Goal: Task Accomplishment & Management: Complete application form

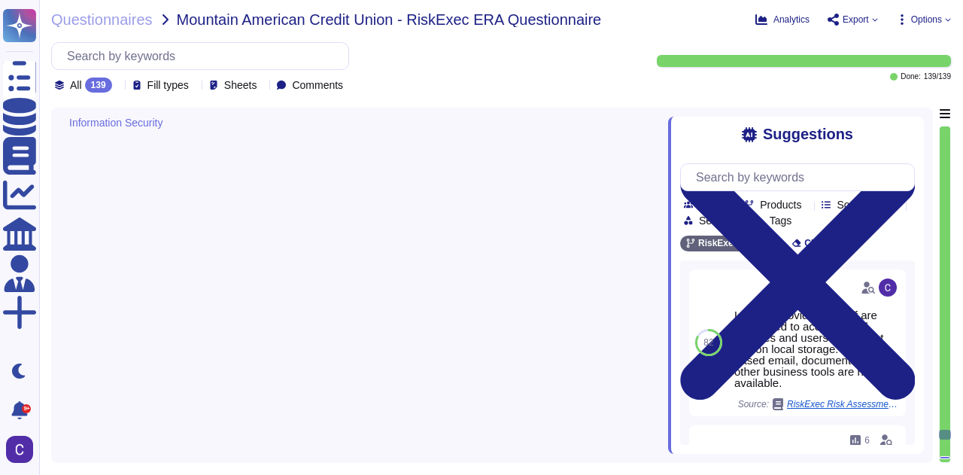
scroll to position [13871, 0]
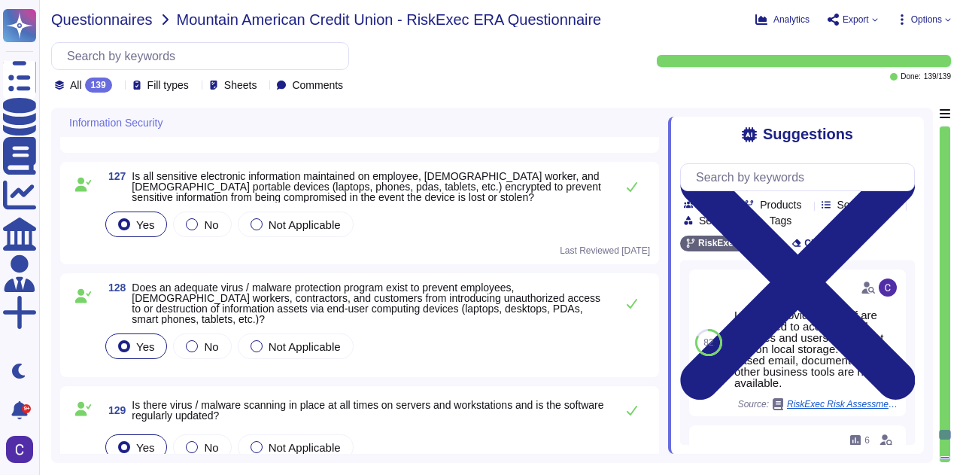
click at [114, 17] on span "Questionnaires" at bounding box center [102, 19] width 102 height 15
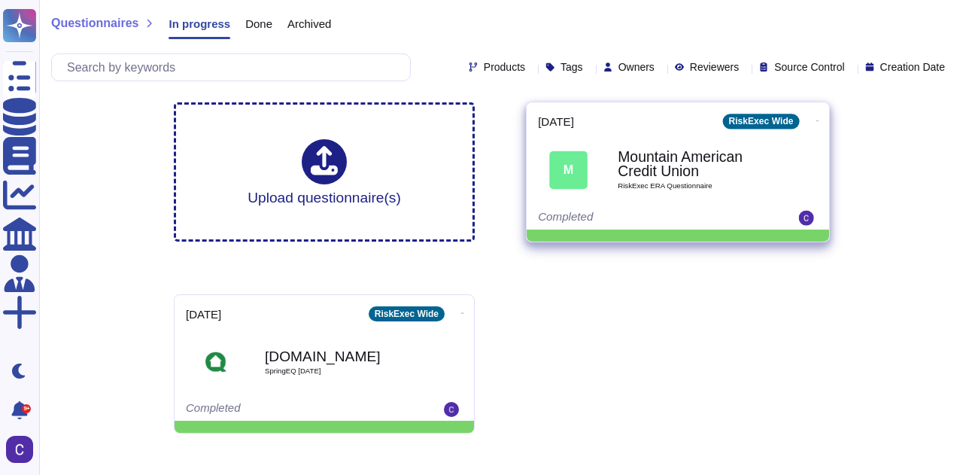
click at [816, 119] on icon at bounding box center [817, 121] width 3 height 4
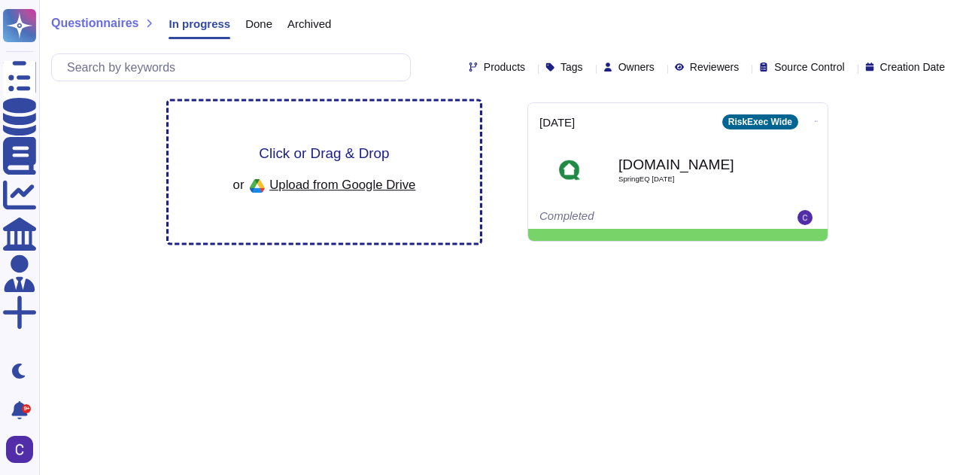
click at [314, 169] on div "Click or Drag & Drop or Upload from Google Drive" at bounding box center [324, 172] width 183 height 52
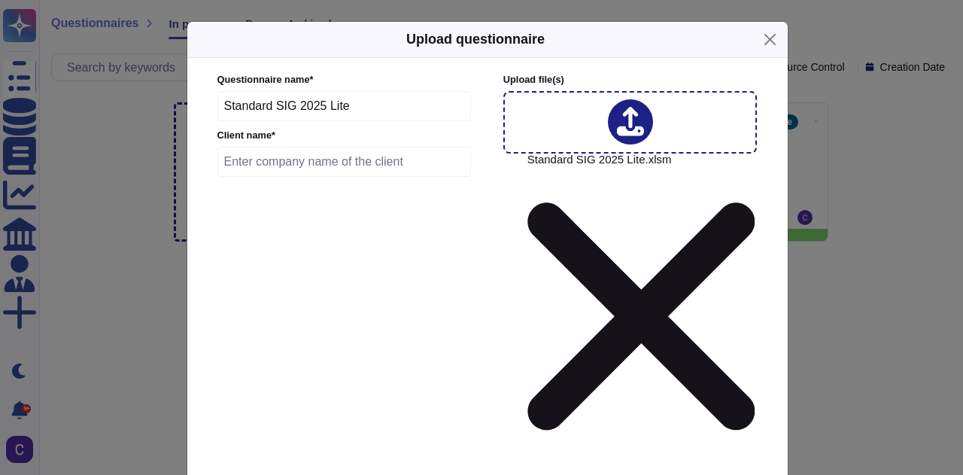
click at [361, 160] on input "text" at bounding box center [344, 162] width 254 height 30
type input "NBKC Bank"
type input "[DATE]"
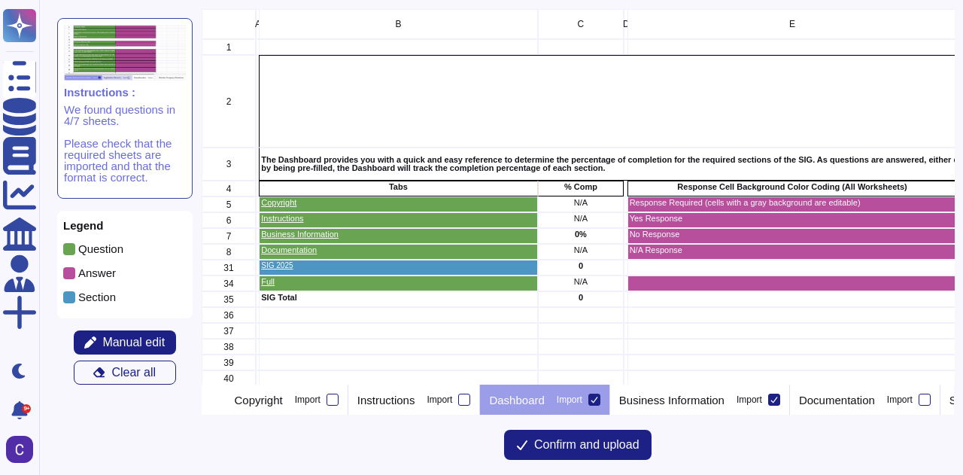
scroll to position [364, 741]
click at [600, 394] on div at bounding box center [594, 399] width 12 height 12
click at [0, 0] on input "Import" at bounding box center [0, 0] width 0 height 0
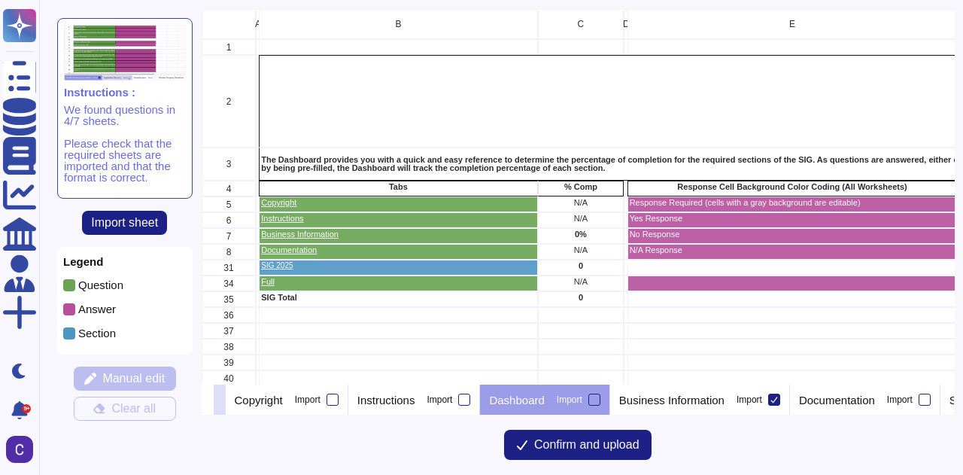
click at [220, 401] on icon at bounding box center [220, 401] width 0 height 0
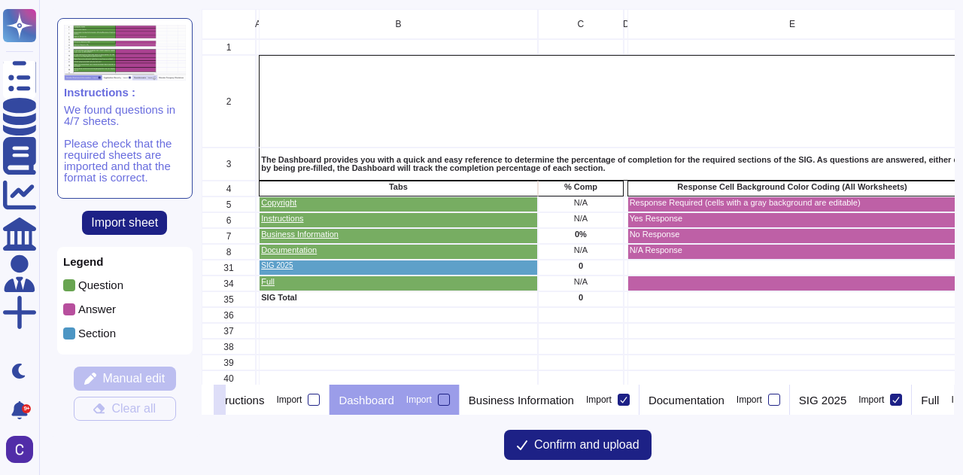
click at [220, 401] on icon at bounding box center [220, 401] width 0 height 0
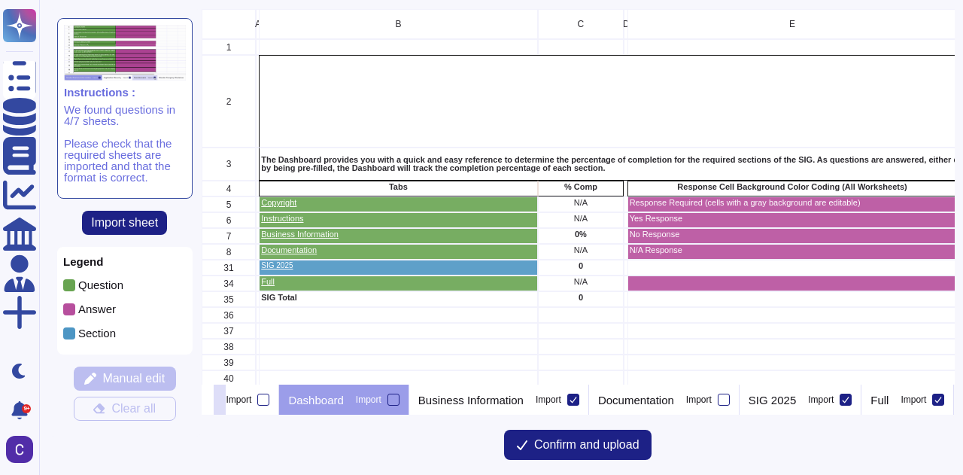
scroll to position [0, 242]
click at [936, 402] on icon at bounding box center [938, 399] width 7 height 6
click at [0, 0] on input "Import" at bounding box center [0, 0] width 0 height 0
click at [502, 402] on p "Business Information" at bounding box center [470, 399] width 105 height 11
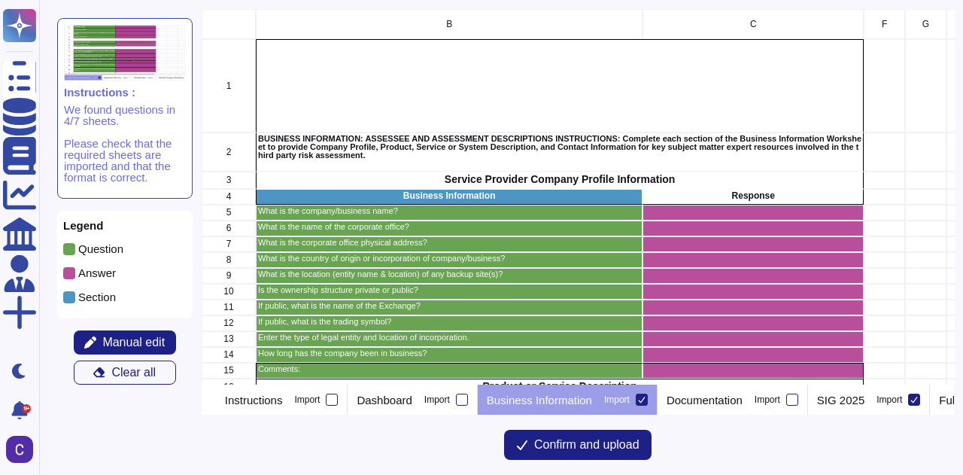
scroll to position [150, 0]
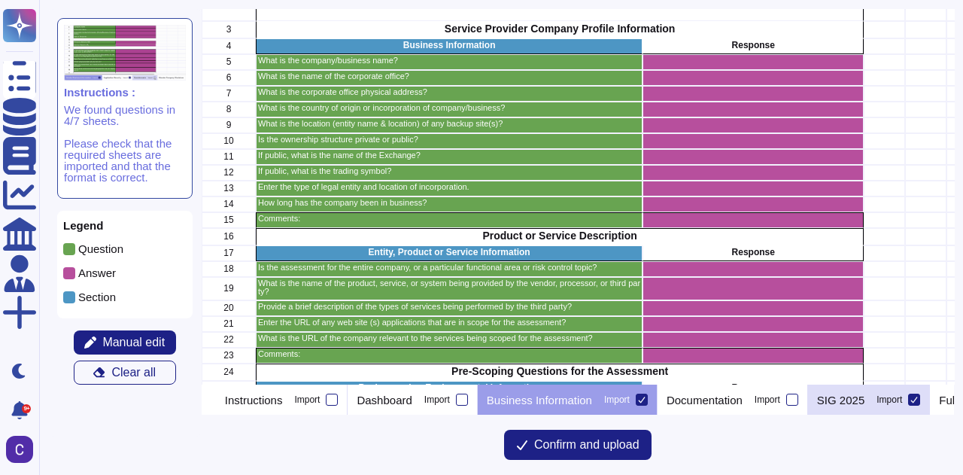
click at [910, 401] on div "SIG 2025 Import" at bounding box center [869, 399] width 122 height 30
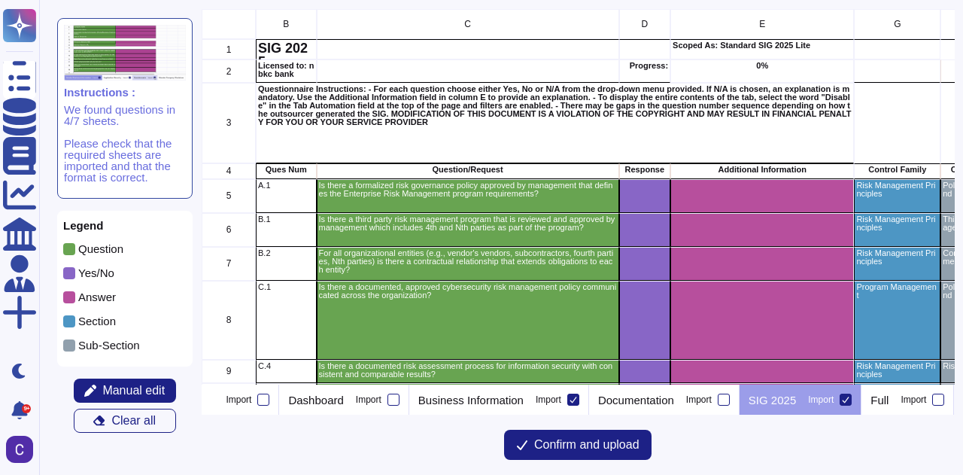
scroll to position [0, 242]
click at [117, 267] on div "Yes/No" at bounding box center [124, 278] width 123 height 23
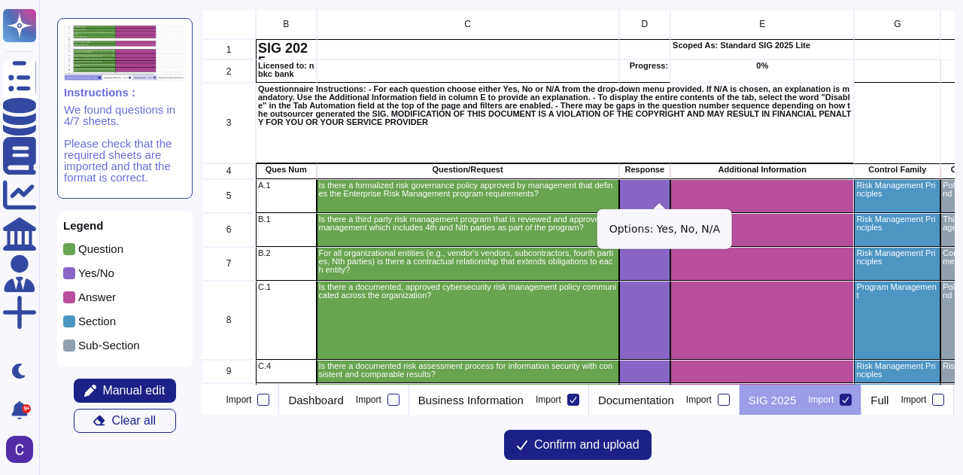
click at [666, 220] on icon "grid" at bounding box center [834, 388] width 337 height 337
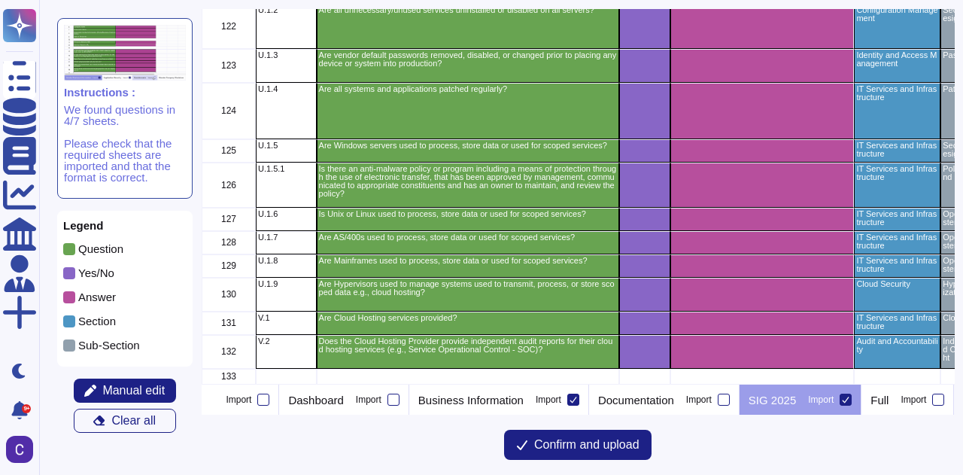
scroll to position [4210, 0]
click at [585, 454] on button "Confirm and upload" at bounding box center [577, 444] width 147 height 30
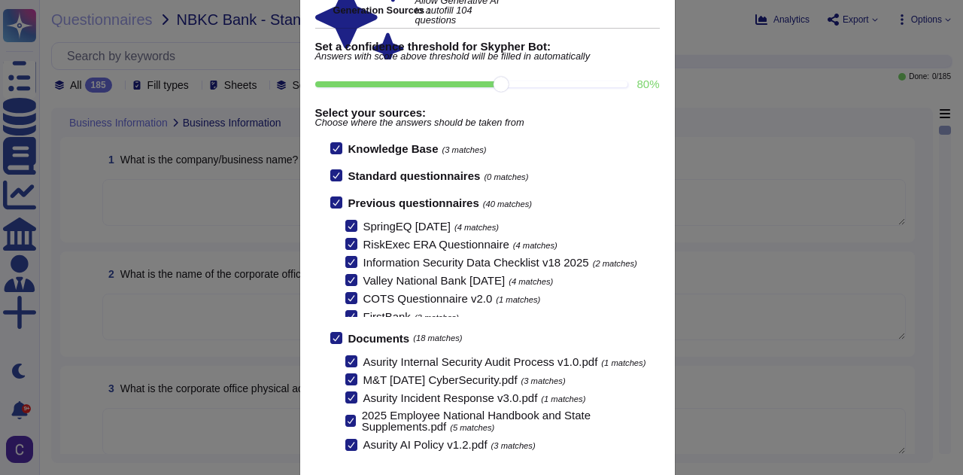
scroll to position [162, 0]
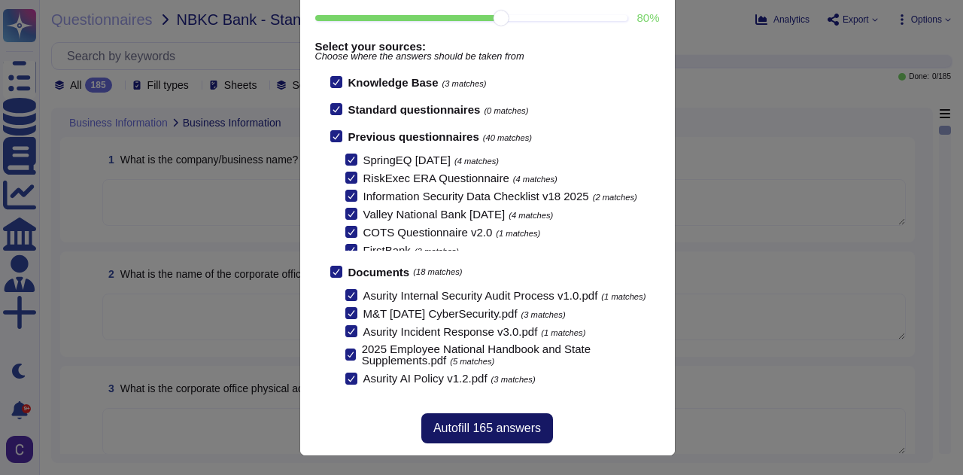
click at [517, 424] on span "Autofill 165 answers" at bounding box center [487, 428] width 108 height 12
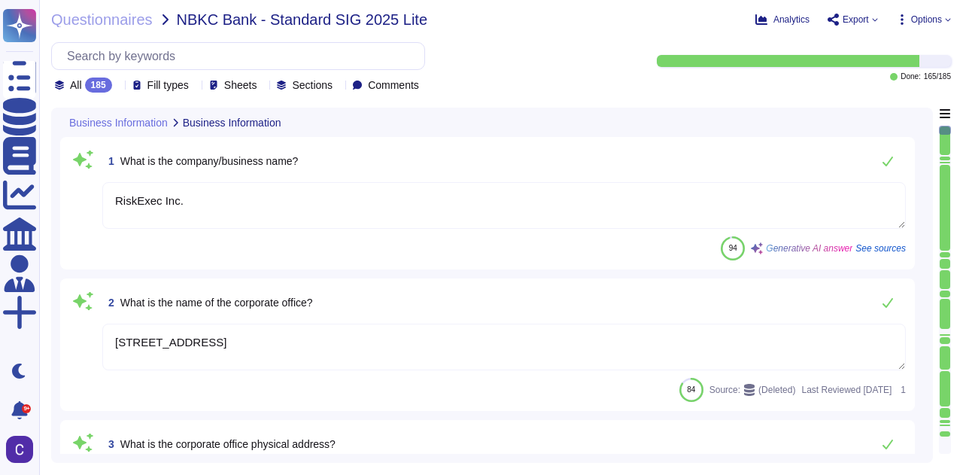
type textarea "RiskExec Inc."
type textarea "[STREET_ADDRESS]"
type textarea "The company is incorporated in the [GEOGRAPHIC_DATA]."
type textarea "The backup site is located at [GEOGRAPHIC_DATA], specifically in the [GEOGRAPHI…"
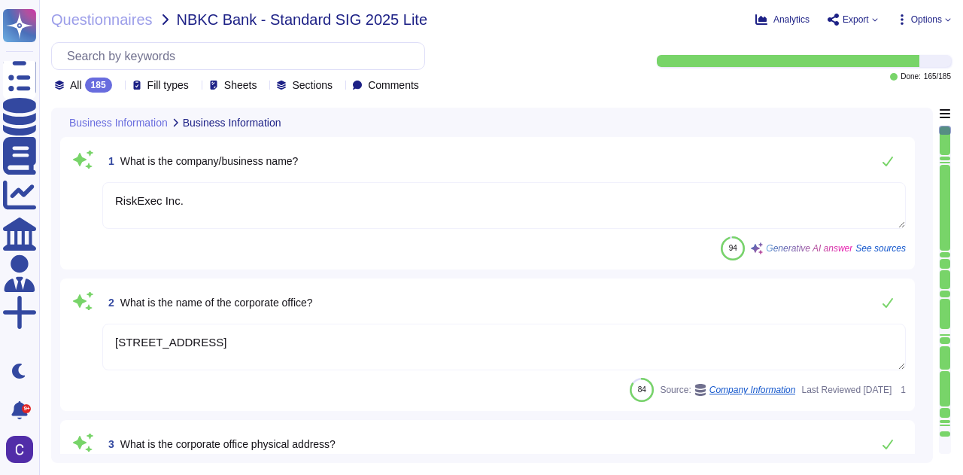
click at [409, 341] on textarea "[STREET_ADDRESS]" at bounding box center [503, 346] width 803 height 47
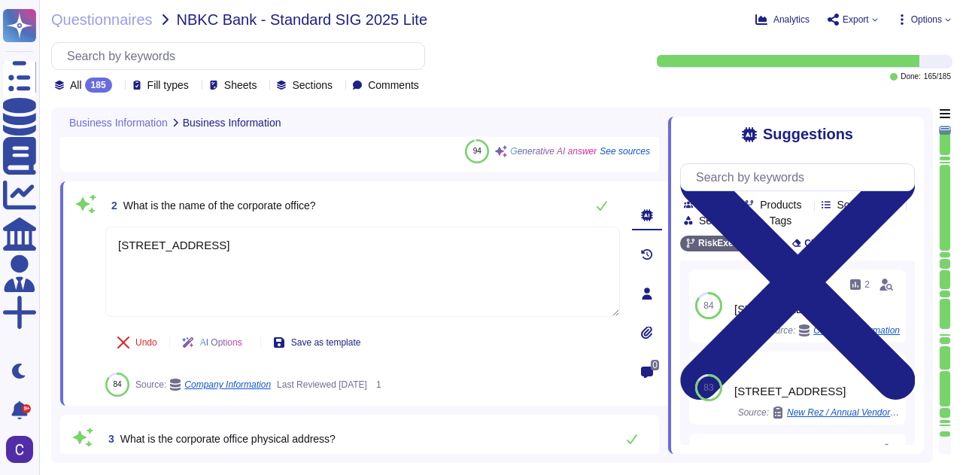
type textarea "The backup site is located at [GEOGRAPHIC_DATA], specifically in the [GEOGRAPHI…"
type textarea "The ownership structure is private."
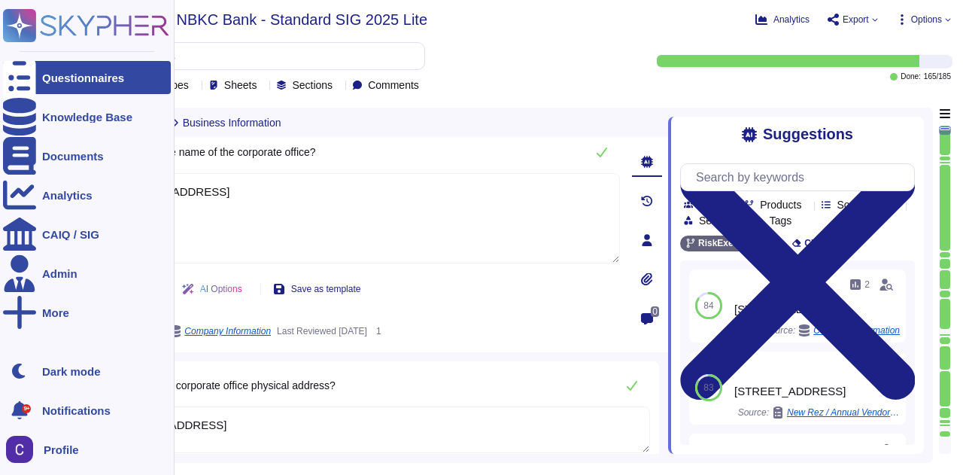
drag, startPoint x: 328, startPoint y: 217, endPoint x: 0, endPoint y: 199, distance: 328.4
click at [0, 199] on div "Questionnaires Knowledge Base Documents Analytics CAIQ / SIG Admin More Dark mo…" at bounding box center [481, 237] width 963 height 475
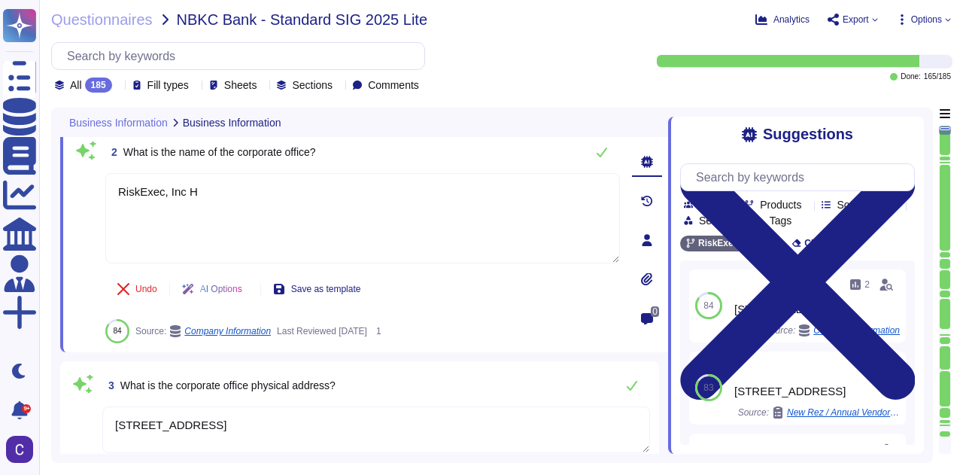
type textarea "RiskExec, Inc HQ"
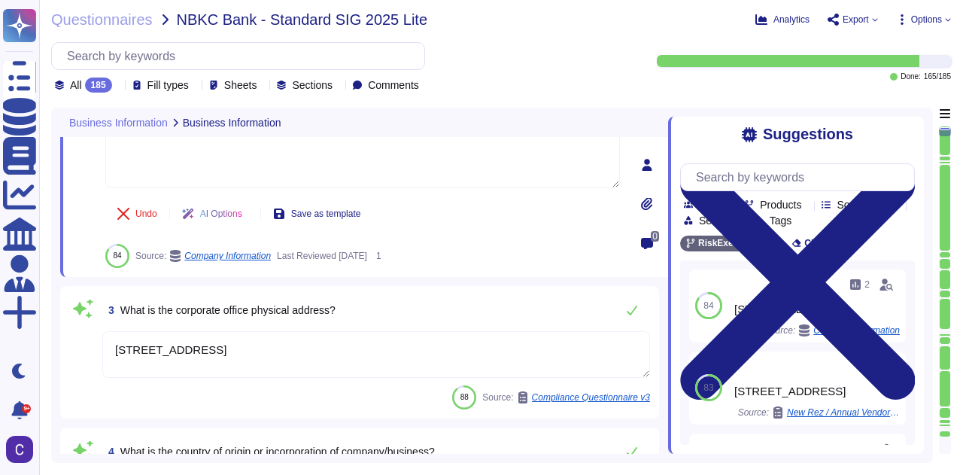
type textarea "RiskExec, Inc"
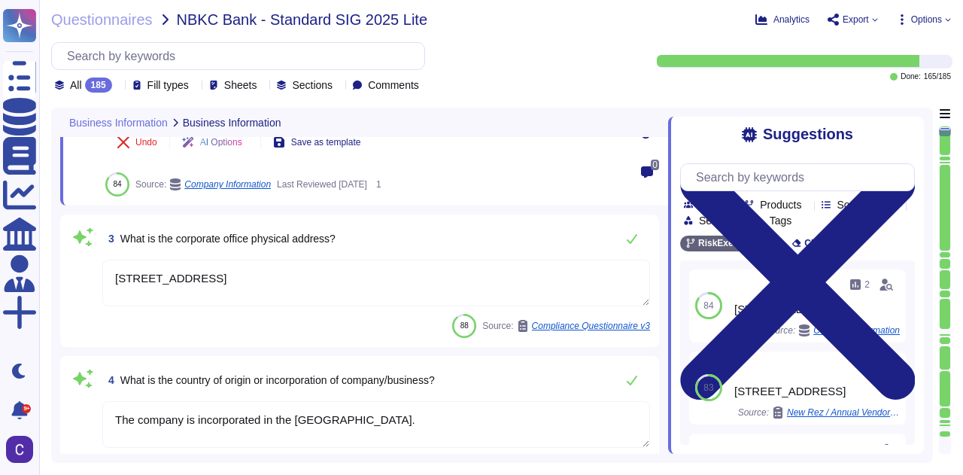
scroll to position [451, 0]
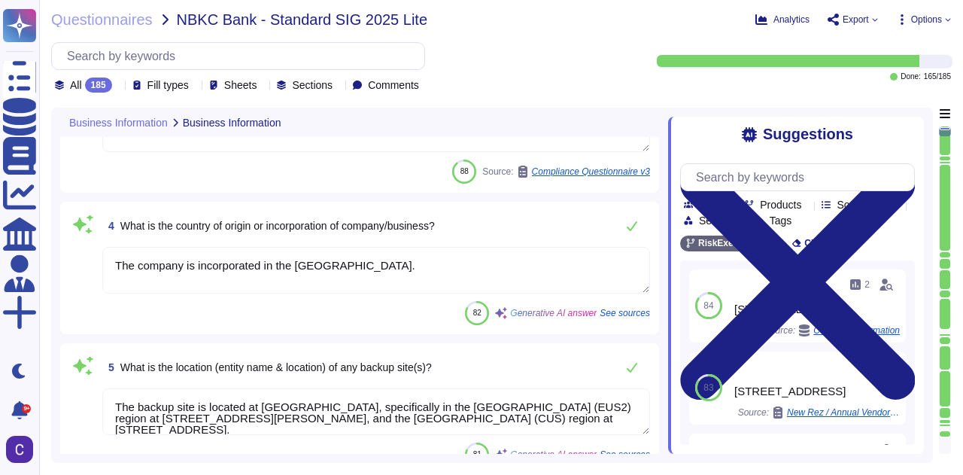
type textarea "RiskExec, Inc HQ"
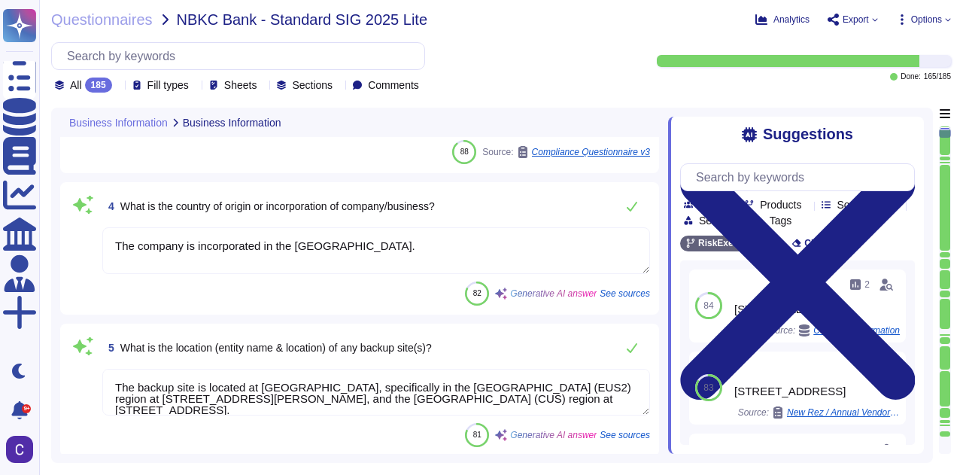
type textarea "Private"
click at [418, 252] on textarea "The company is incorporated in the [GEOGRAPHIC_DATA]." at bounding box center [375, 251] width 547 height 47
click at [418, 253] on textarea "The company is incorporated in the [GEOGRAPHIC_DATA]." at bounding box center [375, 251] width 547 height 47
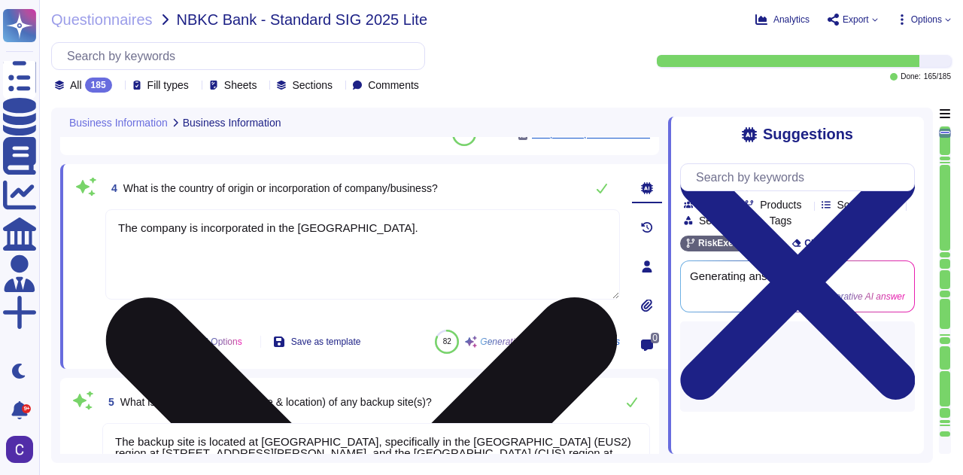
click at [418, 253] on textarea "The company is incorporated in the [GEOGRAPHIC_DATA]." at bounding box center [362, 254] width 514 height 90
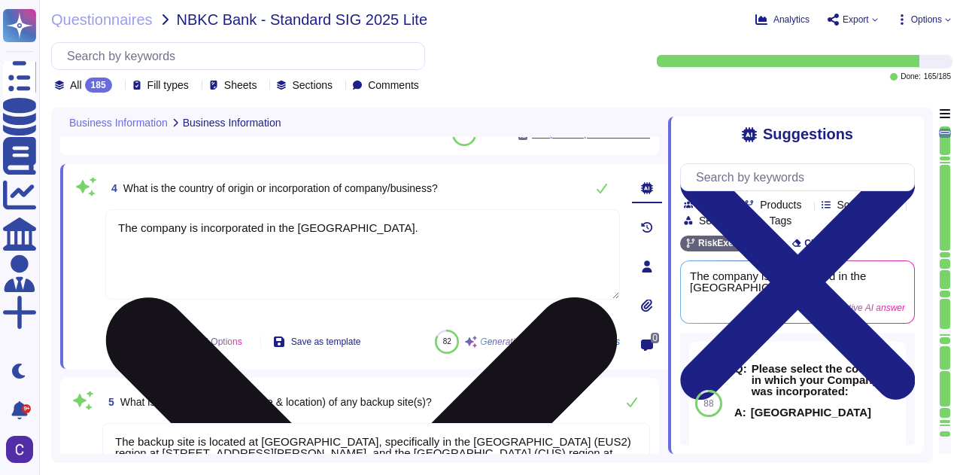
click at [418, 253] on textarea "The company is incorporated in the [GEOGRAPHIC_DATA]." at bounding box center [362, 254] width 514 height 90
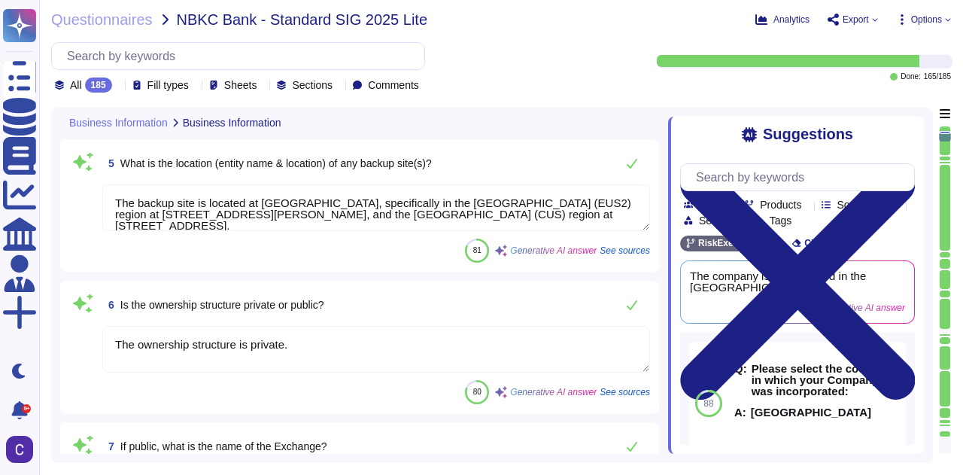
type textarea "[GEOGRAPHIC_DATA]"
type textarea "RiskExec, Inc. is a corporation incorporated in the state of [US_STATE]. The ad…"
type textarea "RiskExec has been in business since [DATE]."
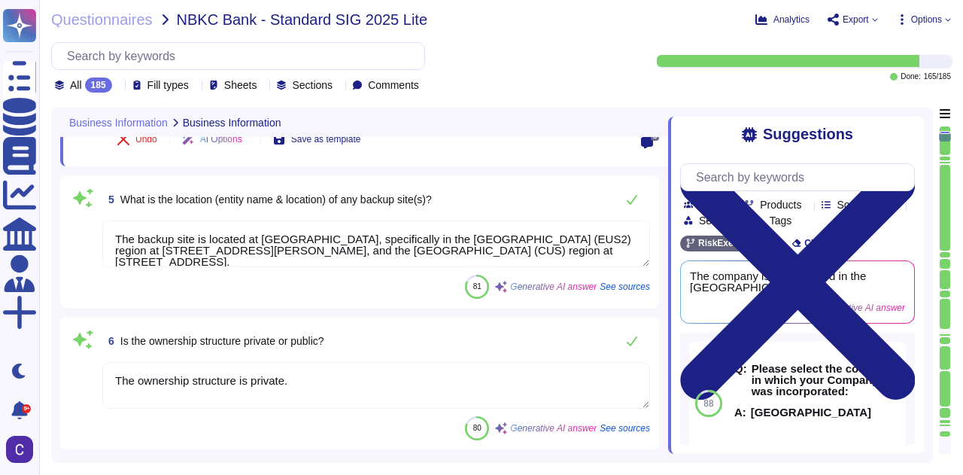
scroll to position [484, 0]
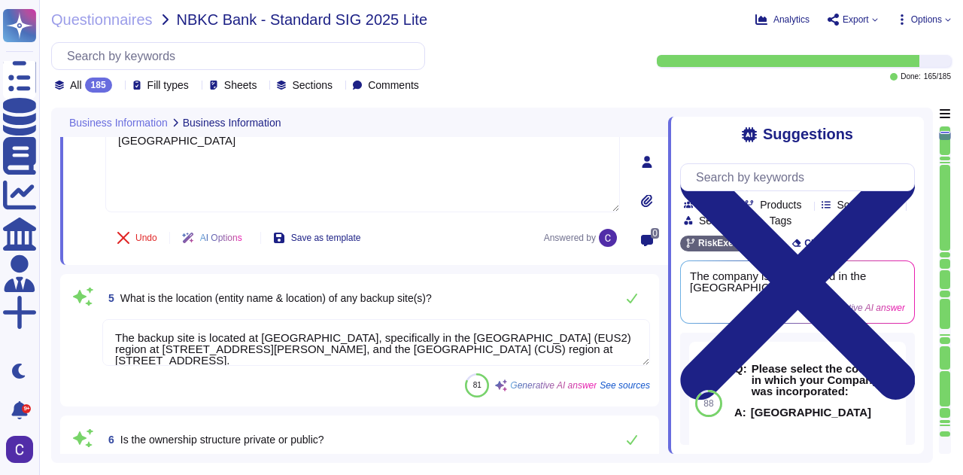
type textarea "RiskExec, Inc HQ"
click at [245, 330] on textarea "The backup site is located at [GEOGRAPHIC_DATA], specifically in the [GEOGRAPHI…" at bounding box center [375, 341] width 547 height 47
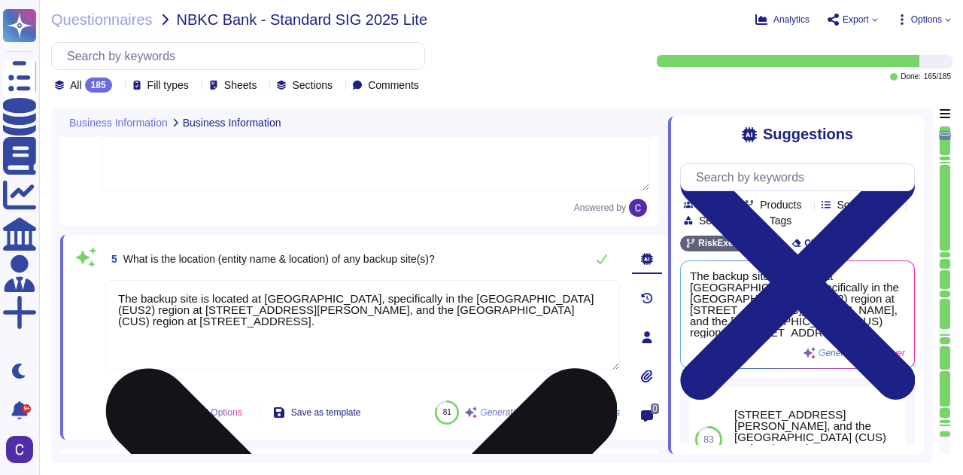
click at [347, 337] on textarea "The backup site is located at [GEOGRAPHIC_DATA], specifically in the [GEOGRAPHI…" at bounding box center [362, 325] width 514 height 90
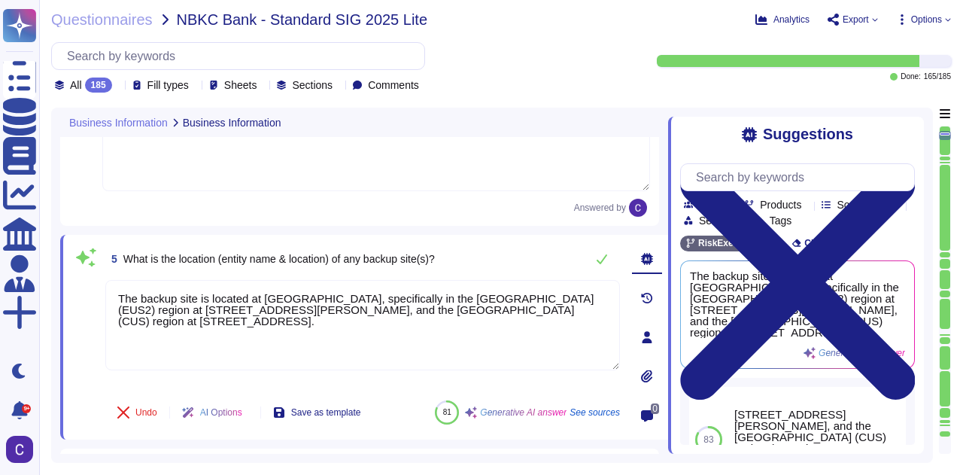
drag, startPoint x: 434, startPoint y: 293, endPoint x: 42, endPoint y: 238, distance: 395.5
click at [42, 238] on div "Questionnaires NBKC Bank - Standard SIG 2025 Lite Analytics Export Options All …" at bounding box center [501, 237] width 924 height 475
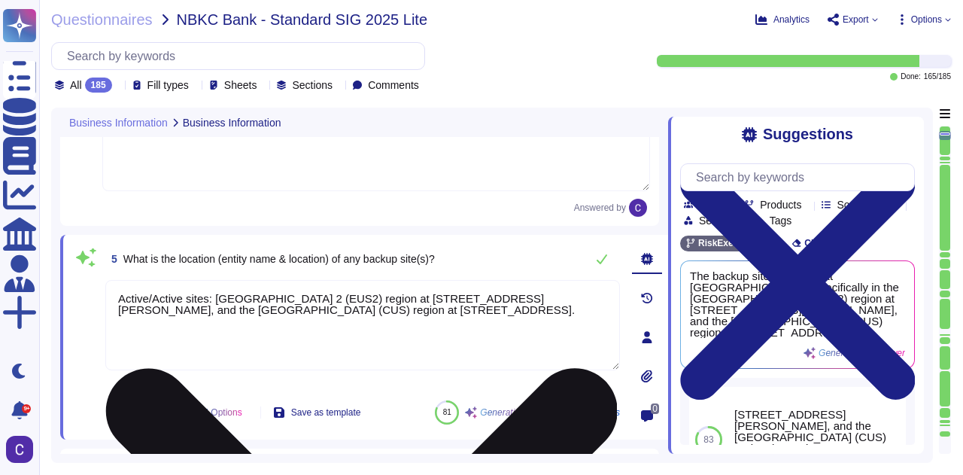
click at [458, 308] on textarea "Active/Active sites: [GEOGRAPHIC_DATA] 2 (EUS2) region at [STREET_ADDRESS][PERS…" at bounding box center [362, 325] width 514 height 90
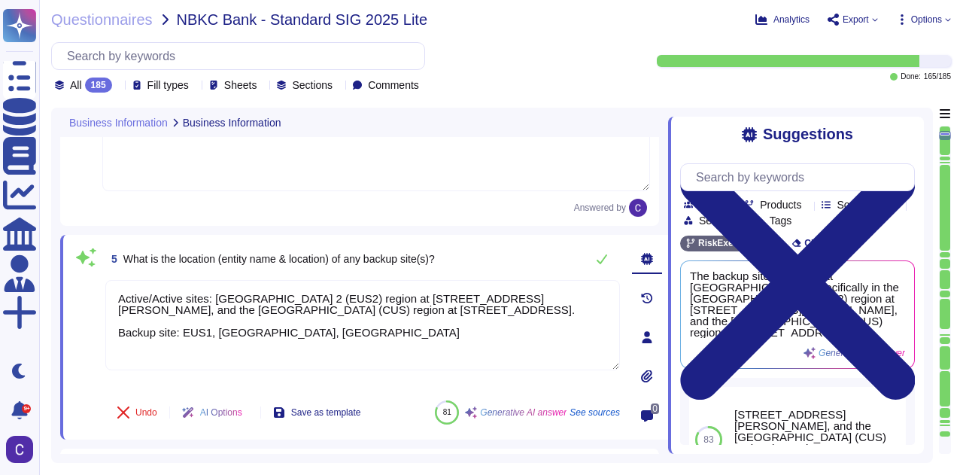
scroll to position [634, 0]
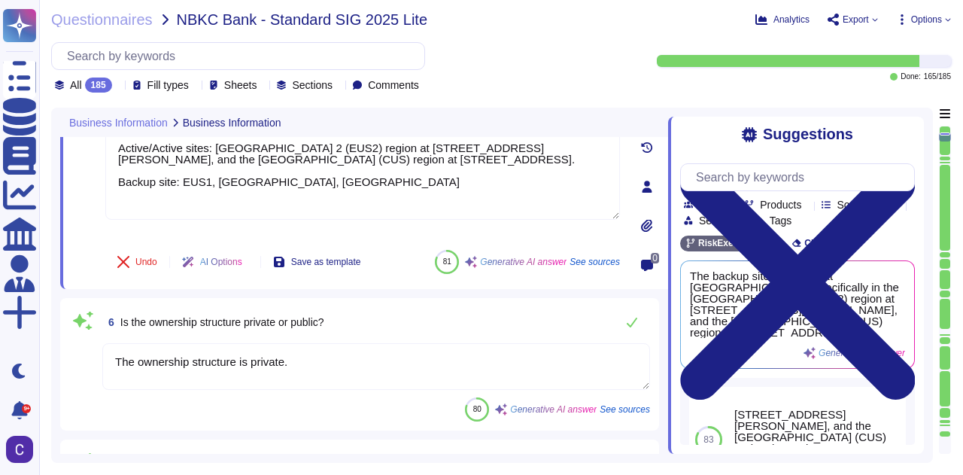
click at [295, 363] on textarea "The ownership structure is private." at bounding box center [375, 366] width 547 height 47
type textarea "Active/Active sites: [GEOGRAPHIC_DATA] 2 (EUS2) region at [STREET_ADDRESS][PERS…"
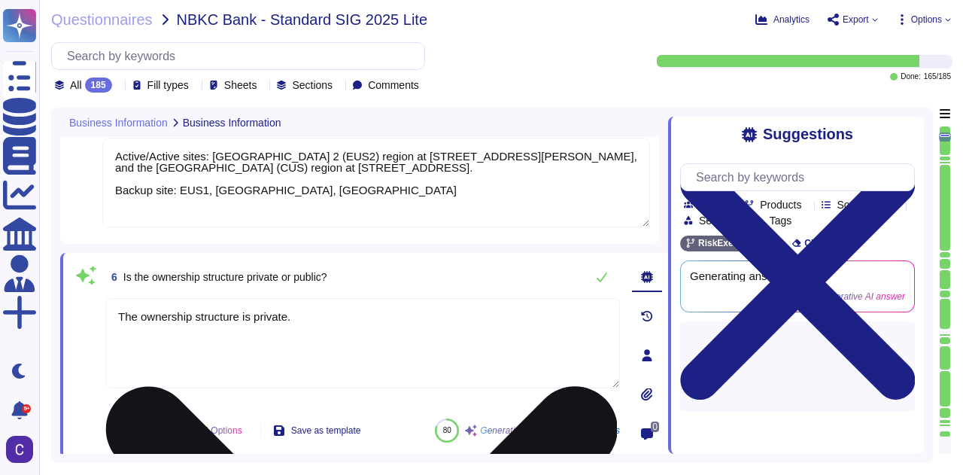
click at [295, 363] on textarea "The ownership structure is private." at bounding box center [362, 343] width 514 height 90
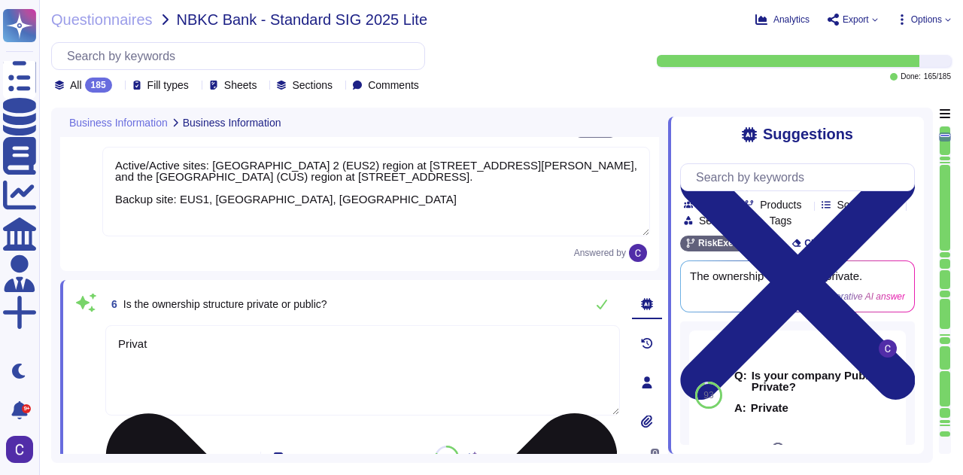
type textarea "Private"
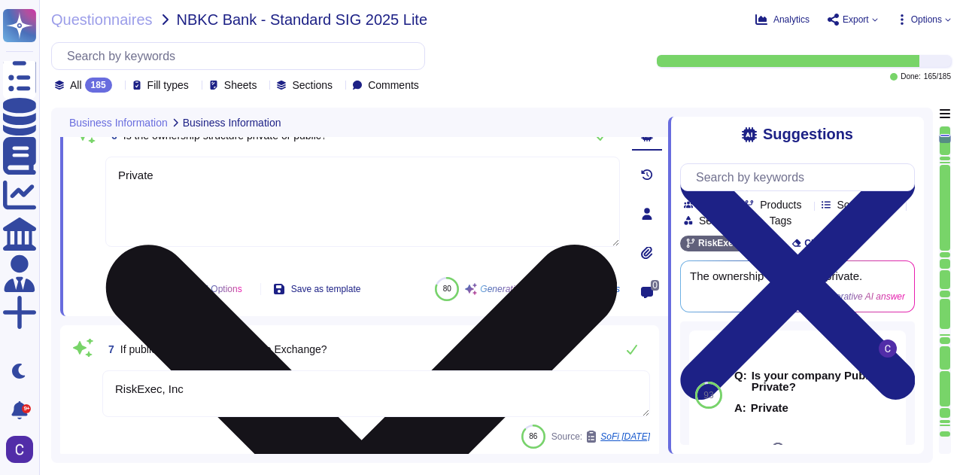
type textarea "RiskExec has been in business since [DATE]."
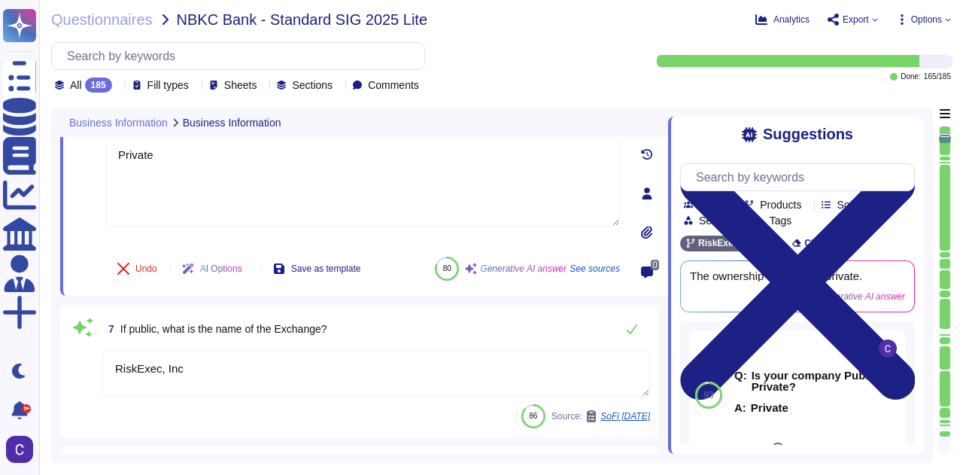
click at [292, 368] on textarea "RiskExec, Inc" at bounding box center [375, 373] width 547 height 47
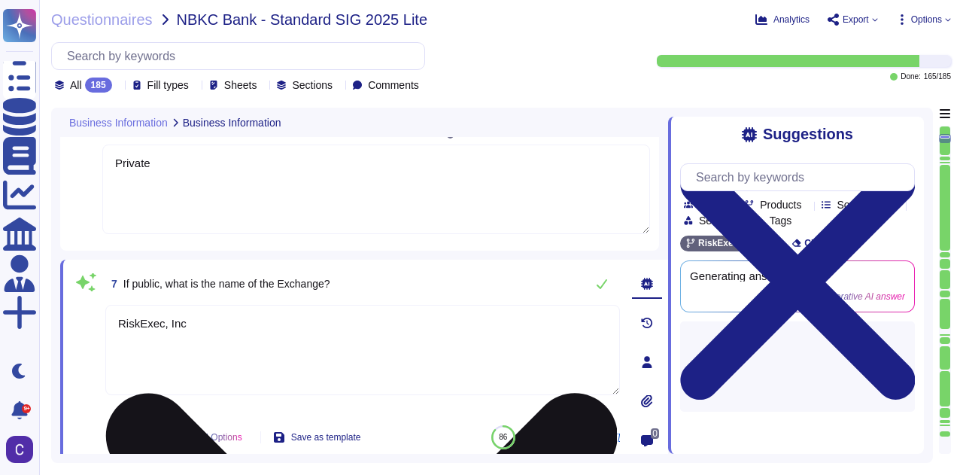
type textarea "Private"
click at [293, 368] on textarea "RiskExec, Inc" at bounding box center [362, 350] width 514 height 90
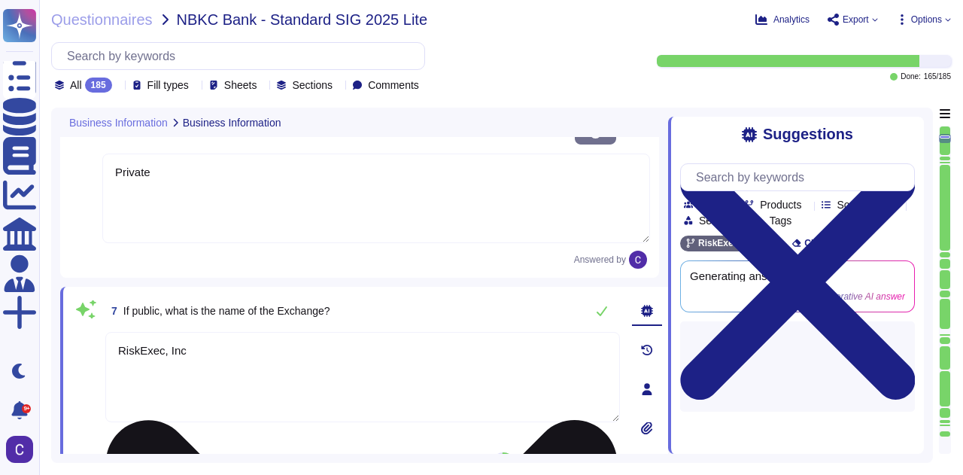
type textarea "RiskExec has been in business since [DATE]."
click at [293, 368] on textarea "RiskExec, Inc" at bounding box center [362, 377] width 514 height 90
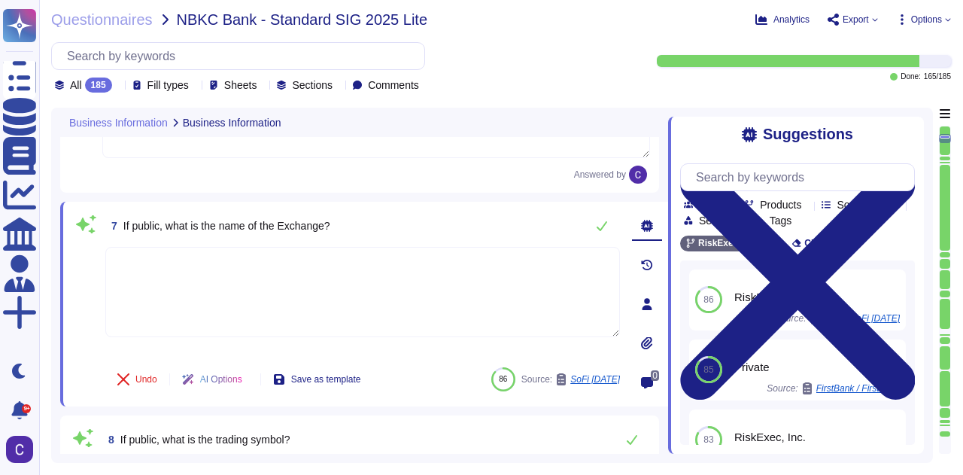
scroll to position [1085, 0]
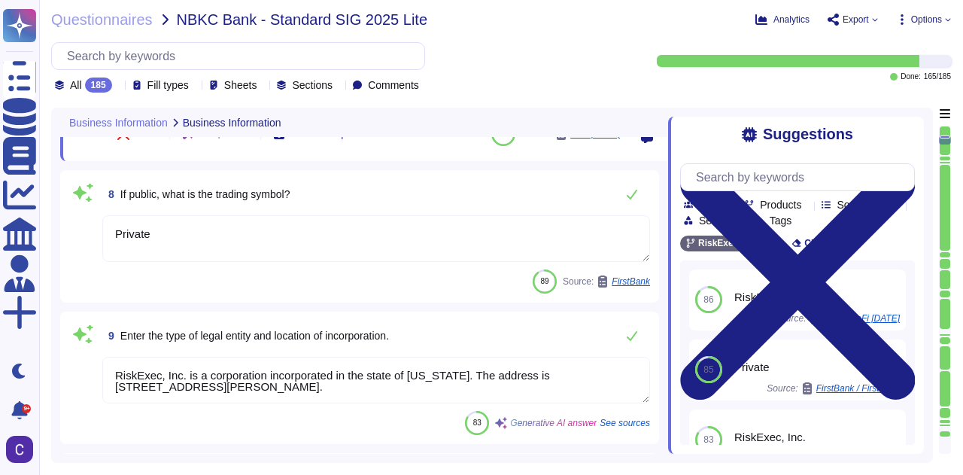
type textarea "N/A"
type textarea "The audit will cover all products, business units, and corporate aspects of Ris…"
click at [190, 233] on textarea "Private" at bounding box center [375, 238] width 547 height 47
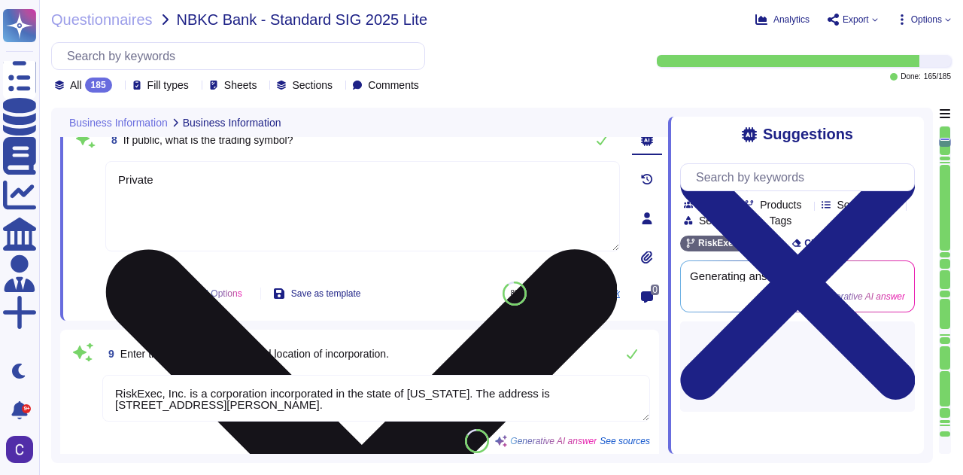
click at [190, 233] on textarea "Private" at bounding box center [362, 206] width 514 height 90
type textarea "The audit will cover all products, business units, and corporate aspects of Ris…"
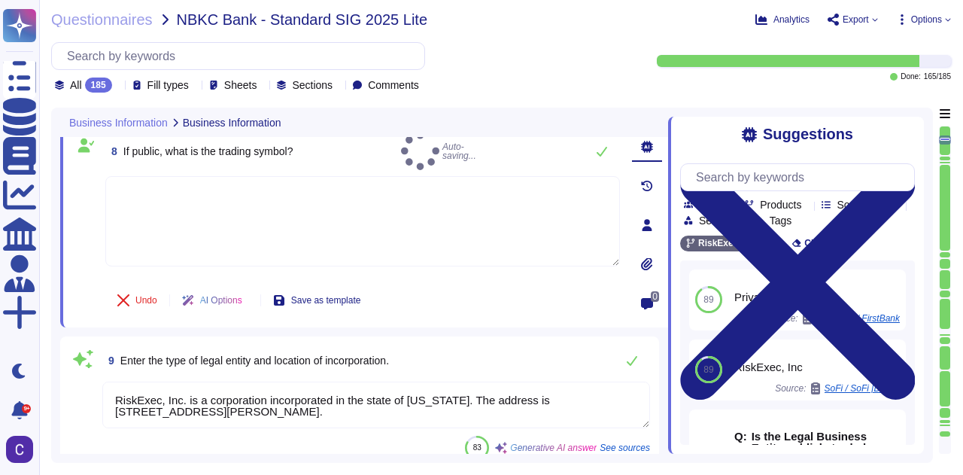
click at [255, 407] on textarea "RiskExec, Inc. is a corporation incorporated in the state of [US_STATE]. The ad…" at bounding box center [375, 404] width 547 height 47
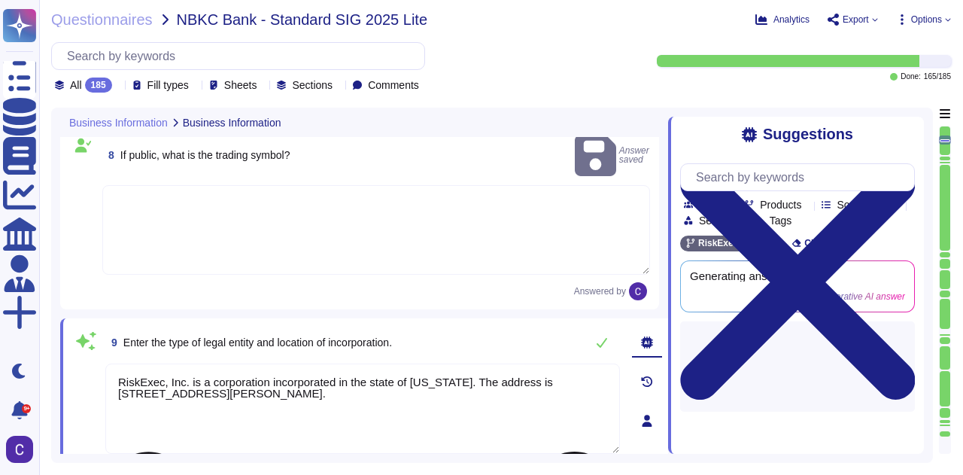
click at [255, 407] on textarea "RiskExec, Inc. is a corporation incorporated in the state of [US_STATE]. The ad…" at bounding box center [362, 408] width 514 height 90
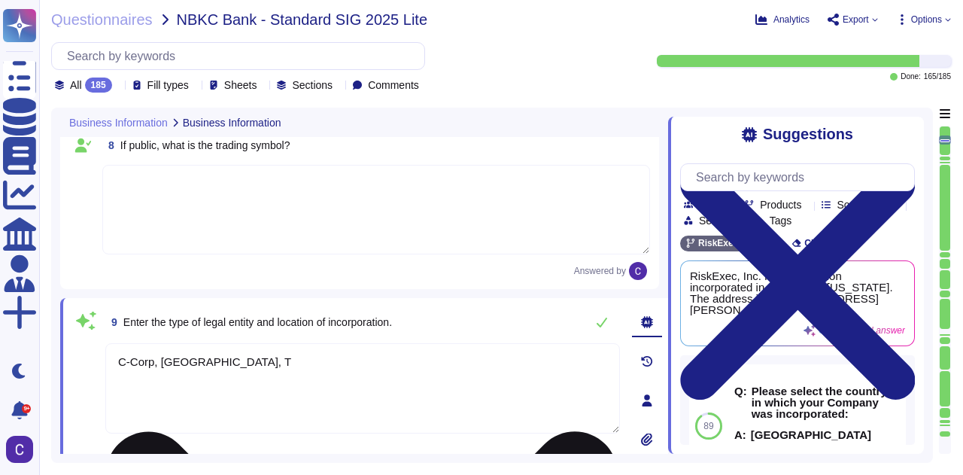
type textarea "C-Corp, [GEOGRAPHIC_DATA], [GEOGRAPHIC_DATA]"
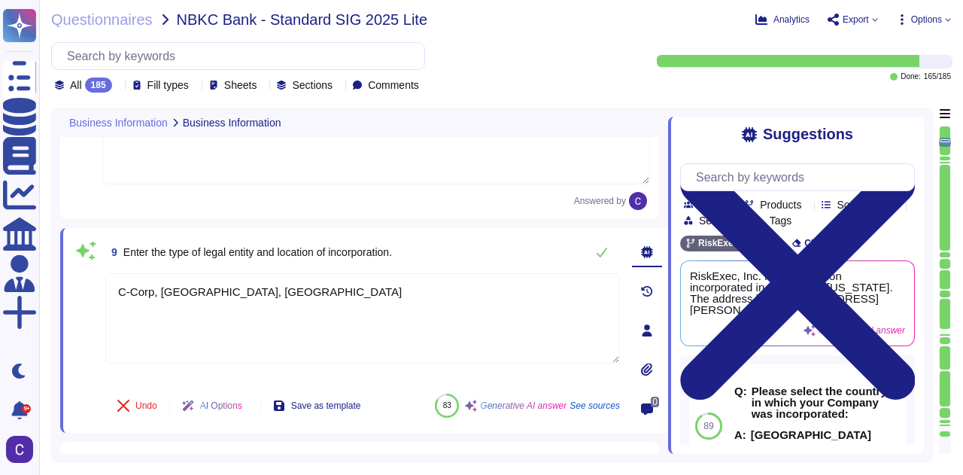
type textarea "The audit will cover all products, business units, and corporate aspects of Ris…"
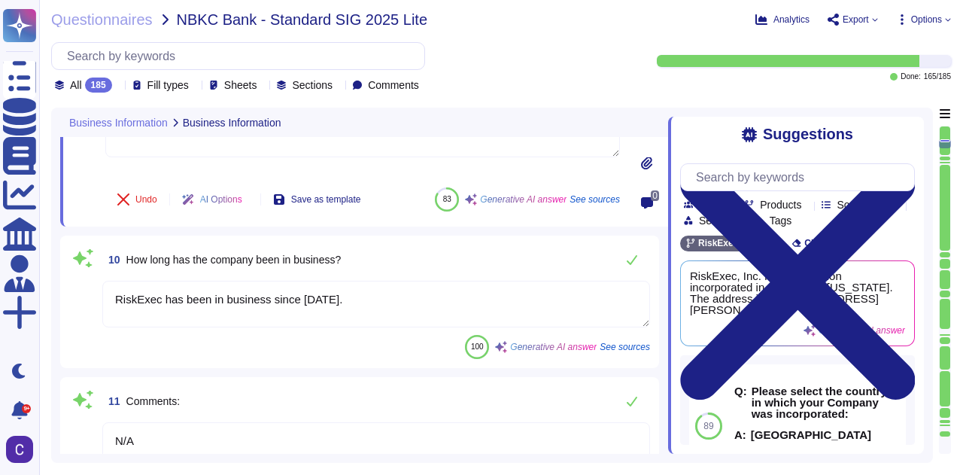
scroll to position [1386, 0]
type textarea "The product being provided by the vendor is RiskExec, a reporting and analysis …"
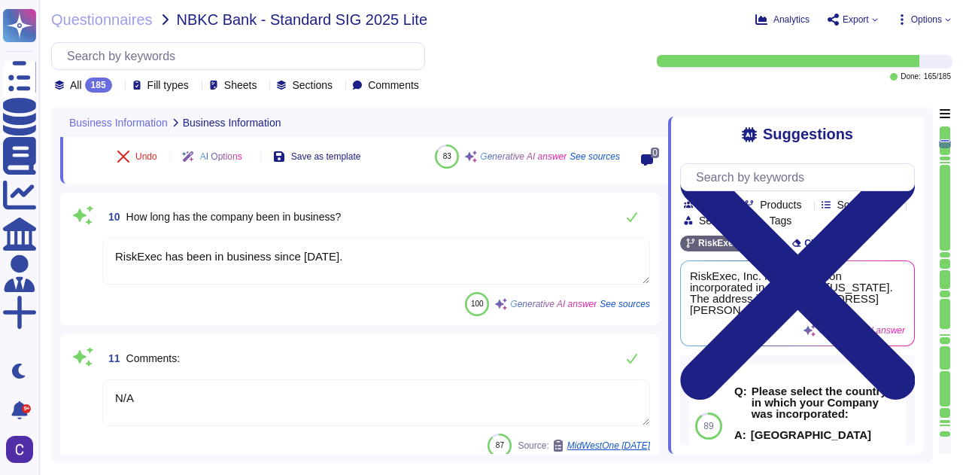
type textarea "RiskExec provides a Software as a Service (SaaS)-based fair lending analytics a…"
click at [218, 402] on textarea "N/A" at bounding box center [375, 402] width 547 height 47
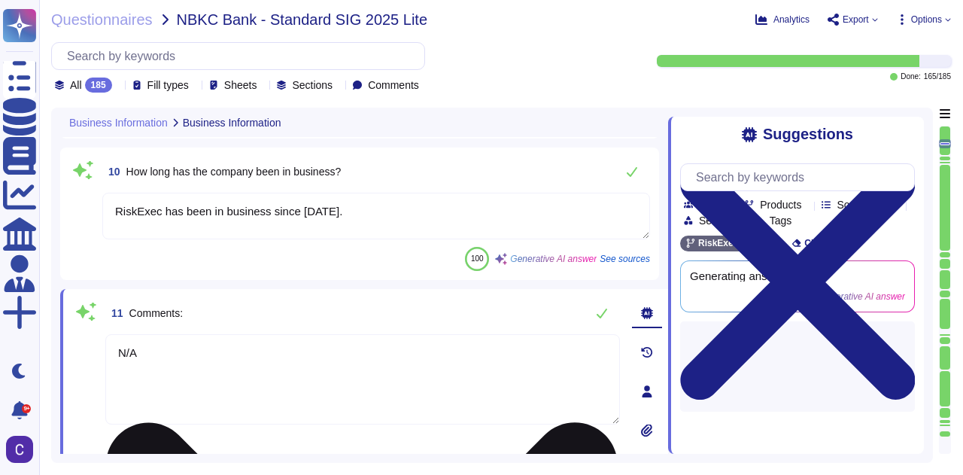
type textarea "C-Corp, [GEOGRAPHIC_DATA], [GEOGRAPHIC_DATA]"
click at [218, 402] on textarea "N/A" at bounding box center [362, 379] width 514 height 90
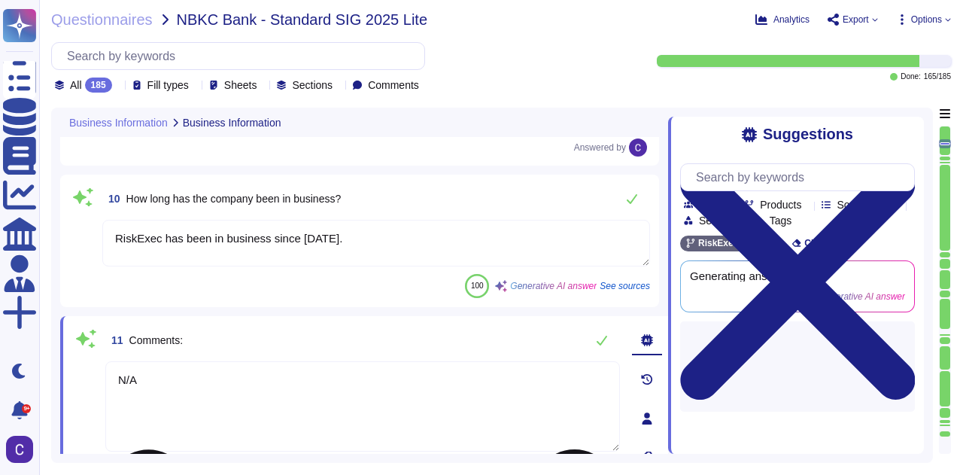
click at [218, 402] on textarea "N/A" at bounding box center [362, 406] width 514 height 90
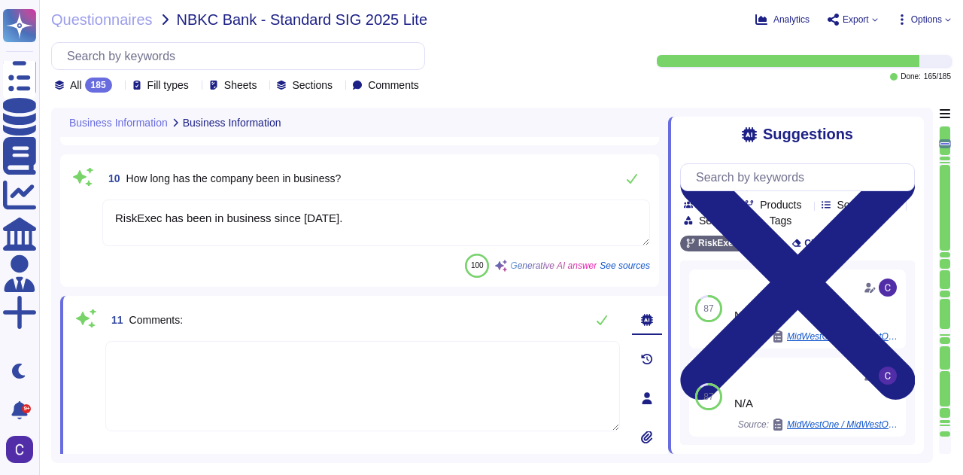
click at [369, 210] on textarea "RiskExec has been in business since [DATE]." at bounding box center [375, 222] width 547 height 47
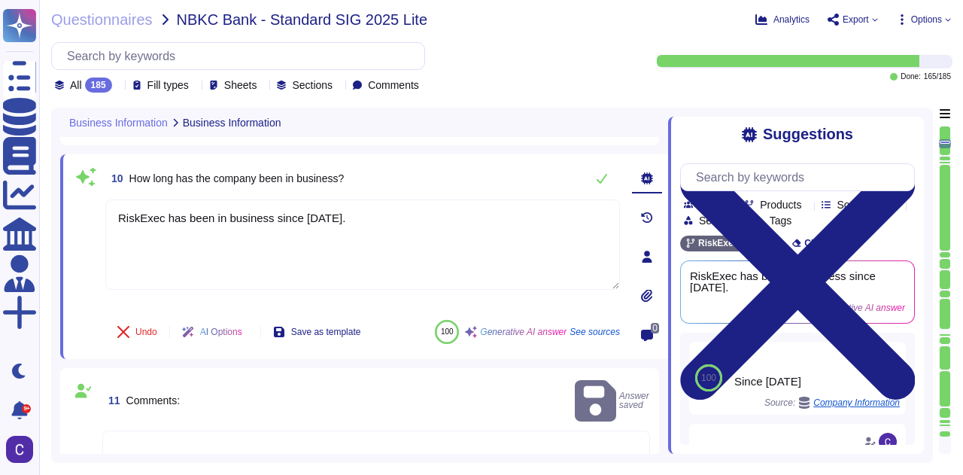
drag, startPoint x: 406, startPoint y: 236, endPoint x: 83, endPoint y: 220, distance: 323.8
click at [83, 220] on div "10 How long has the company been in business? RiskExec has been in business sin…" at bounding box center [345, 256] width 547 height 187
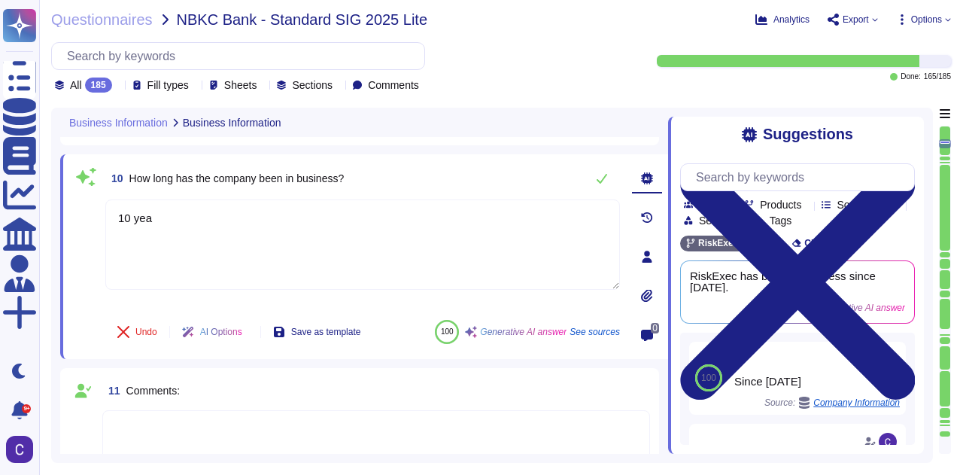
type textarea "10 years"
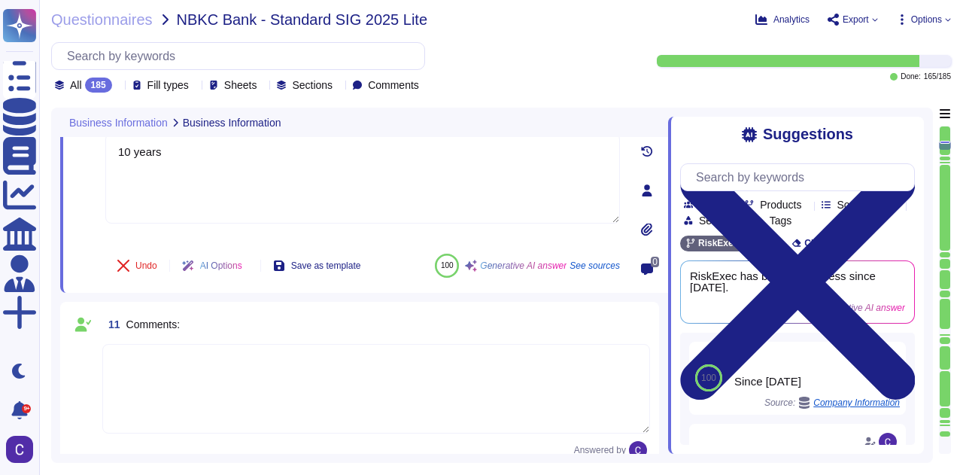
type textarea "RiskExec provides a Software as a Service (SaaS)-based fair lending analytics a…"
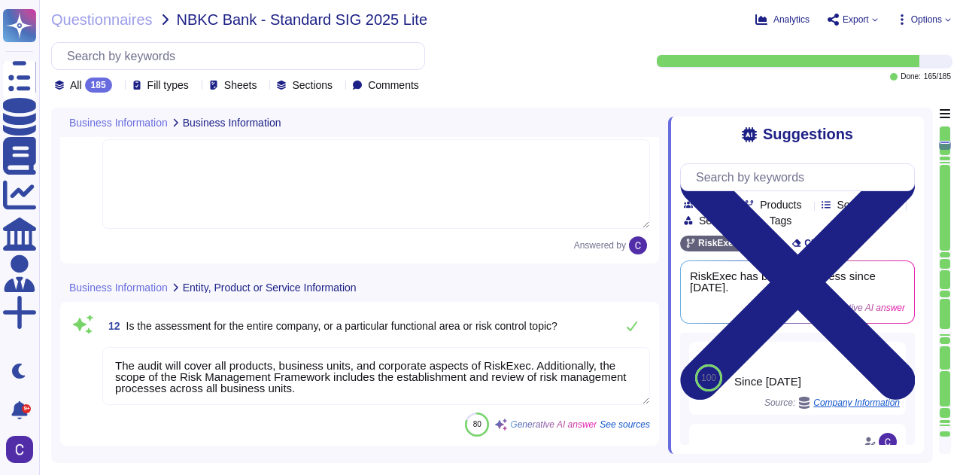
type textarea "10 years"
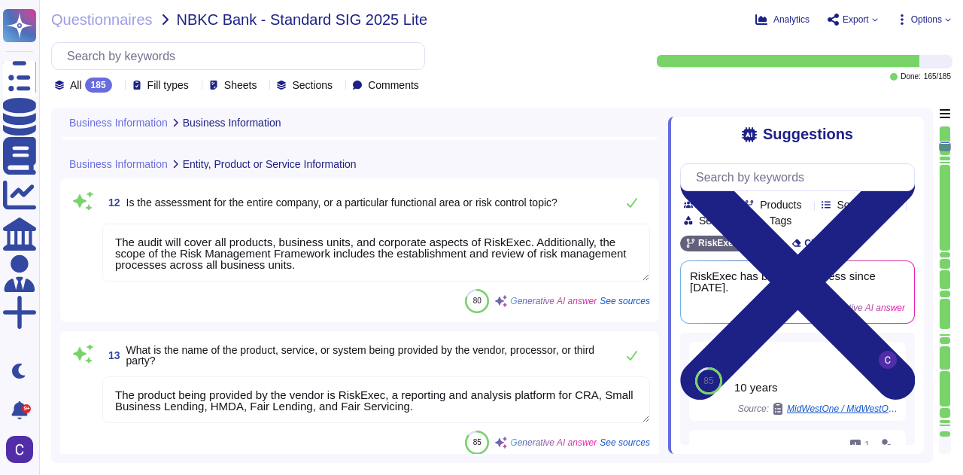
type textarea "[DOMAIN_NAME]"
click at [418, 274] on textarea "The audit will cover all products, business units, and corporate aspects of Ris…" at bounding box center [375, 252] width 547 height 58
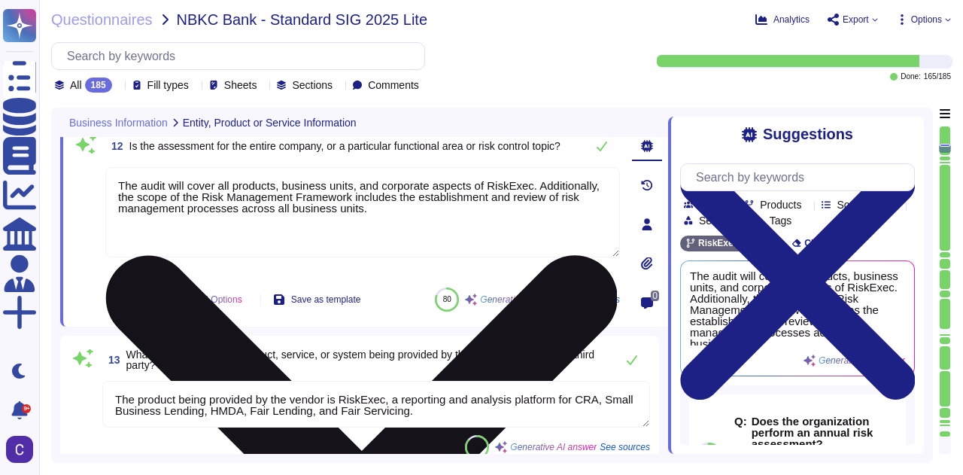
click at [396, 227] on textarea "The audit will cover all products, business units, and corporate aspects of Ris…" at bounding box center [362, 212] width 514 height 90
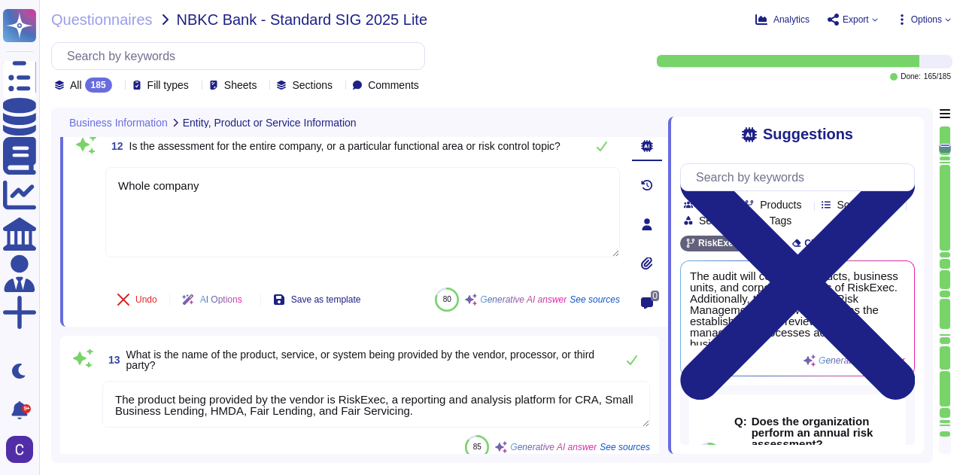
drag, startPoint x: 152, startPoint y: 181, endPoint x: 91, endPoint y: 181, distance: 60.9
click at [91, 181] on div "12 Is the assessment for the entire company, or a particular functional area or…" at bounding box center [345, 224] width 547 height 187
type textarea "Entire company"
click at [460, 415] on textarea "The product being provided by the vendor is RiskExec, a reporting and analysis …" at bounding box center [375, 404] width 547 height 47
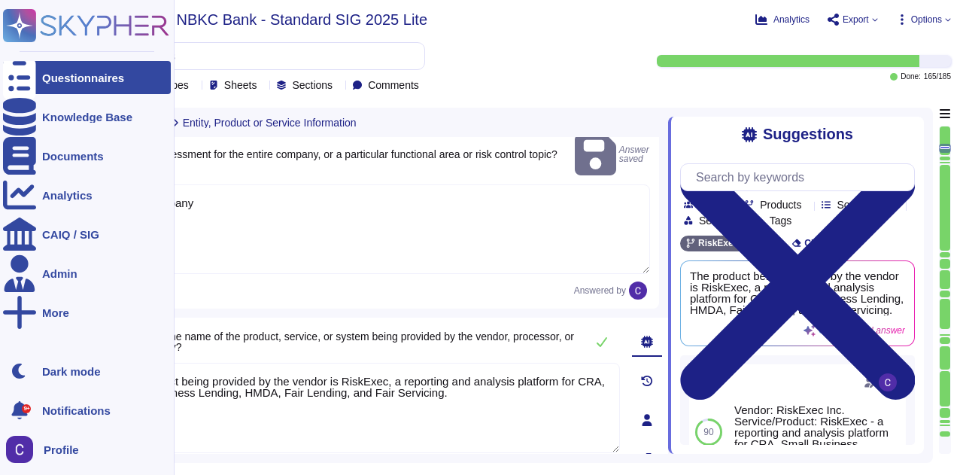
drag, startPoint x: 477, startPoint y: 383, endPoint x: 0, endPoint y: 335, distance: 479.2
click at [0, 335] on div "Questionnaires Knowledge Base Documents Analytics CAIQ / SIG Admin More Dark mo…" at bounding box center [481, 237] width 963 height 475
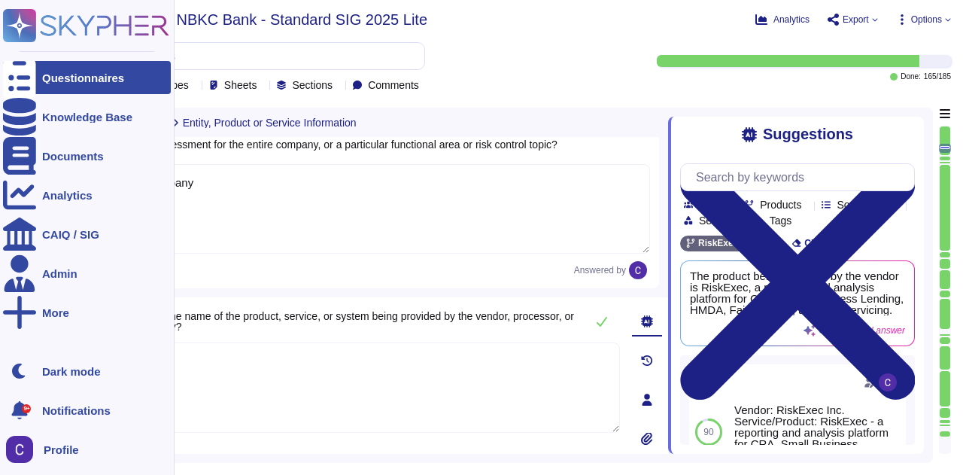
type textarea "RiskExec"
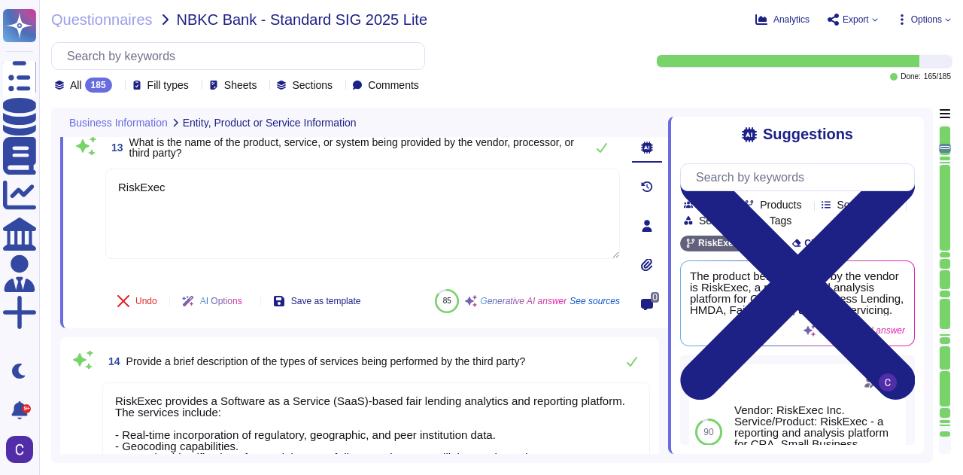
type textarea "[DOMAIN_NAME]"
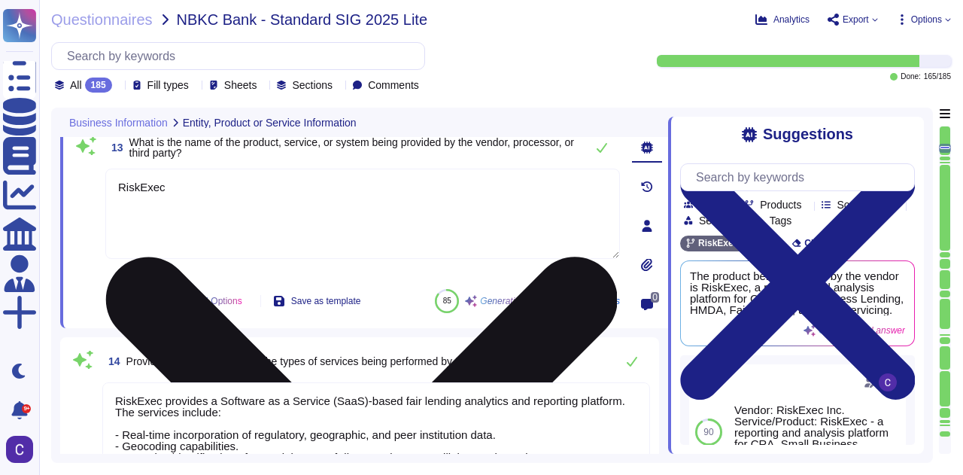
scroll to position [1988, 0]
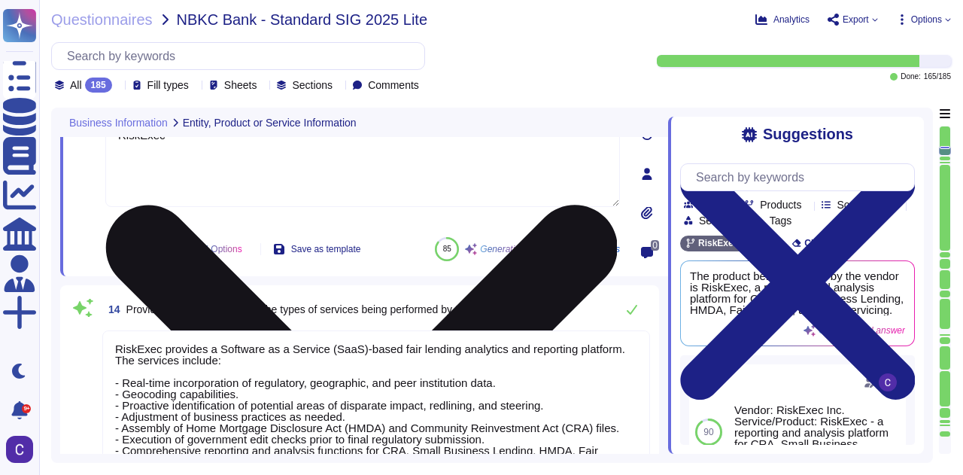
type textarea "[DOMAIN_NAME]"
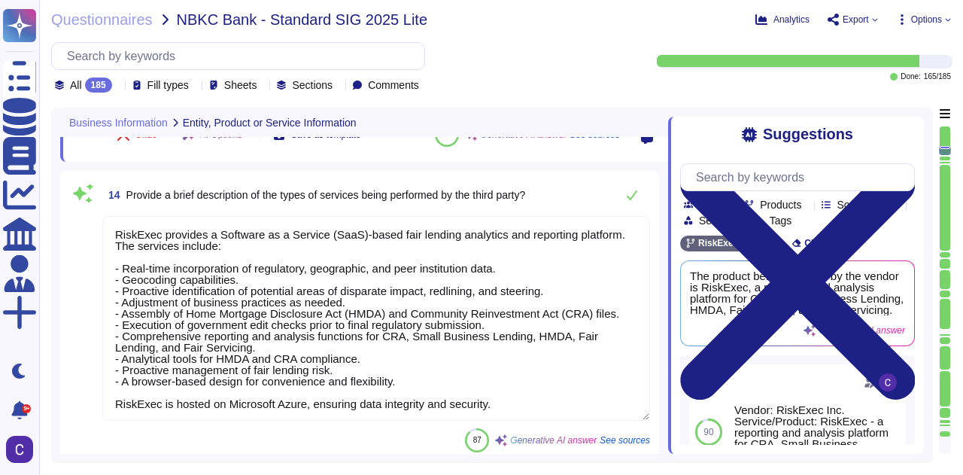
type textarea "N/A"
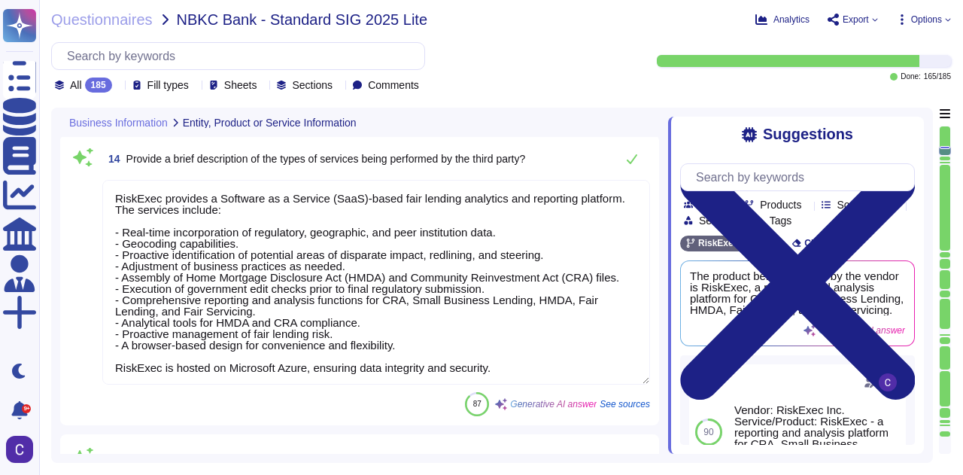
scroll to position [1, 0]
type textarea "RiskExec"
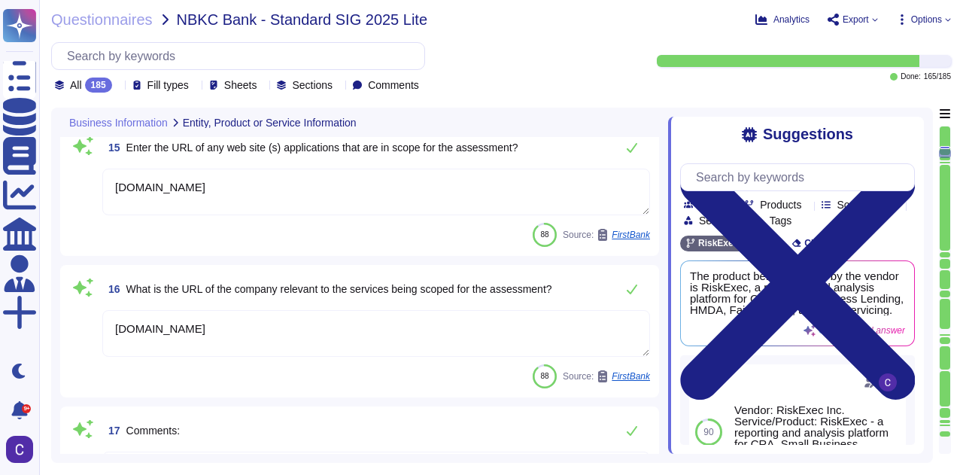
scroll to position [2514, 0]
type textarea "RiskExec is a web-based application that requires initial access to be provided…"
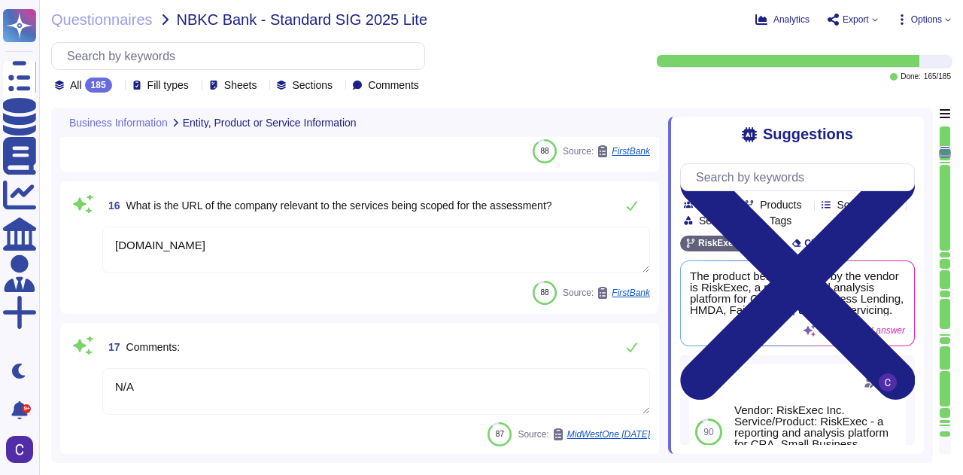
type textarea "Yes, our organization utilizes subcontractors to fulfill our contractual agreem…"
click at [256, 384] on textarea "N/A" at bounding box center [375, 391] width 547 height 47
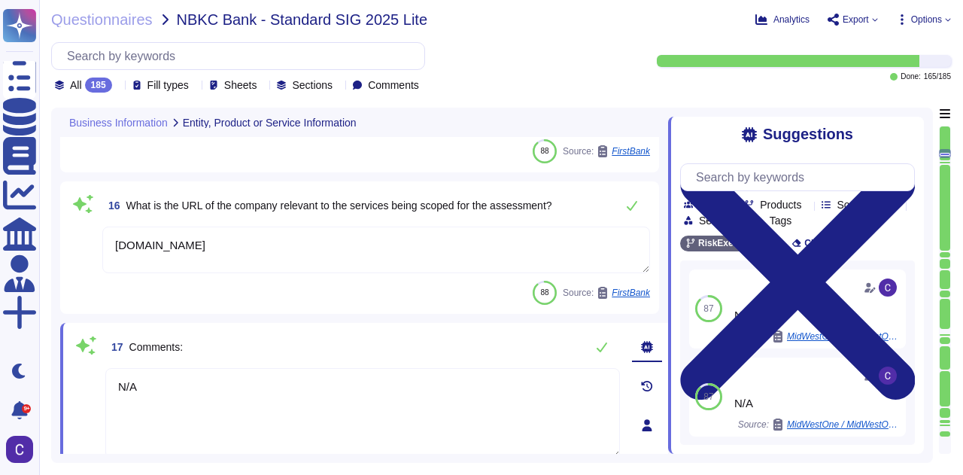
drag, startPoint x: 257, startPoint y: 381, endPoint x: 260, endPoint y: 390, distance: 9.5
click at [259, 384] on textarea "N/A" at bounding box center [362, 413] width 514 height 90
click at [260, 390] on textarea "N/A" at bounding box center [362, 413] width 514 height 90
drag, startPoint x: 260, startPoint y: 390, endPoint x: 78, endPoint y: 390, distance: 182.0
click at [78, 390] on div "17 Comments: N/A Undo AI Options Save as template 87 Source: MidWestOne [DATE]" at bounding box center [345, 425] width 547 height 187
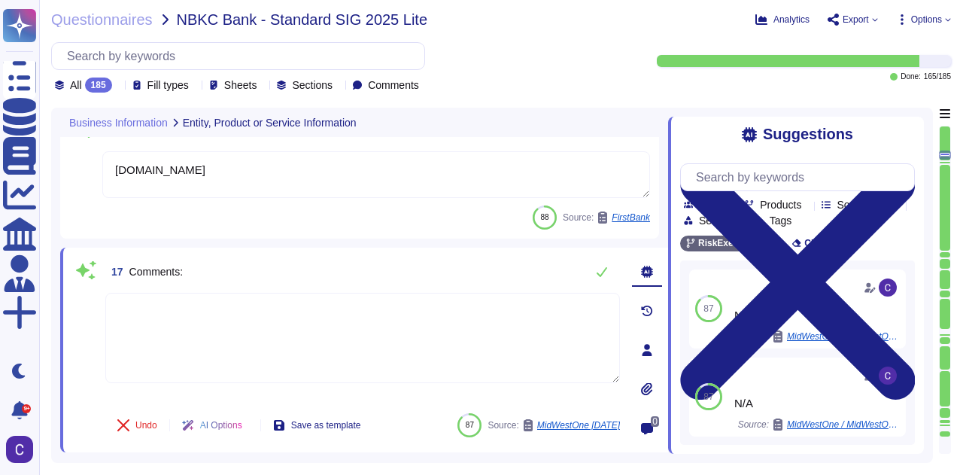
type textarea "Yes, our organization utilizes subcontractors to fulfill our contractual agreem…"
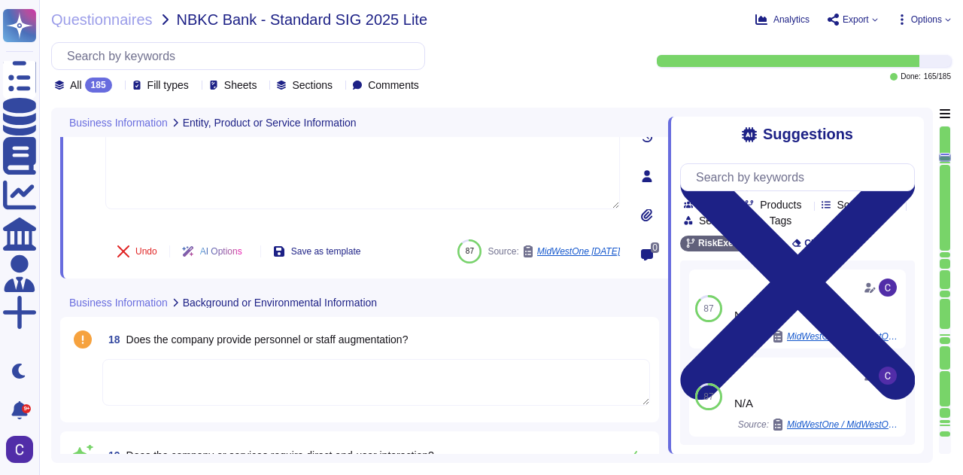
scroll to position [2890, 0]
type textarea "Yes"
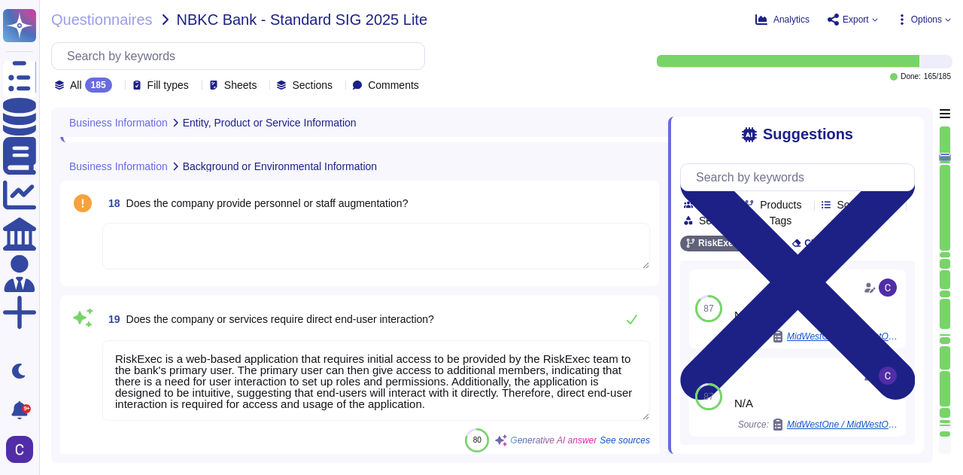
click at [435, 246] on textarea at bounding box center [375, 246] width 547 height 47
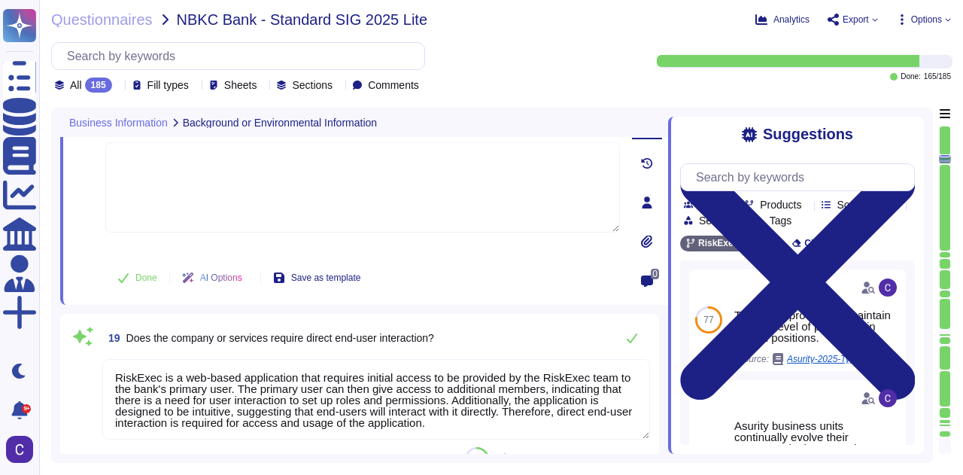
scroll to position [2787, 0]
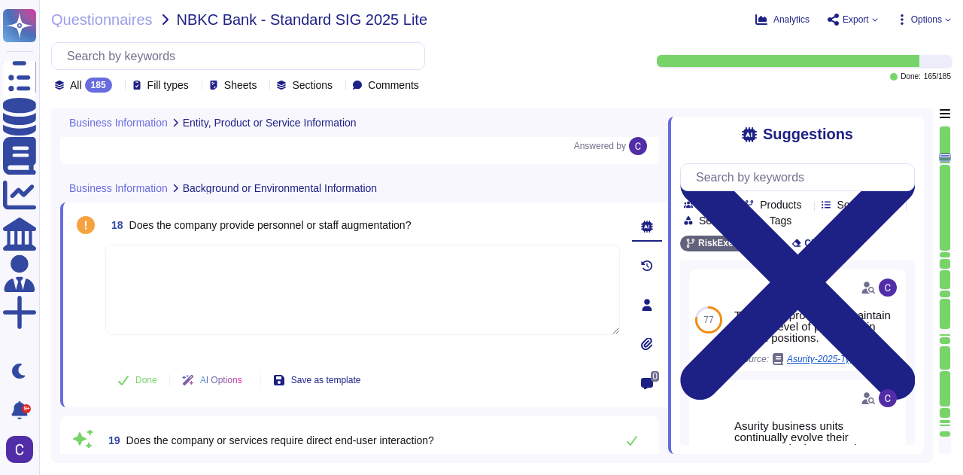
type textarea "[DOMAIN_NAME]"
type textarea "Yes"
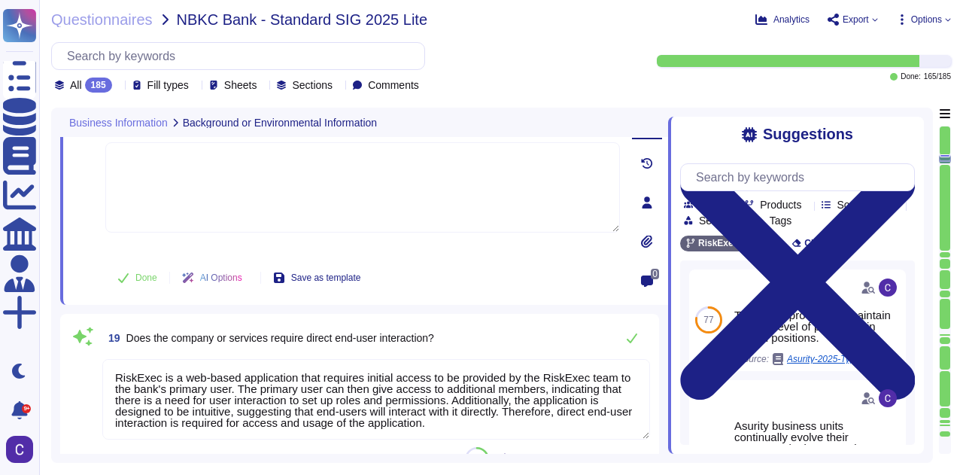
type textarea "Yes"
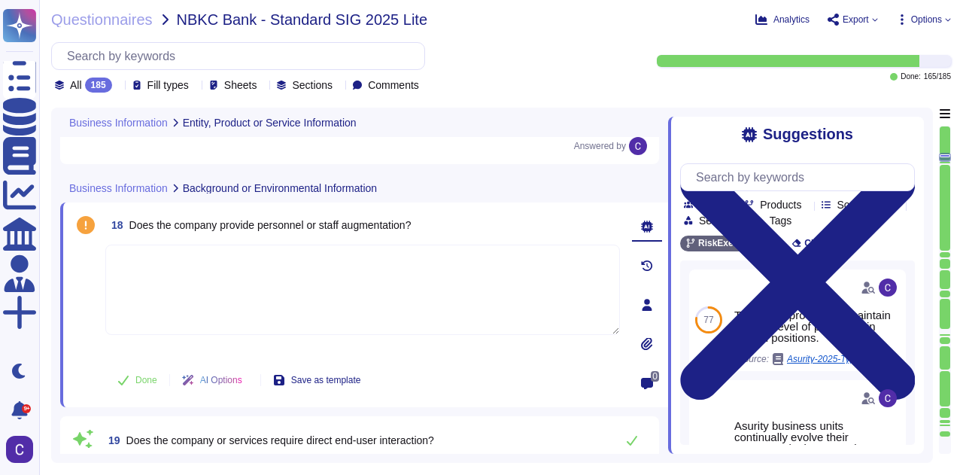
type textarea "[DOMAIN_NAME]"
click at [421, 225] on div "18 Does the company provide personnel or staff augmentation?" at bounding box center [362, 224] width 514 height 27
drag, startPoint x: 421, startPoint y: 223, endPoint x: 128, endPoint y: 217, distance: 293.4
click at [128, 217] on div "18 Does the company provide personnel or staff augmentation?" at bounding box center [362, 224] width 514 height 27
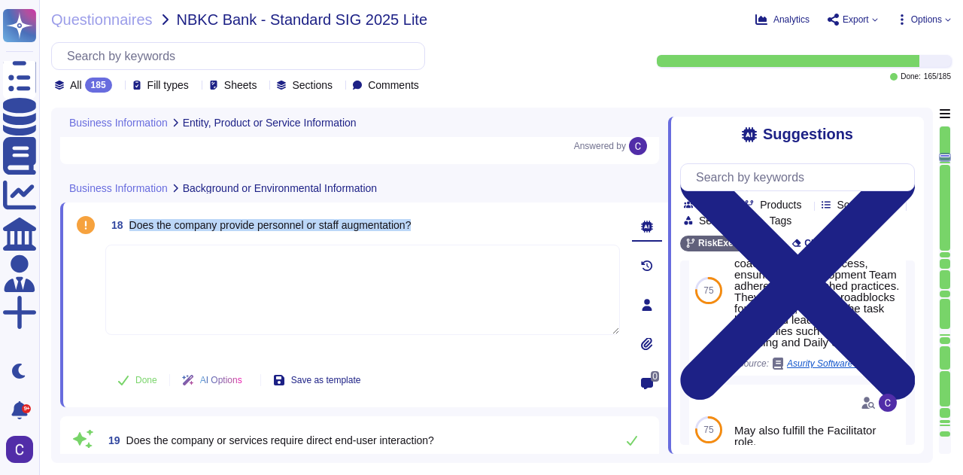
scroll to position [411, 0]
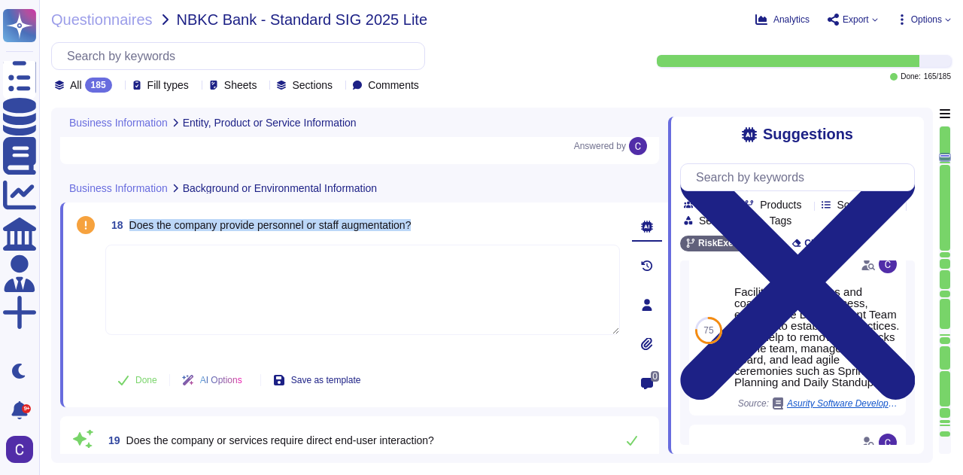
copy span "Does the company provide personnel or staff augmentation?"
click at [496, 189] on div "Business Information Background or Environmental Information" at bounding box center [364, 187] width 608 height 29
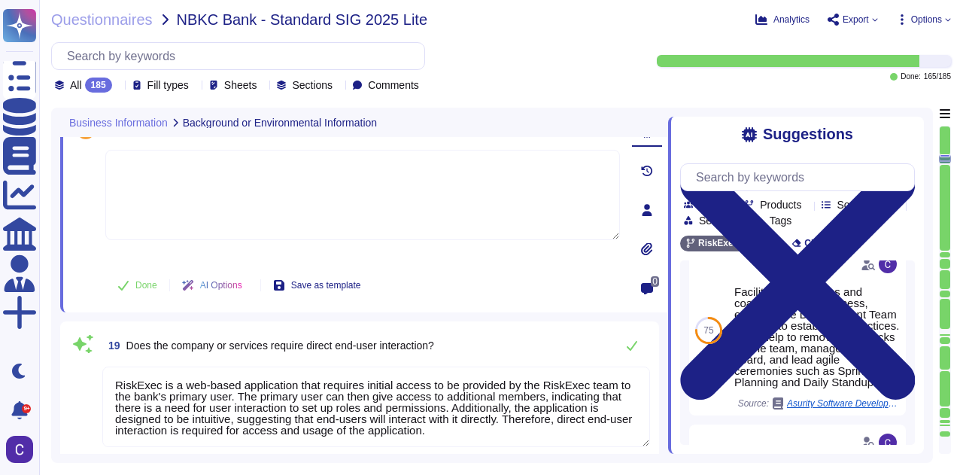
scroll to position [2937, 0]
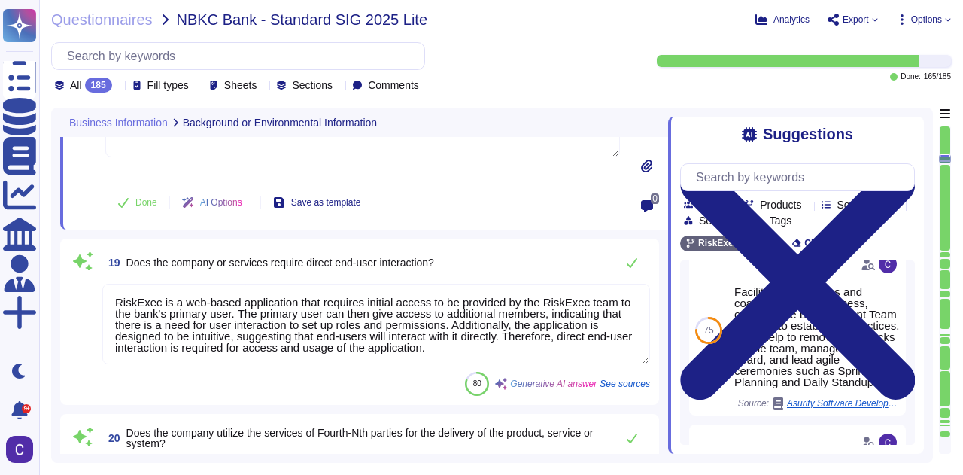
type textarea "Yes"
click at [392, 320] on textarea "RiskExec is a web-based application that requires initial access to be provided…" at bounding box center [375, 324] width 547 height 80
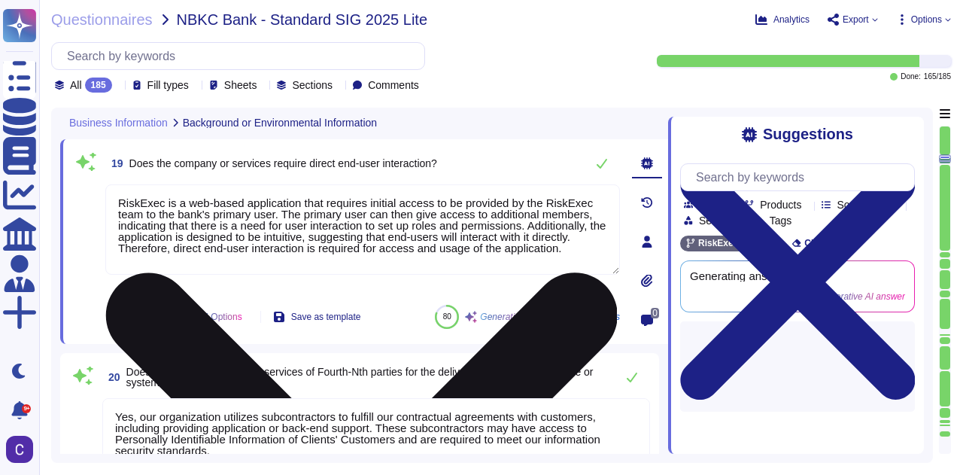
scroll to position [0, 0]
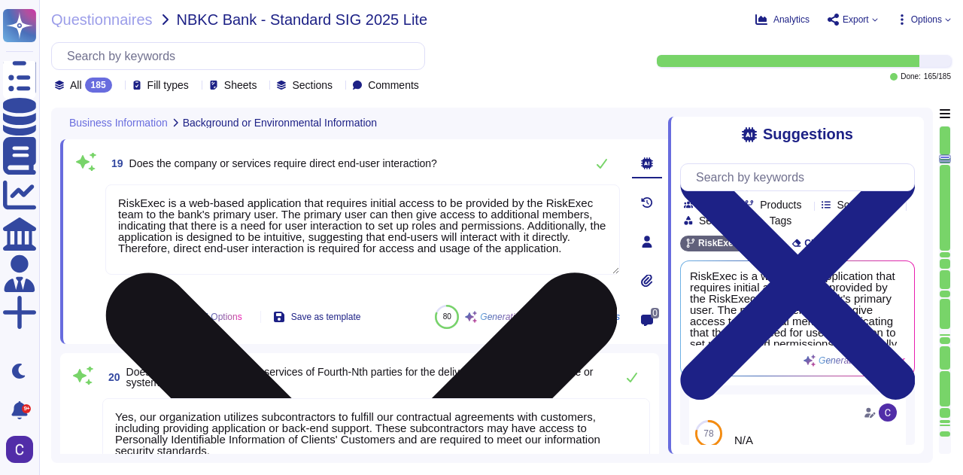
click at [543, 245] on textarea "RiskExec is a web-based application that requires initial access to be provided…" at bounding box center [362, 229] width 514 height 90
click at [541, 249] on textarea "RiskExec is a web-based application that requires initial access to be provided…" at bounding box center [362, 229] width 514 height 90
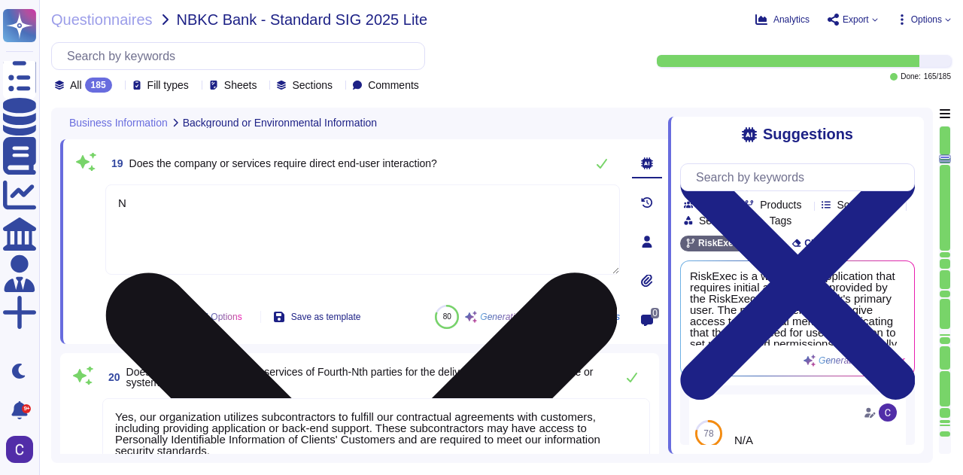
type textarea "No"
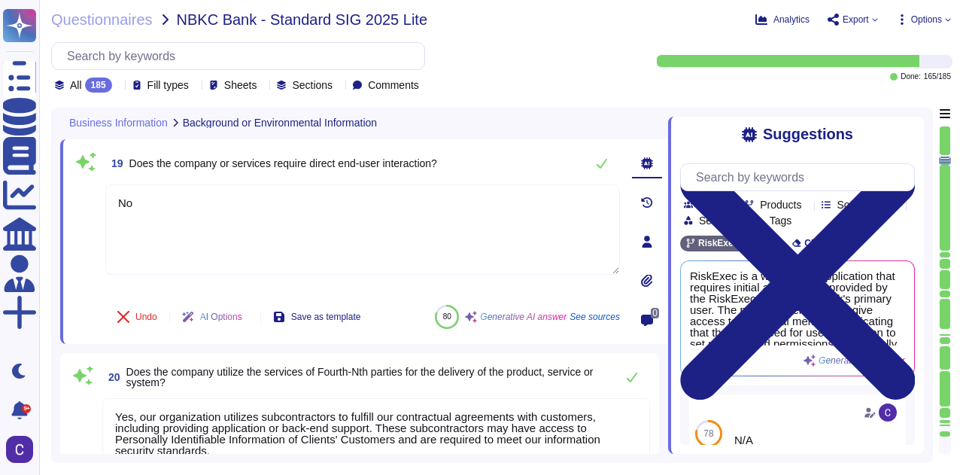
type textarea "Yes, the products, services, or systems include a classification of personally …"
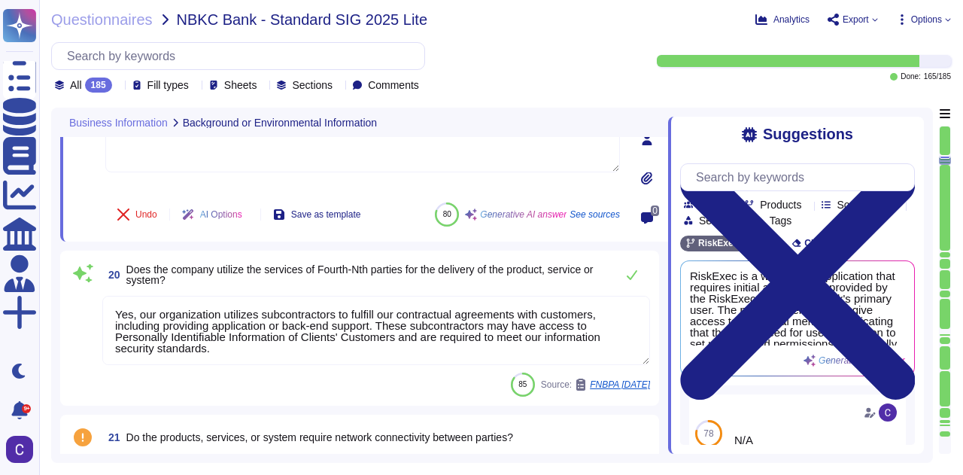
scroll to position [3088, 0]
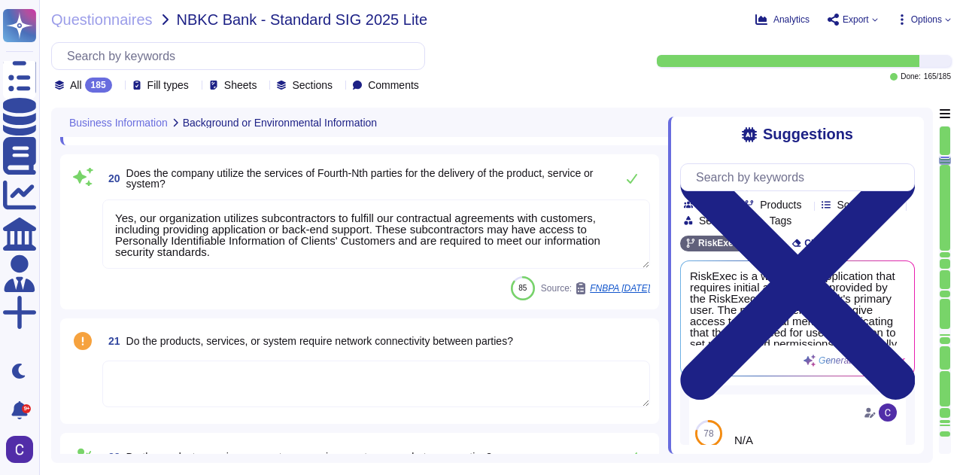
type textarea "No"
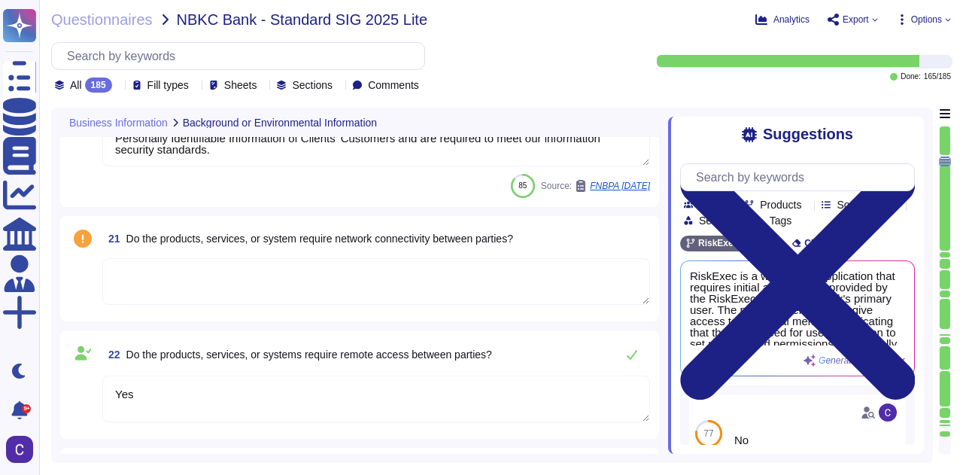
type textarea "RiskExec provides a Software as a Service (SaaS) platform that is browser-based…"
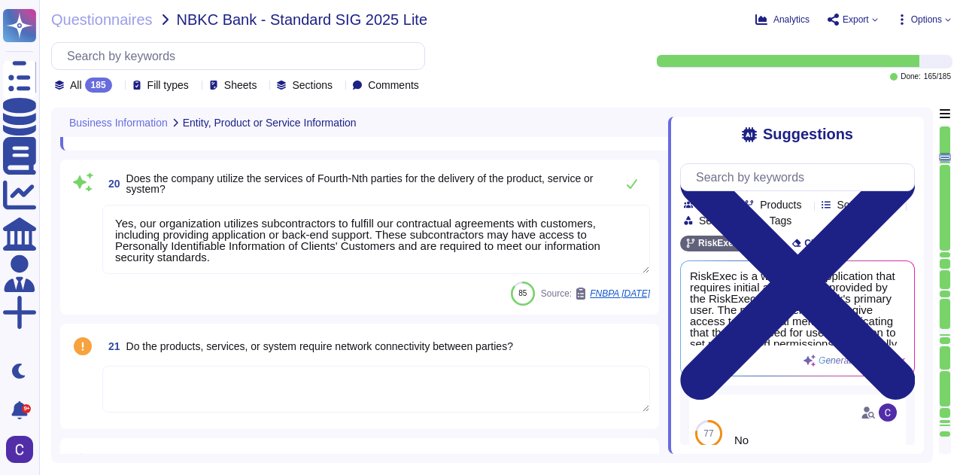
type textarea "[DOMAIN_NAME]"
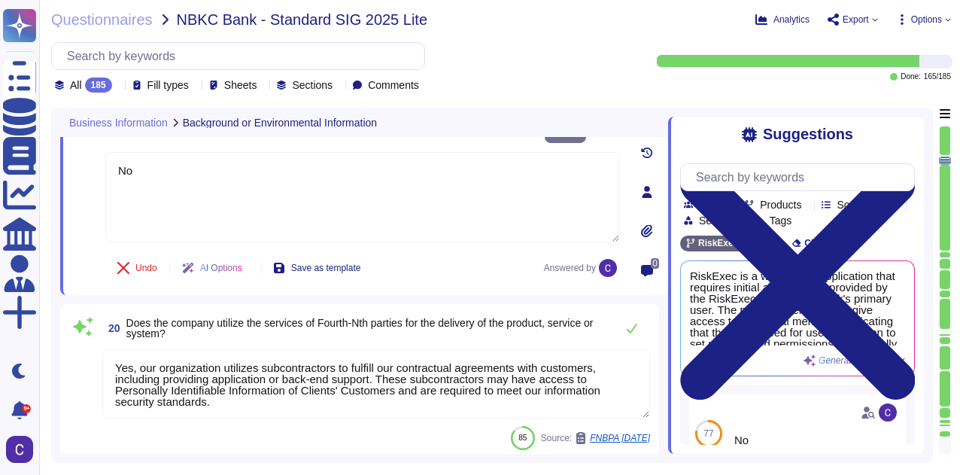
type textarea "Yes, the products, services, or systems include a classification of personally …"
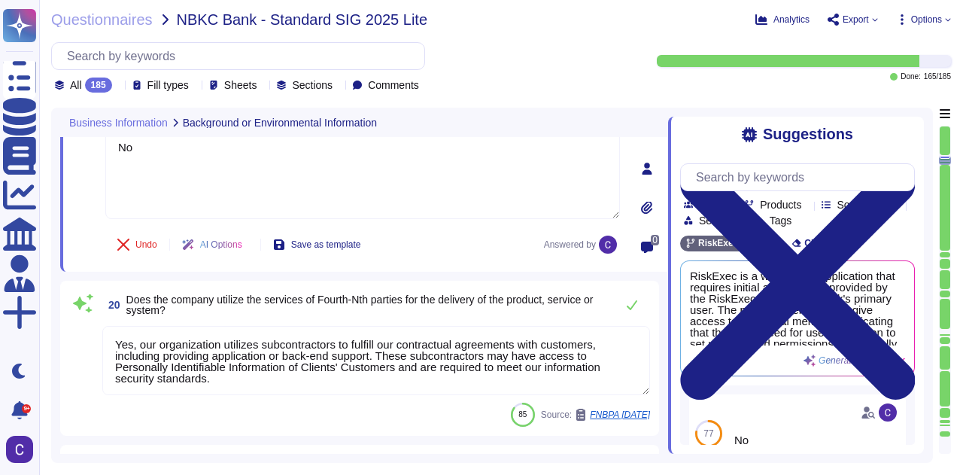
drag, startPoint x: 283, startPoint y: 369, endPoint x: 290, endPoint y: 363, distance: 9.6
click at [287, 365] on textarea "Yes, our organization utilizes subcontractors to fulfill our contractual agreem…" at bounding box center [375, 360] width 547 height 69
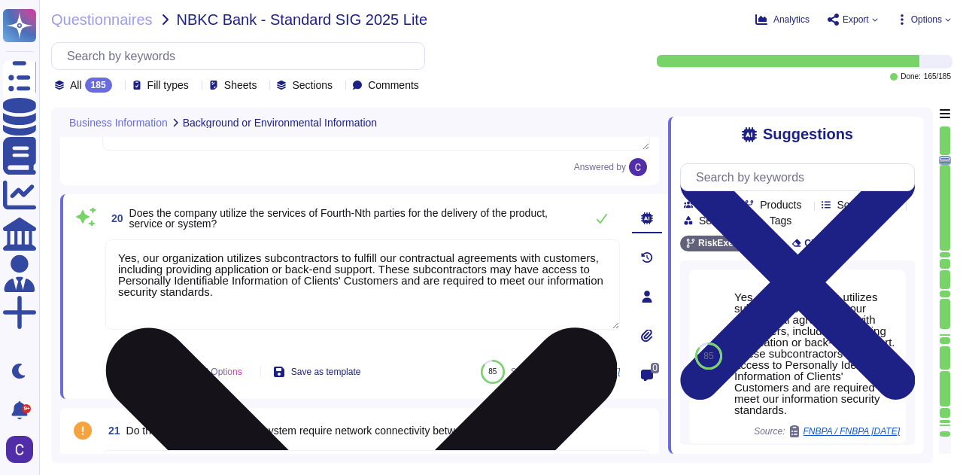
scroll to position [3161, 0]
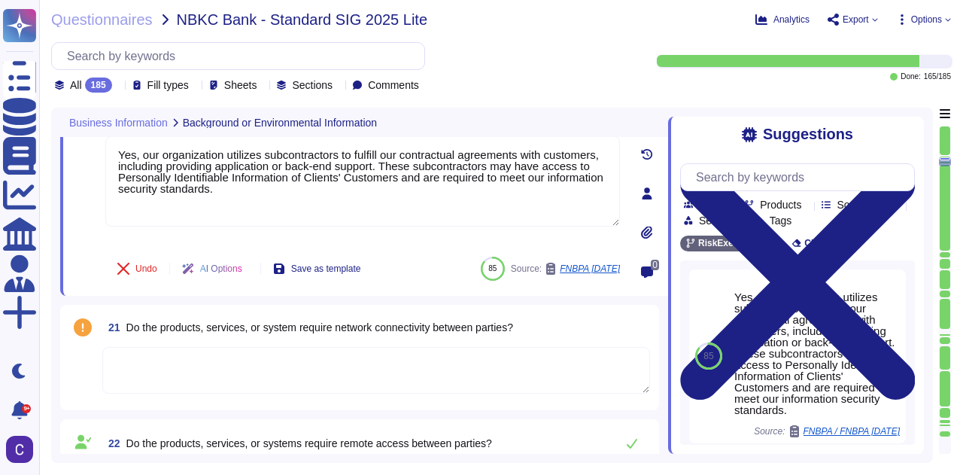
click at [235, 379] on textarea at bounding box center [375, 370] width 547 height 47
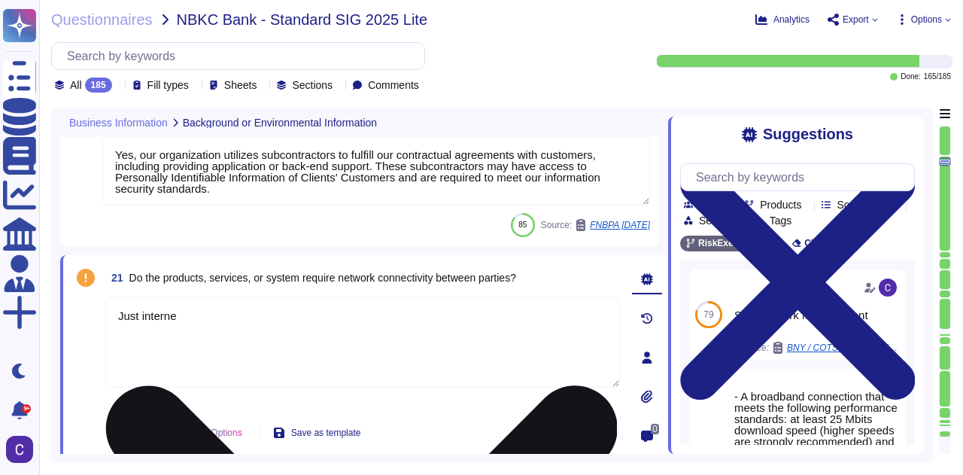
type textarea "Just internet"
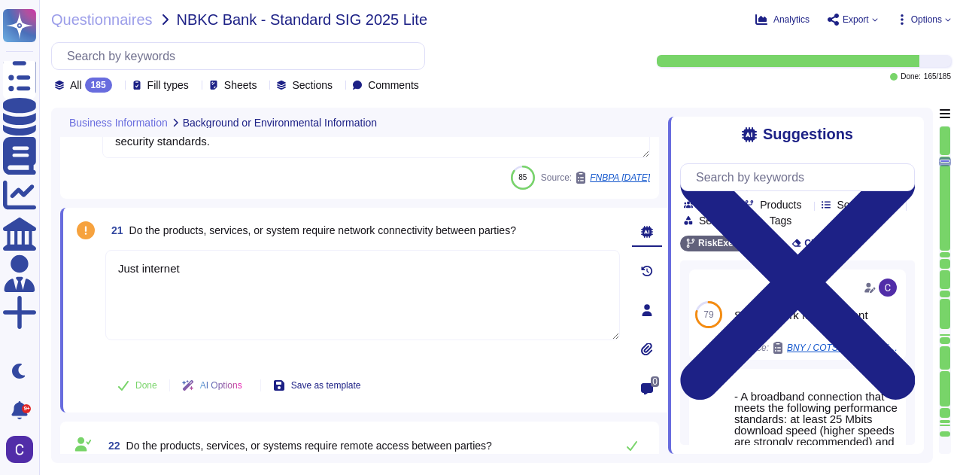
scroll to position [3311, 0]
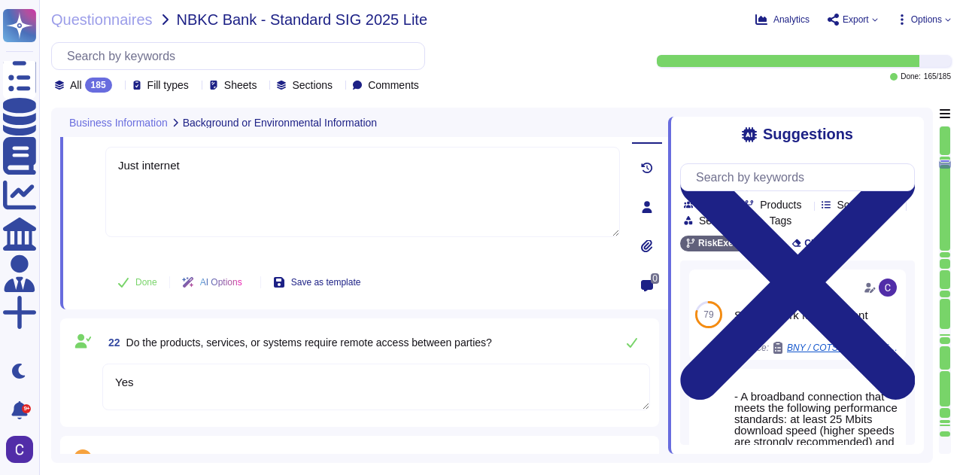
type textarea "RiskExec provides a Software as a Service (SaaS) platform that is browser-based…"
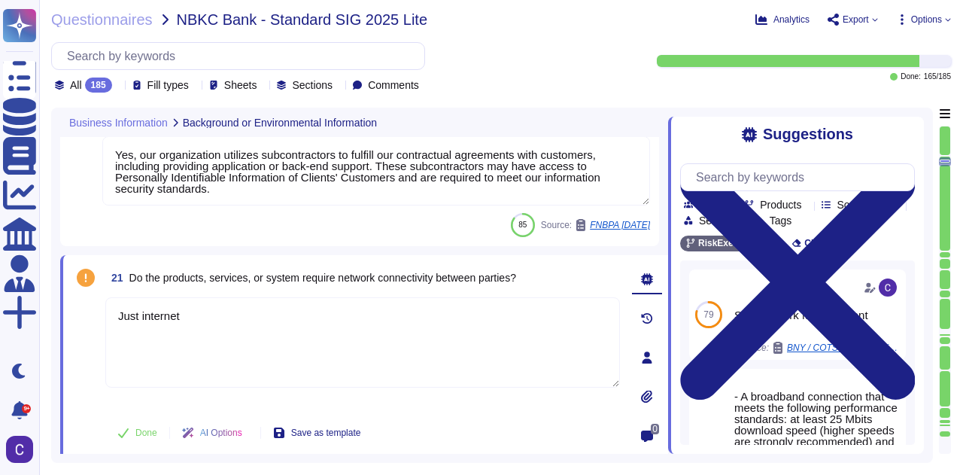
scroll to position [3462, 0]
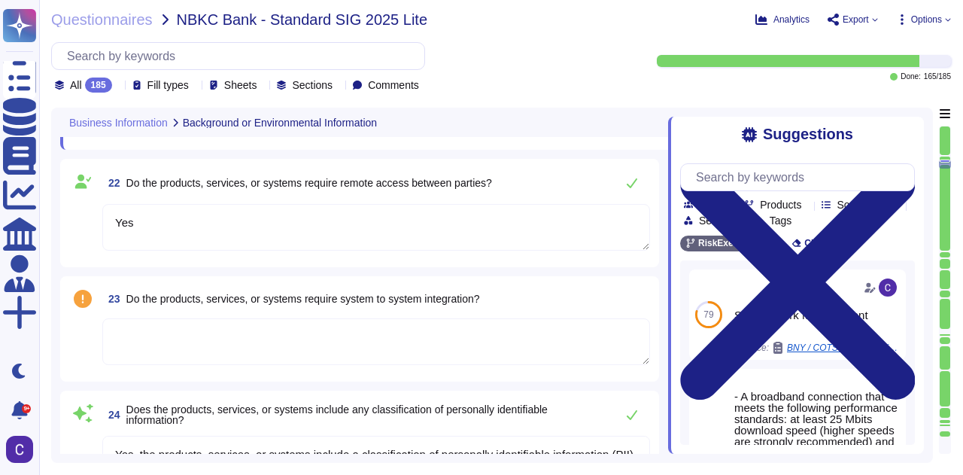
type textarea "The applications provided that are in scope include: 1. RiskExec - a reporting …"
click at [306, 374] on div "23 Do the products, services, or systems require system to system integration?" at bounding box center [359, 328] width 599 height 105
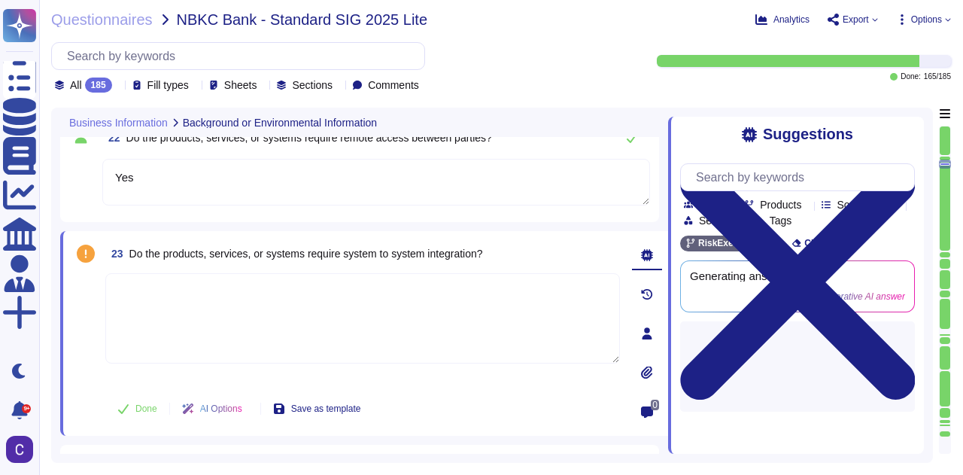
type textarea "Just internet"
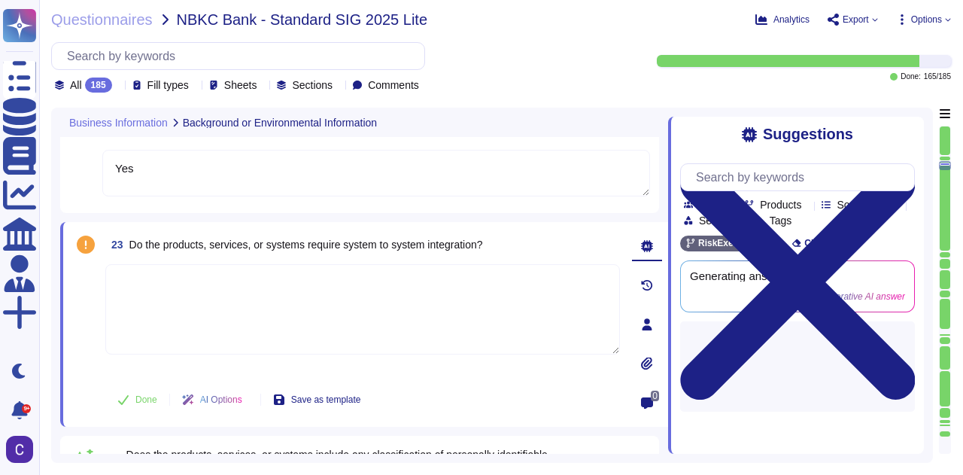
type textarea "The applications provided that are in scope include: 1. RiskExec - a reporting …"
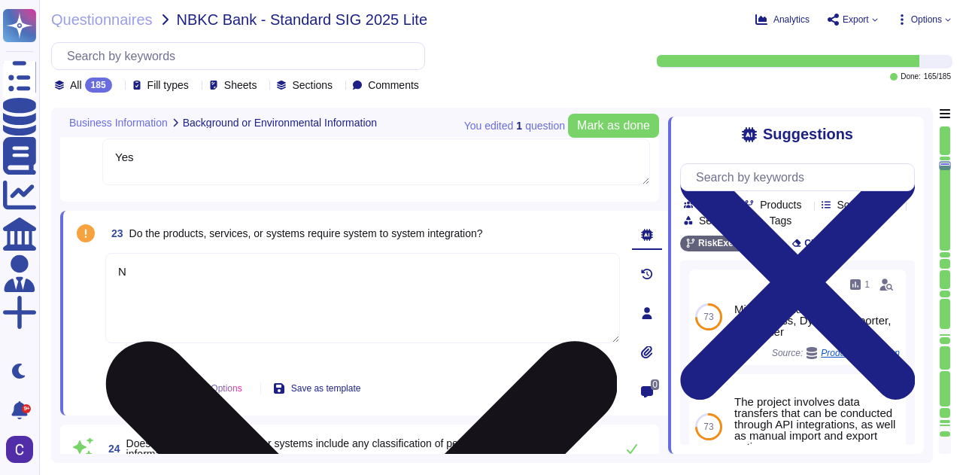
type textarea "No"
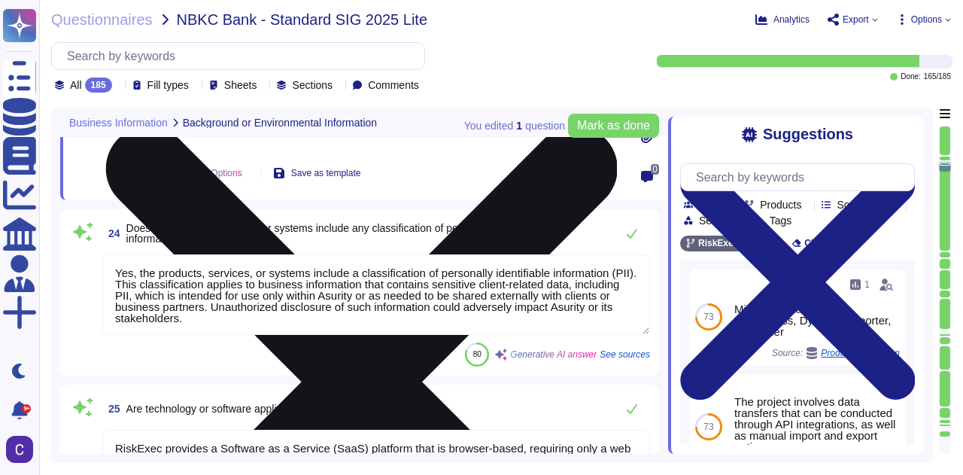
scroll to position [3687, 0]
type textarea "- Software as a Service (SaaS) platform - Browser-based software using TLS 1.2 …"
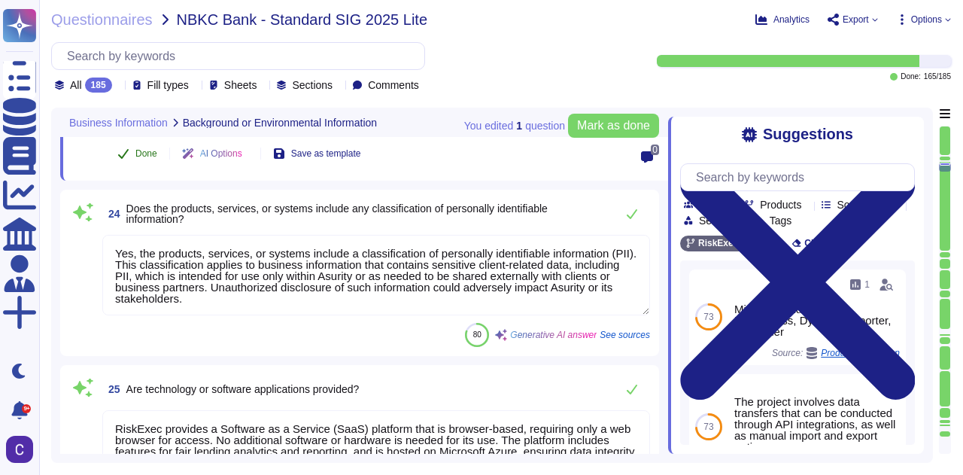
type textarea "No"
click at [130, 142] on button "Done" at bounding box center [137, 153] width 64 height 30
click at [325, 298] on textarea "Yes, the products, services, or systems include a classification of personally …" at bounding box center [375, 275] width 547 height 80
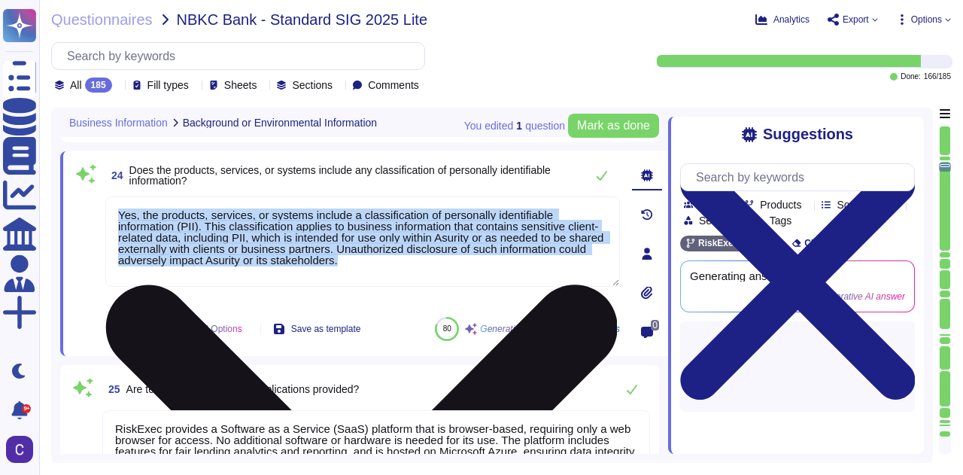
click at [325, 298] on div "Yes, the products, services, or systems include a classification of personally …" at bounding box center [362, 250] width 514 height 108
click at [326, 297] on div "Yes, the products, services, or systems include a classification of personally …" at bounding box center [362, 250] width 514 height 108
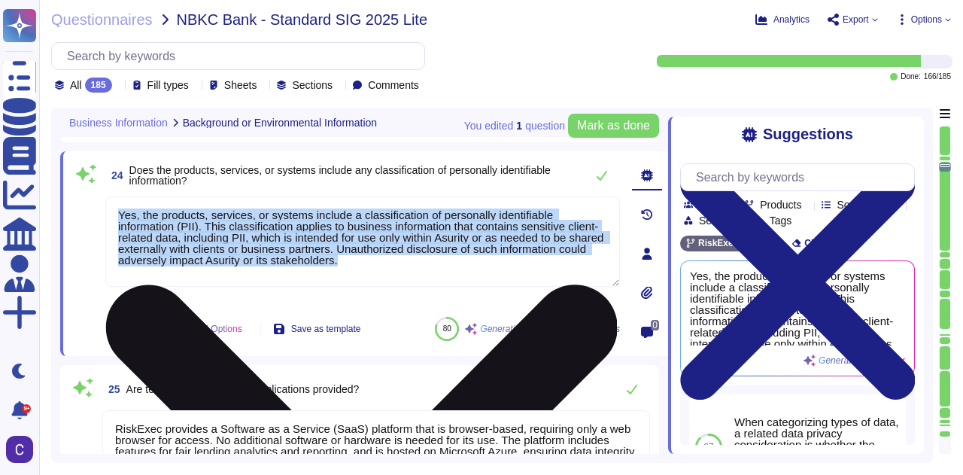
drag, startPoint x: 316, startPoint y: 208, endPoint x: 183, endPoint y: 247, distance: 138.7
click at [176, 258] on textarea "Yes, the products, services, or systems include a classification of personally …" at bounding box center [362, 241] width 514 height 90
drag, startPoint x: 190, startPoint y: 241, endPoint x: 165, endPoint y: 241, distance: 24.1
click at [165, 241] on textarea "Yes, the products, services, or systems include a classification of personally …" at bounding box center [362, 241] width 514 height 90
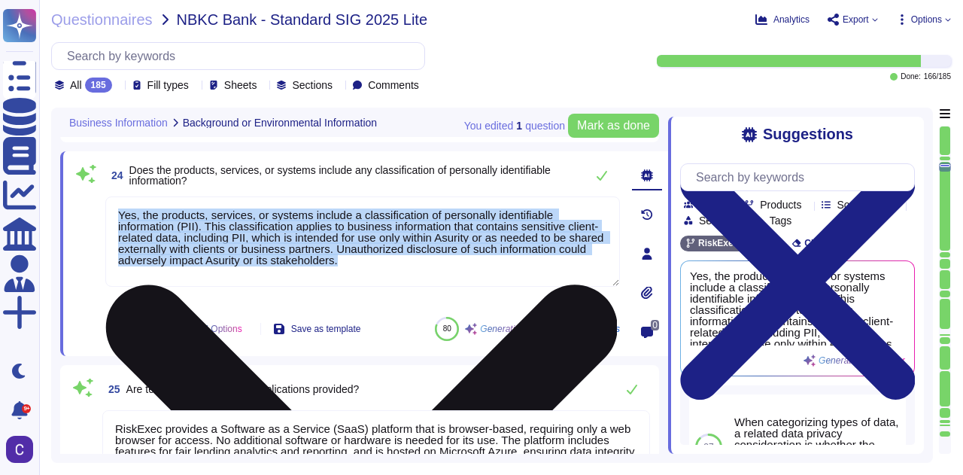
click at [400, 268] on textarea "Yes, the products, services, or systems include a classification of personally …" at bounding box center [362, 241] width 514 height 90
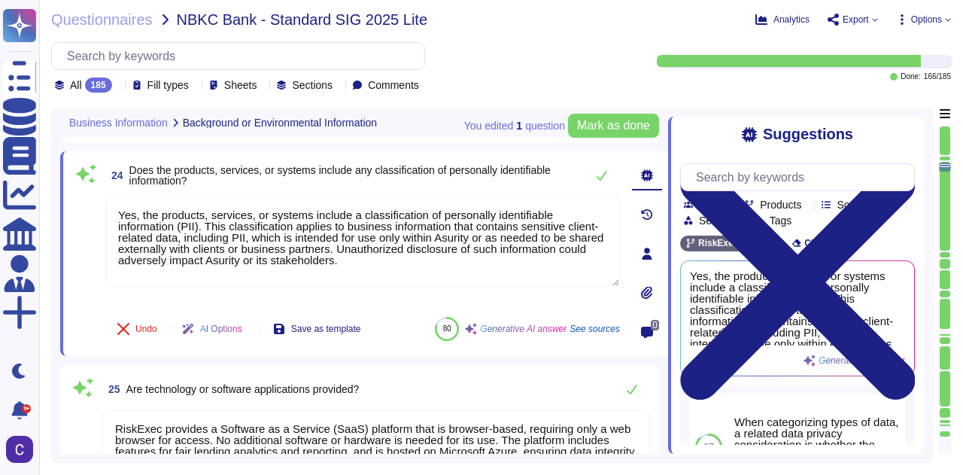
click at [238, 411] on textarea "RiskExec provides a Software as a Service (SaaS) platform that is browser-based…" at bounding box center [375, 444] width 547 height 69
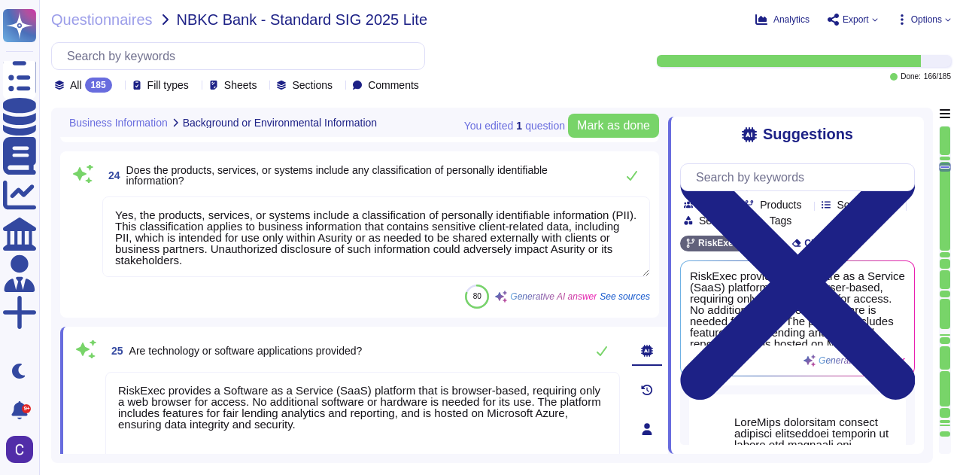
click at [320, 236] on textarea "Yes, the products, services, or systems include a classification of personally …" at bounding box center [375, 236] width 547 height 80
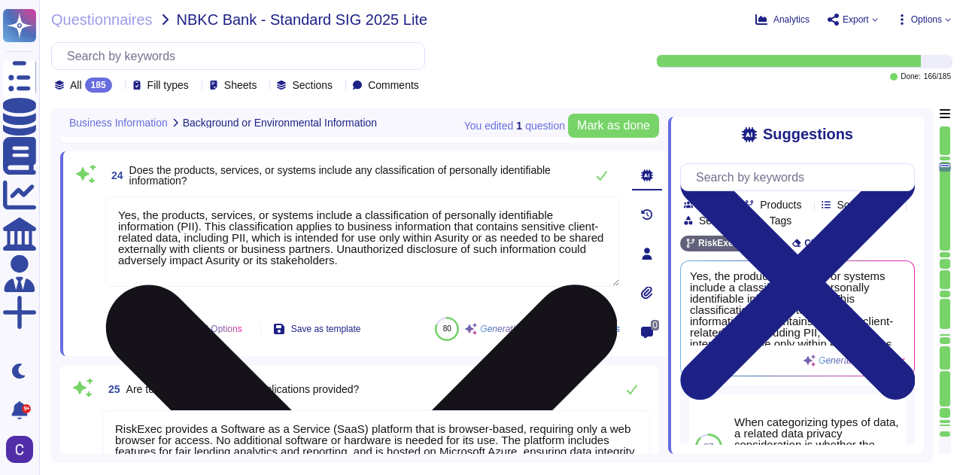
type textarea "- Software as a Service (SaaS) platform - Browser-based software using TLS 1.2 …"
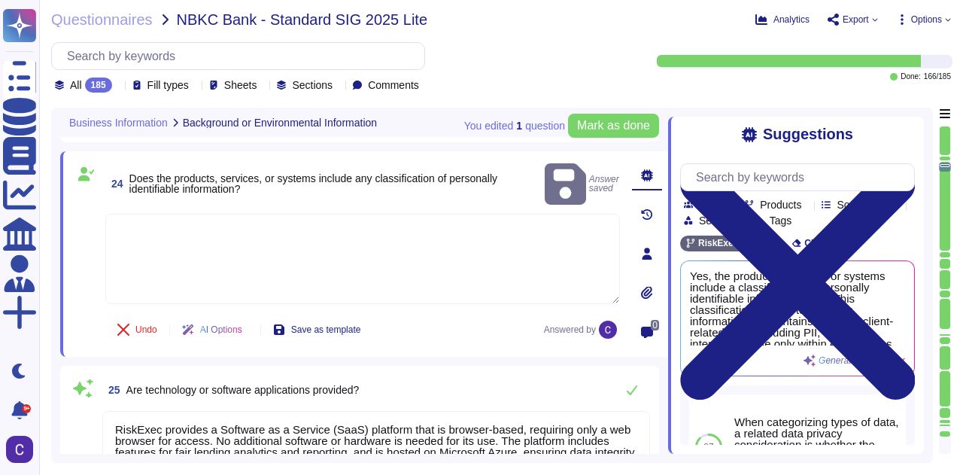
click at [598, 214] on textarea at bounding box center [362, 259] width 514 height 90
paste textarea "The data used in the RiskExec solution is not highly sensitive data typically d…"
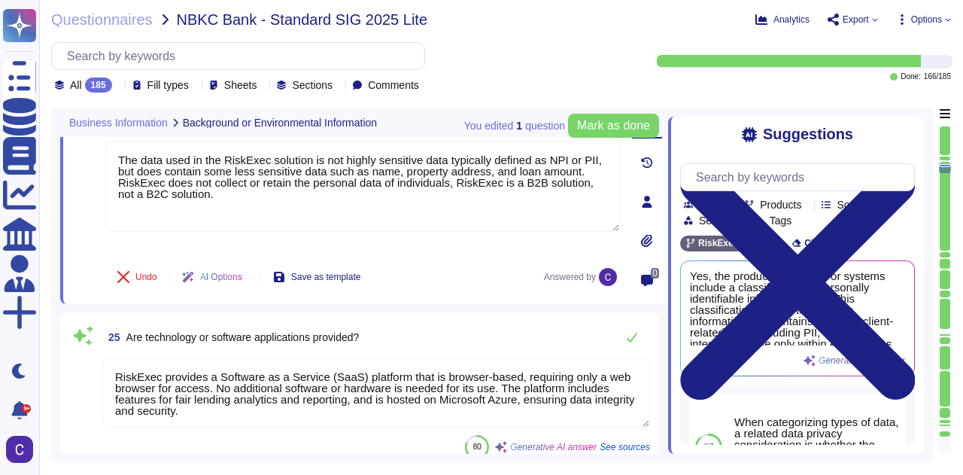
scroll to position [3762, 0]
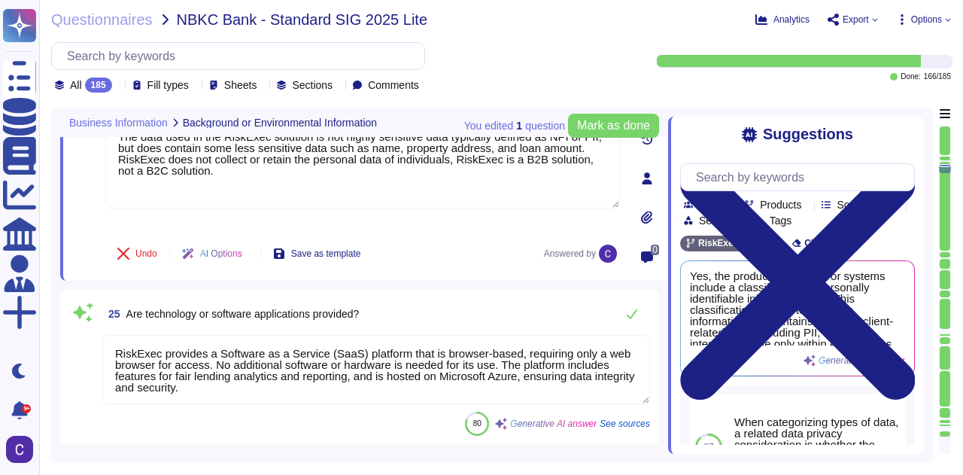
click at [408, 372] on textarea "RiskExec provides a Software as a Service (SaaS) platform that is browser-based…" at bounding box center [375, 369] width 547 height 69
type textarea "The data used in the RiskExec solution is not highly sensitive data typically d…"
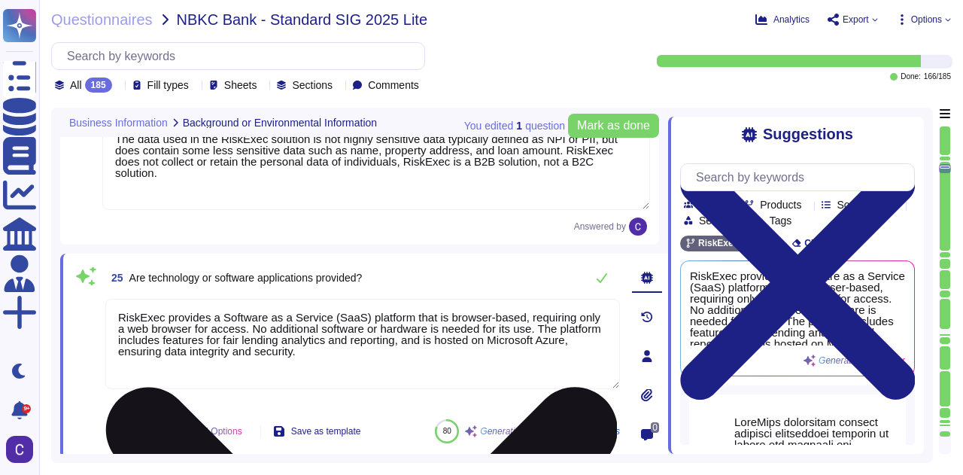
type textarea "- Software as a Service (SaaS) platform - Browser-based software using TLS 1.2 …"
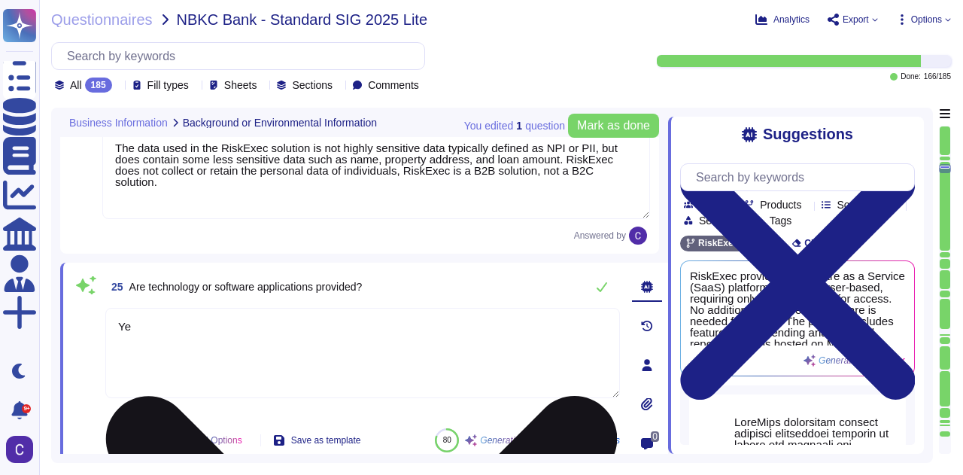
type textarea "Yes"
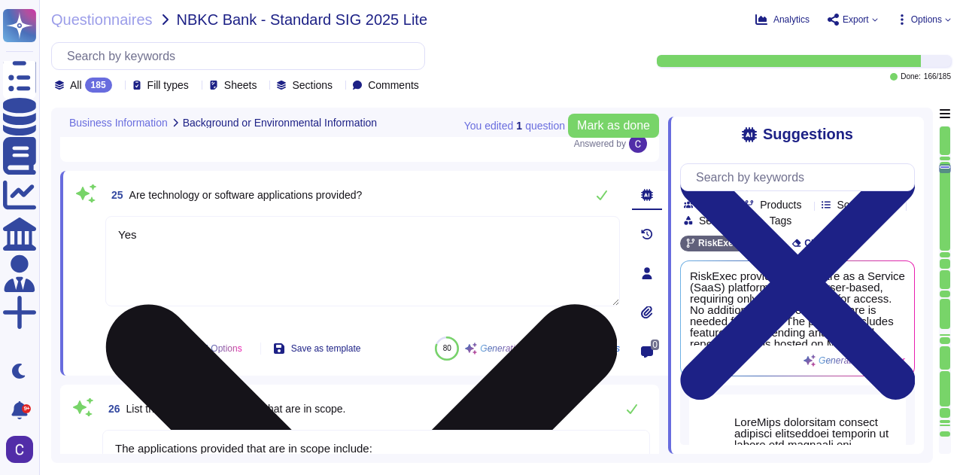
scroll to position [3913, 0]
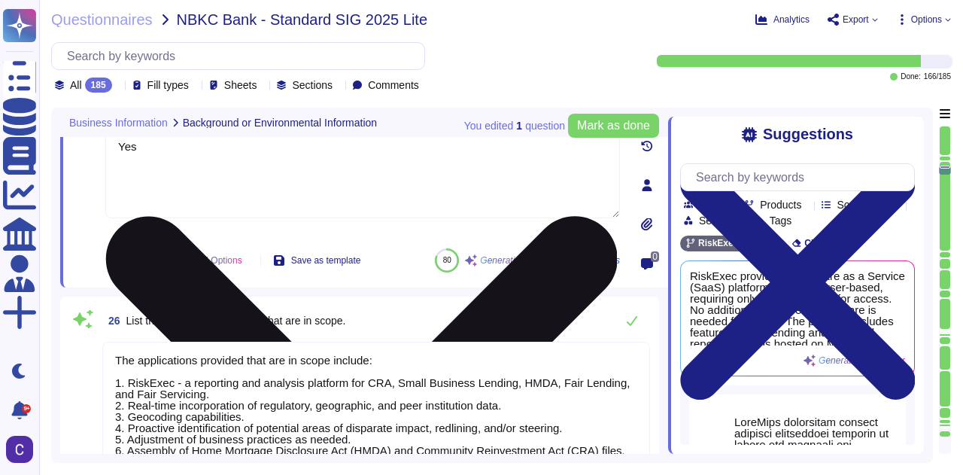
type textarea "Provided"
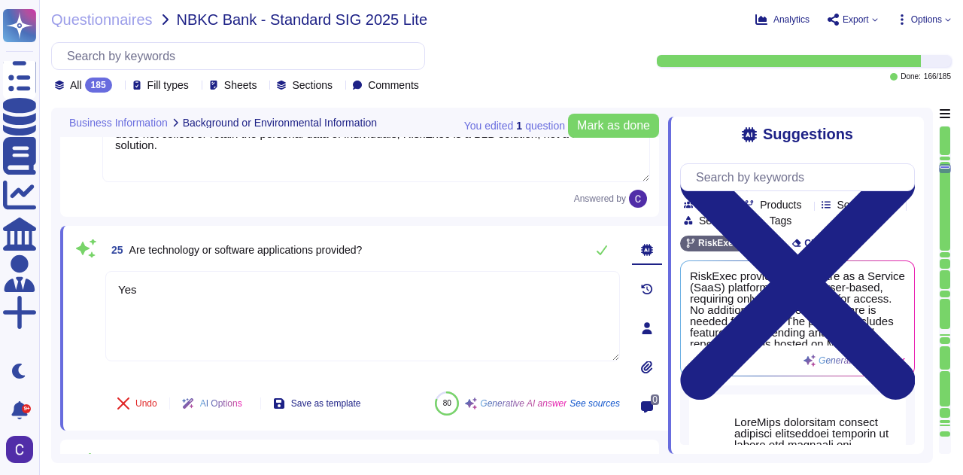
type textarea "Yes"
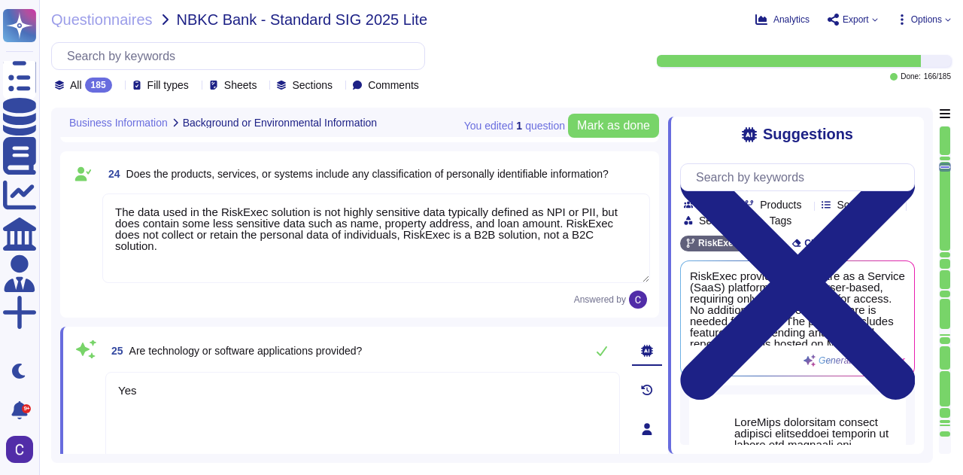
type textarea "Just internet"
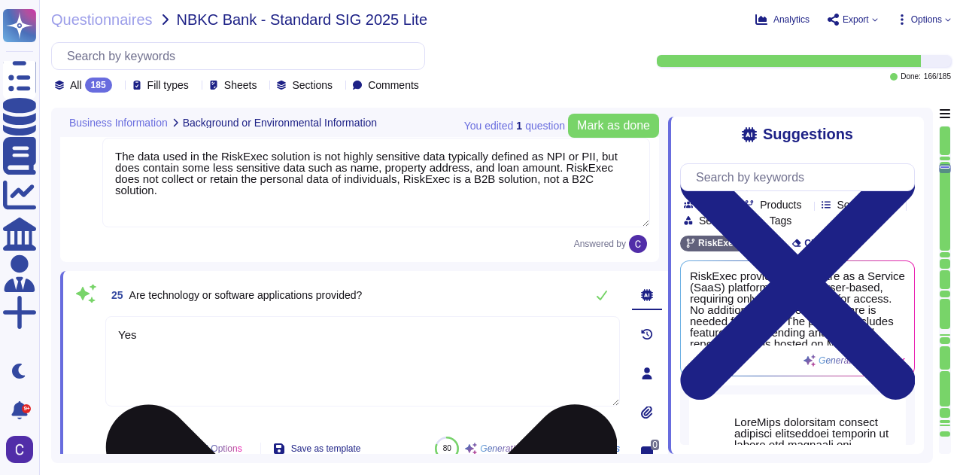
type textarea "- Software as a Service (SaaS) platform - Browser-based software using TLS 1.2 …"
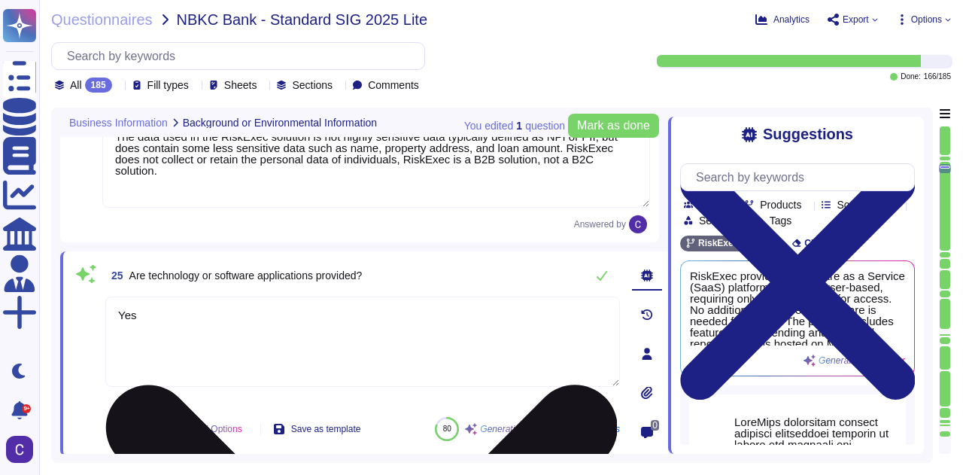
type textarea "Y"
type textarea "The RiskExec product will be provided."
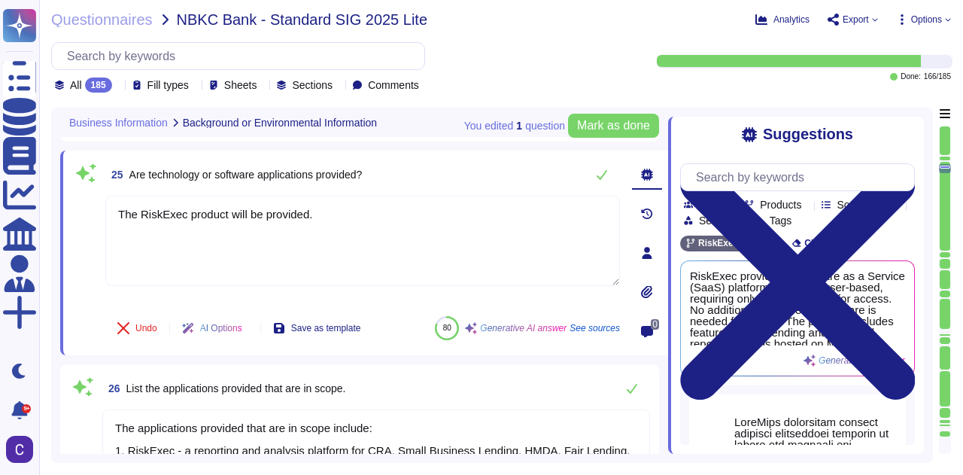
scroll to position [3945, 0]
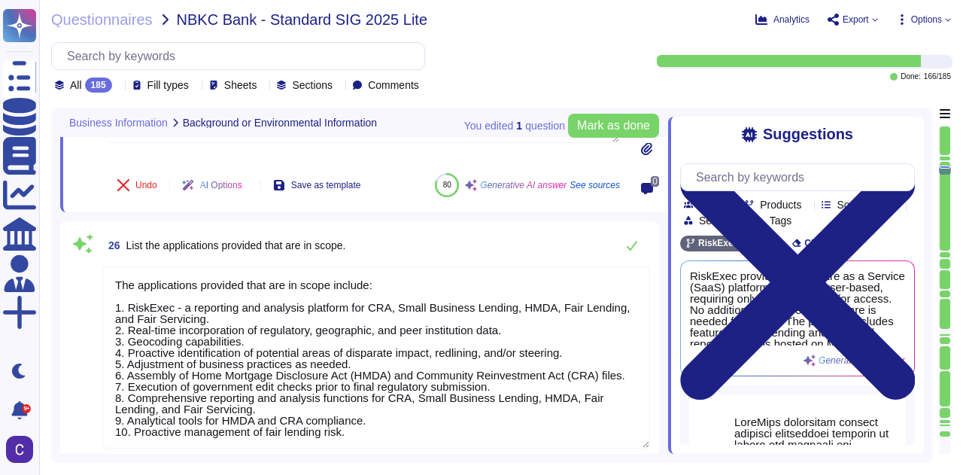
type textarea "Provided"
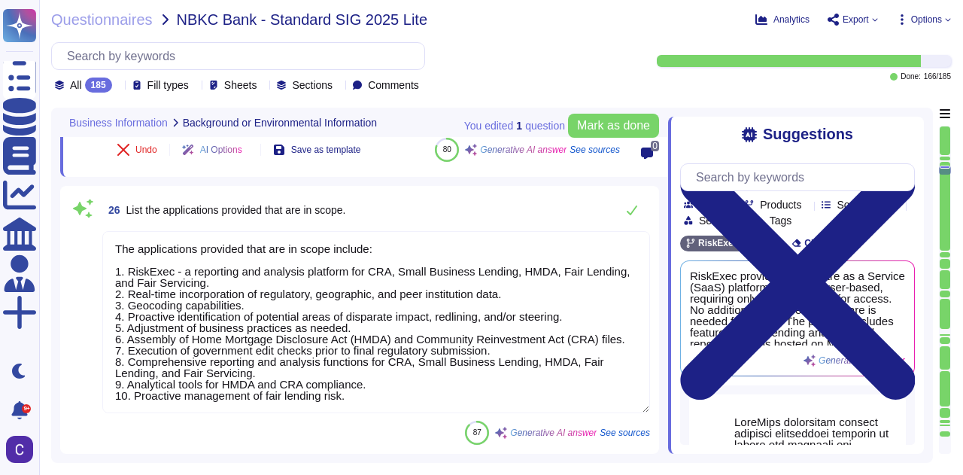
type textarea "The RiskExec product will be provided."
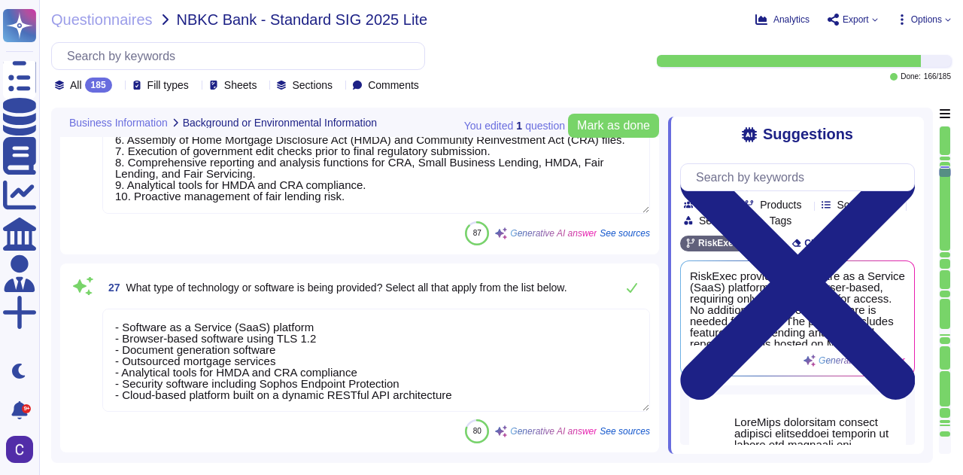
type textarea "The Development Team builds and tests functionalities based on work items in th…"
type textarea "Mobile devices used to access Asurity systems must meet specific requirements a…"
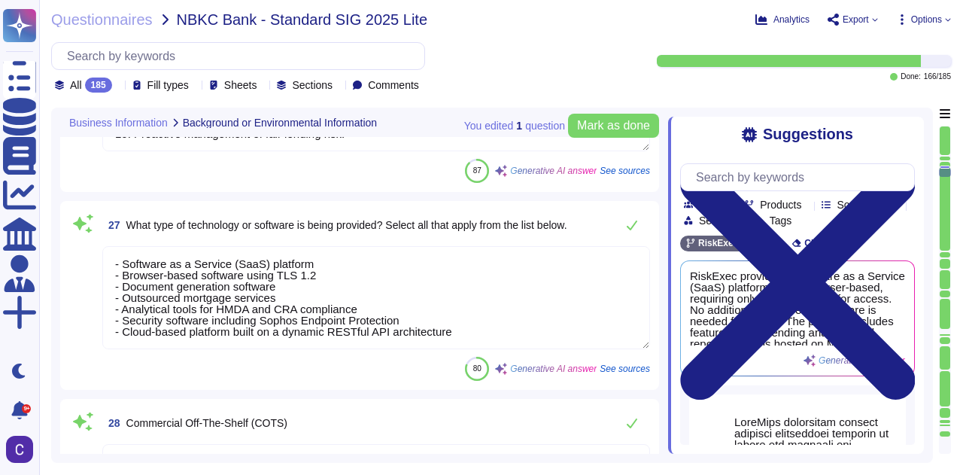
scroll to position [4396, 0]
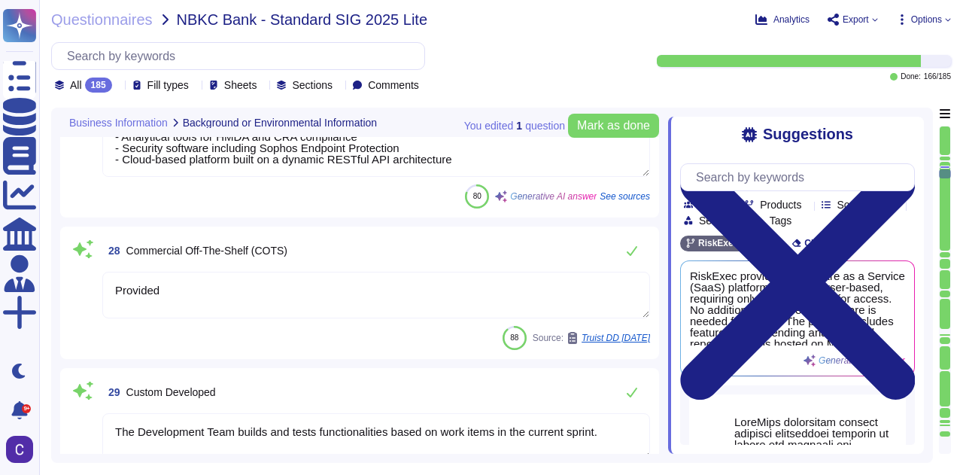
type textarea "Open-source software maturity is crucial for ensuring stability and access to s…"
click at [237, 299] on textarea "Provided" at bounding box center [375, 294] width 547 height 47
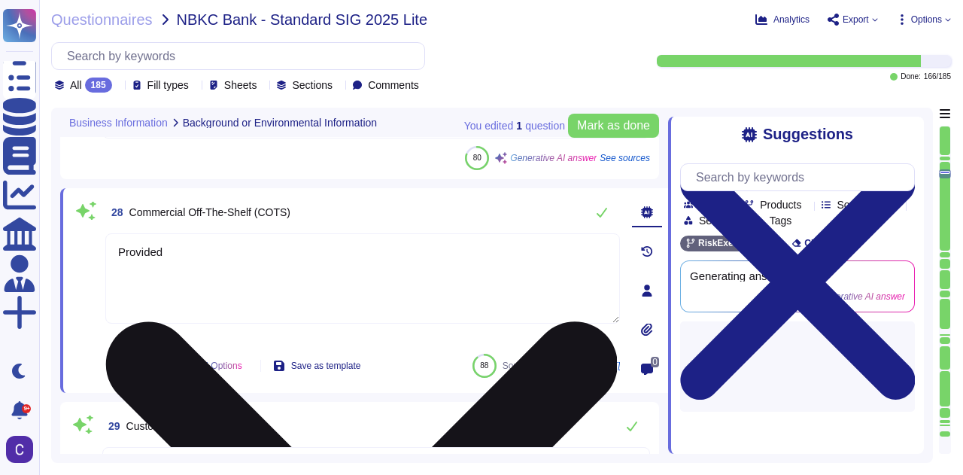
click at [237, 299] on textarea "Provided" at bounding box center [362, 278] width 514 height 90
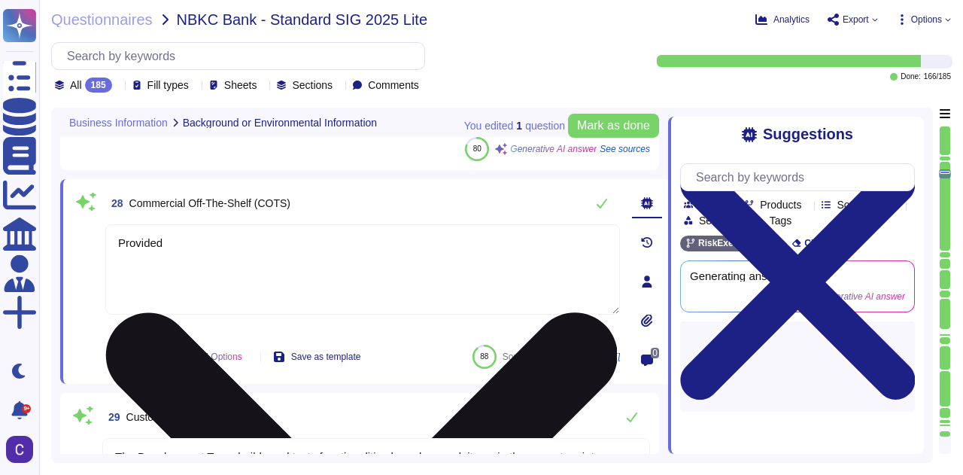
type textarea "Open-source software maturity is crucial for ensuring stability and access to s…"
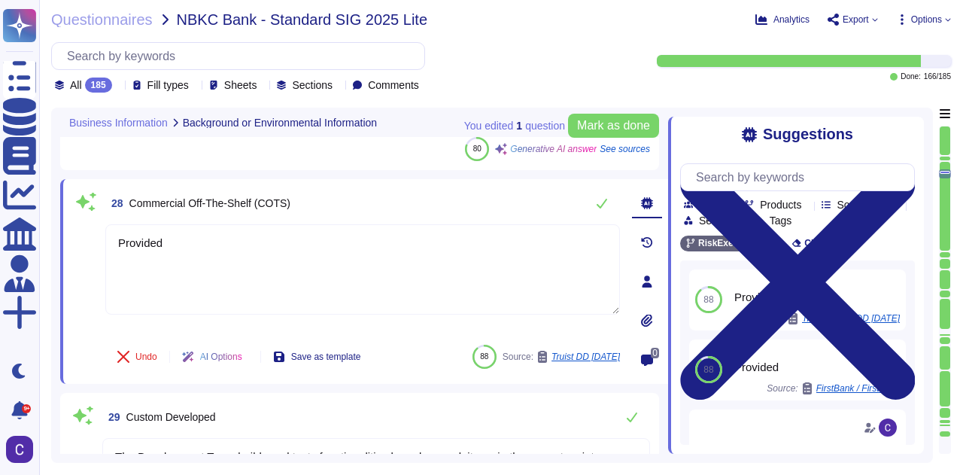
click at [75, 369] on span at bounding box center [85, 356] width 27 height 36
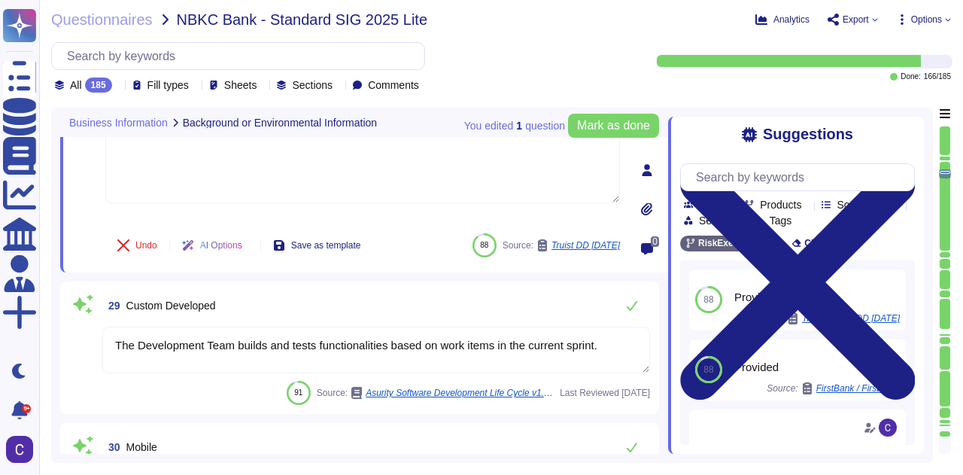
scroll to position [4622, 0]
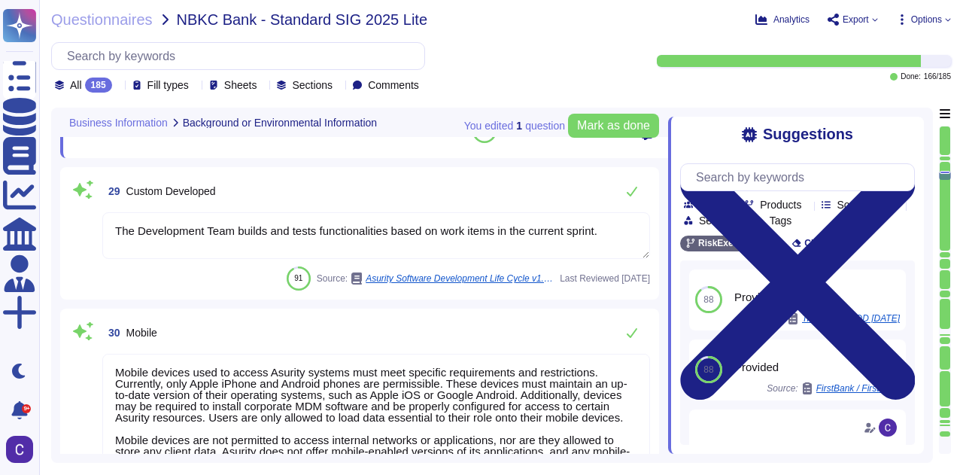
type textarea "The availability of generative artificial intelligence (GenAI) and its underlyi…"
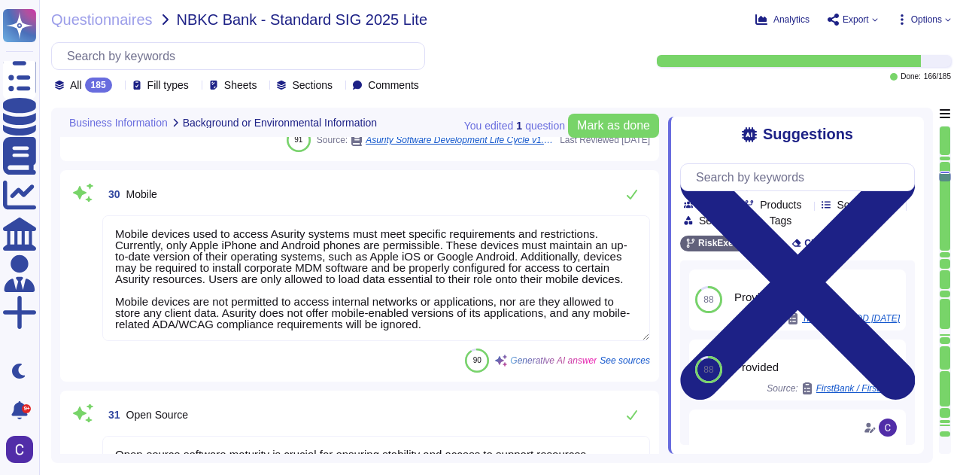
type textarea "Unknown / Other = please describe"
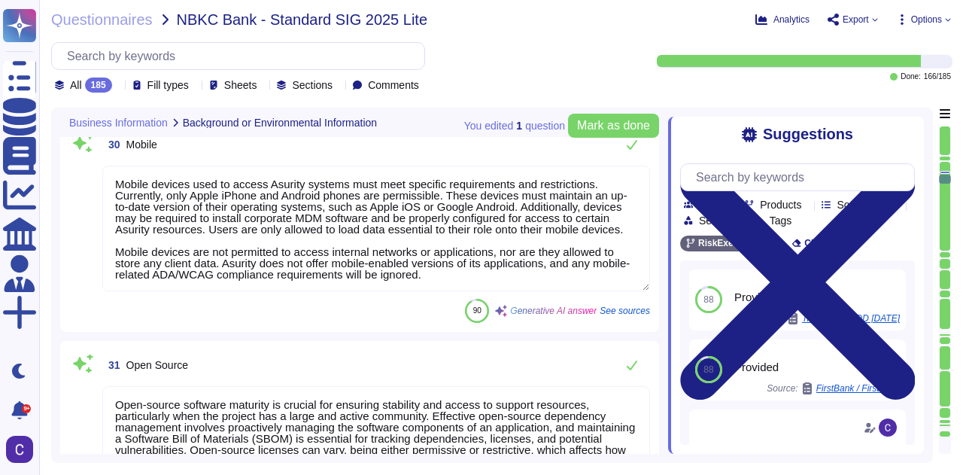
scroll to position [4772, 0]
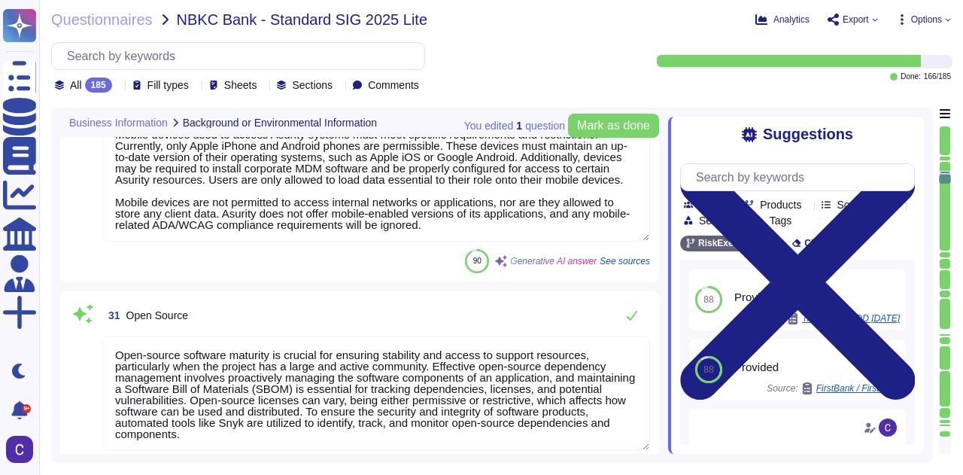
type textarea "This report does not include the cloud hosting services provided by Azure at mu…"
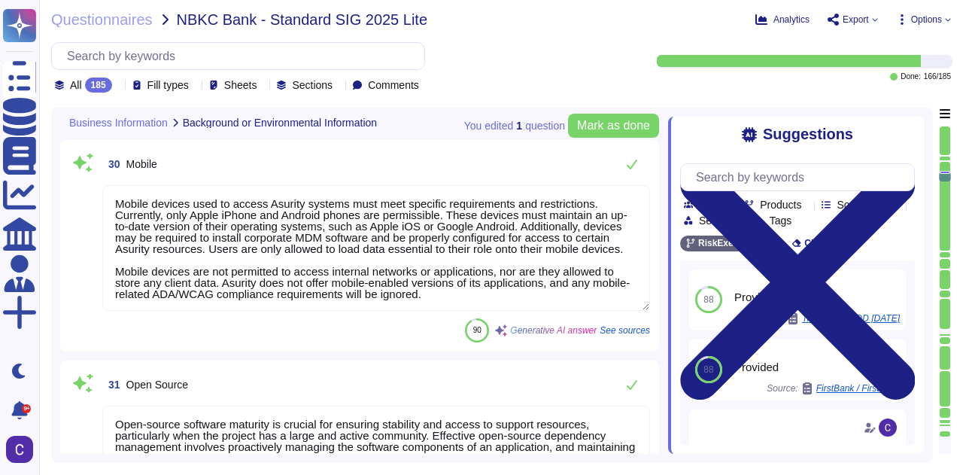
click at [372, 253] on textarea "Mobile devices used to access Asurity systems must meet specific requirements a…" at bounding box center [375, 248] width 547 height 126
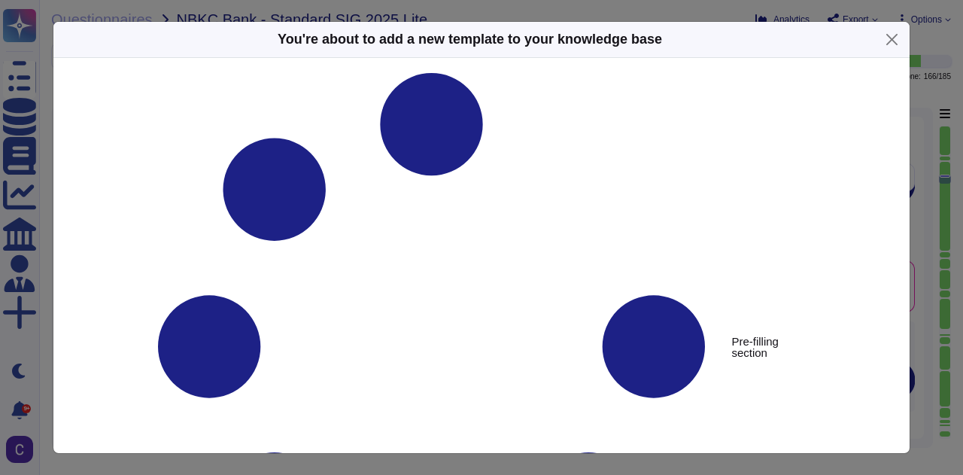
type textarea "Mobile"
type textarea "Mobile devices used to access Asurity systems must meet specific requirements a…"
type textarea "Provided"
click at [899, 41] on button "Close" at bounding box center [891, 39] width 23 height 23
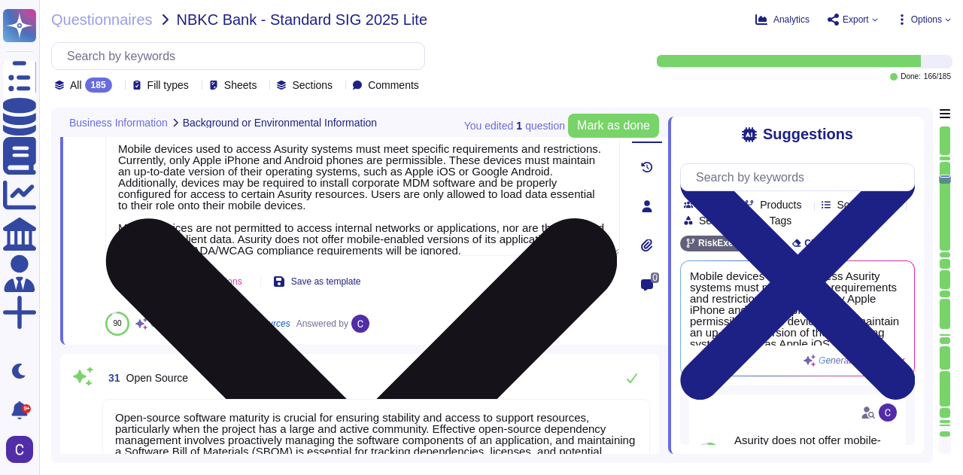
click at [496, 196] on textarea "Mobile devices used to access Asurity systems must meet specific requirements a…" at bounding box center [362, 193] width 514 height 126
click at [496, 198] on textarea "Mobile devices used to access Asurity systems must meet specific requirements a…" at bounding box center [362, 193] width 514 height 126
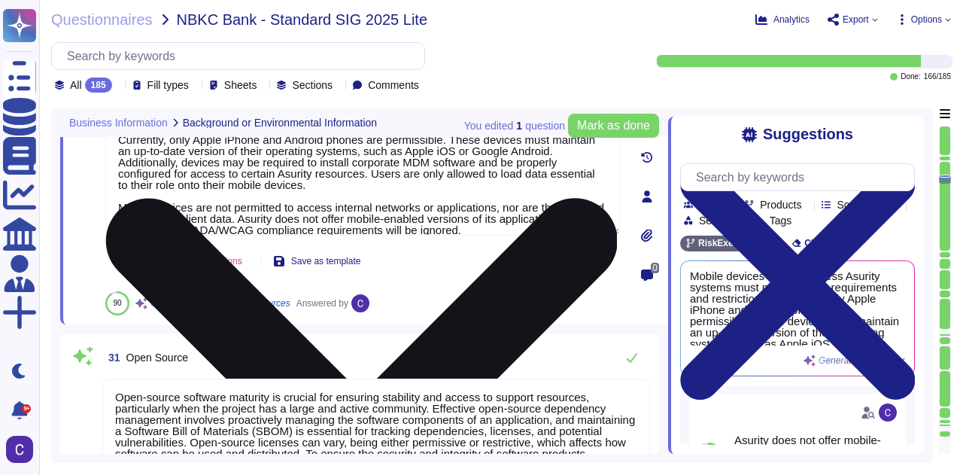
click at [496, 198] on textarea "Mobile devices used to access Asurity systems must meet specific requirements a…" at bounding box center [362, 173] width 514 height 126
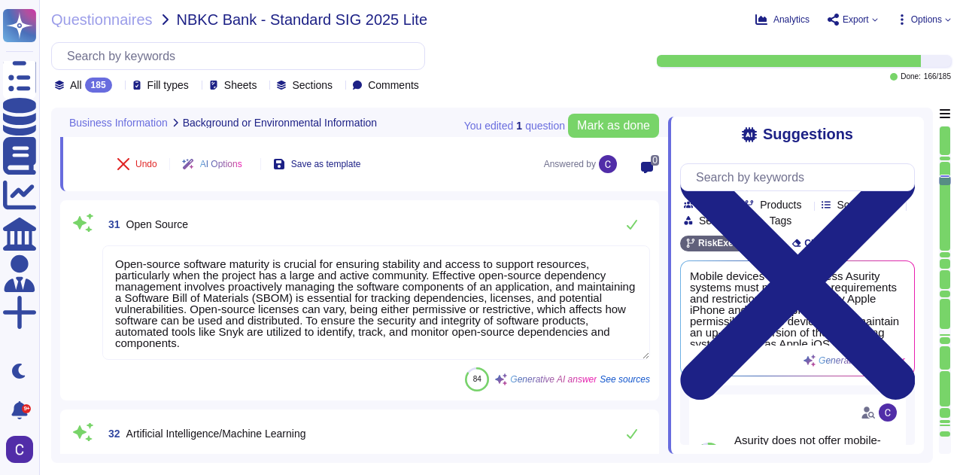
scroll to position [4998, 0]
type textarea "No"
type textarea "This report does not include the cloud hosting services provided by Azure at mu…"
type textarea "- Platform as a Service (PaaS) - Infrastructure as a Service (IaaS) - Software …"
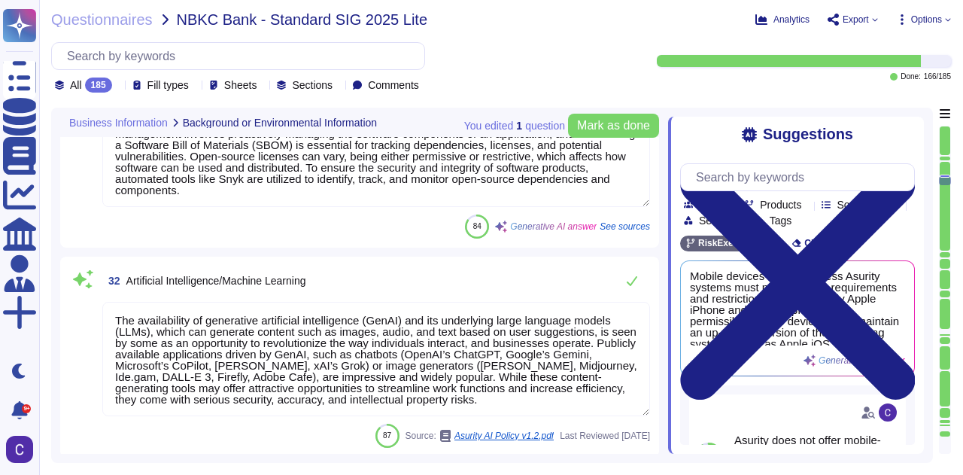
click at [290, 342] on textarea "The availability of generative artificial intelligence (GenAI) and its underlyi…" at bounding box center [375, 359] width 547 height 114
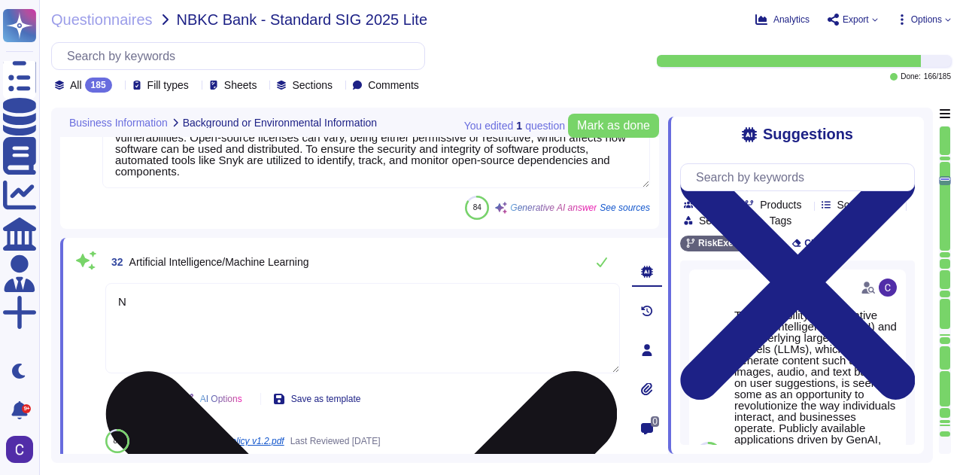
type textarea "No"
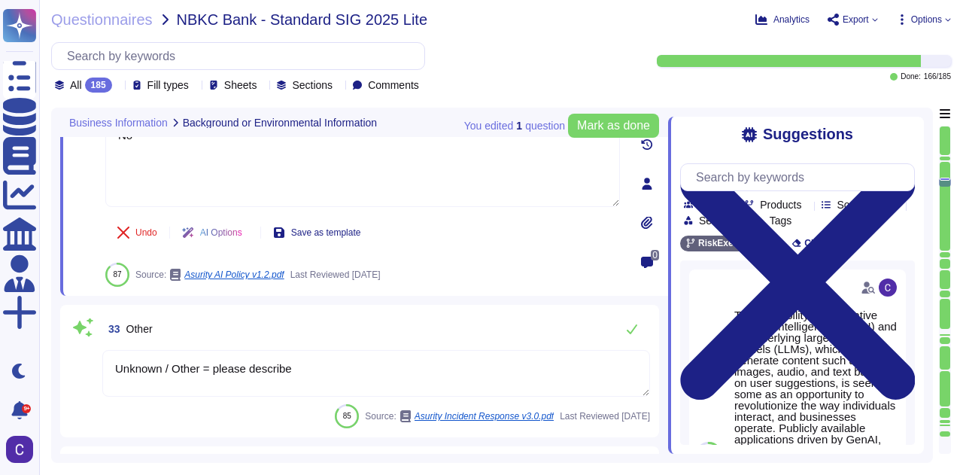
type textarea "Greater than 200 Miles"
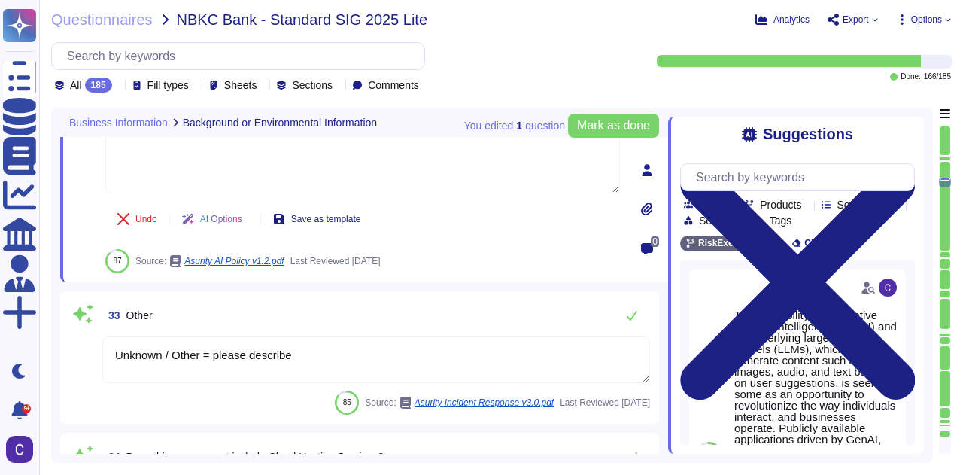
type textarea "Shared infrastructure"
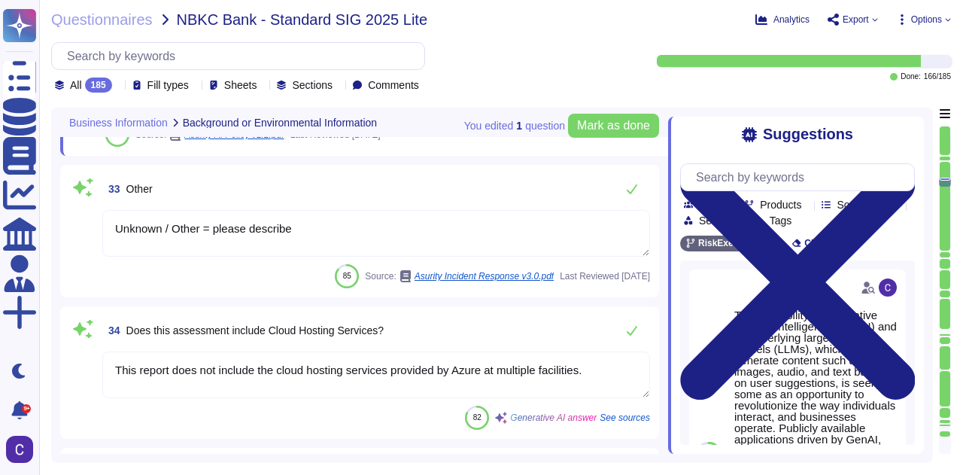
scroll to position [5299, 0]
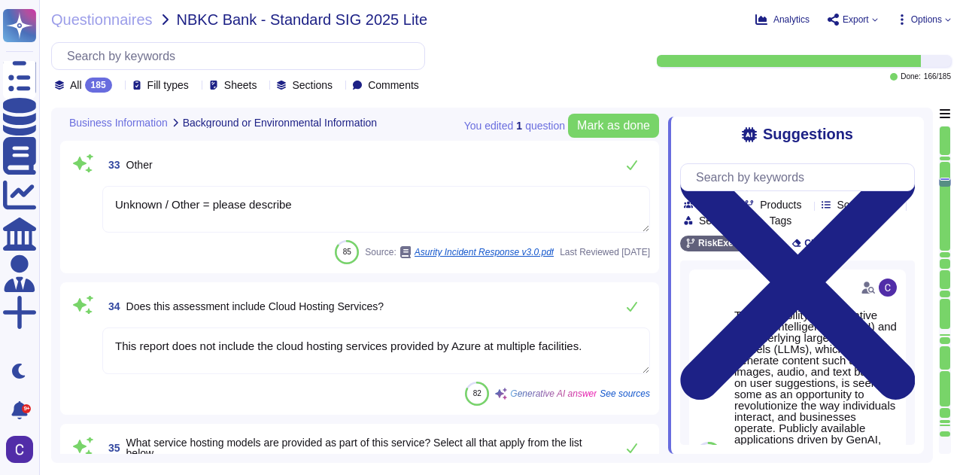
click at [335, 213] on div "33 Other Unknown / Other = please describe 85 Source: Asurity Incident Response…" at bounding box center [359, 207] width 581 height 114
type textarea "No"
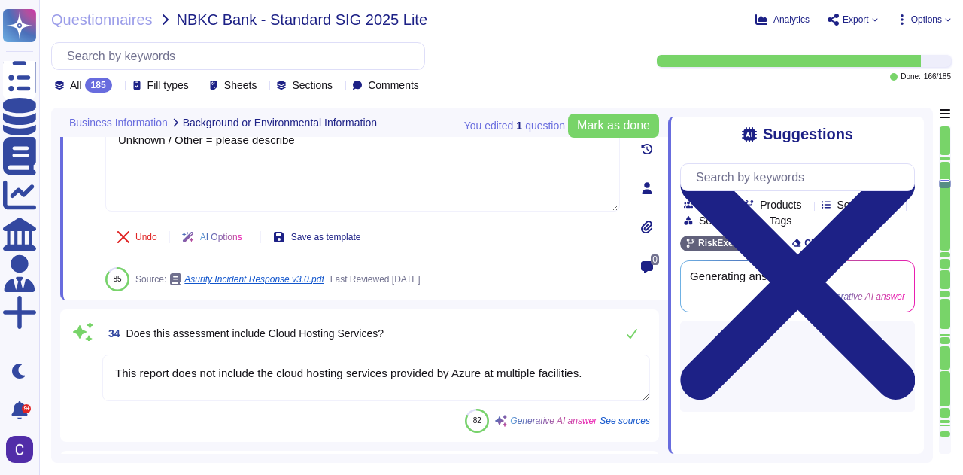
click at [335, 222] on button "Save as template" at bounding box center [317, 237] width 112 height 30
type textarea "Shared infrastructure"
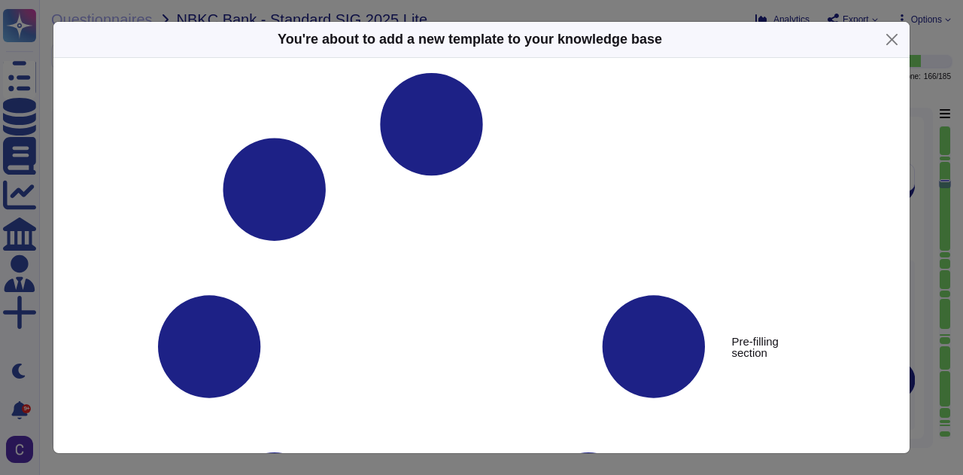
type textarea "Other"
type textarea "Unknown / Other = please describe"
click at [896, 40] on button "Close" at bounding box center [891, 39] width 23 height 23
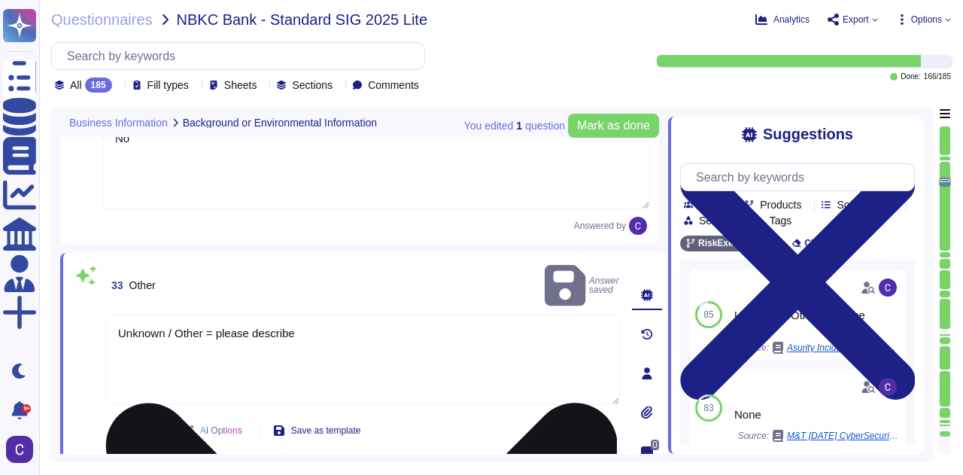
scroll to position [5106, 0]
type textarea "No"
click at [215, 314] on textarea "Unknown / Other = please describe" at bounding box center [362, 359] width 514 height 90
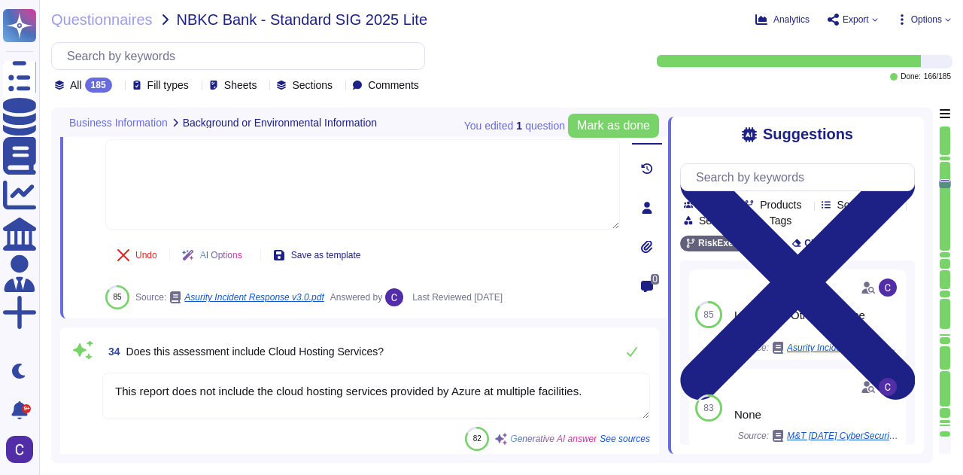
type textarea "Shared infrastructure"
type textarea "RiskExec is a Software as a Service (SaaS) platform hosted by Microsoft Azure. …"
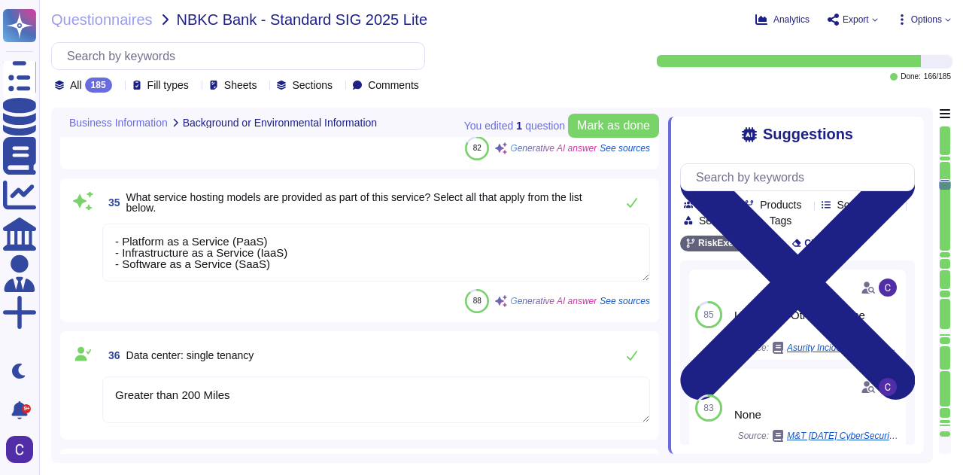
scroll to position [5558, 0]
type textarea "Asurity utilizes the Citrix ShareFile file sharing service for securely exchang…"
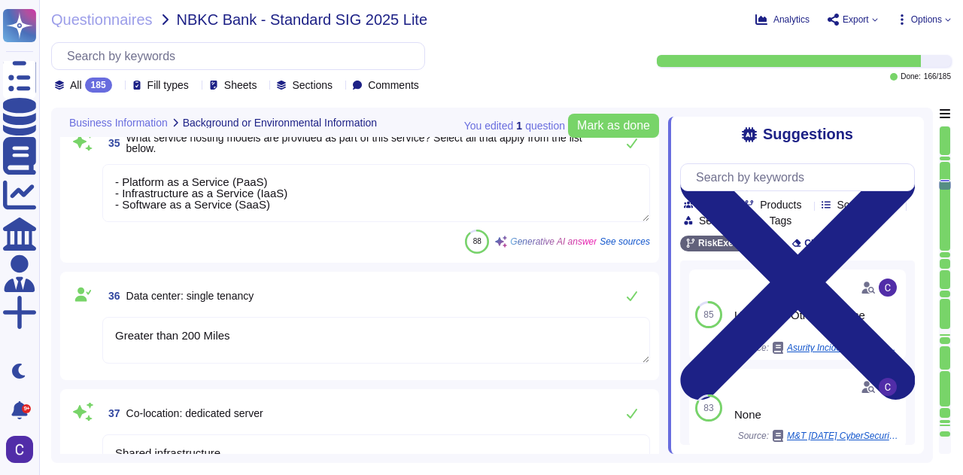
click at [516, 334] on textarea "Greater than 200 Miles" at bounding box center [375, 340] width 547 height 47
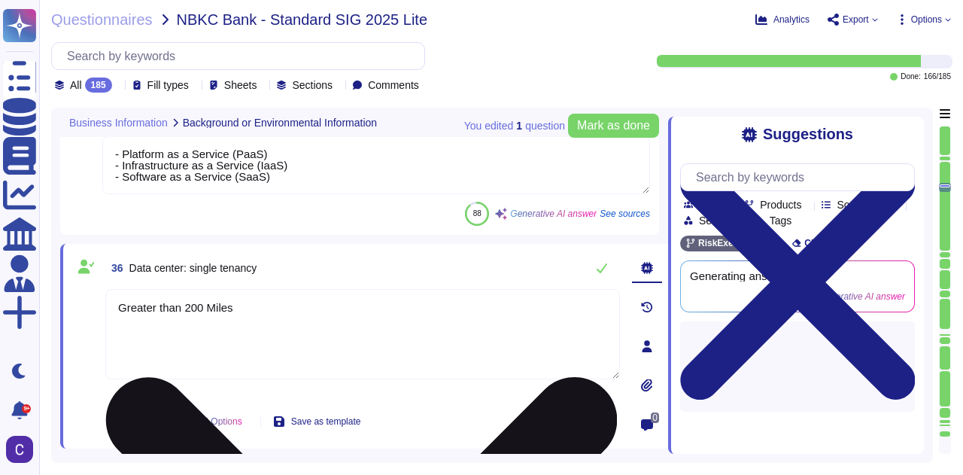
type textarea "Asurity utilizes the Citrix ShareFile file sharing service for securely exchang…"
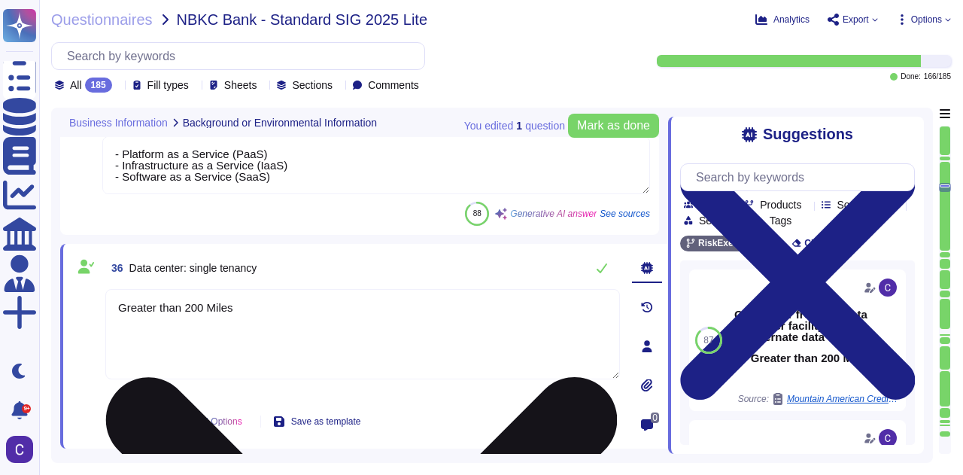
click at [493, 311] on textarea "Greater than 200 Miles" at bounding box center [362, 334] width 514 height 90
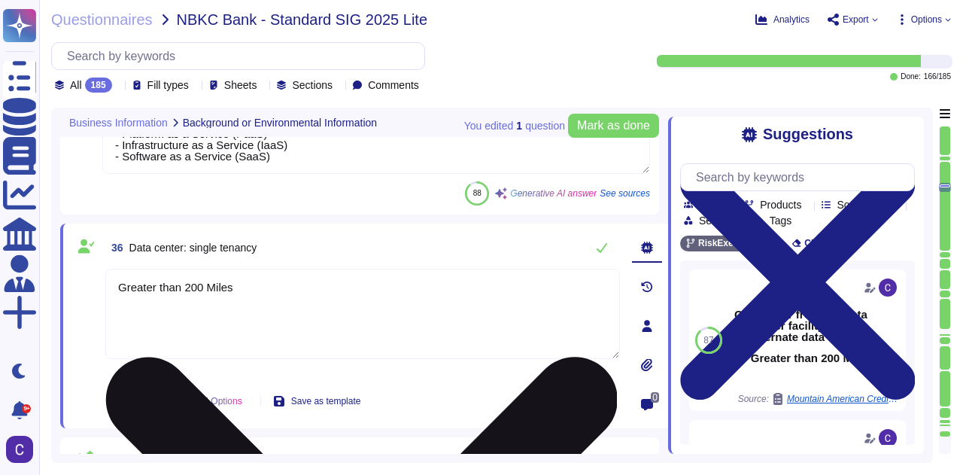
click at [493, 311] on textarea "Greater than 200 Miles" at bounding box center [362, 313] width 514 height 90
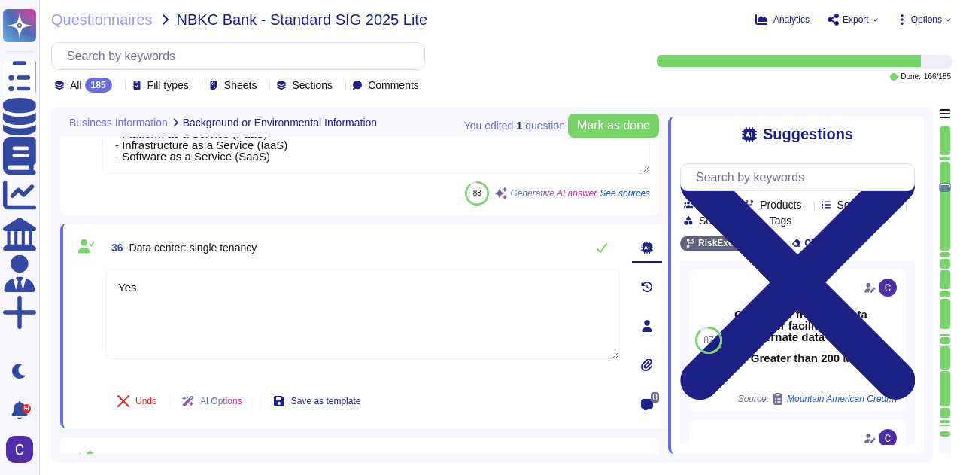
type textarea "Yes"
click at [89, 284] on span at bounding box center [85, 322] width 27 height 108
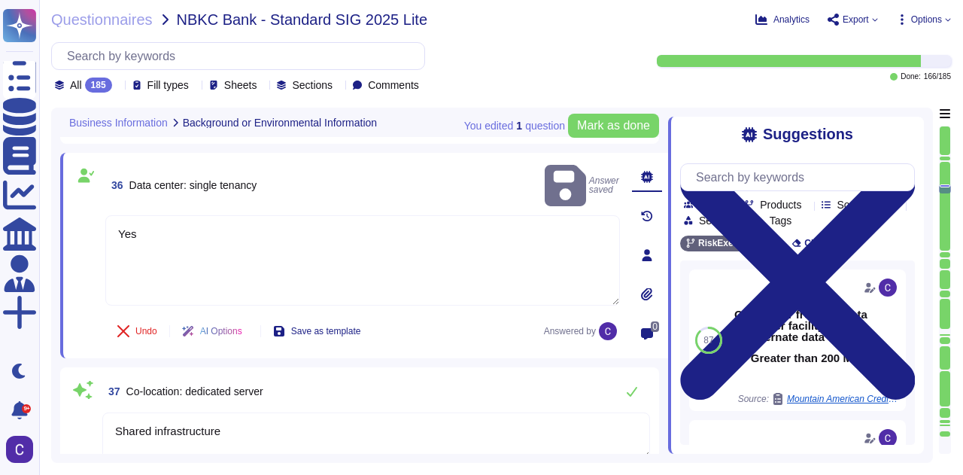
scroll to position [5708, 0]
type textarea "Quarterly, by [PERSON_NAME], CISO"
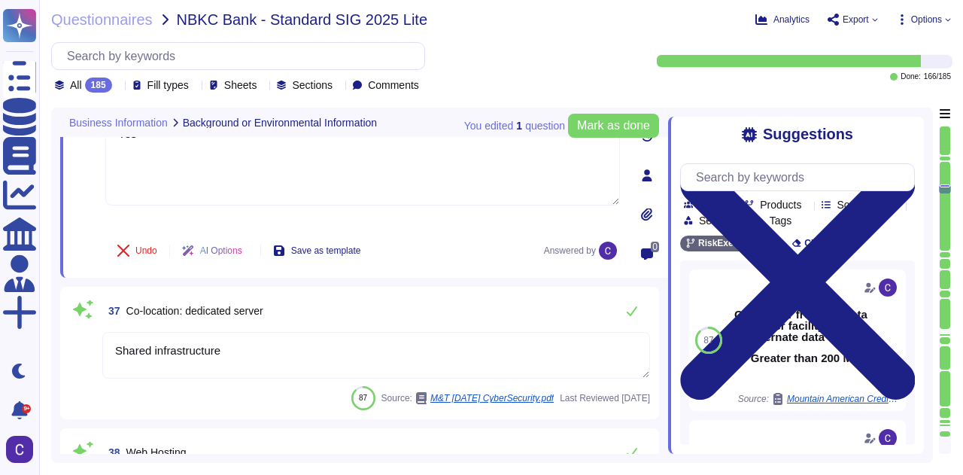
drag, startPoint x: 239, startPoint y: 347, endPoint x: 112, endPoint y: 332, distance: 128.0
click at [113, 332] on textarea "Shared infrastructure" at bounding box center [375, 355] width 547 height 47
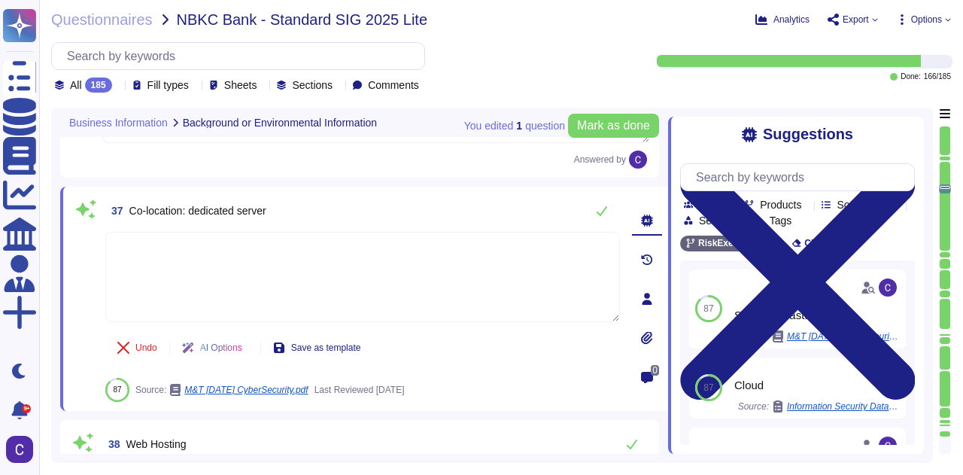
type textarea "Quarterly, by [PERSON_NAME], CISO"
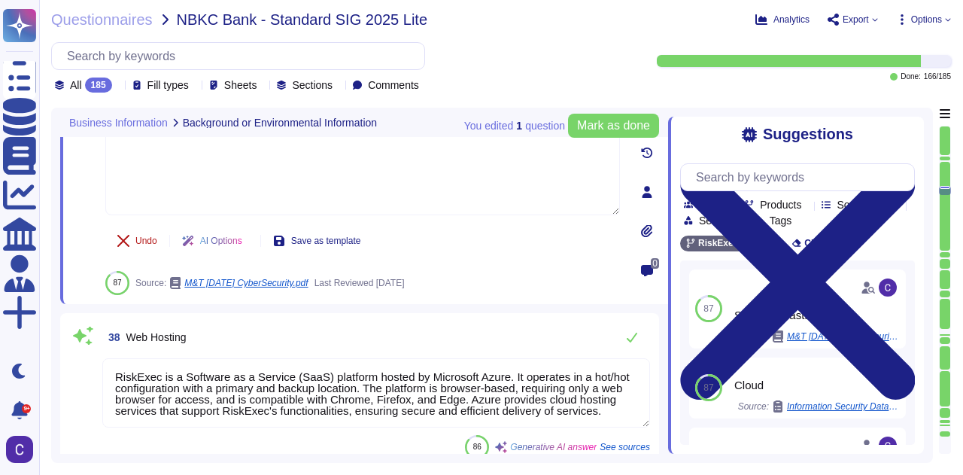
type textarea "Asurity uses Microsoft Azure to provide cloud hosting services. Azure serves as…"
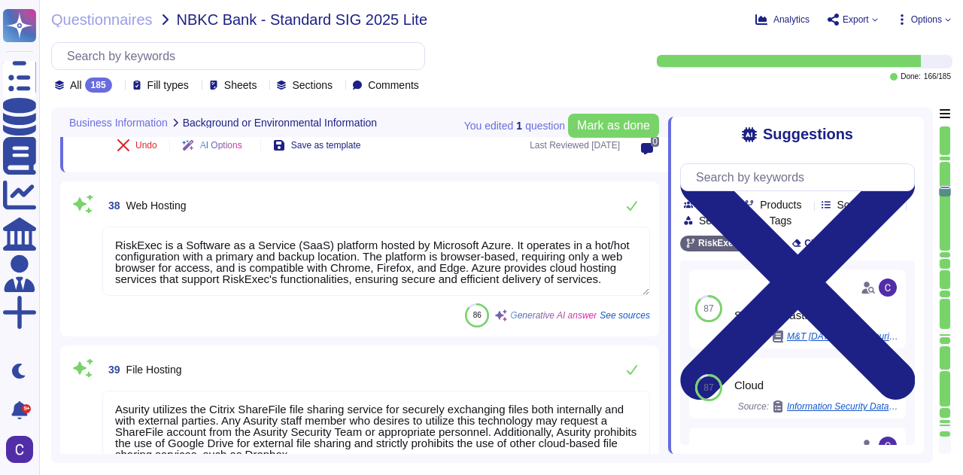
type textarea "- Software as a Service (SaaS) - Infrastructure as a Service (IaaS)"
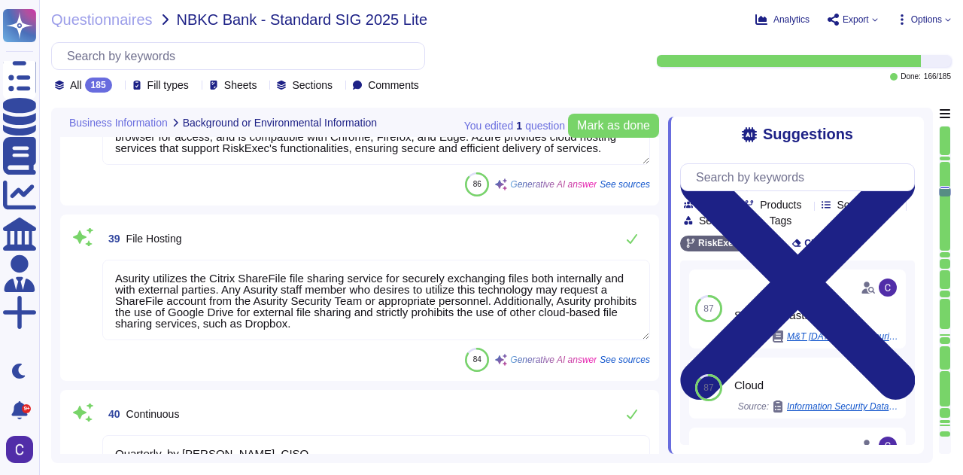
scroll to position [6310, 0]
type textarea "RiskExec is a Software as a Service (SaaS) platform that provides fair lending …"
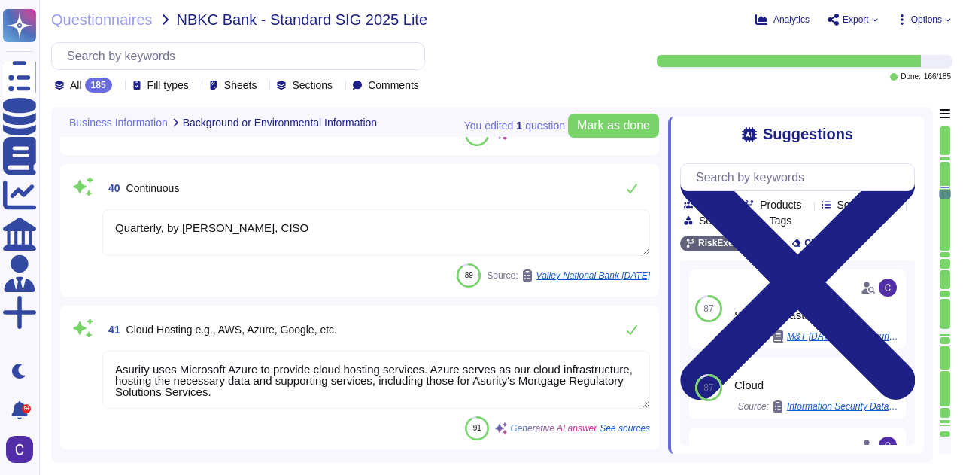
type textarea "Asurity provides Infrastructure as a Service (IaaS) through Microsoft Azure. Th…"
click at [309, 225] on textarea "Quarterly, by [PERSON_NAME], CISO" at bounding box center [375, 232] width 547 height 47
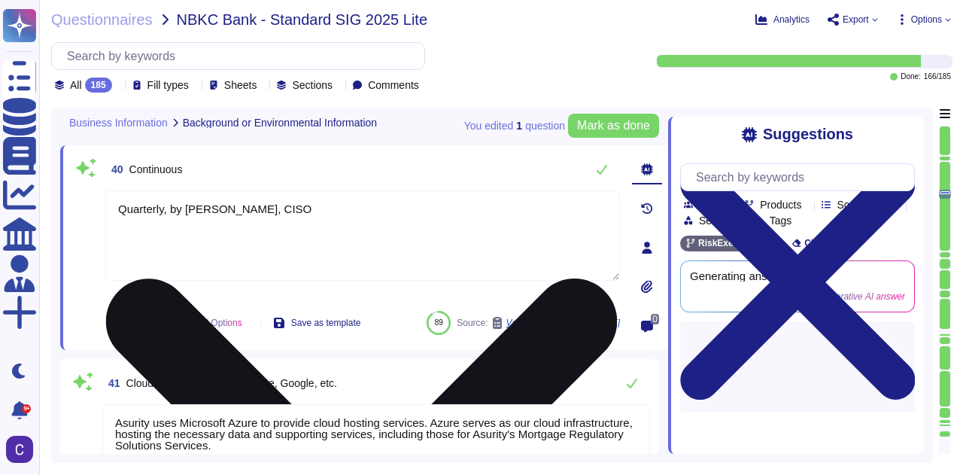
click at [309, 225] on textarea "Quarterly, by [PERSON_NAME], CISO" at bounding box center [362, 235] width 514 height 90
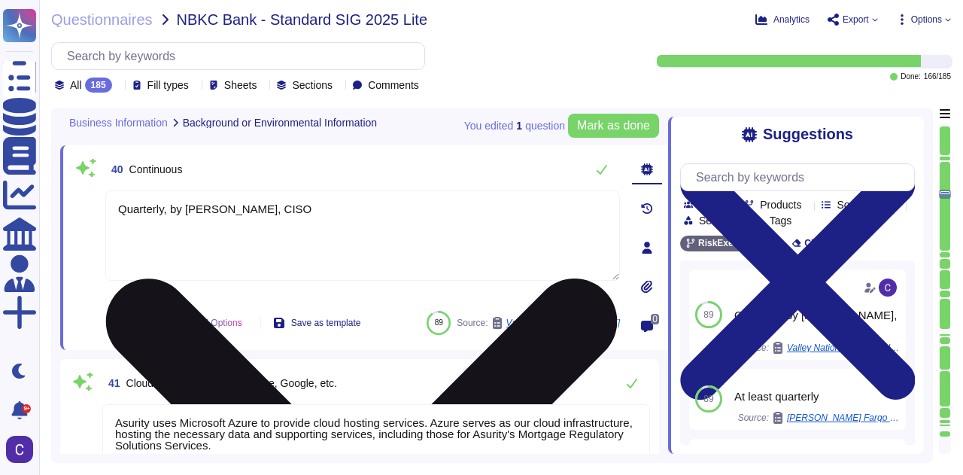
click at [309, 225] on textarea "Quarterly, by [PERSON_NAME], CISO" at bounding box center [362, 235] width 514 height 90
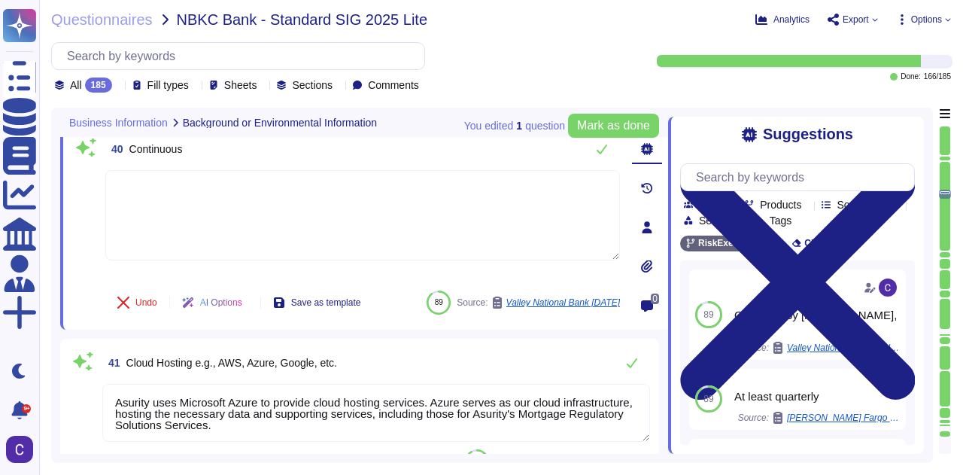
click at [311, 421] on textarea "Asurity uses Microsoft Azure to provide cloud hosting services. Azure serves as…" at bounding box center [375, 413] width 547 height 58
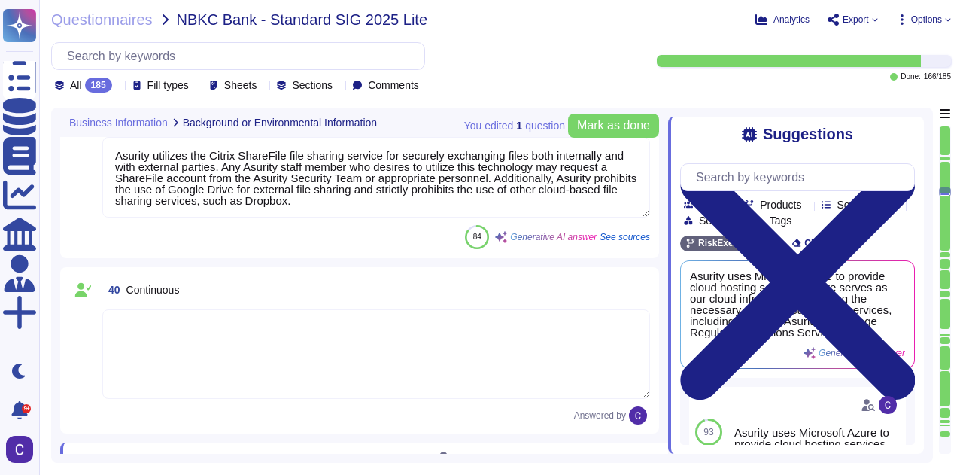
type textarea "Azure"
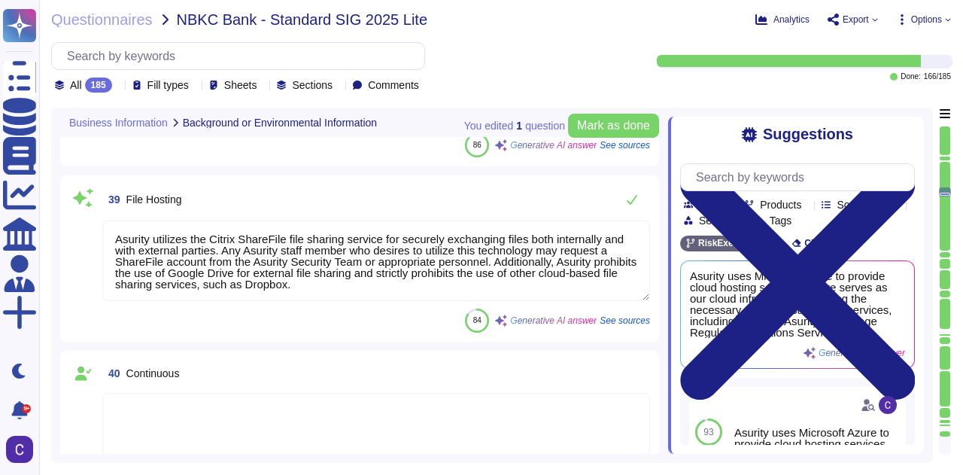
click at [311, 258] on textarea "Asurity utilizes the Citrix ShareFile file sharing service for securely exchang…" at bounding box center [375, 260] width 547 height 80
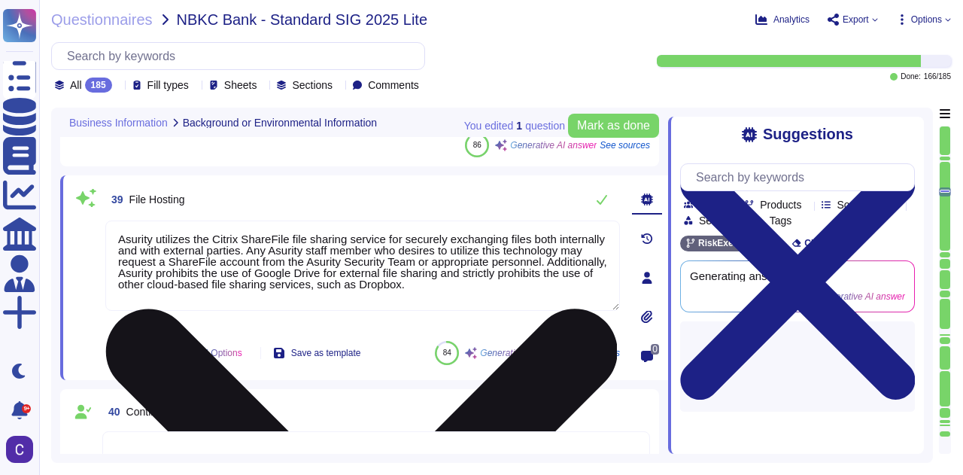
click at [311, 258] on textarea "Asurity utilizes the Citrix ShareFile file sharing service for securely exchang…" at bounding box center [362, 265] width 514 height 90
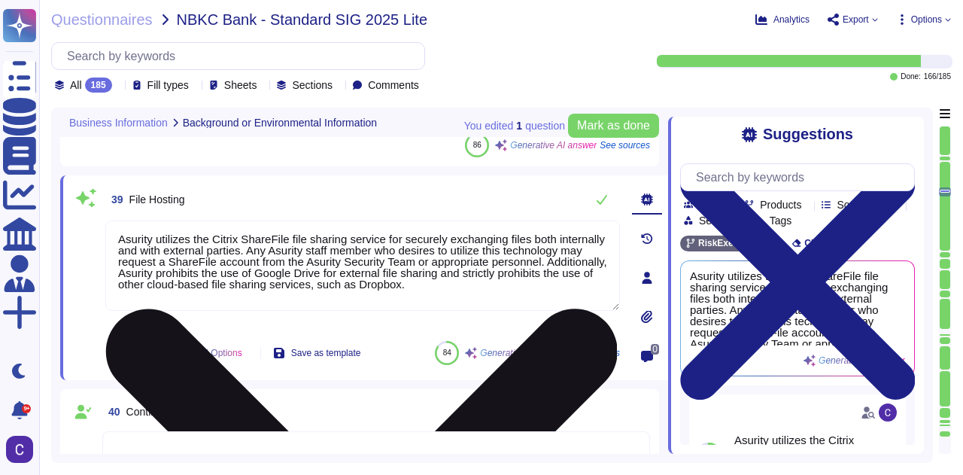
click at [311, 258] on textarea "Asurity utilizes the Citrix ShareFile file sharing service for securely exchang…" at bounding box center [362, 265] width 514 height 90
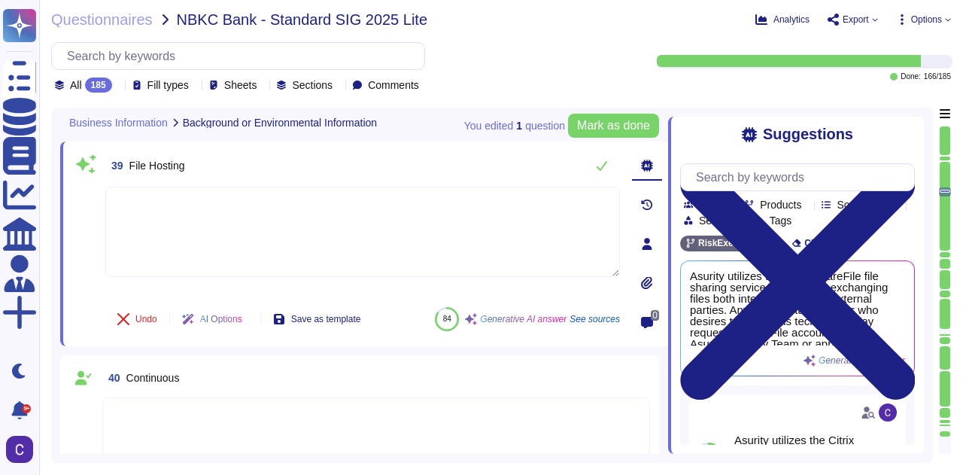
type textarea "Yes"
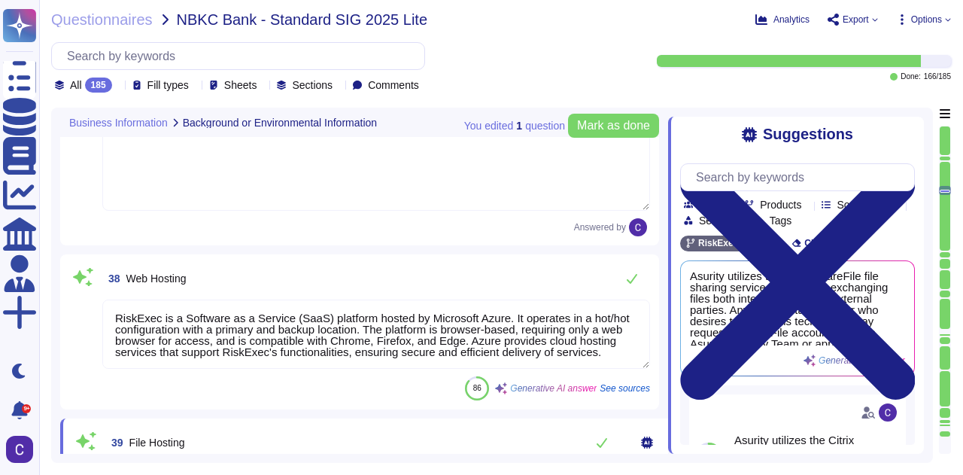
scroll to position [5816, 0]
type textarea "- Platform as a Service (PaaS) - Infrastructure as a Service (IaaS) - Software …"
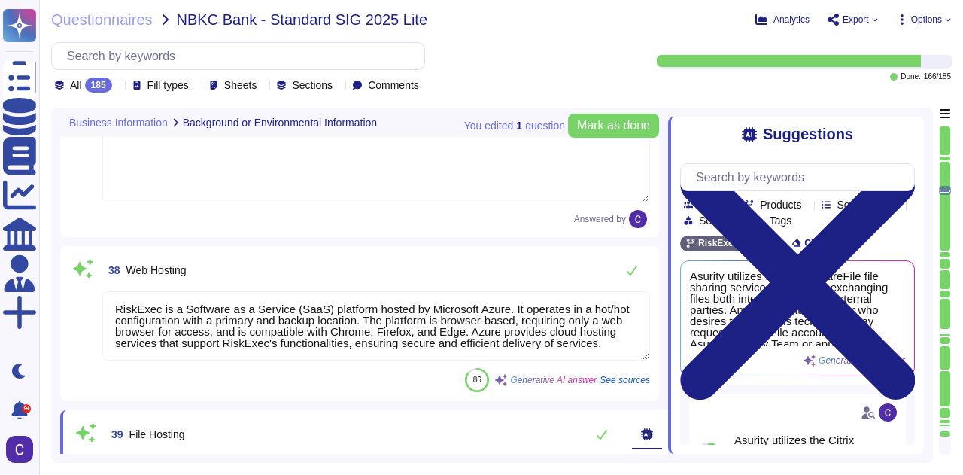
type textarea "- Software as a Service (SaaS) - Infrastructure as a Service (IaaS)"
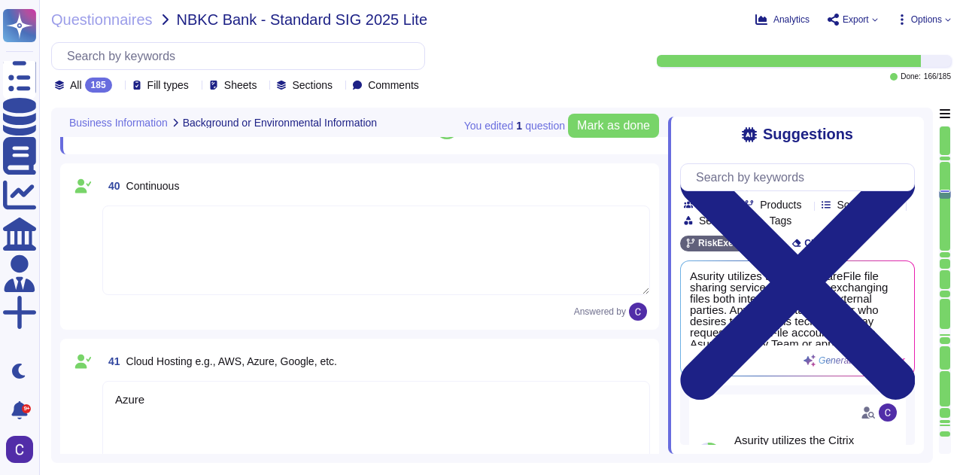
type textarea "RiskExec is a Software as a Service (SaaS) platform that provides fair lending …"
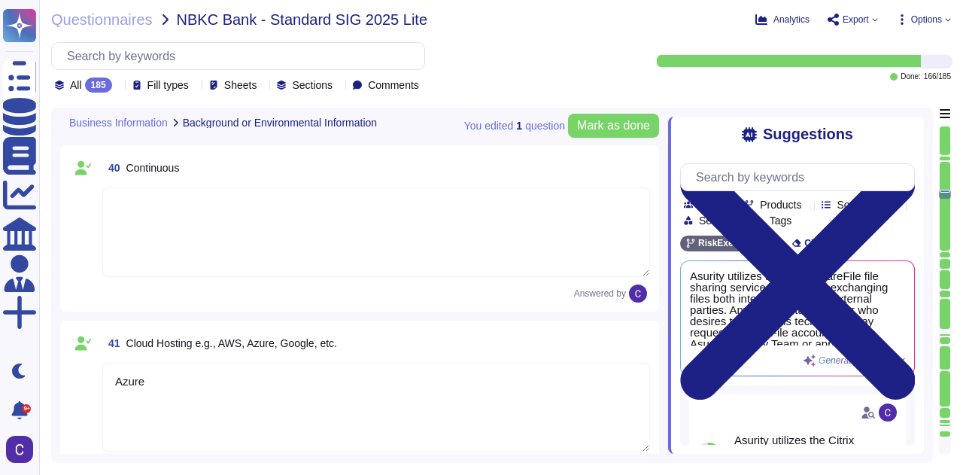
scroll to position [6568, 0]
type textarea "Asurity provides Infrastructure as a Service (IaaS) through Microsoft Azure. Th…"
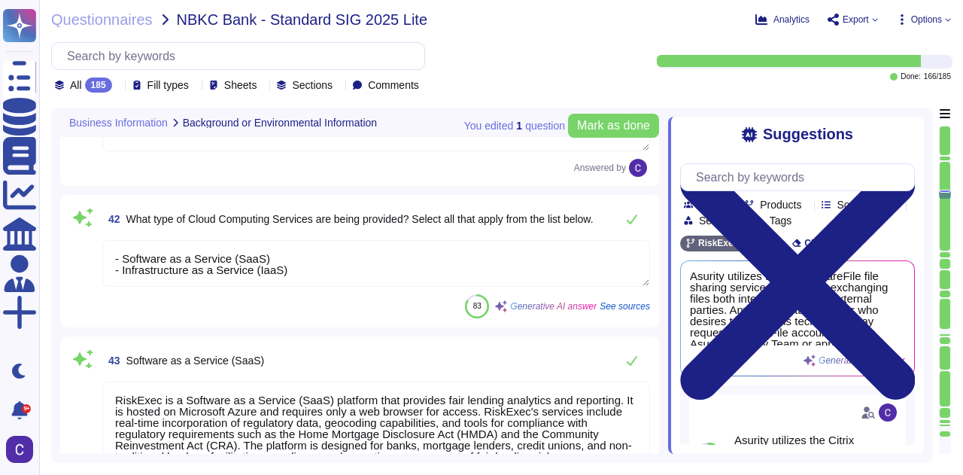
type textarea "IaaS"
type textarea "- Public cloud - Cloud"
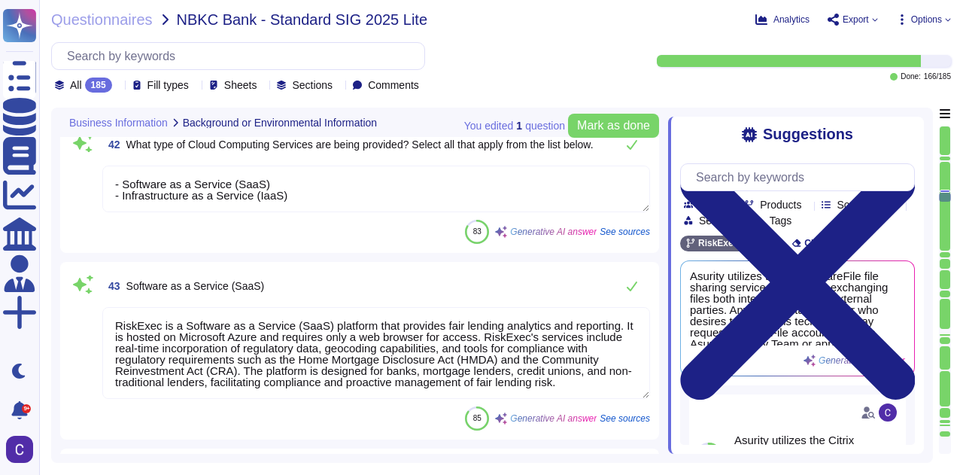
scroll to position [1, 0]
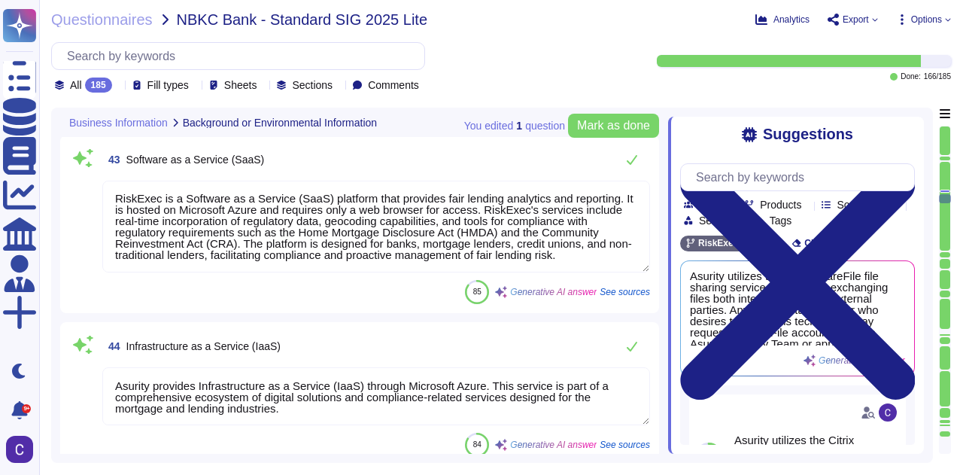
type textarea "Public Cloud"
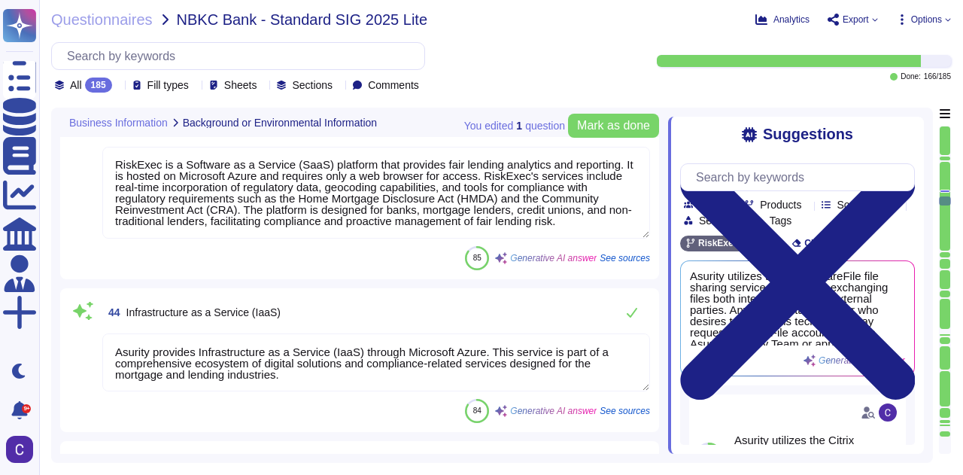
click at [220, 357] on textarea "Asurity provides Infrastructure as a Service (IaaS) through Microsoft Azure. Th…" at bounding box center [375, 362] width 547 height 58
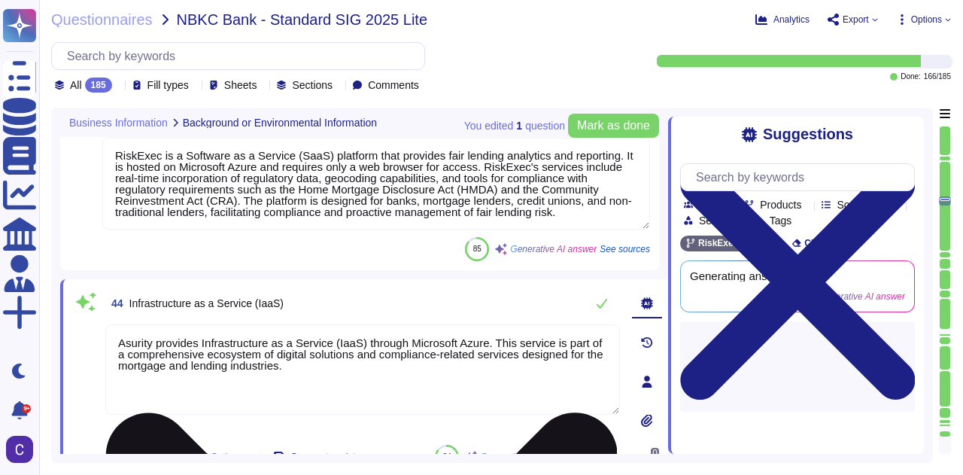
type textarea "Public Cloud"
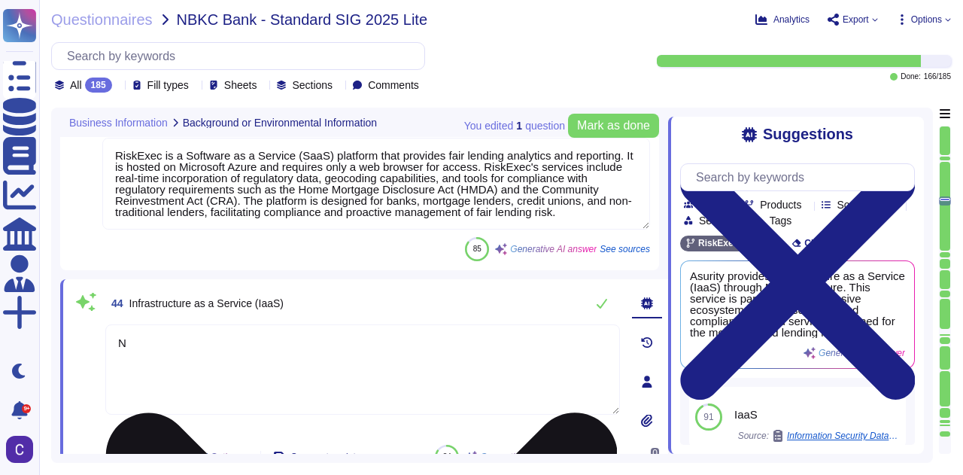
type textarea "No"
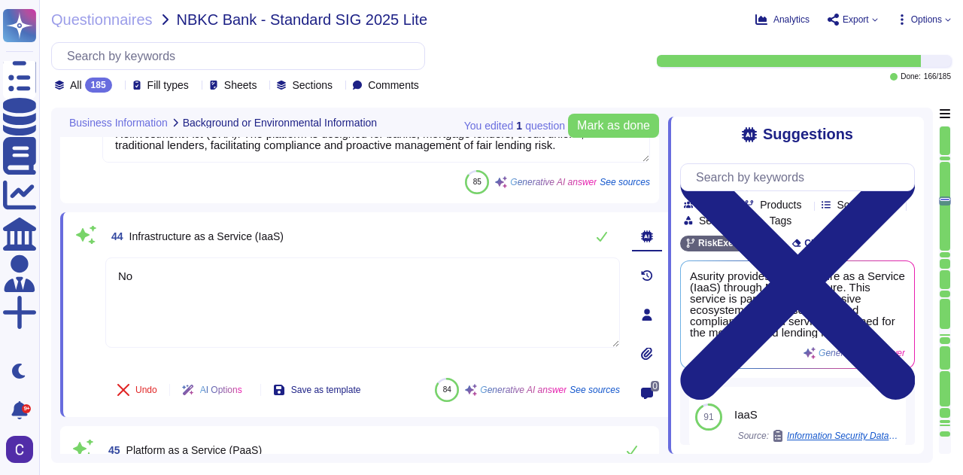
type textarea "Asurity utilizes Microsoft Azure to provide cloud hosting services, specificall…"
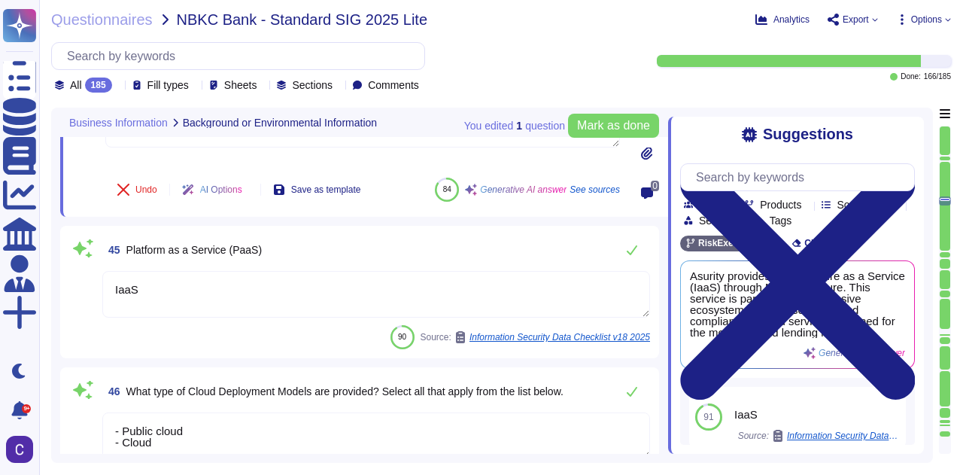
scroll to position [7094, 0]
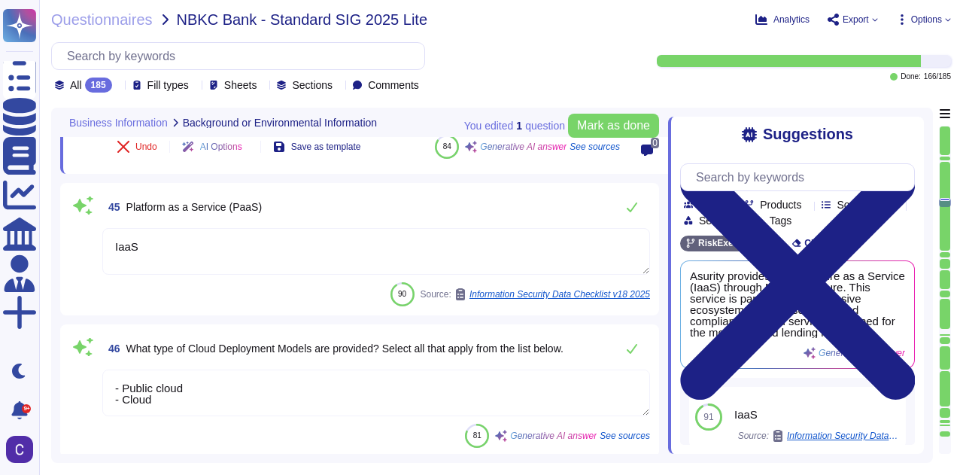
type textarea "Public cloud"
click at [187, 259] on textarea "IaaS" at bounding box center [375, 251] width 547 height 47
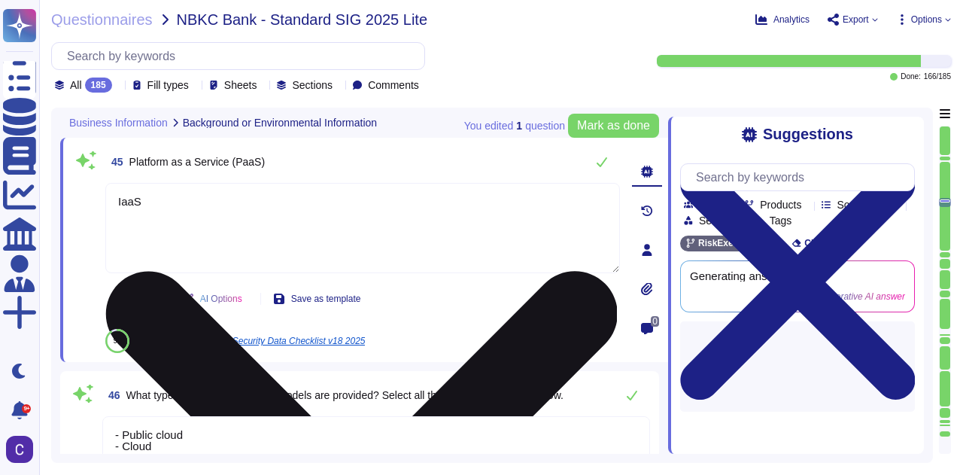
type textarea "No"
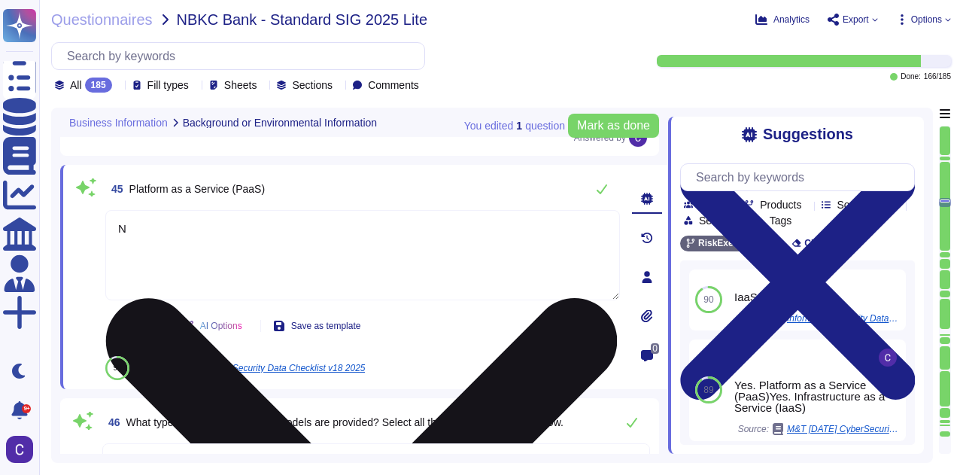
type textarea "No"
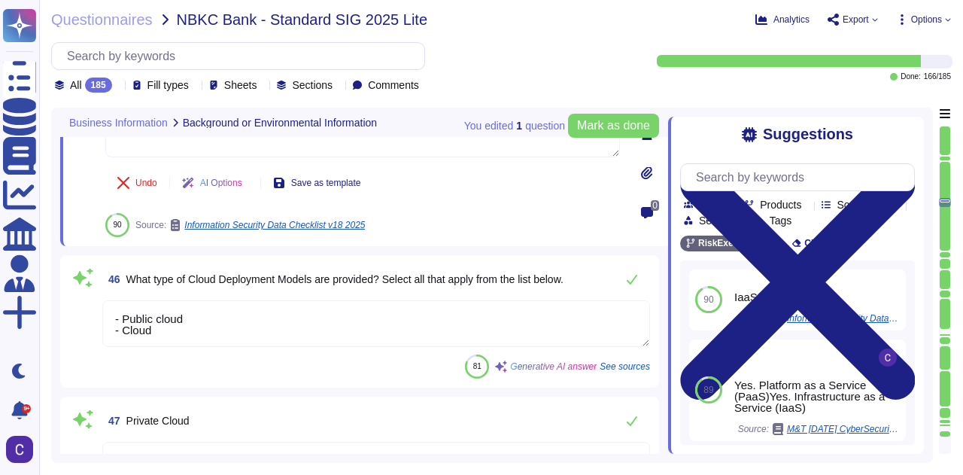
scroll to position [7320, 0]
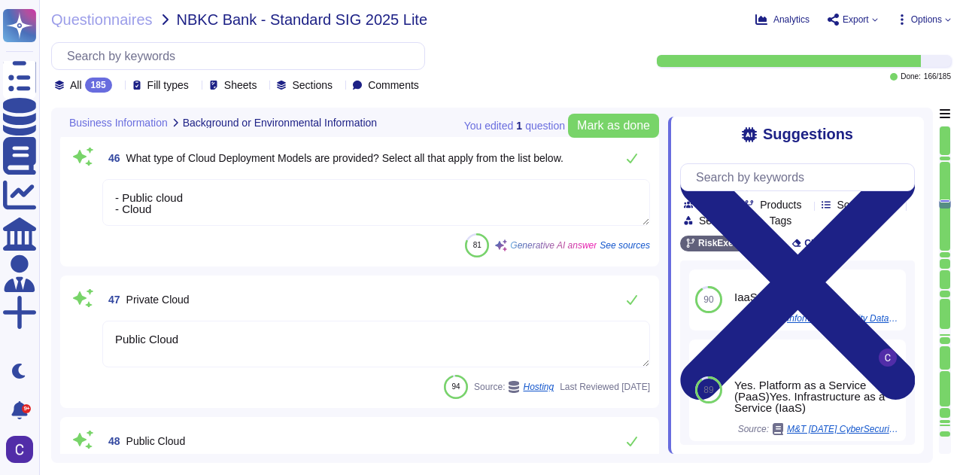
type textarea "Public cloud"
type textarea "- Public cloud - Cloud"
type textarea "No"
click at [231, 213] on div "46 What type of Cloud Deployment Models are provided? Select all that apply fro…" at bounding box center [359, 200] width 581 height 114
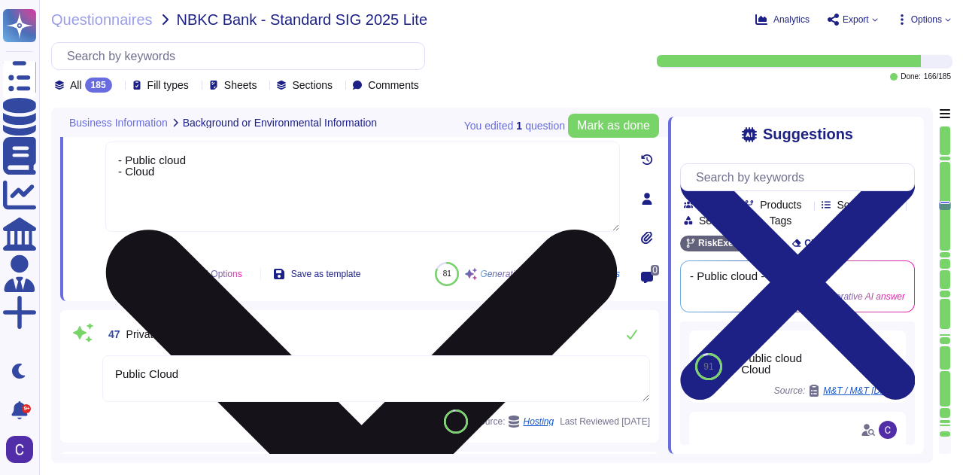
type textarea "- Public cloud - Cloud"
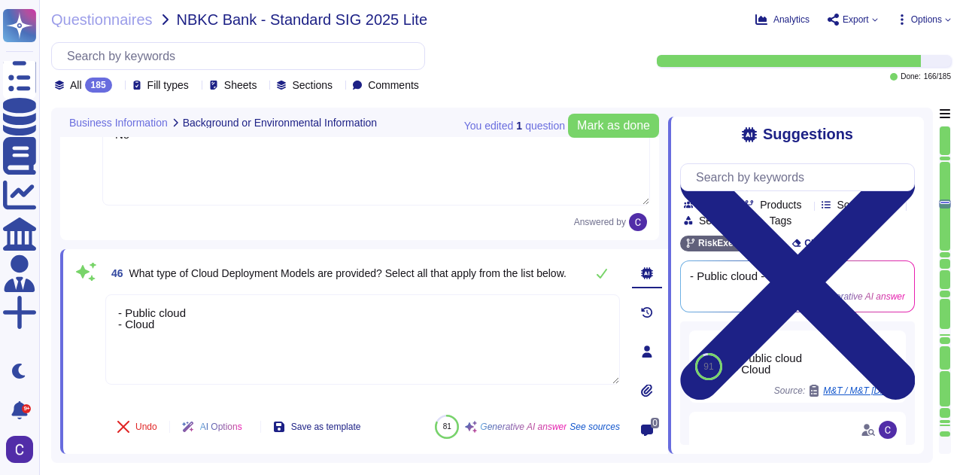
type textarea "RiskExec is a Software as a Service (SaaS) platform that provides fair lending …"
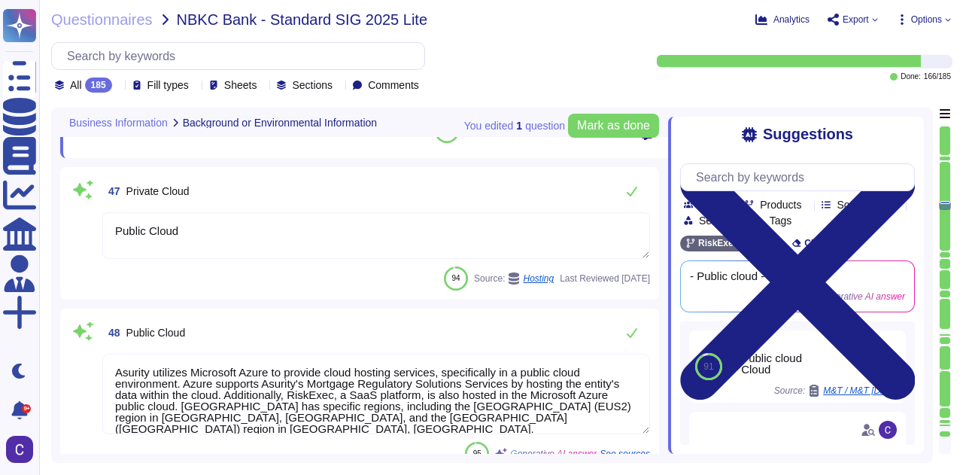
scroll to position [7470, 0]
type textarea "- Public cloud - Cloud"
type textarea "N/A"
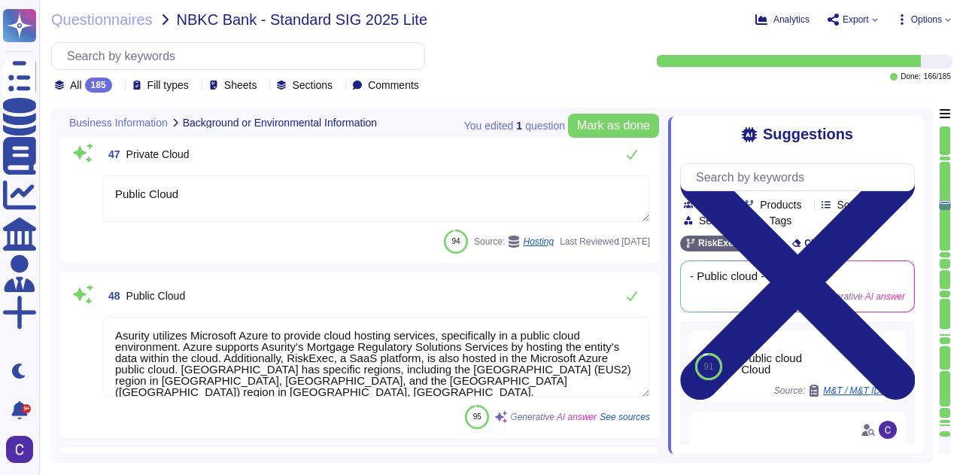
click at [217, 201] on textarea "Public Cloud" at bounding box center [375, 198] width 547 height 47
click at [217, 201] on div "Public Cloud" at bounding box center [375, 199] width 547 height 48
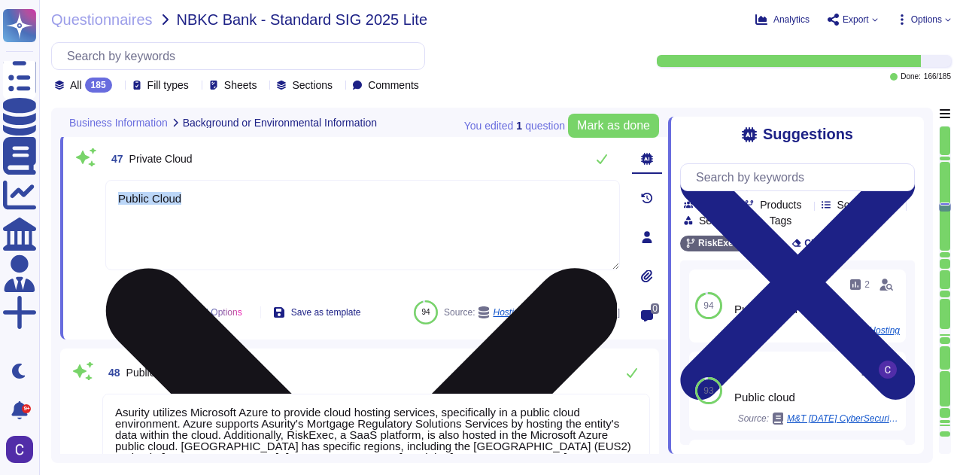
scroll to position [7277, 0]
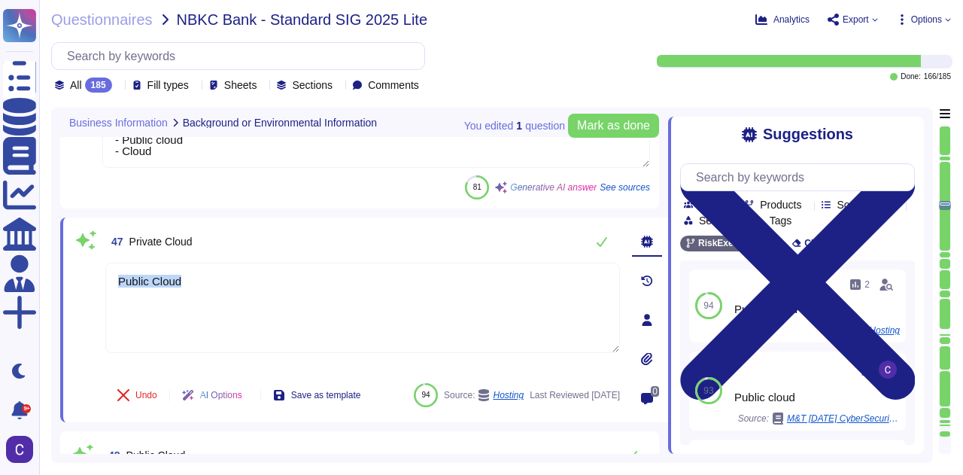
type textarea "No"
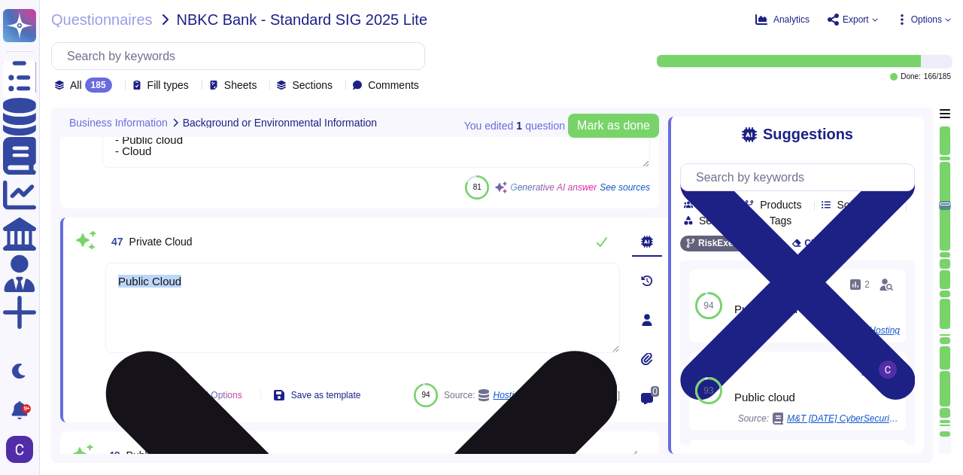
click at [281, 301] on textarea "Public Cloud" at bounding box center [362, 307] width 514 height 90
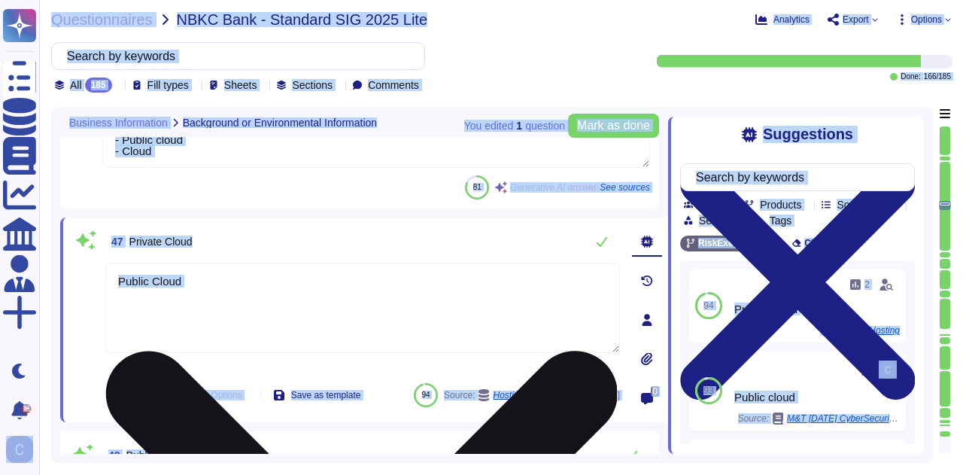
click at [276, 299] on textarea "Public Cloud" at bounding box center [362, 307] width 514 height 90
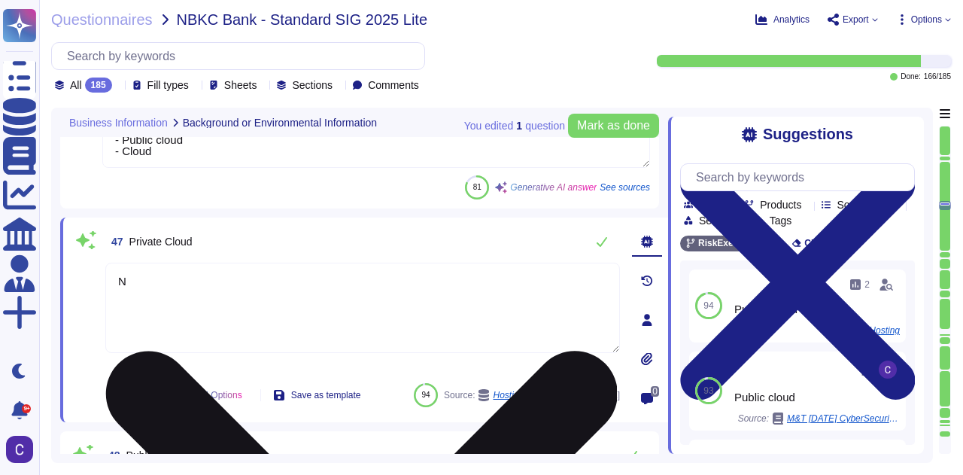
type textarea "No"
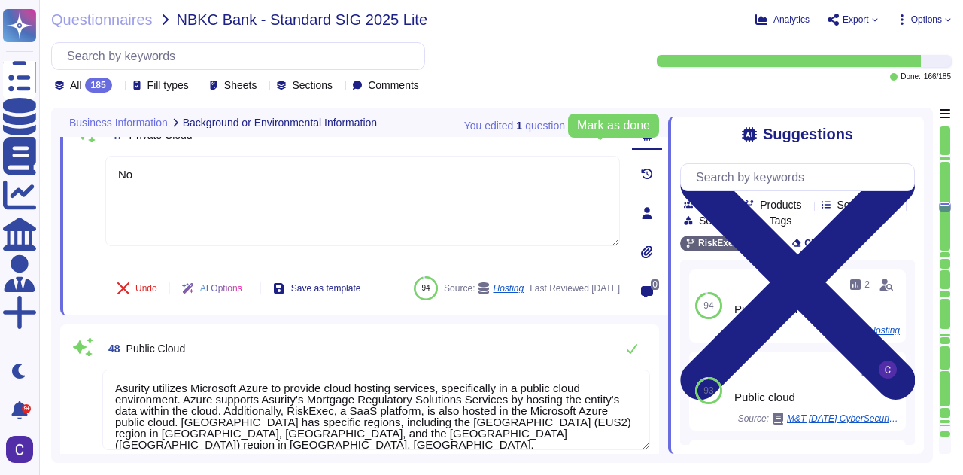
type textarea "N/A"
type textarea "[EMAIL_ADDRESS][DOMAIN_NAME]"
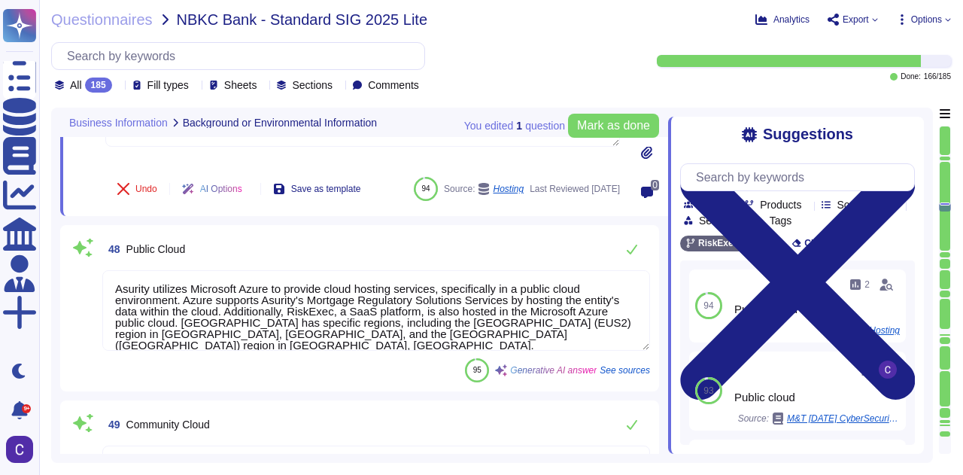
scroll to position [7427, 0]
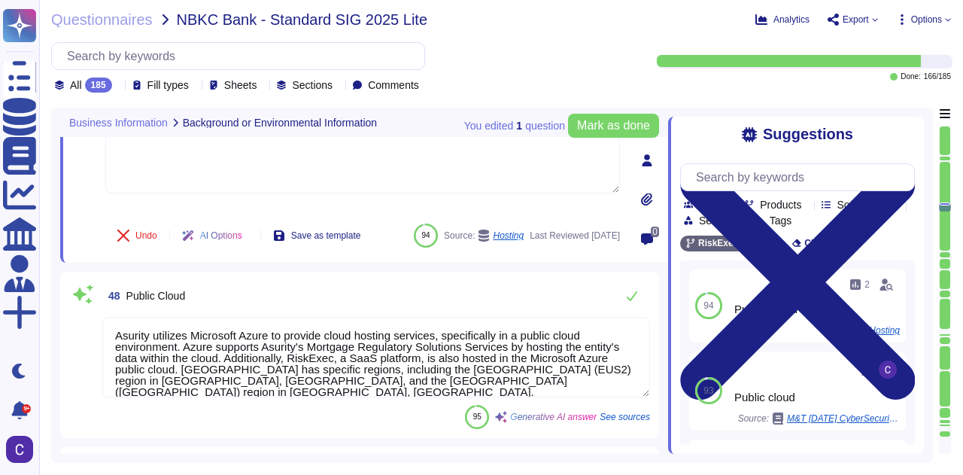
click at [287, 360] on textarea "Asurity utilizes Microsoft Azure to provide cloud hosting services, specificall…" at bounding box center [375, 357] width 547 height 80
type textarea "No"
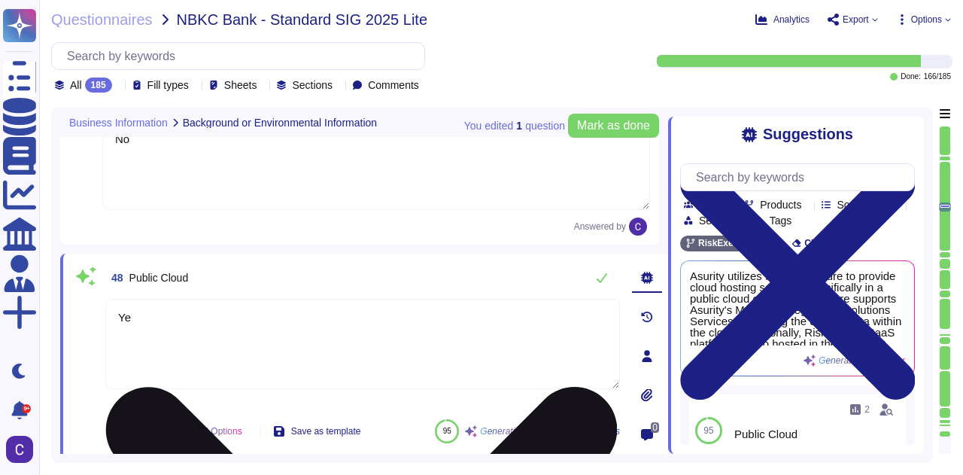
type textarea "Yes"
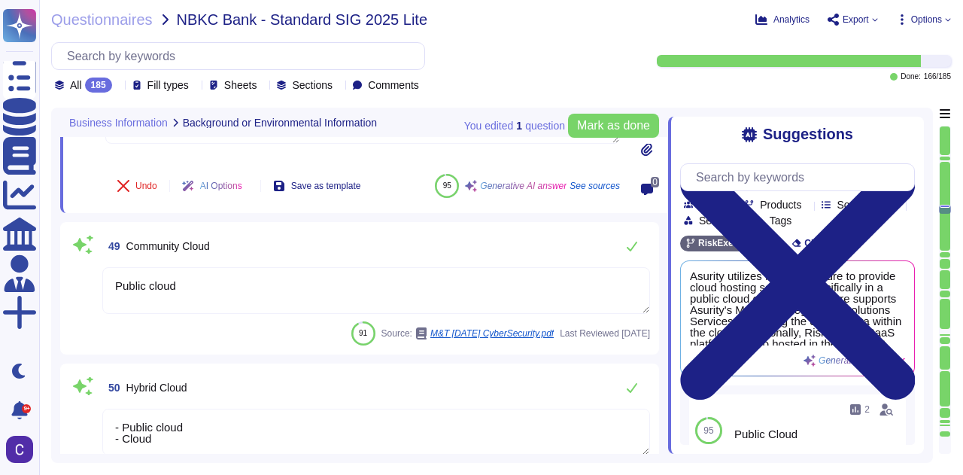
scroll to position [7728, 0]
type textarea "Sales Operations Specialist"
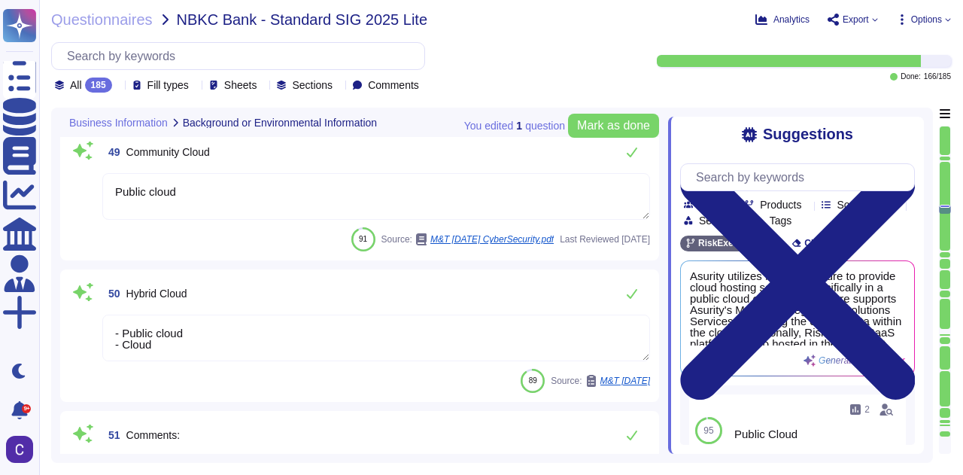
type textarea "Yes"
click at [243, 192] on textarea "Public cloud" at bounding box center [375, 196] width 547 height 47
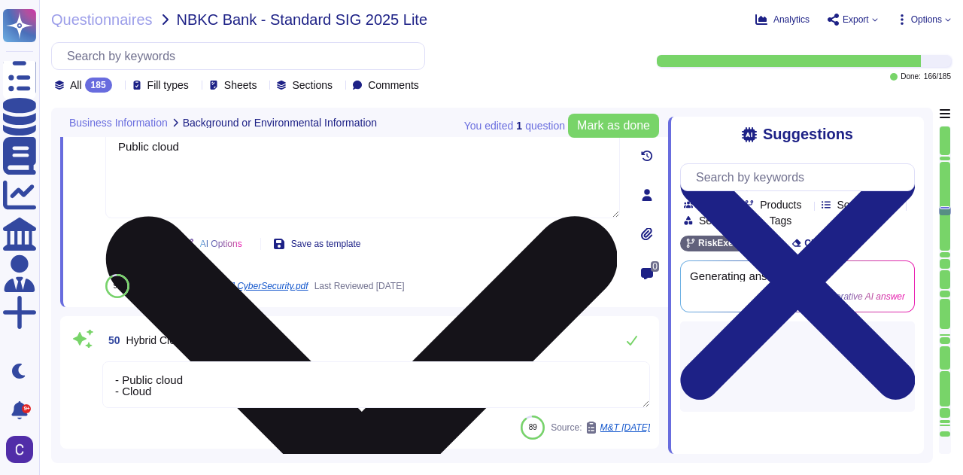
type textarea "Sales Operations Specialist"
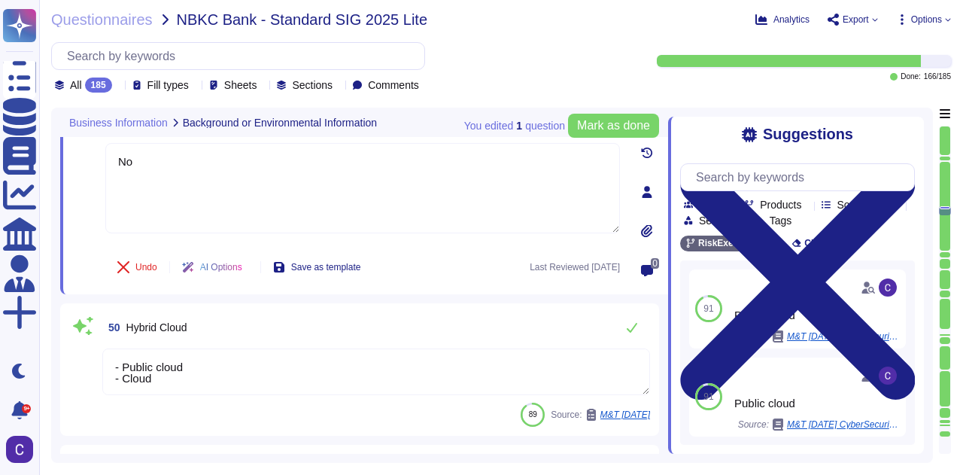
type textarea "No"
click at [193, 396] on div "50 Hybrid Cloud - Public cloud - Cloud 89 Source: M&T [DATE]" at bounding box center [359, 369] width 581 height 114
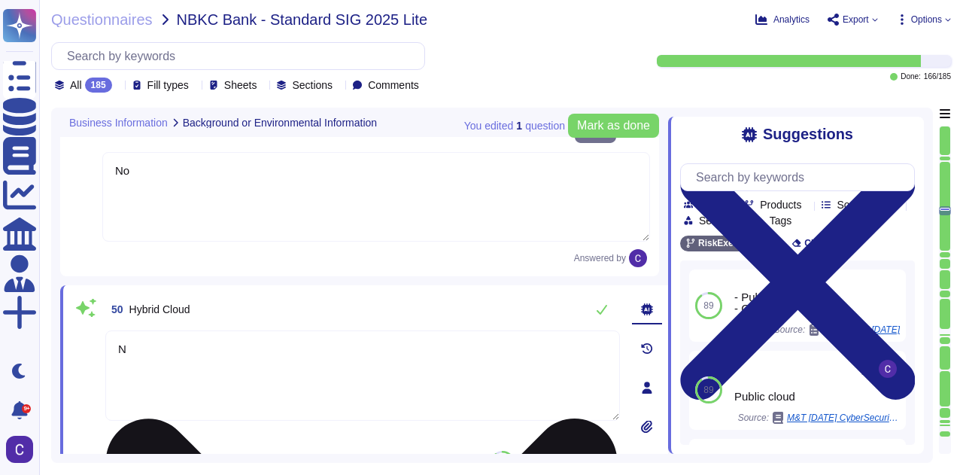
type textarea "No"
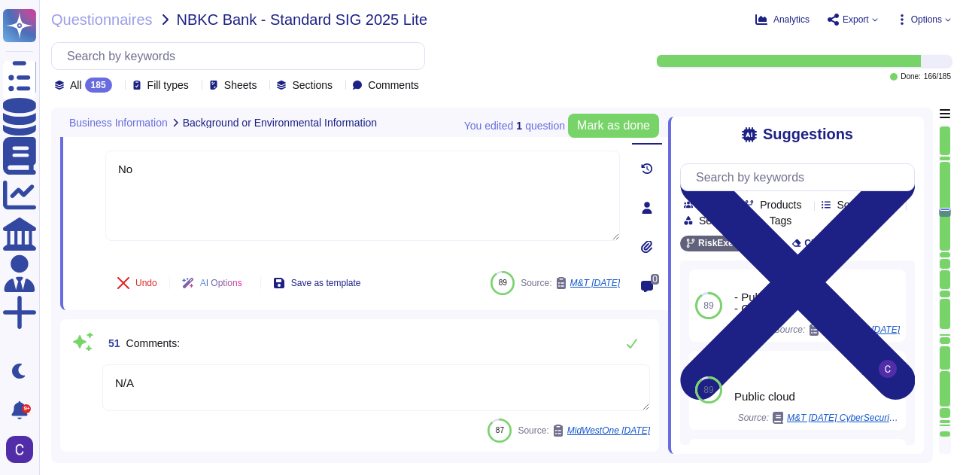
type textarea "RiskExec Inc. [STREET_ADDRESS][PERSON_NAME] For technical support, tickets can …"
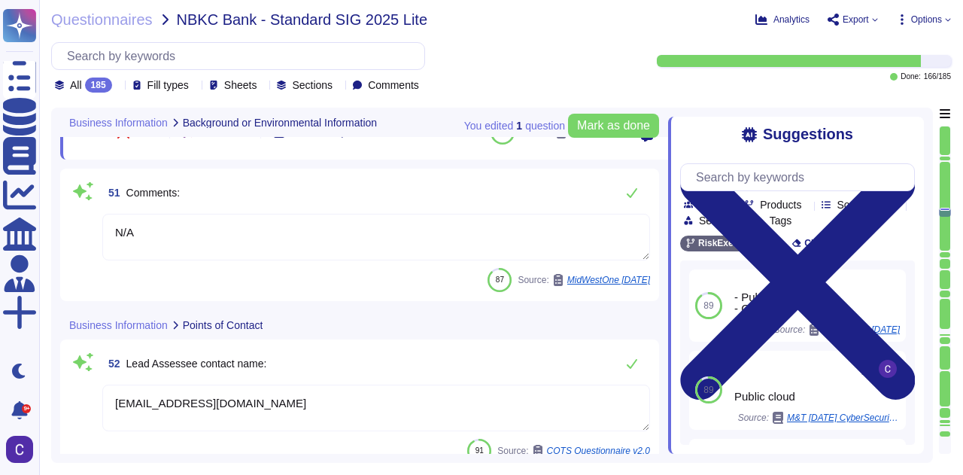
click at [146, 224] on textarea "N/A" at bounding box center [375, 237] width 547 height 47
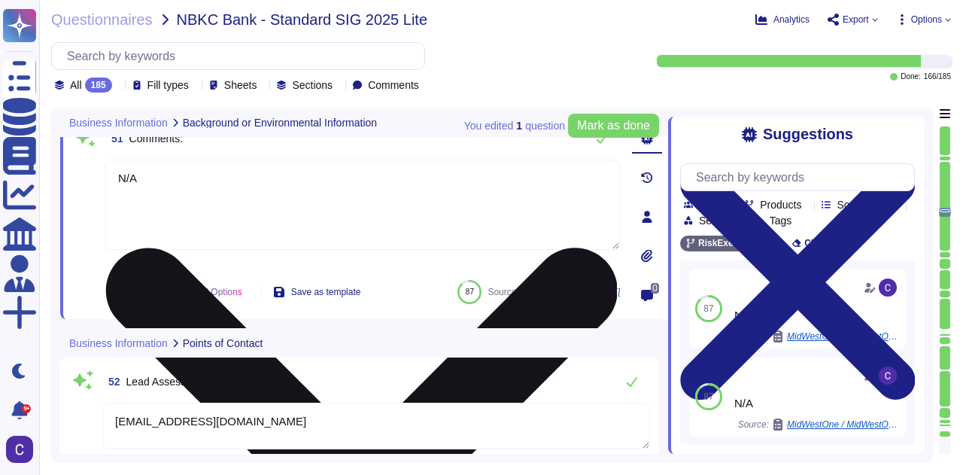
type textarea "No"
type textarea "RiskExec Inc. [STREET_ADDRESS][PERSON_NAME] For technical support, tickets can …"
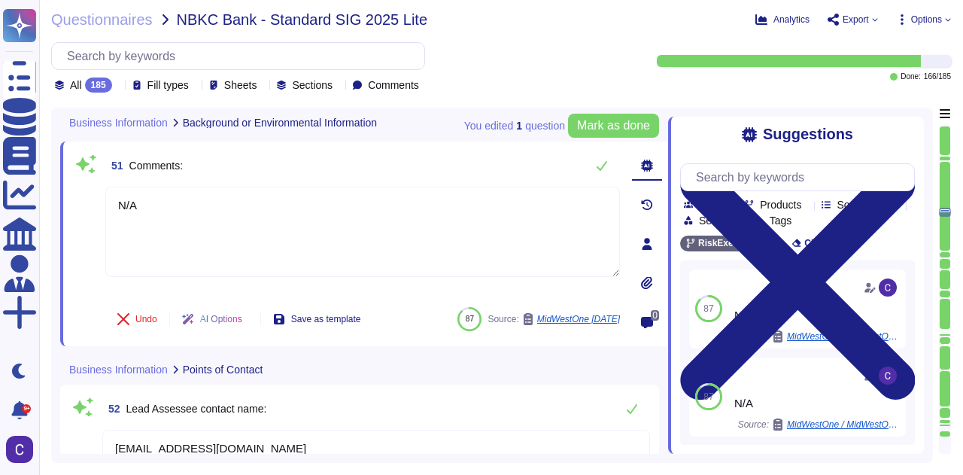
drag, startPoint x: 146, startPoint y: 223, endPoint x: 103, endPoint y: 217, distance: 43.4
click at [103, 217] on div "51 Comments: N/A Undo AI Options Save as template 87 Source: MidWestOne [DATE]" at bounding box center [345, 243] width 547 height 187
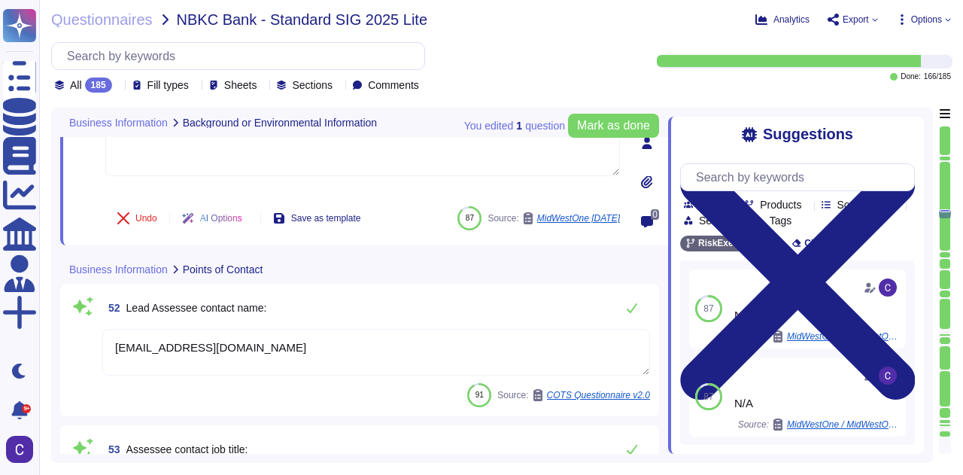
type textarea "Onsite"
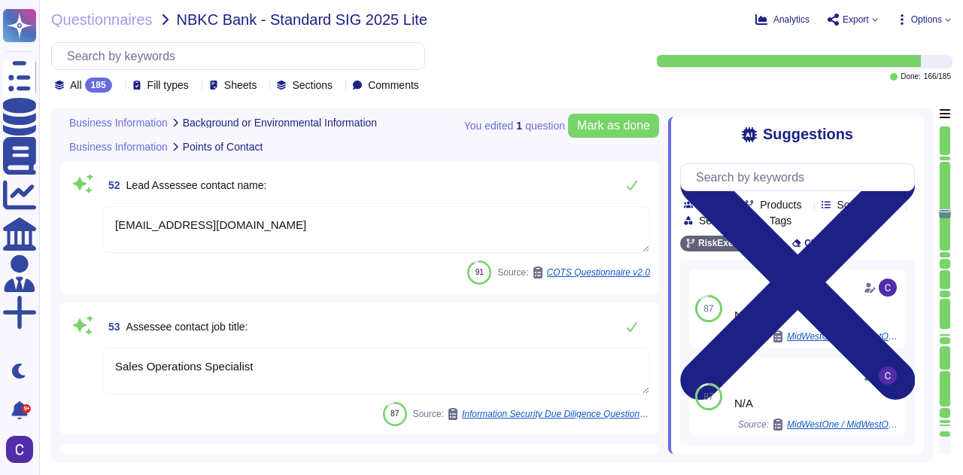
scroll to position [8254, 0]
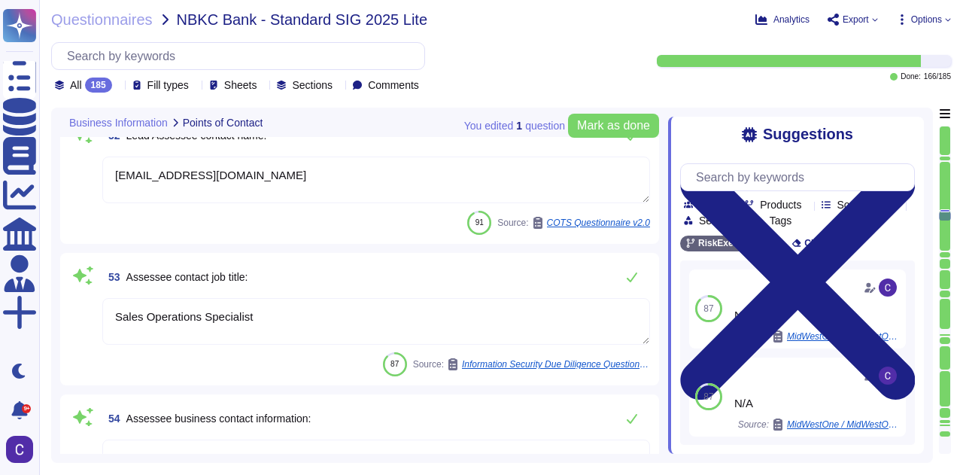
type textarea "The last Cyber Risk Assessment was accomplished on [DATE]."
drag, startPoint x: 161, startPoint y: 171, endPoint x: 105, endPoint y: 175, distance: 55.8
click at [105, 175] on textarea "[EMAIL_ADDRESS][DOMAIN_NAME]" at bounding box center [375, 179] width 547 height 47
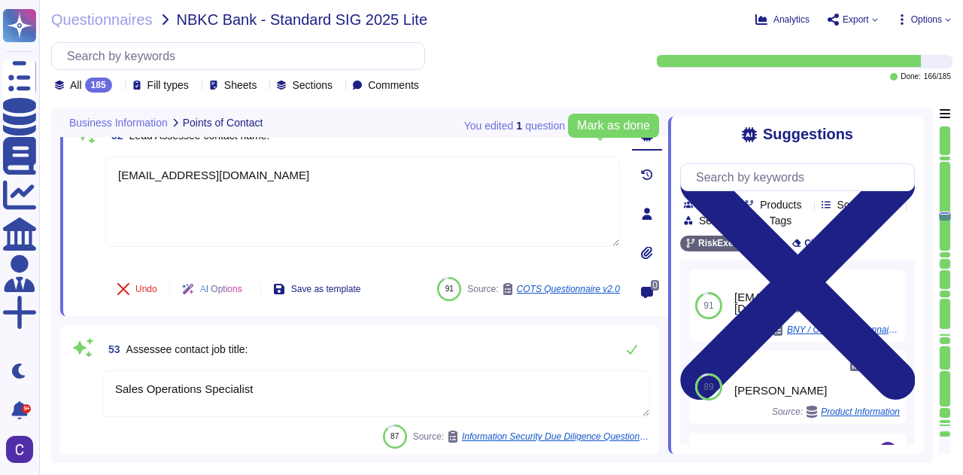
type textarea "[EMAIL_ADDRESS][DOMAIN_NAME]"
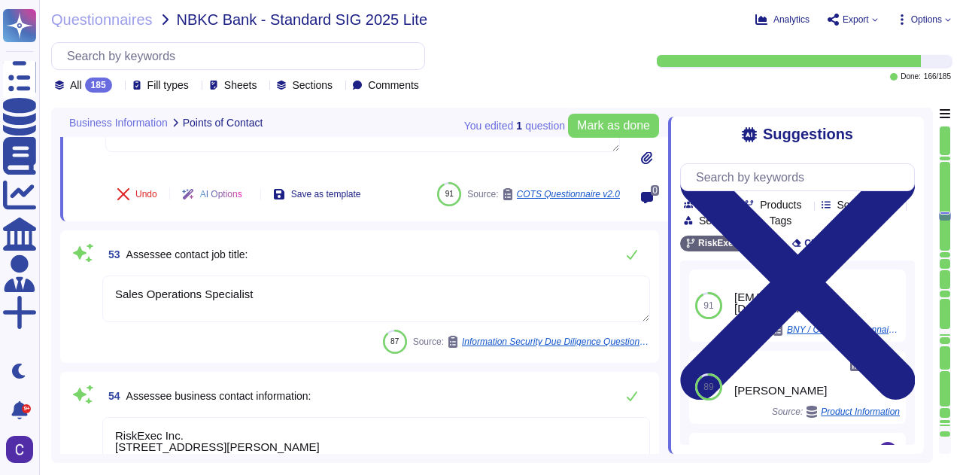
type textarea "The last Cyber Risk Assessment was accomplished on [DATE]."
type textarea "The assessment was performed at the employee’s place of employment or a reasona…"
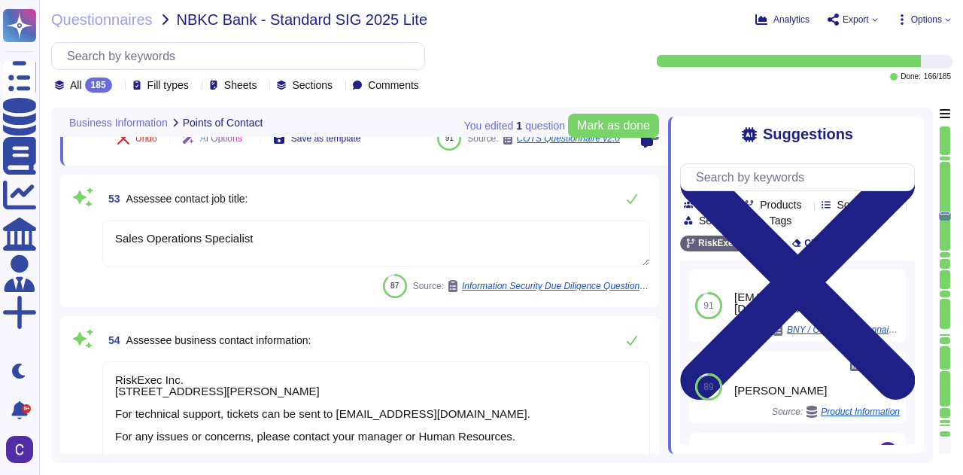
scroll to position [8555, 0]
type textarea "[EMAIL_ADDRESS][DOMAIN_NAME]"
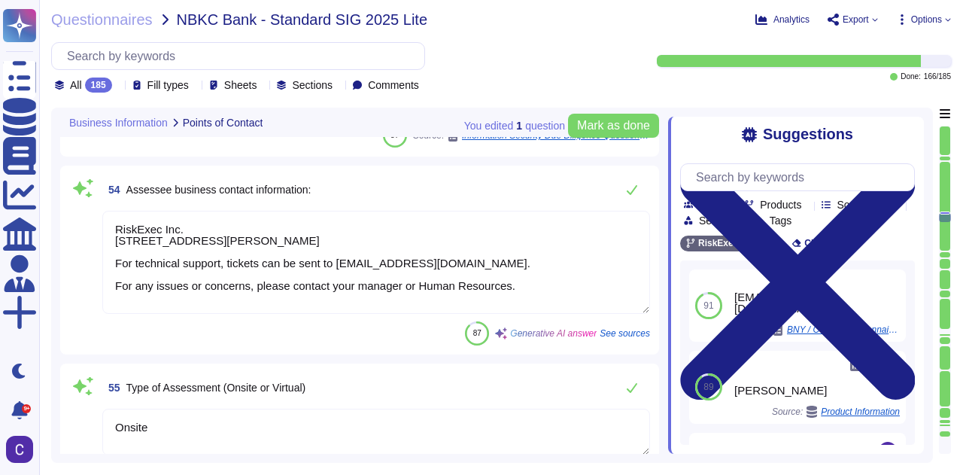
click at [520, 296] on textarea "RiskExec Inc. [STREET_ADDRESS][PERSON_NAME] For technical support, tickets can …" at bounding box center [375, 262] width 547 height 103
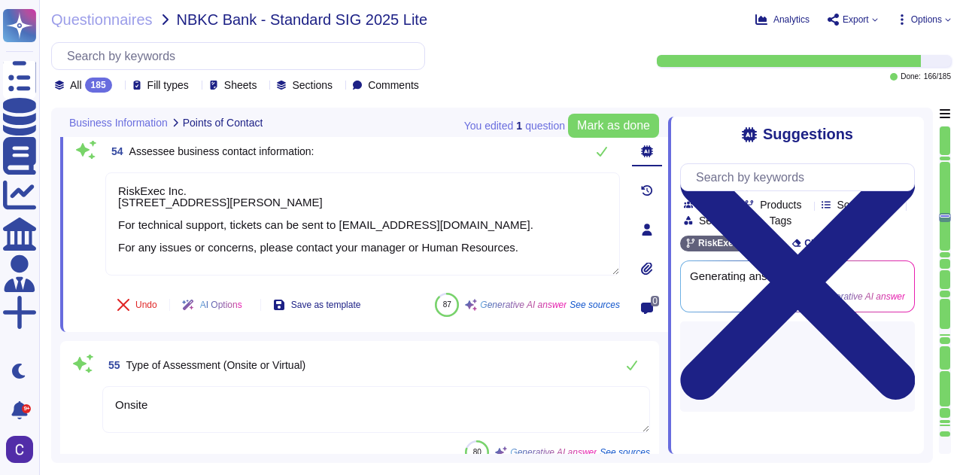
type textarea "Yes, there is a formalized Risk Management Policy in place, which is maintained…"
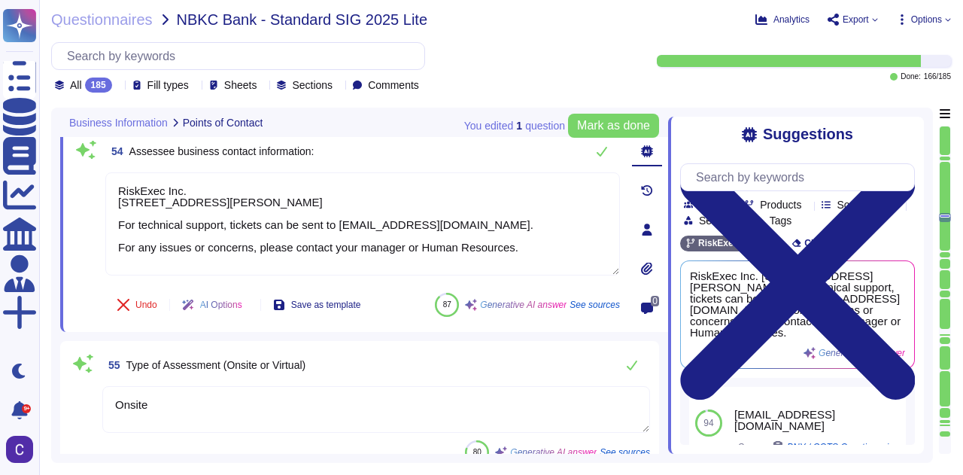
scroll to position [0, 0]
drag, startPoint x: 511, startPoint y: 264, endPoint x: 43, endPoint y: 161, distance: 479.7
click at [43, 161] on div "Questionnaires NBKC Bank - Standard SIG 2025 Lite Analytics Export Options All …" at bounding box center [501, 237] width 924 height 475
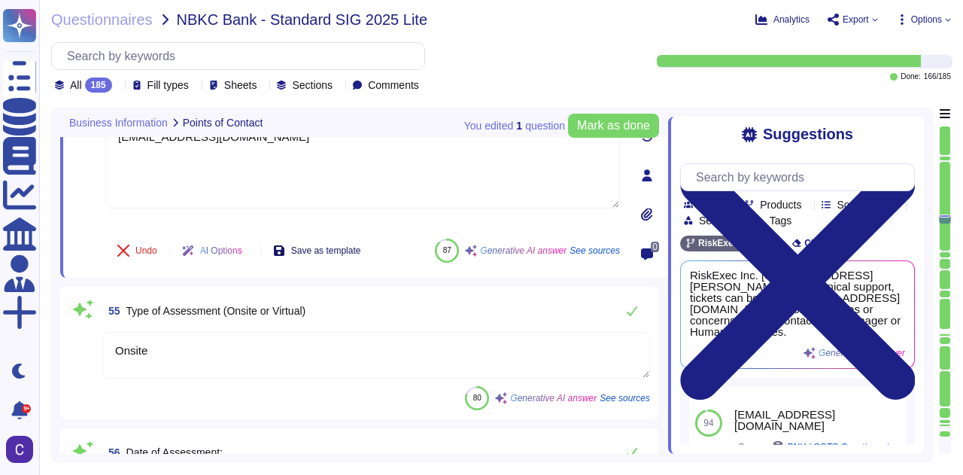
scroll to position [8630, 0]
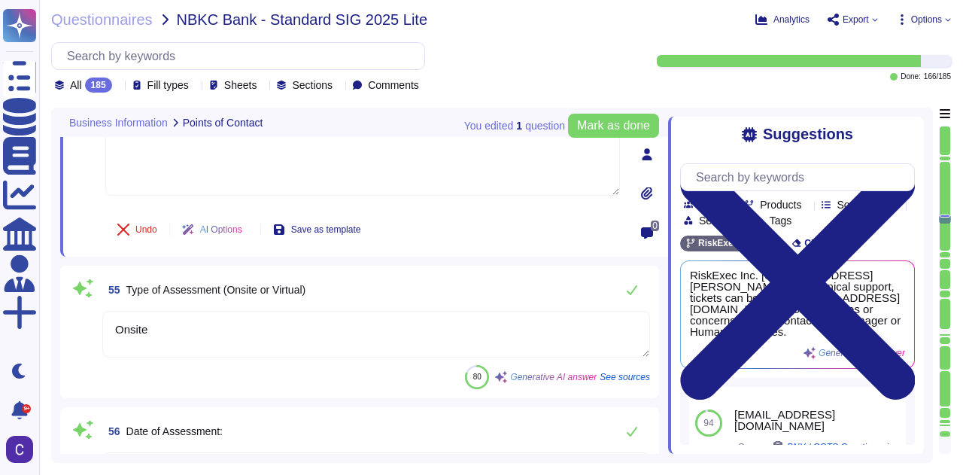
type textarea "[EMAIL_ADDRESS][DOMAIN_NAME]"
click at [223, 324] on textarea "Onsite" at bounding box center [375, 334] width 547 height 47
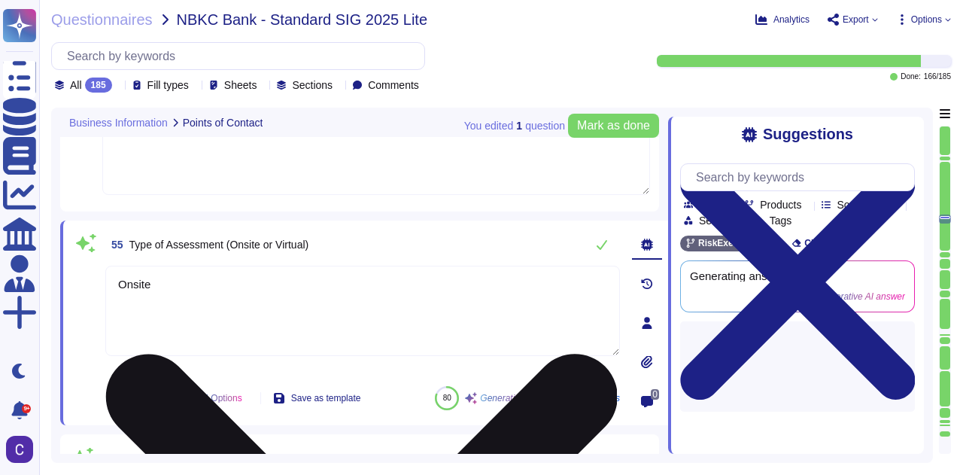
click at [223, 324] on textarea "Onsite" at bounding box center [362, 310] width 514 height 90
type textarea "Yes, there is a formalized Risk Management Policy in place, which is maintained…"
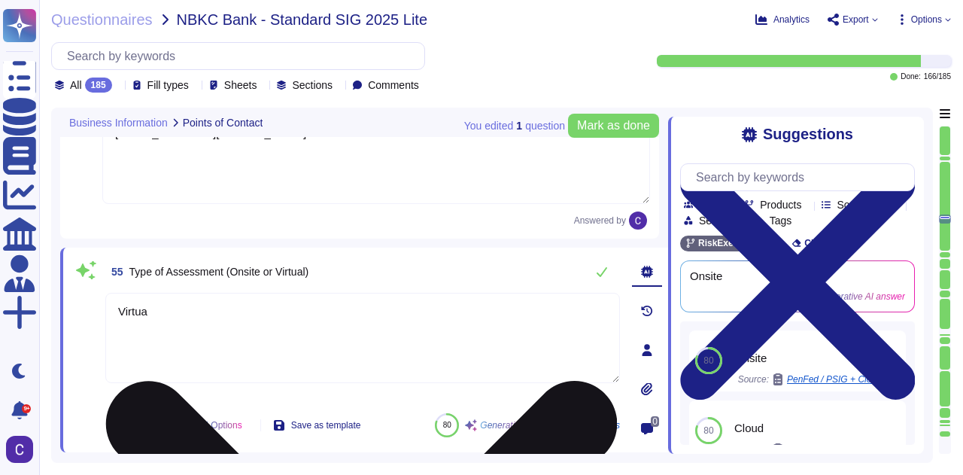
type textarea "Virtual"
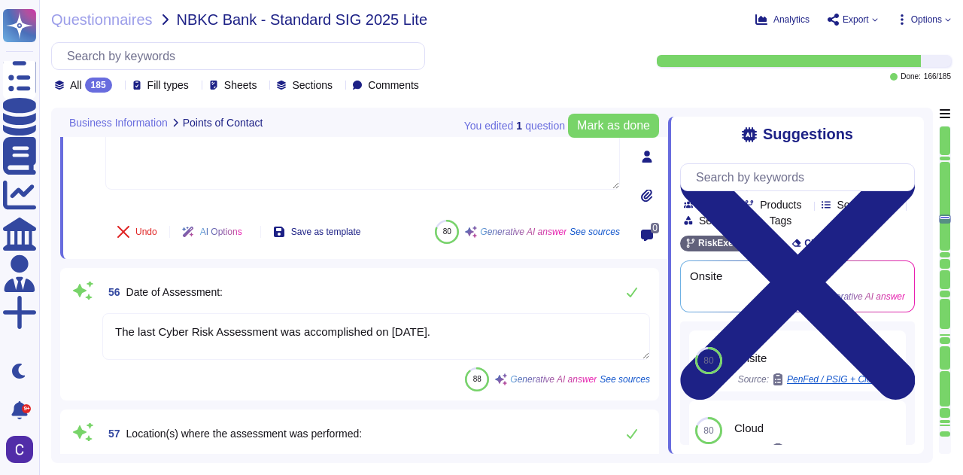
scroll to position [8931, 0]
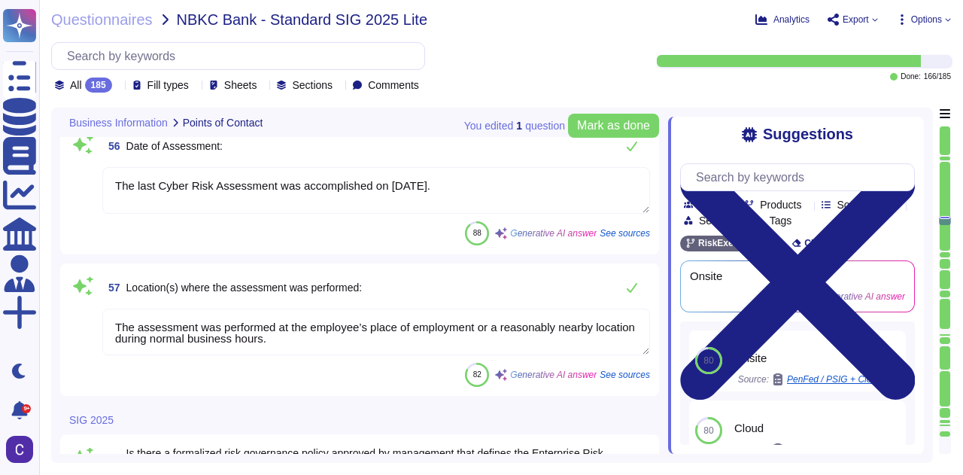
type textarea "Compliance with this policy for Vendor Risk Management is mandatory for all Asu…"
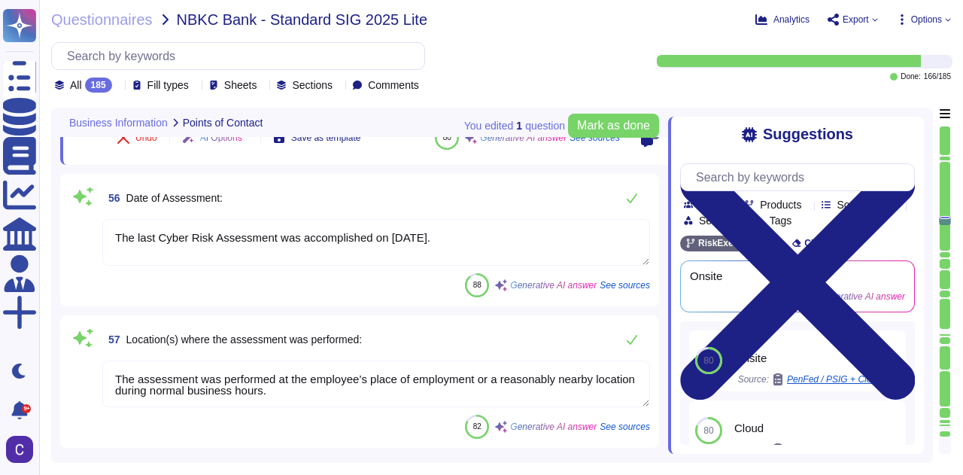
scroll to position [8856, 0]
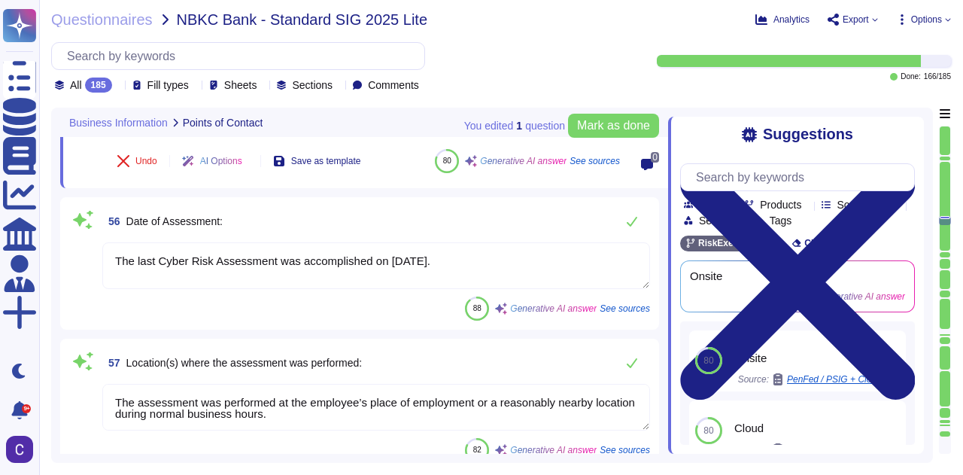
type textarea "Virtual"
click at [293, 268] on textarea "The last Cyber Risk Assessment was accomplished on [DATE]." at bounding box center [375, 265] width 547 height 47
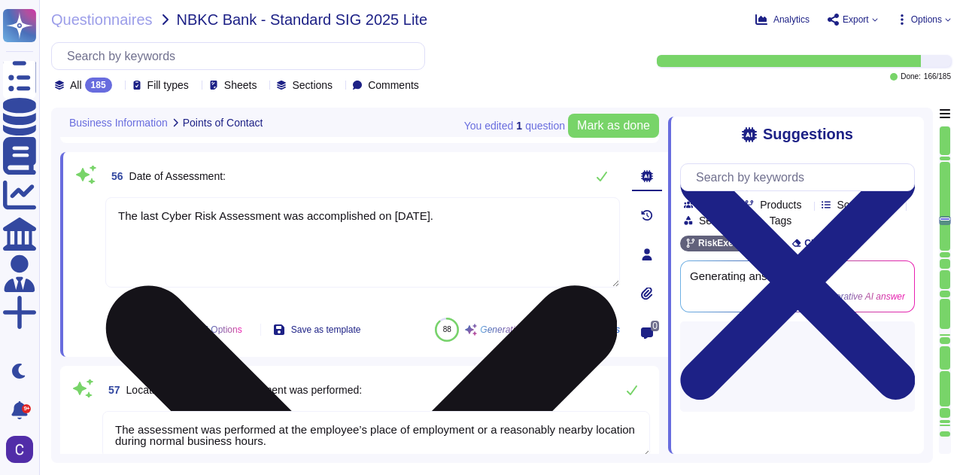
click at [293, 268] on textarea "The last Cyber Risk Assessment was accomplished on [DATE]." at bounding box center [362, 242] width 514 height 90
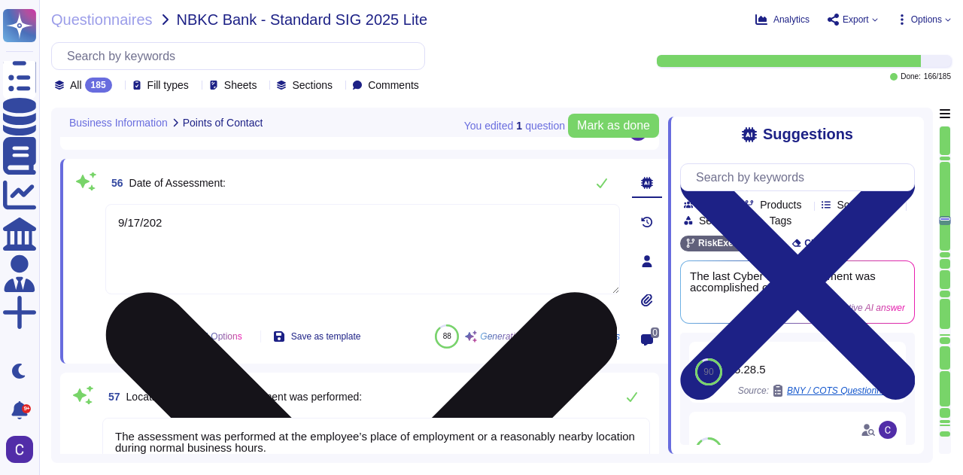
type textarea "[DATE]"
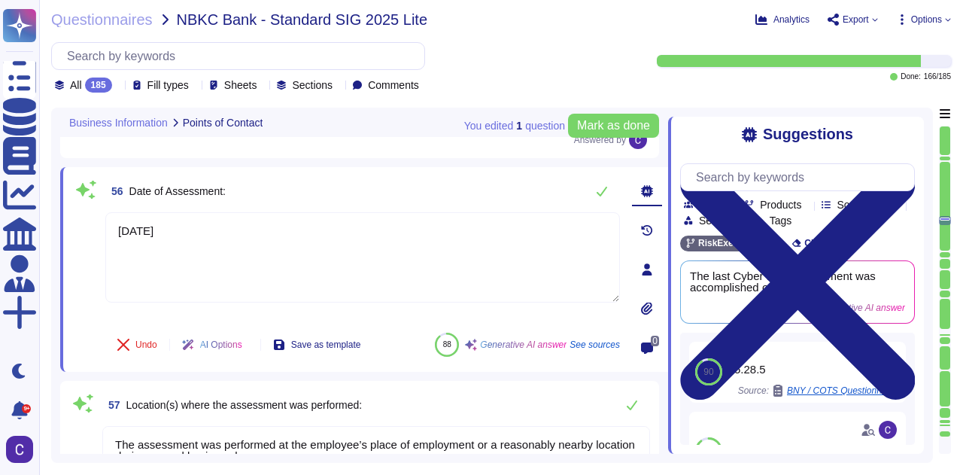
type textarea "Sales Operations Specialist"
type textarea "[EMAIL_ADDRESS][DOMAIN_NAME]"
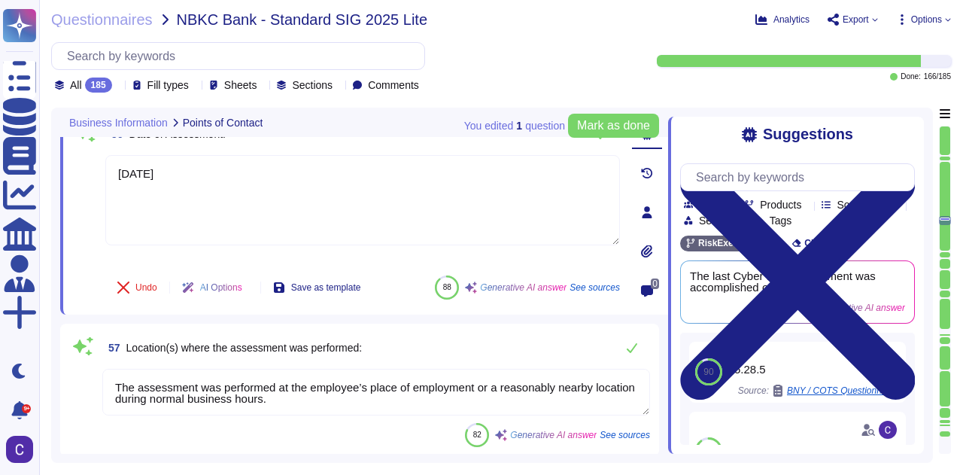
scroll to position [8889, 0]
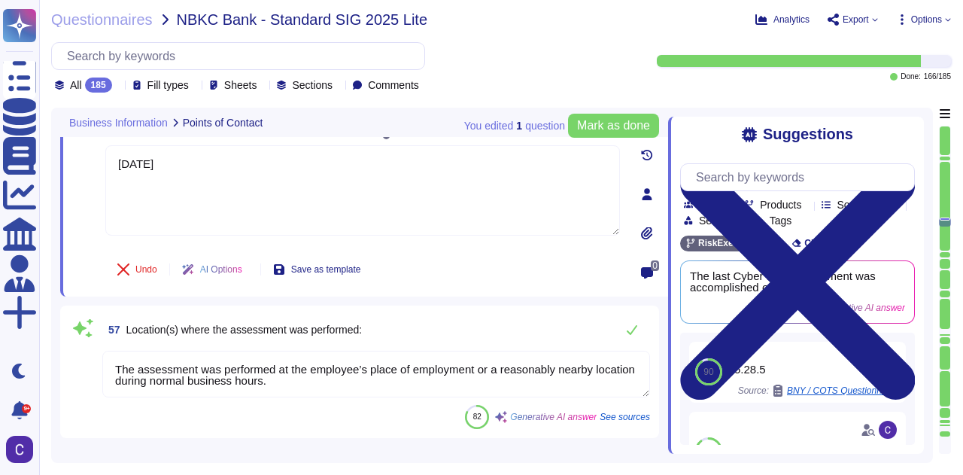
type textarea "[DATE]"
click at [202, 378] on textarea "The assessment was performed at the employee’s place of employment or a reasona…" at bounding box center [375, 373] width 547 height 47
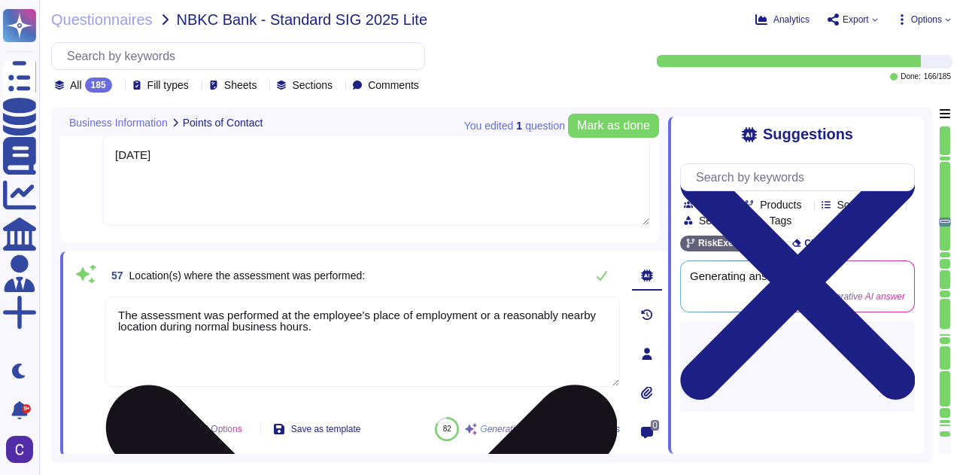
type textarea "Compliance with this policy for Vendor Risk Management is mandatory for all Asu…"
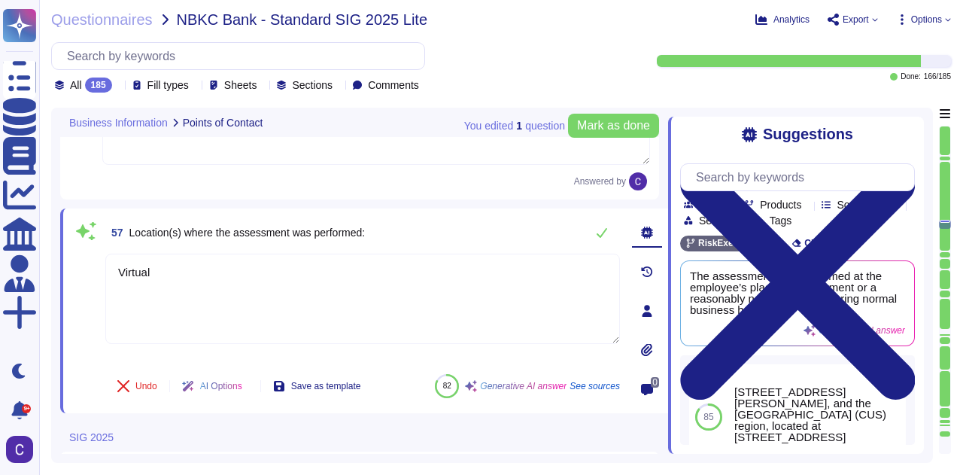
scroll to position [9115, 0]
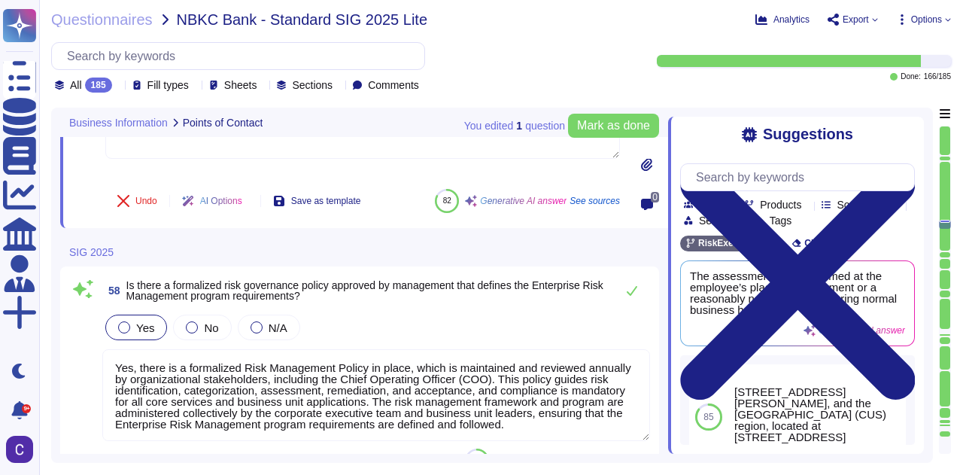
click at [477, 414] on textarea "Yes, there is a formalized Risk Management Policy in place, which is maintained…" at bounding box center [375, 395] width 547 height 92
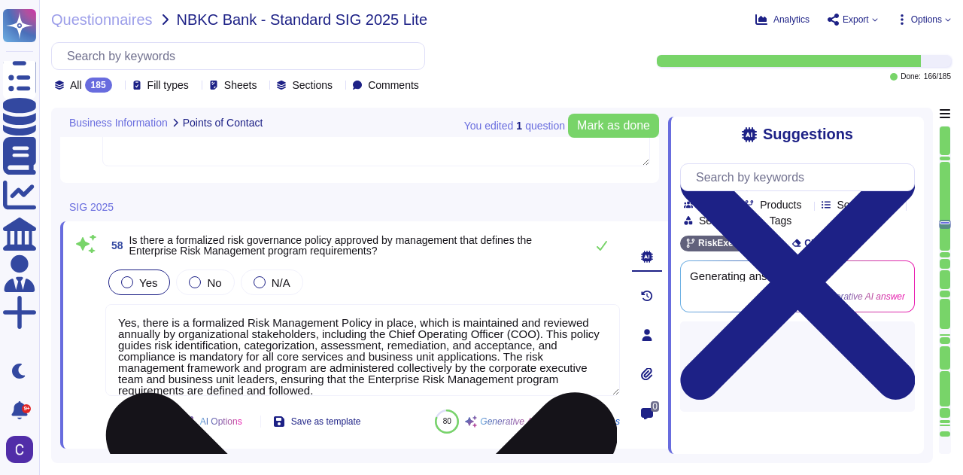
type textarea "Virtual"
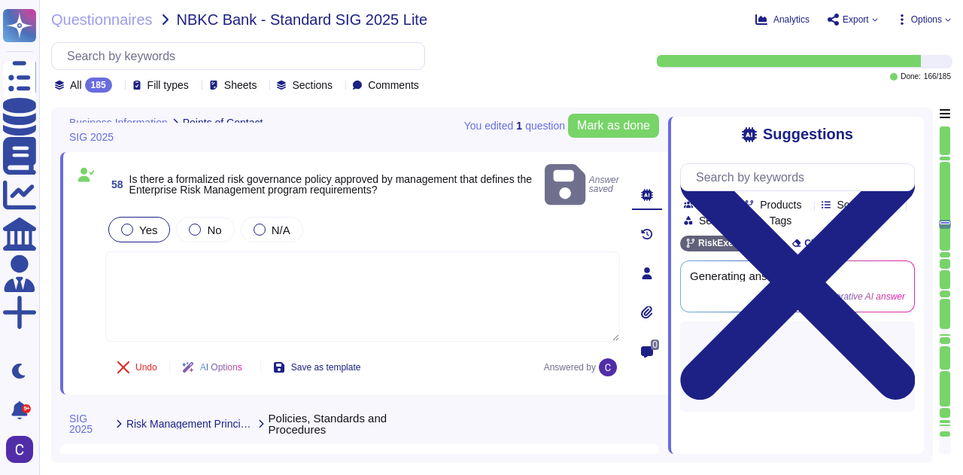
scroll to position [9340, 0]
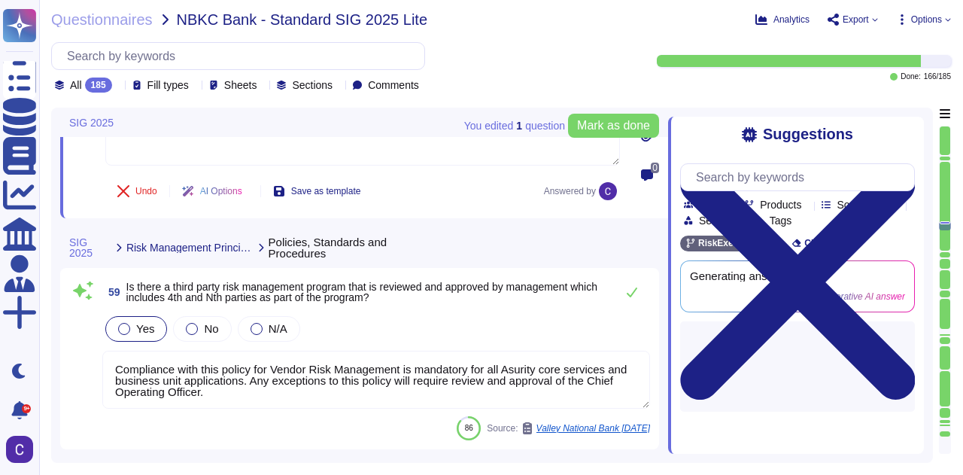
type textarea "Yes, there is a documented Risk Management Policy in place, which is maintained…"
click at [290, 354] on textarea "Compliance with this policy for Vendor Risk Management is mandatory for all Asu…" at bounding box center [375, 379] width 547 height 58
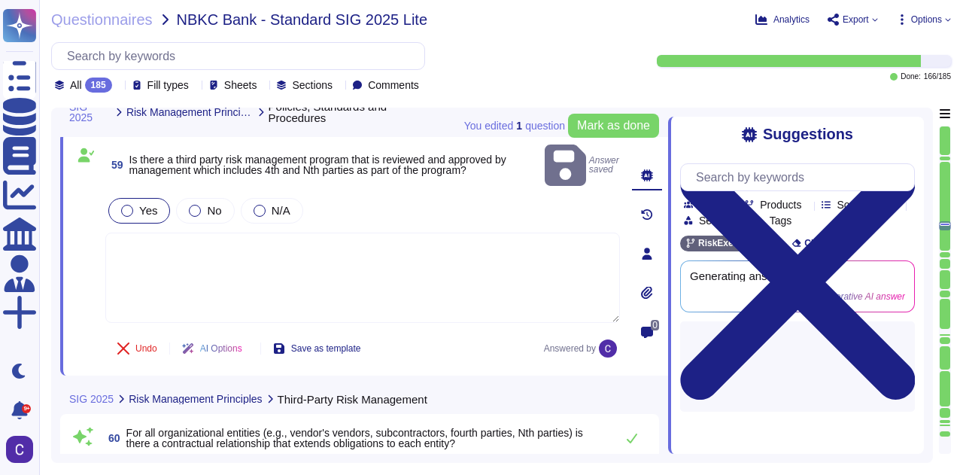
scroll to position [9491, 0]
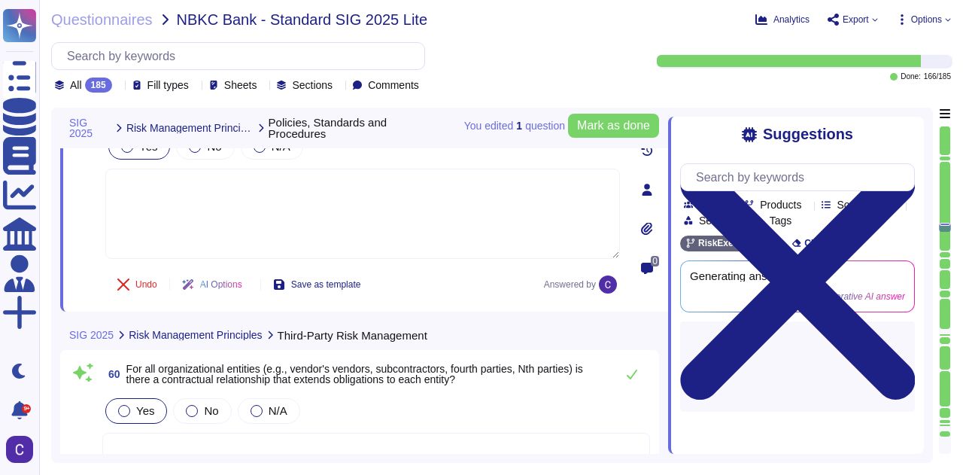
type textarea "Yes, there is a documented risk assessment process that includes a Risk Assessm…"
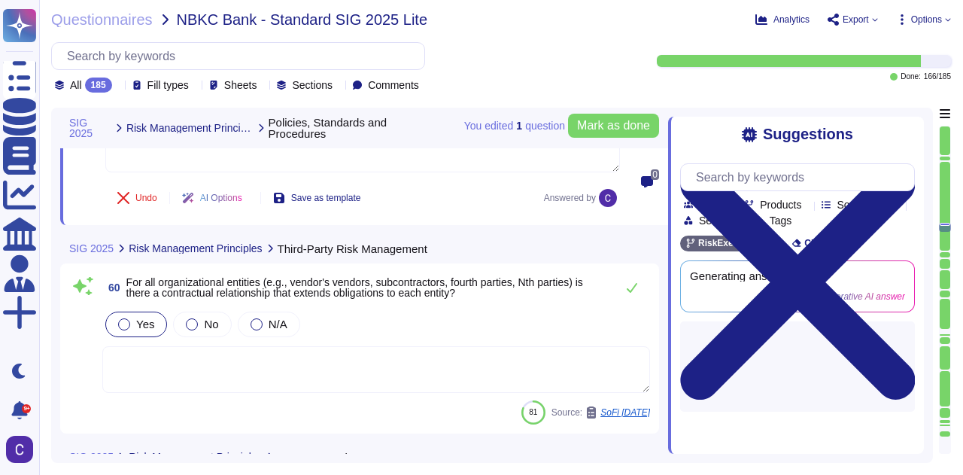
scroll to position [9641, 0]
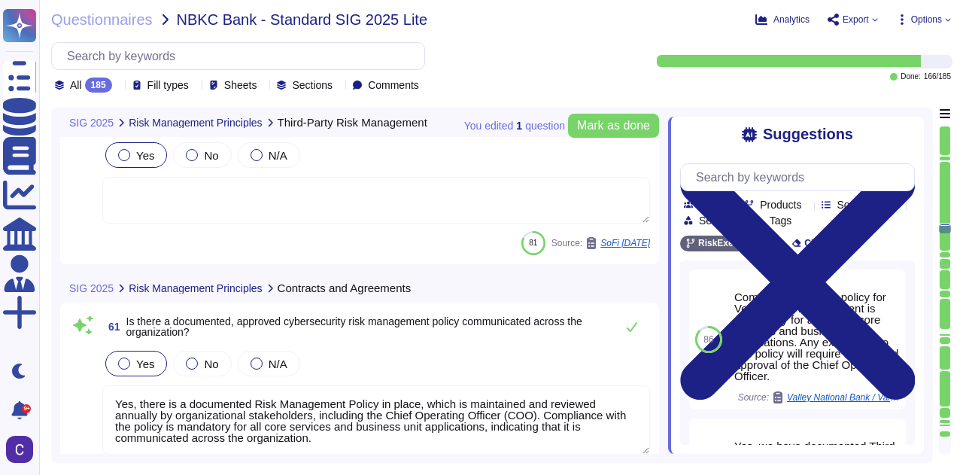
type textarea "Yes, Asurity has an asset management program that includes processes for receiv…"
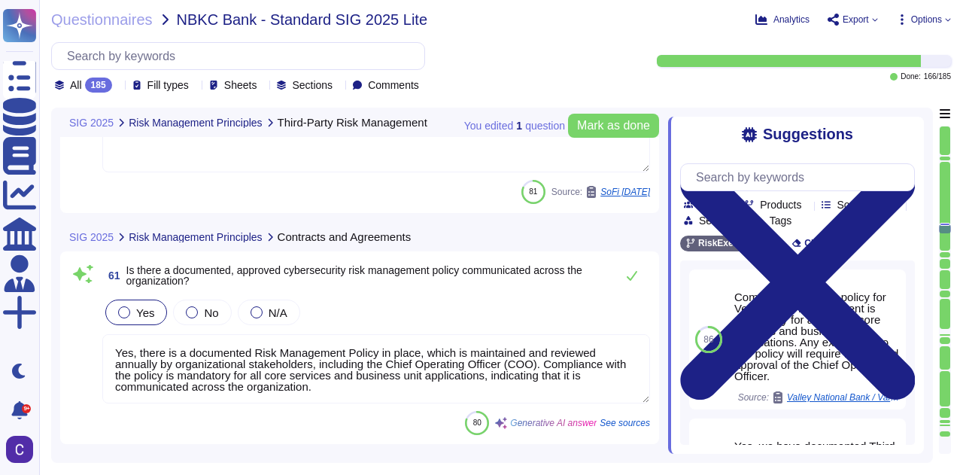
scroll to position [9792, 0]
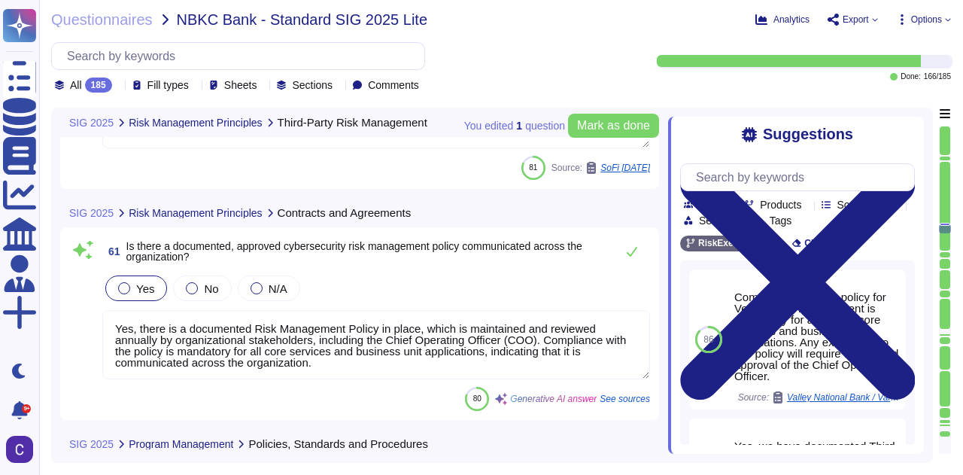
click at [414, 335] on textarea "Yes, there is a documented Risk Management Policy in place, which is maintained…" at bounding box center [375, 344] width 547 height 69
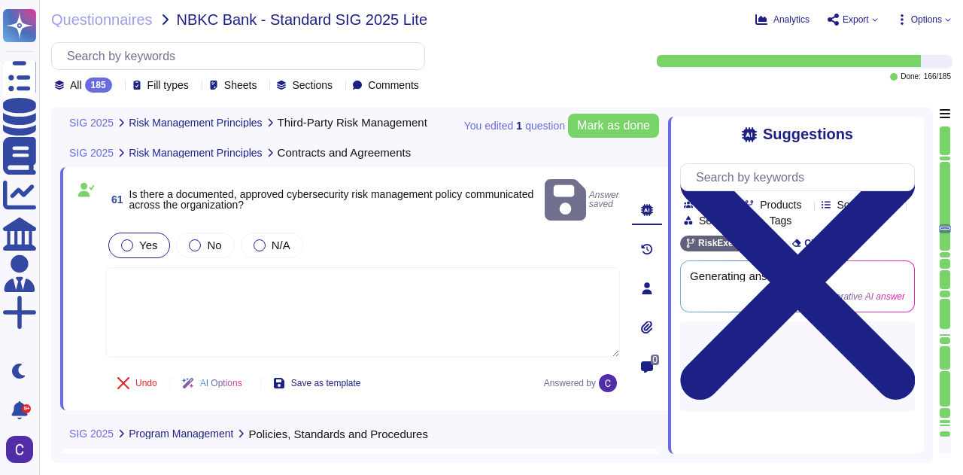
scroll to position [10017, 0]
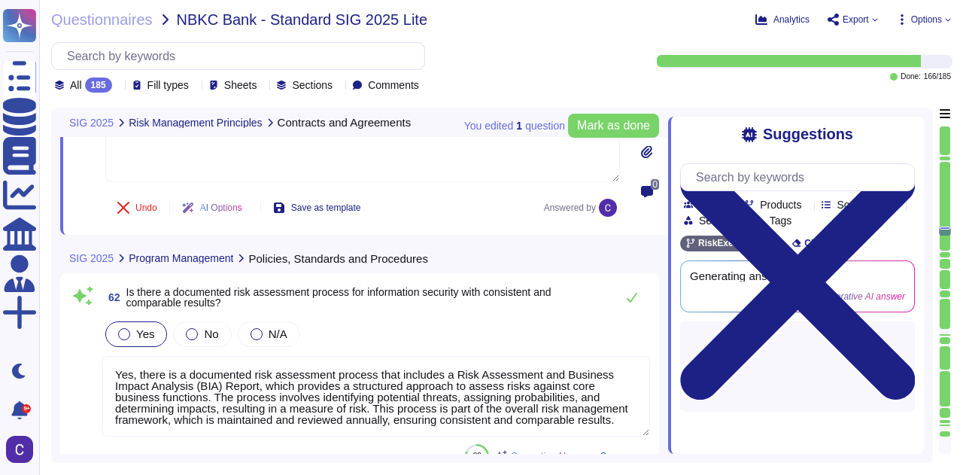
type textarea "Yes, there is an Acceptable Use Policy in place that has been approved by manag…"
click at [437, 367] on textarea "Yes, there is a documented risk assessment process that includes a Risk Assessm…" at bounding box center [375, 396] width 547 height 80
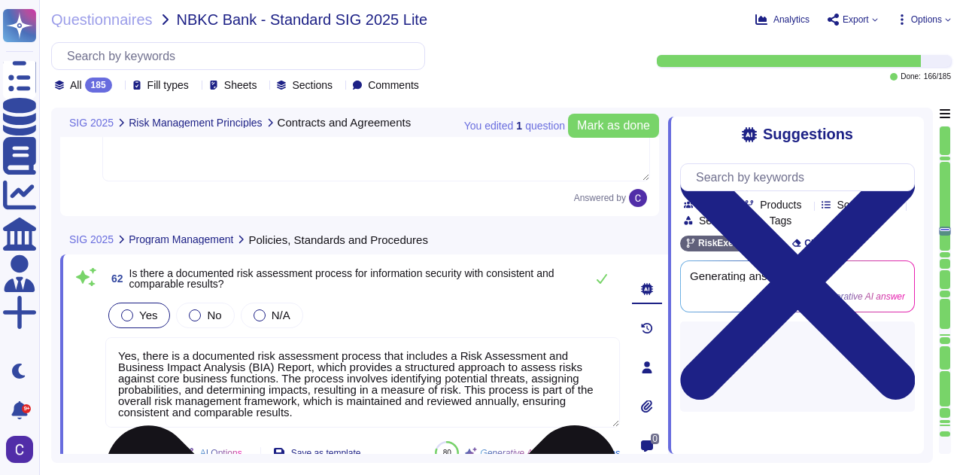
click at [572, 337] on textarea "Yes, there is a documented risk assessment process that includes a Risk Assessm…" at bounding box center [362, 382] width 514 height 90
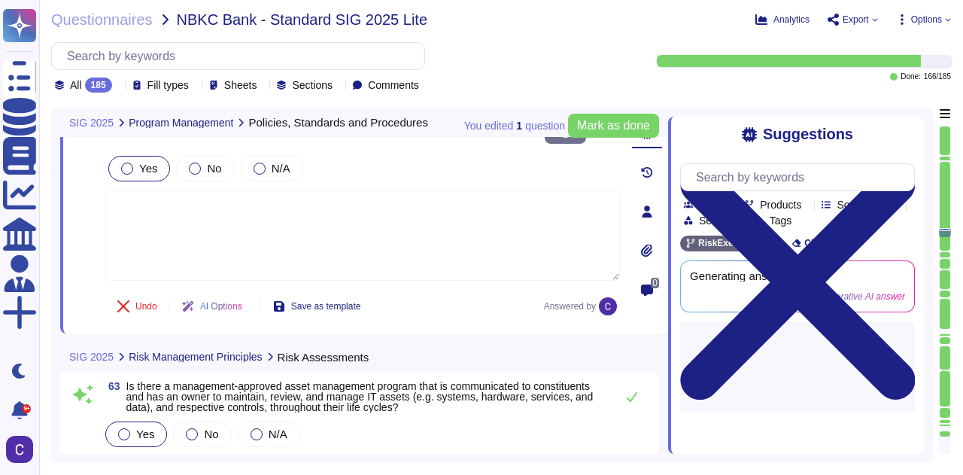
scroll to position [10243, 0]
type textarea "Yes, there is a data retention policy in place that manages and retains informa…"
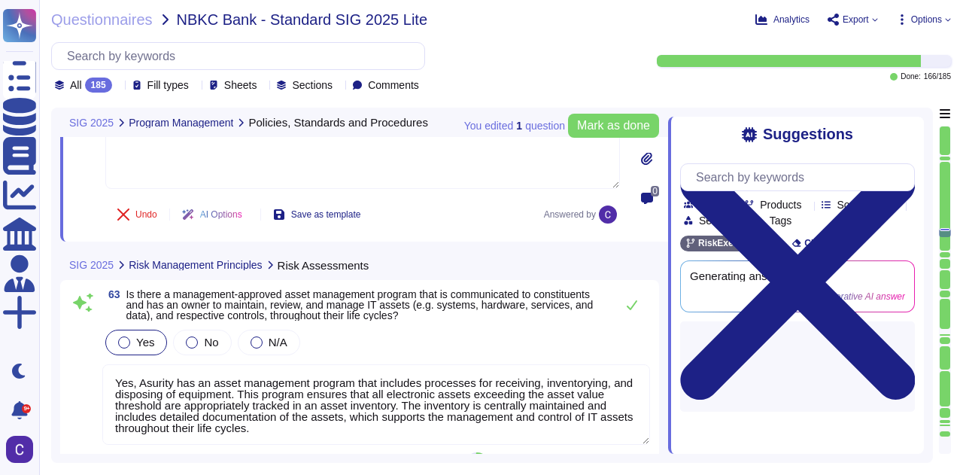
click at [501, 367] on textarea "Yes, Asurity has an asset management program that includes processes for receiv…" at bounding box center [375, 404] width 547 height 80
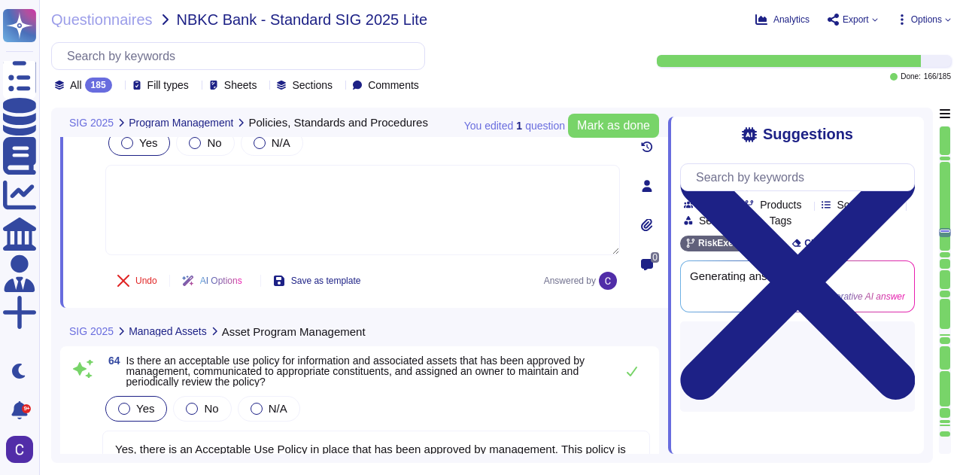
scroll to position [10468, 0]
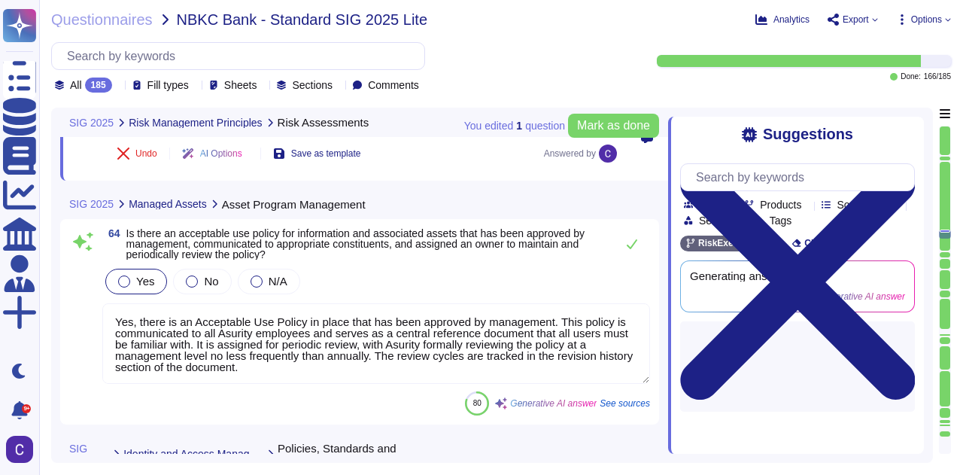
type textarea "For more information, please contact Human Resources."
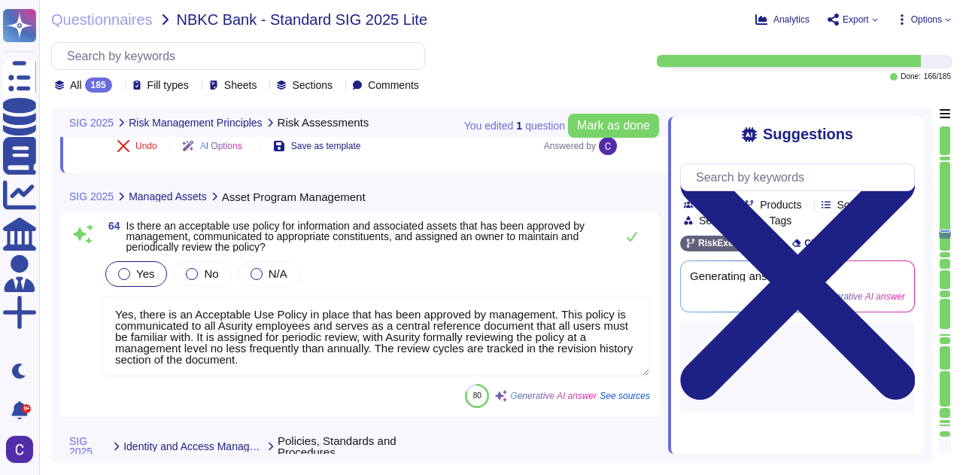
click at [505, 328] on textarea "Yes, there is an Acceptable Use Policy in place that has been approved by manag…" at bounding box center [375, 336] width 547 height 80
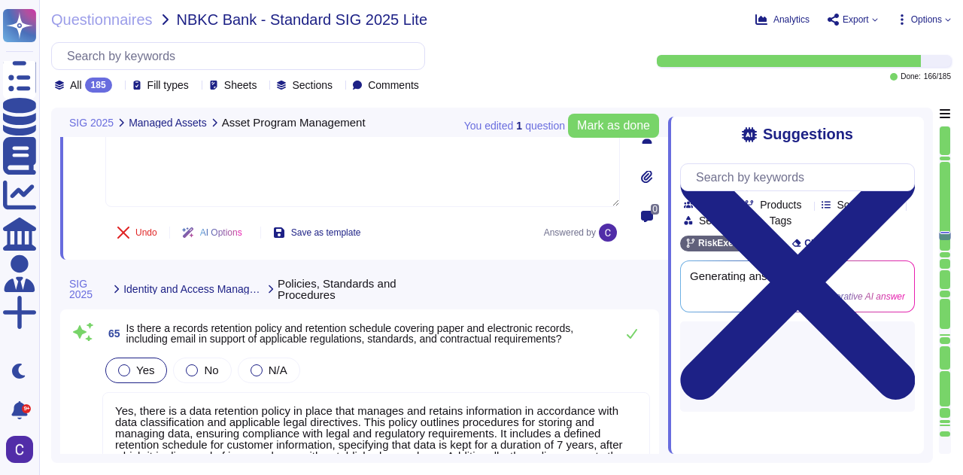
type textarea "Yes, the organization has an annual review process where employees and managers…"
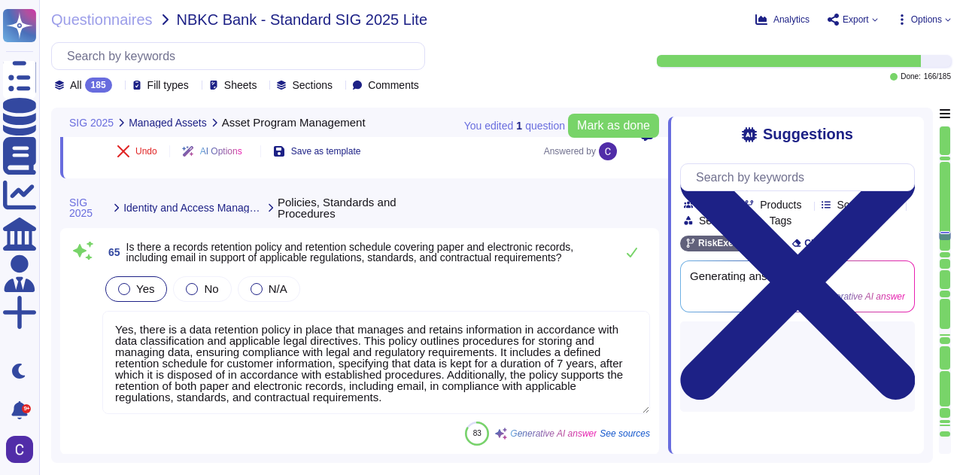
scroll to position [10844, 0]
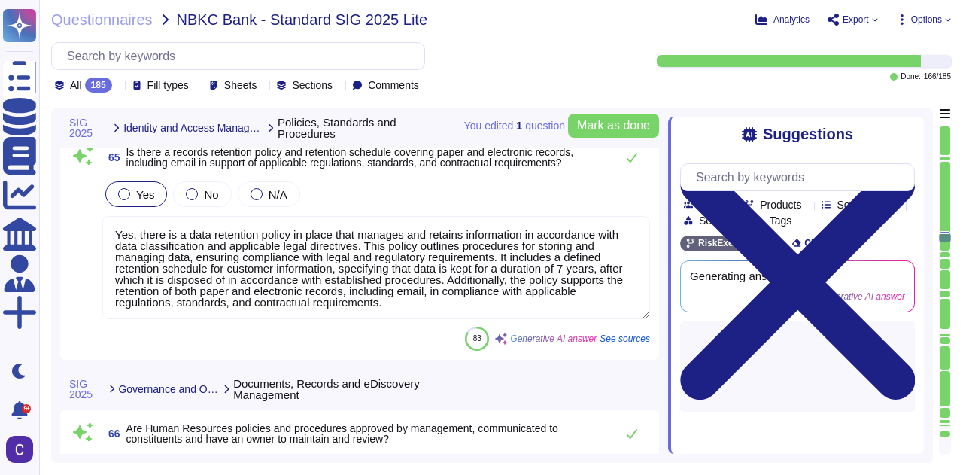
click at [519, 287] on textarea "Yes, there is a data retention policy in place that manages and retains informa…" at bounding box center [375, 267] width 547 height 103
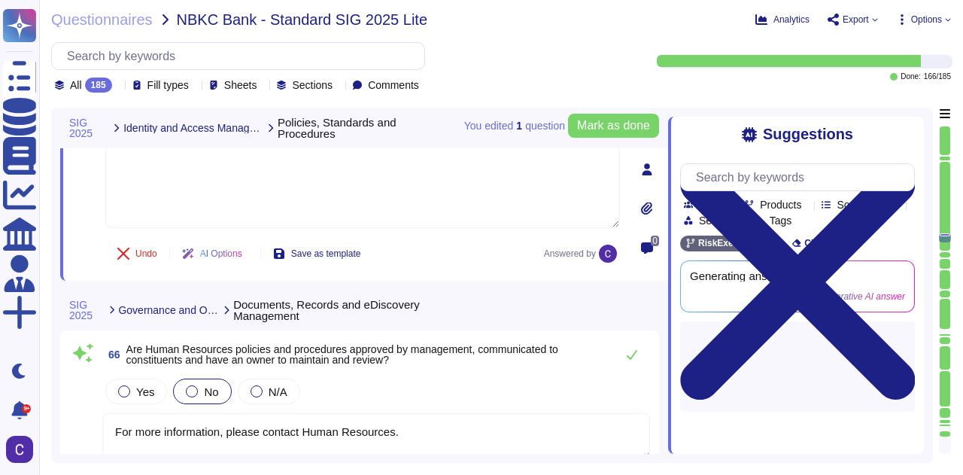
type textarea "Yes, management has approved a physical security program that is communicated t…"
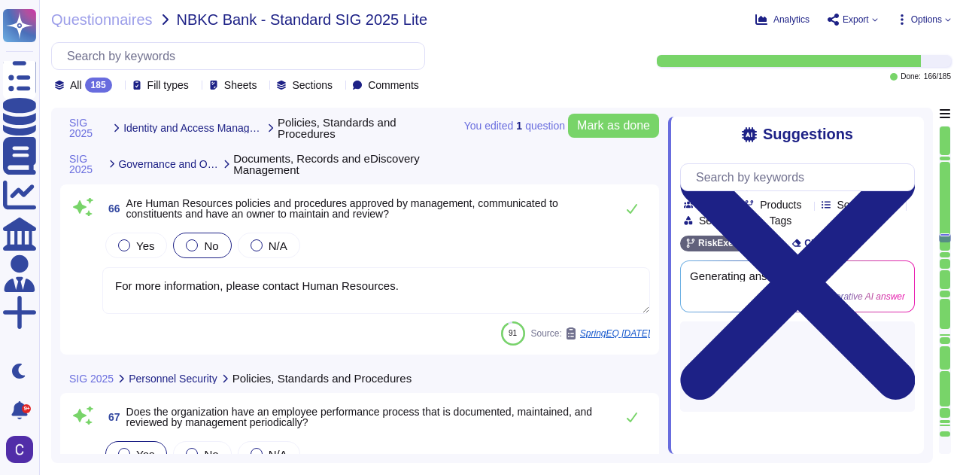
scroll to position [11070, 0]
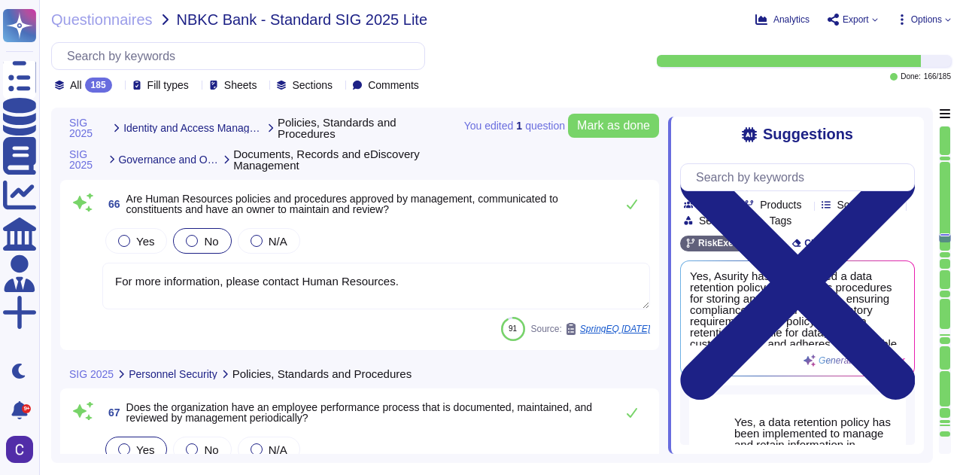
click at [508, 270] on textarea "For more information, please contact Human Resources." at bounding box center [375, 285] width 547 height 47
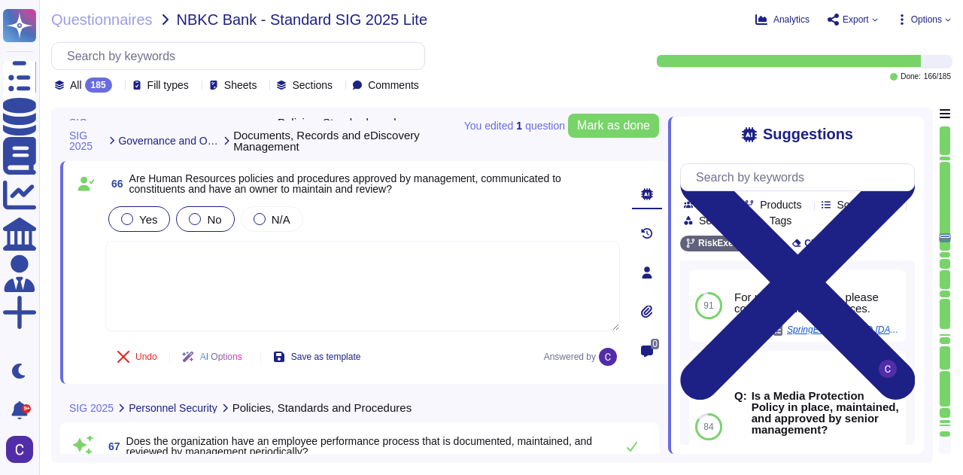
click at [130, 210] on div "Yes" at bounding box center [139, 219] width 62 height 26
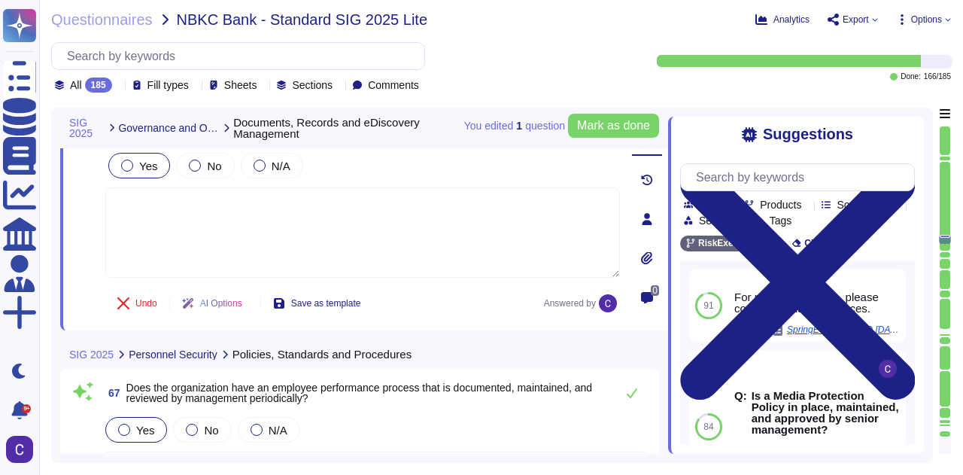
scroll to position [11145, 0]
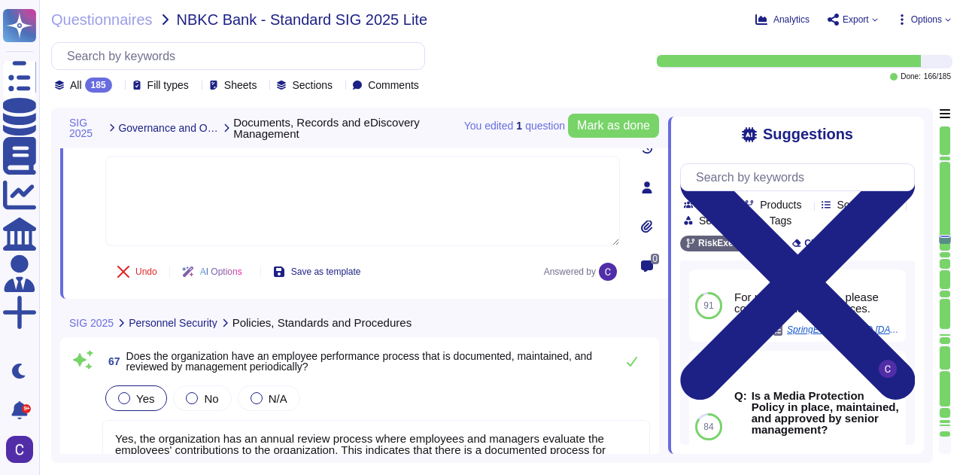
type textarea "Yes, the organization's Information Technology Operations policies and procedur…"
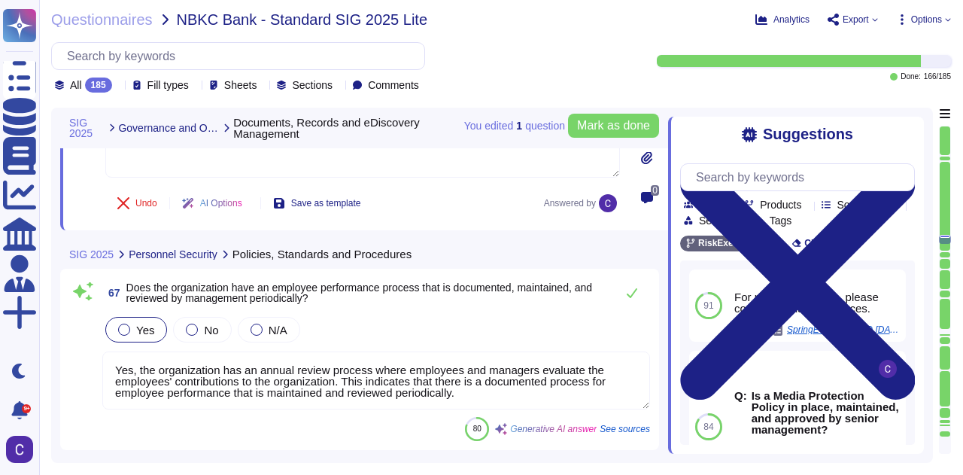
scroll to position [11296, 0]
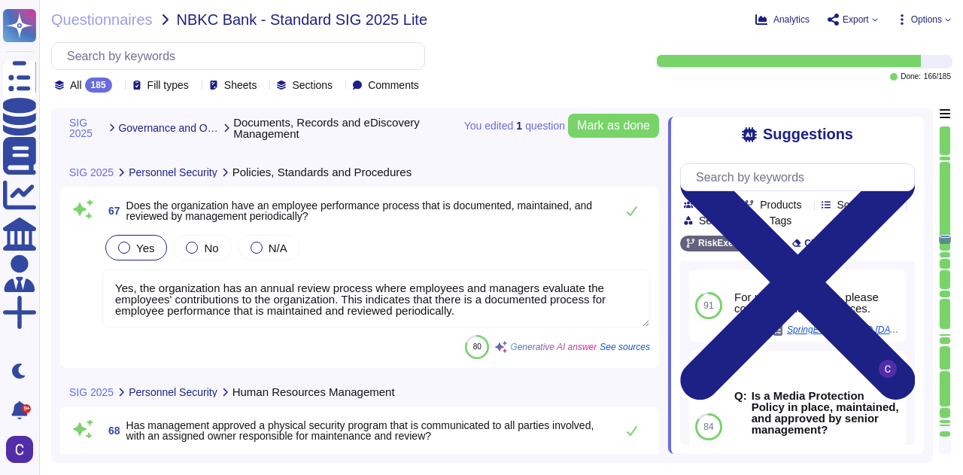
click at [487, 296] on textarea "Yes, the organization has an annual review process where employees and managers…" at bounding box center [375, 298] width 547 height 58
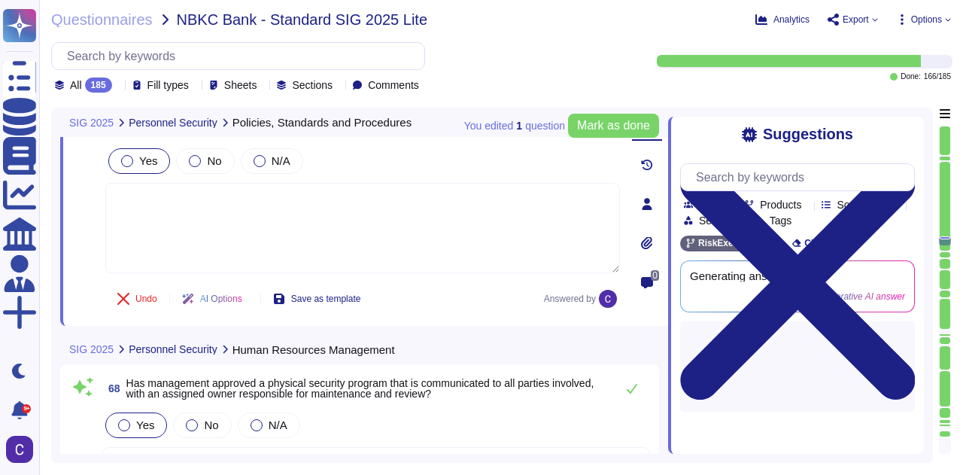
type textarea "Yes, RiskExec has a documented and established Change Control program as outlin…"
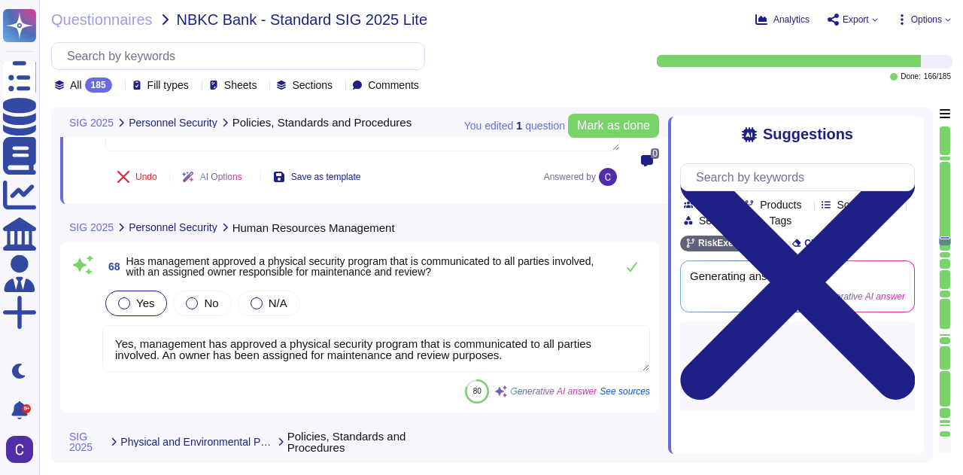
scroll to position [11521, 0]
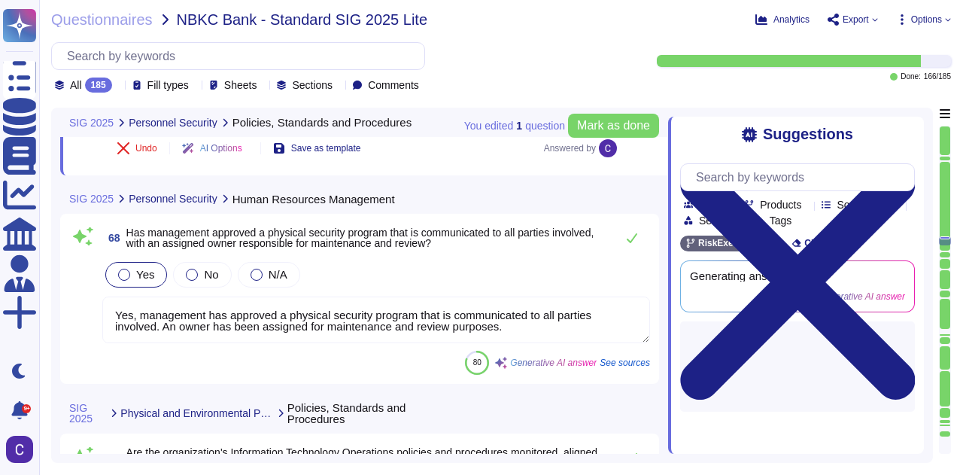
click at [353, 314] on textarea "Yes, management has approved a physical security program that is communicated t…" at bounding box center [375, 319] width 547 height 47
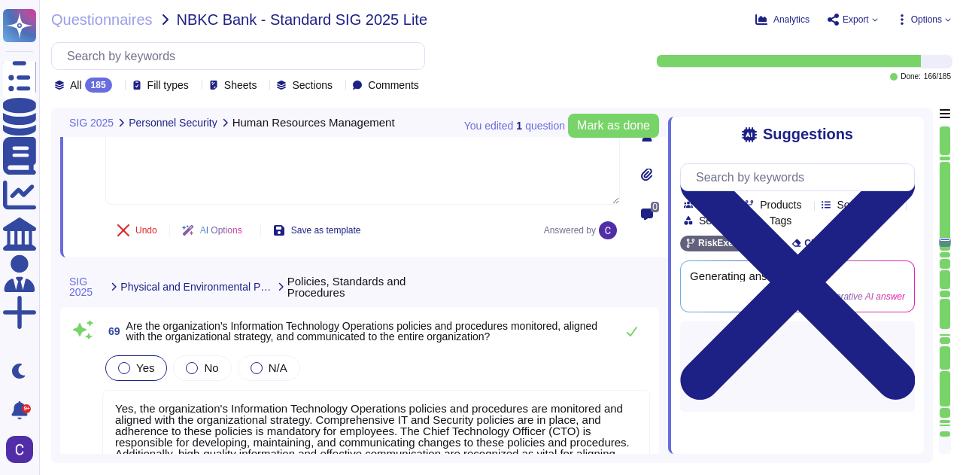
type textarea "Yes, information security requirements are specified and implemented when new s…"
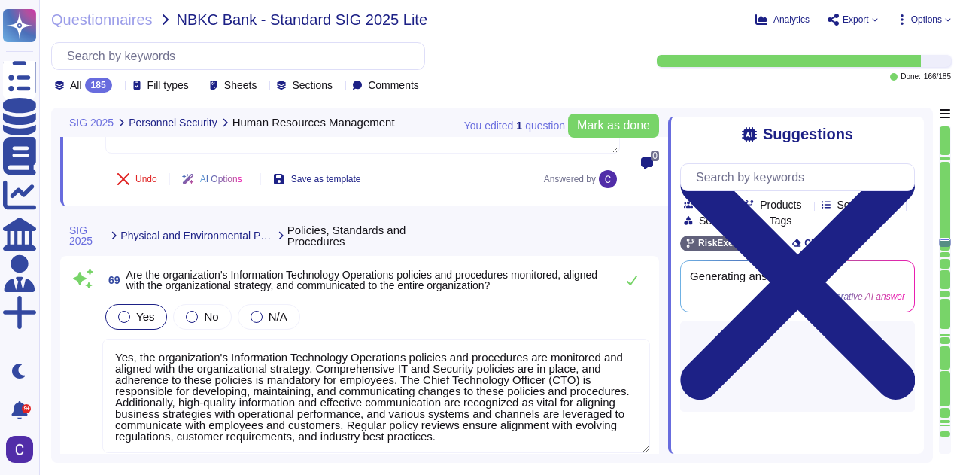
scroll to position [11747, 0]
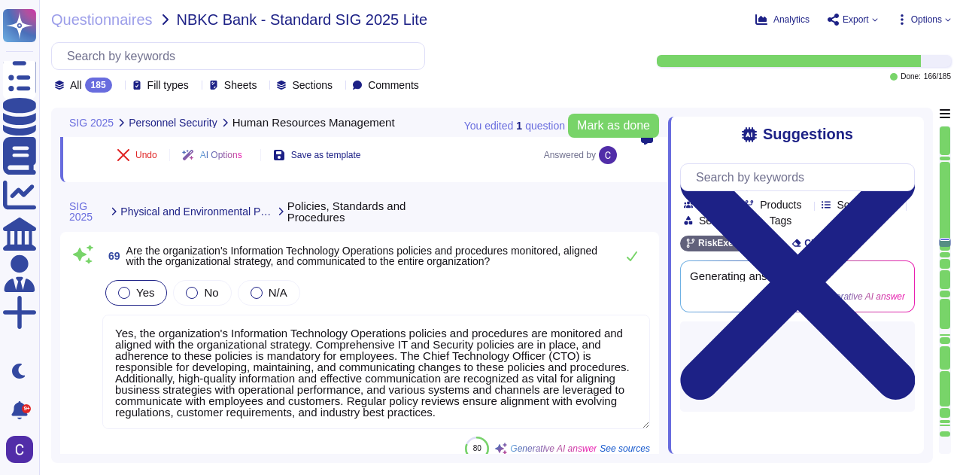
click at [395, 329] on textarea "Yes, the organization's Information Technology Operations policies and procedur…" at bounding box center [375, 371] width 547 height 114
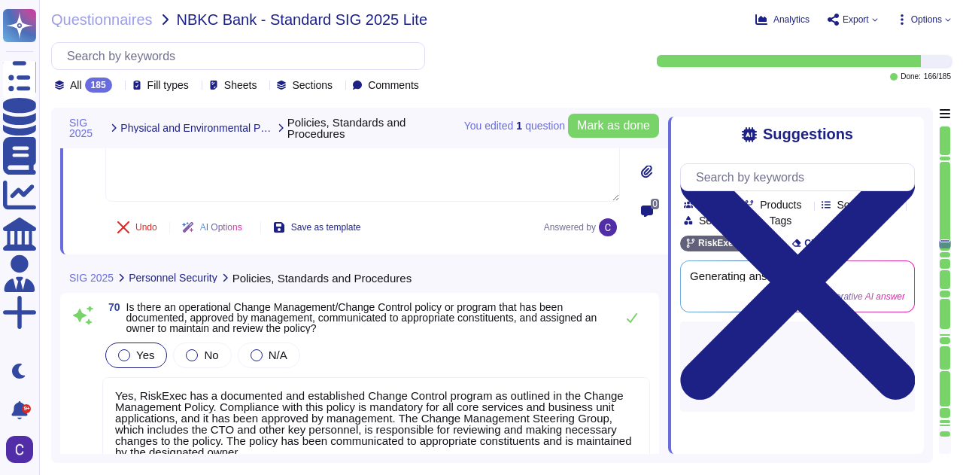
scroll to position [11972, 0]
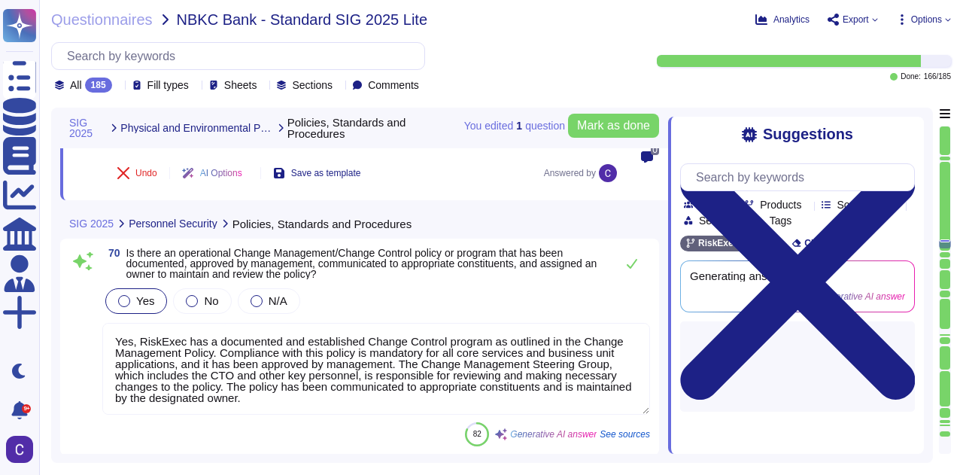
click at [421, 341] on textarea "Yes, RiskExec has a documented and established Change Control program as outlin…" at bounding box center [375, 369] width 547 height 92
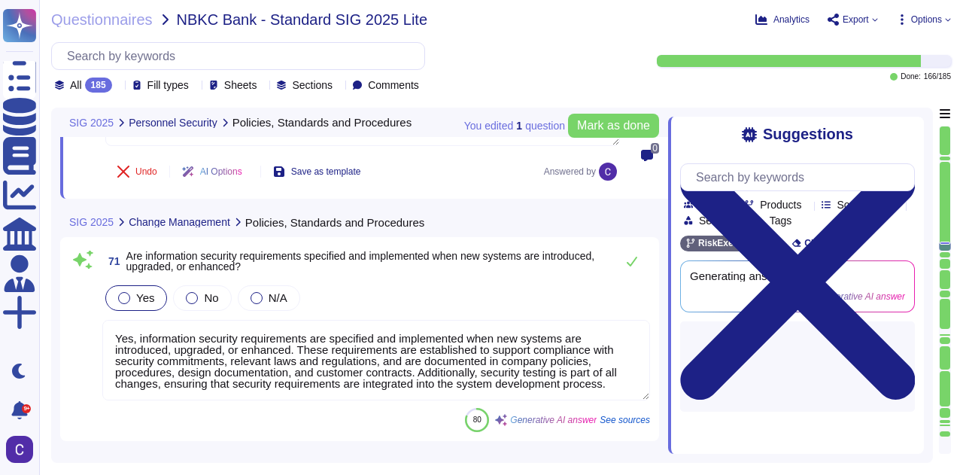
scroll to position [12273, 0]
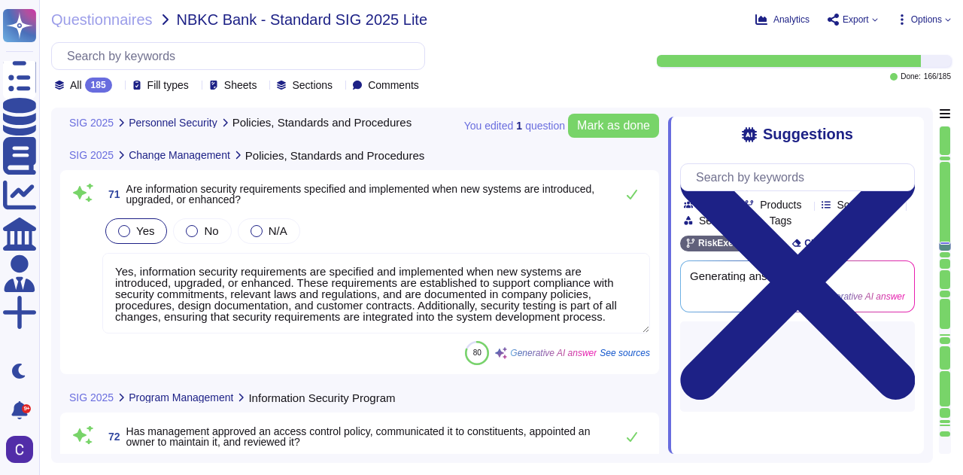
click at [480, 267] on textarea "Yes, information security requirements are specified and implemented when new s…" at bounding box center [375, 293] width 547 height 80
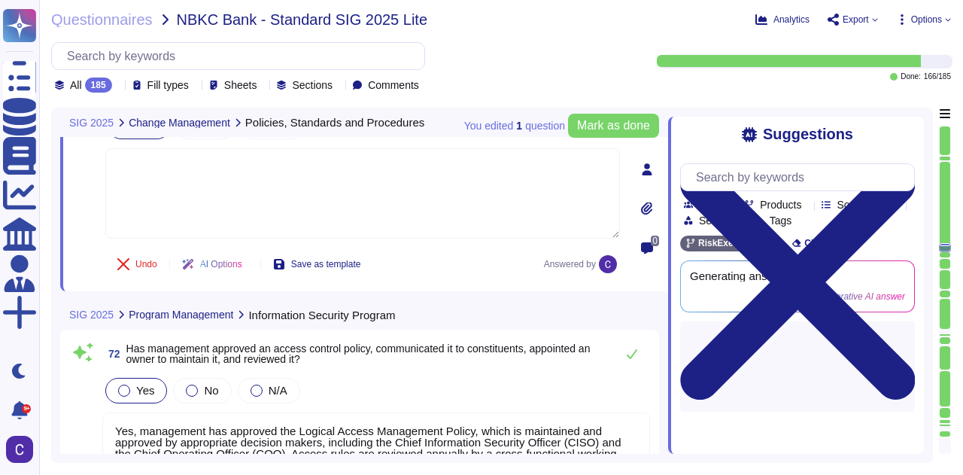
scroll to position [12424, 0]
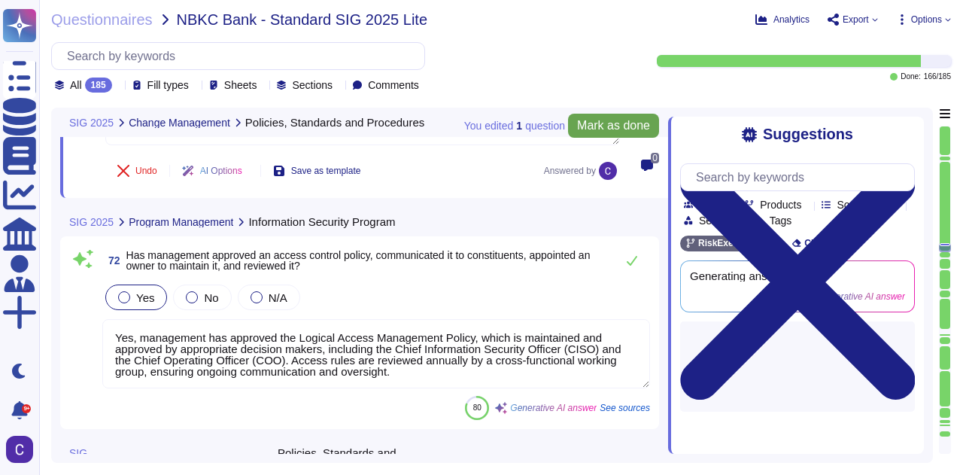
click at [633, 121] on span "Mark as done" at bounding box center [613, 126] width 73 height 12
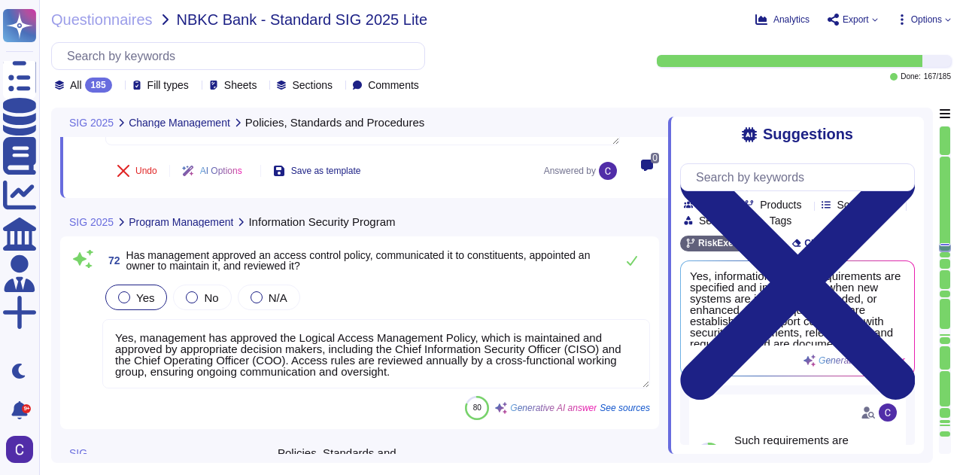
click at [457, 350] on textarea "Yes, management has approved the Logical Access Management Policy, which is mai…" at bounding box center [375, 353] width 547 height 69
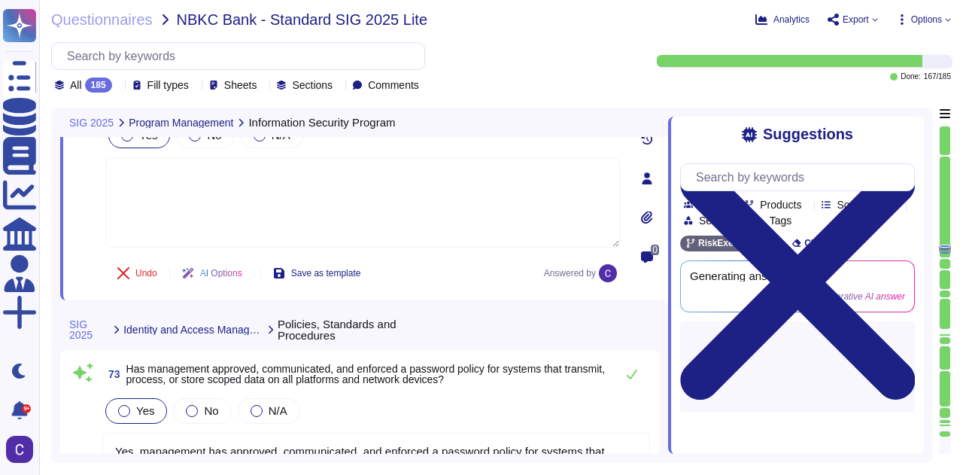
scroll to position [12800, 0]
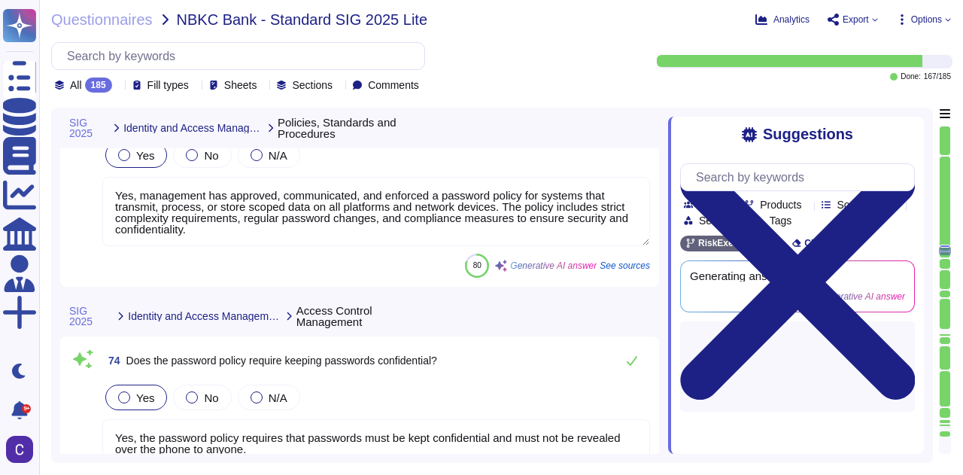
click at [469, 226] on textarea "Yes, management has approved, communicated, and enforced a password policy for …" at bounding box center [375, 211] width 547 height 69
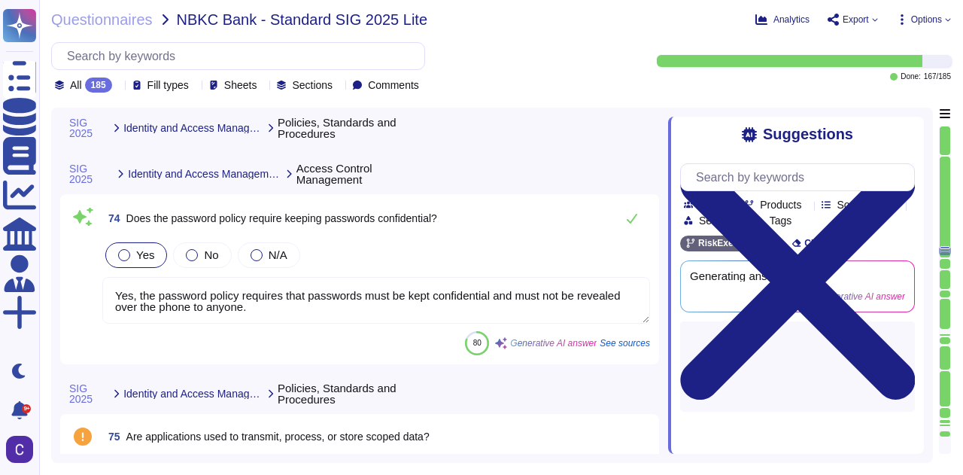
scroll to position [13025, 0]
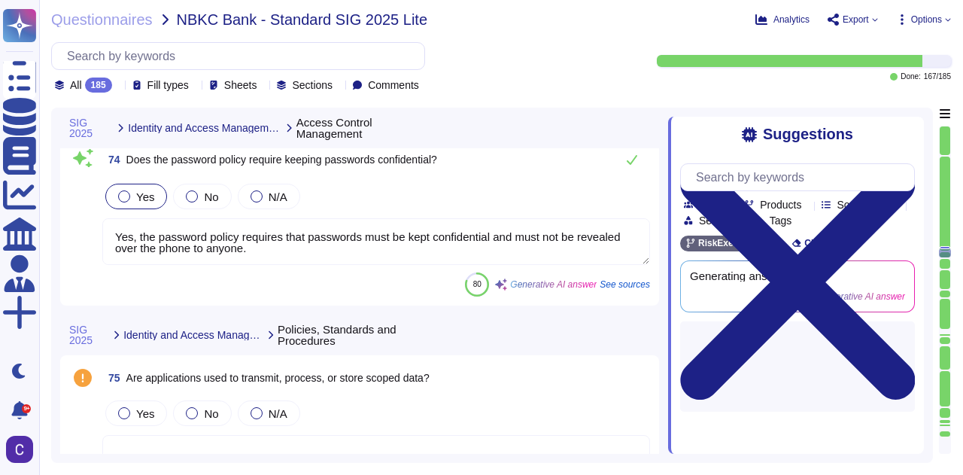
click at [486, 243] on textarea "Yes, the password policy requires that passwords must be kept confidential and …" at bounding box center [375, 241] width 547 height 47
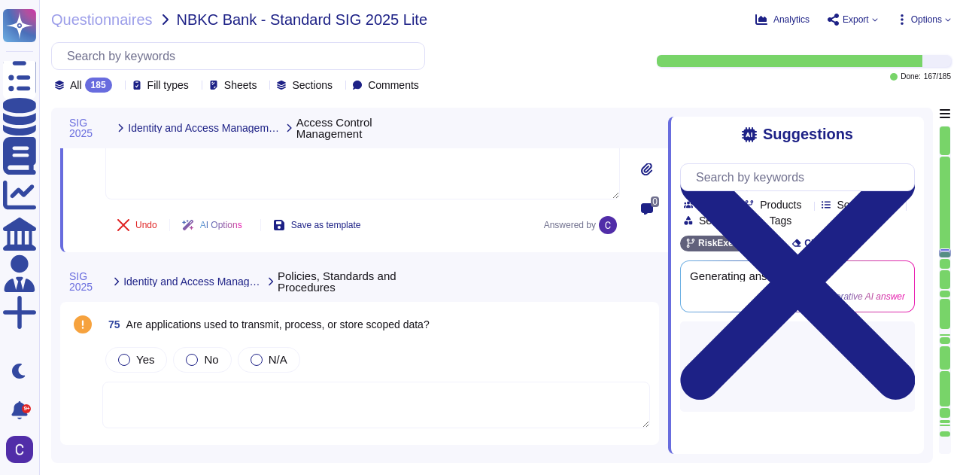
scroll to position [13176, 0]
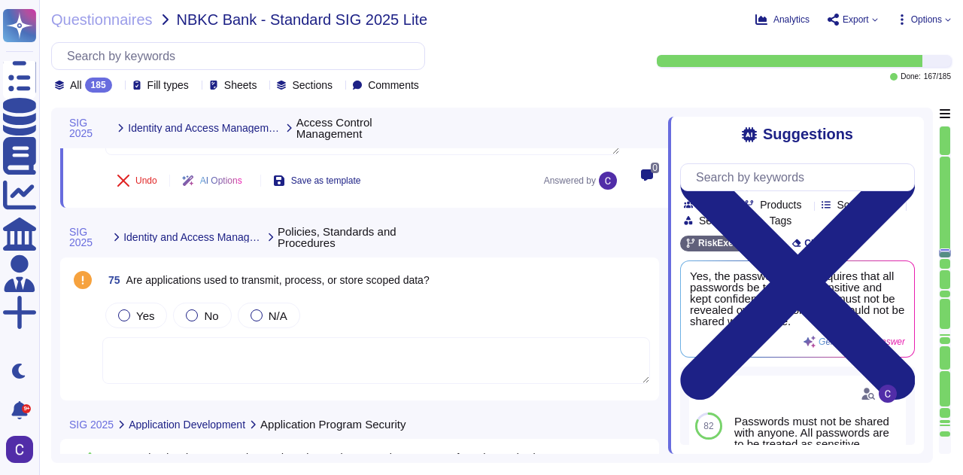
drag, startPoint x: 120, startPoint y: 309, endPoint x: 448, endPoint y: 287, distance: 329.4
click at [434, 295] on div "75 Are applications used to transmit, process, or store scoped data? Yes No N/A" at bounding box center [359, 328] width 581 height 125
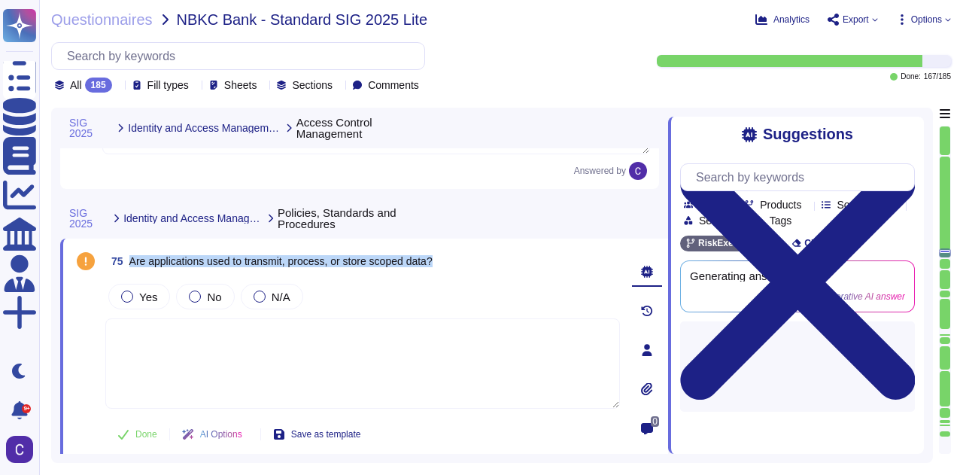
drag, startPoint x: 442, startPoint y: 260, endPoint x: 131, endPoint y: 256, distance: 311.4
click at [131, 256] on div "75 Are applications used to transmit, process, or store scoped data?" at bounding box center [362, 260] width 514 height 27
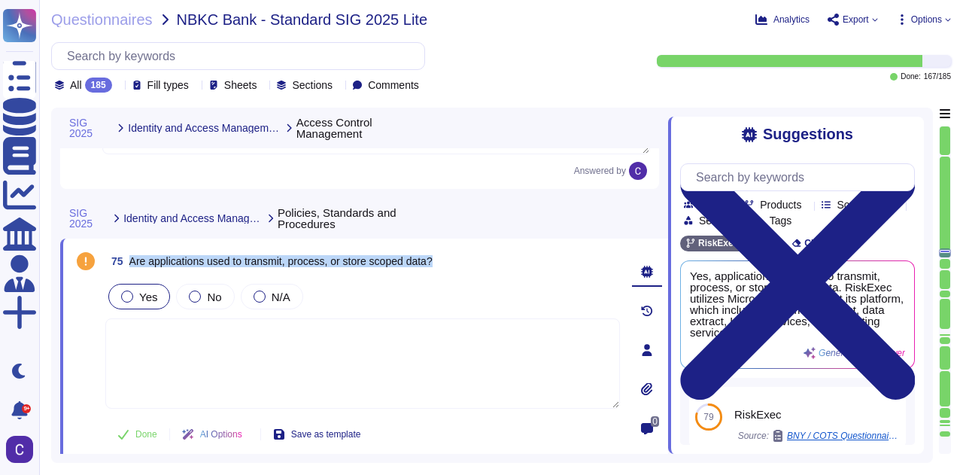
click at [126, 294] on div at bounding box center [127, 296] width 12 height 12
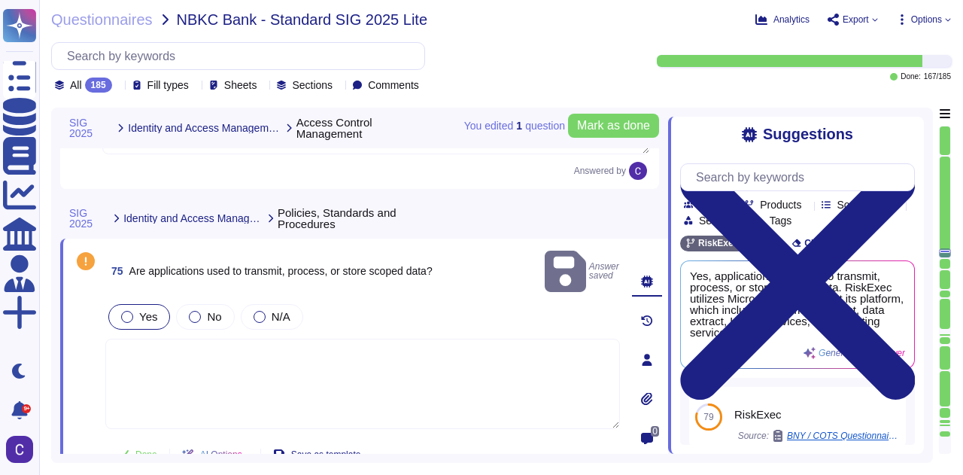
click at [481, 301] on div "Yes No N/A" at bounding box center [362, 317] width 514 height 32
click at [129, 448] on icon at bounding box center [123, 454] width 12 height 12
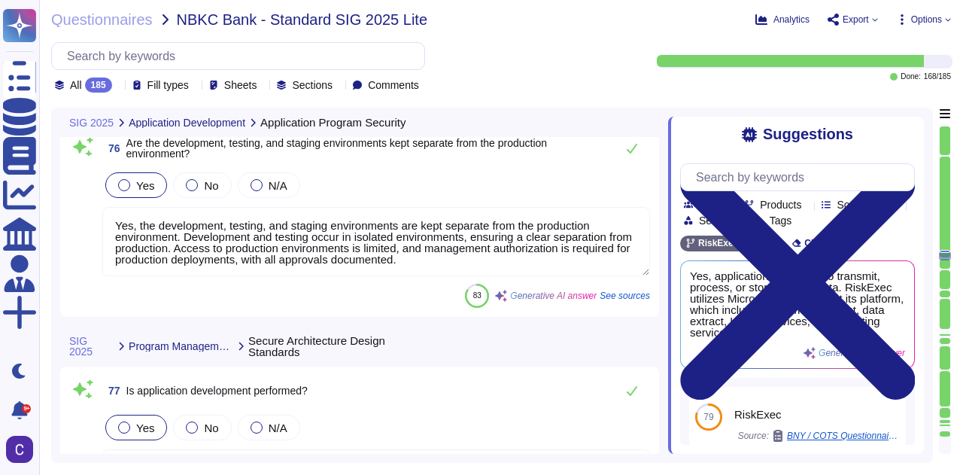
scroll to position [13552, 0]
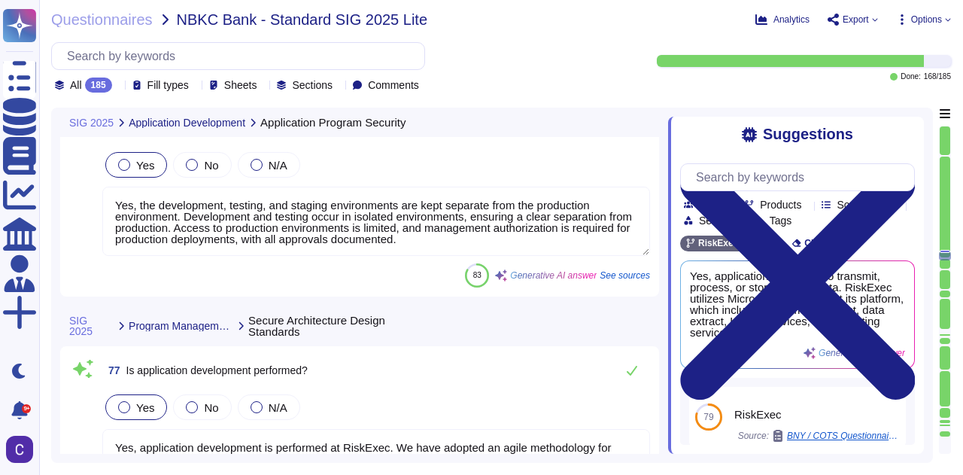
click at [406, 211] on textarea "Yes, the development, testing, and staging environments are kept separate from …" at bounding box center [375, 221] width 547 height 69
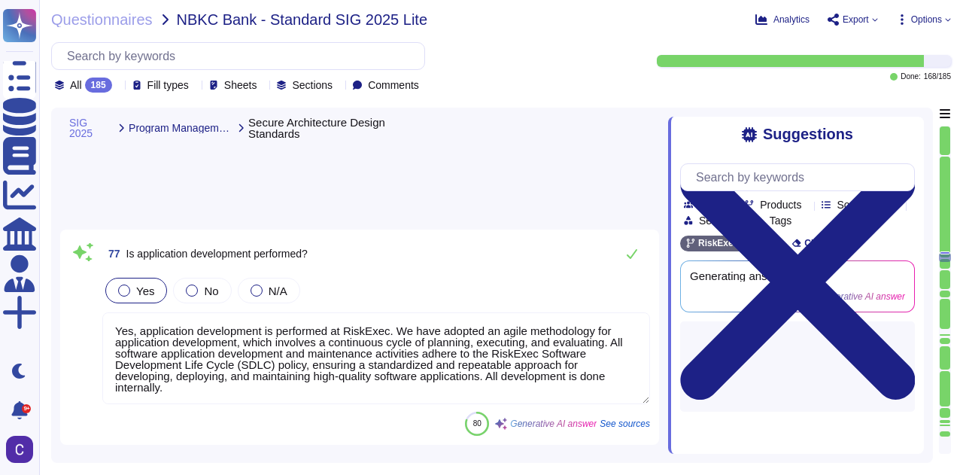
scroll to position [13777, 0]
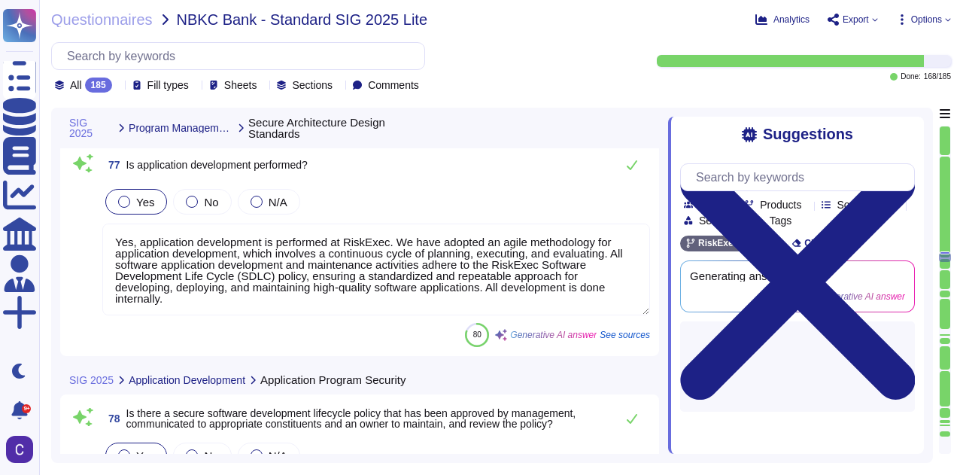
click at [433, 284] on textarea "Yes, application development is performed at RiskExec. We have adopted an agile…" at bounding box center [375, 269] width 547 height 92
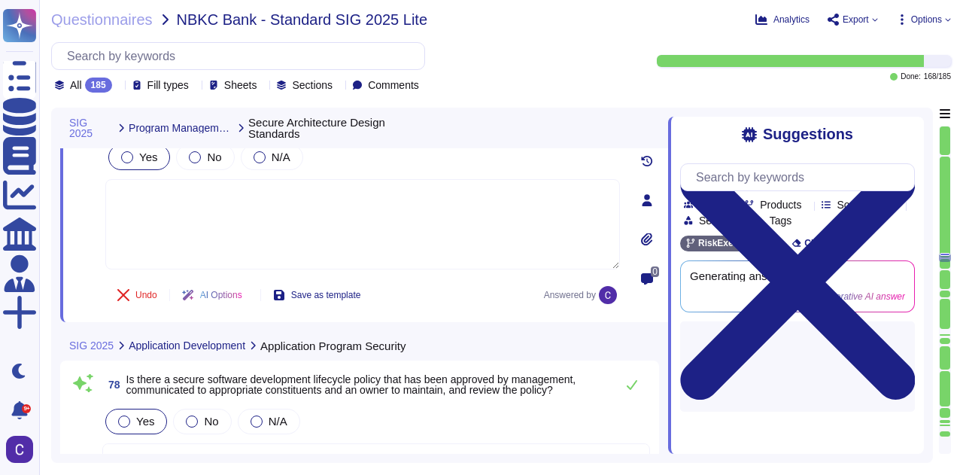
scroll to position [13928, 0]
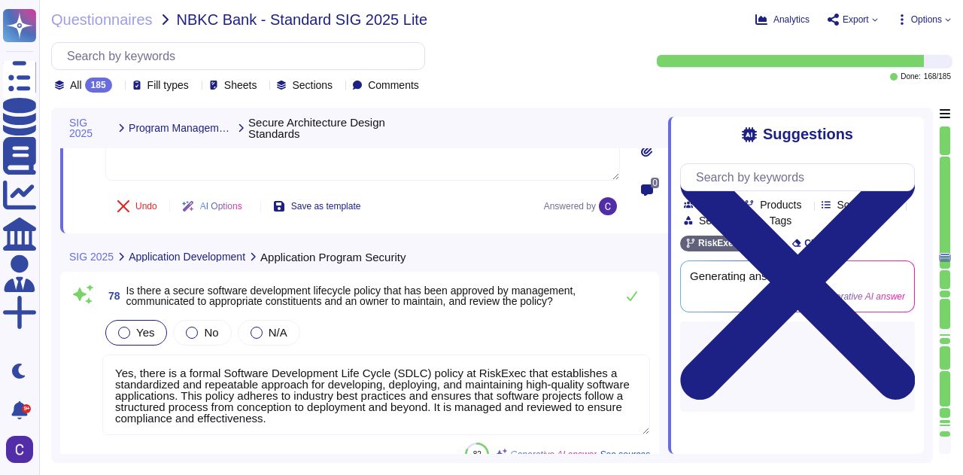
click at [384, 372] on textarea "Yes, there is a formal Software Development Life Cycle (SDLC) policy at RiskExe…" at bounding box center [375, 394] width 547 height 80
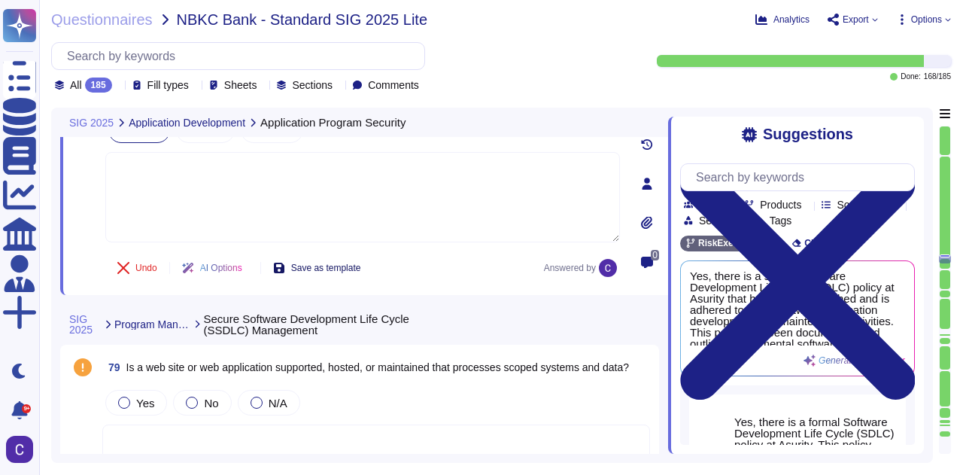
scroll to position [14153, 0]
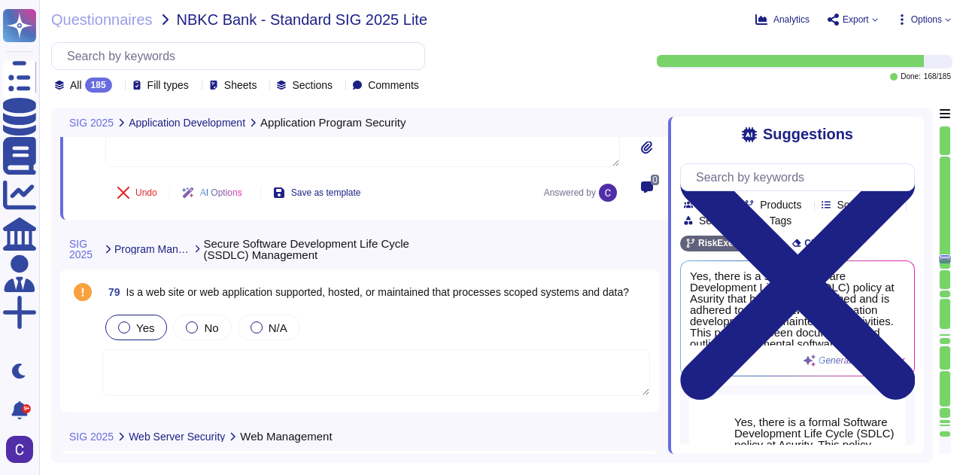
click at [138, 321] on span "Yes" at bounding box center [145, 327] width 18 height 13
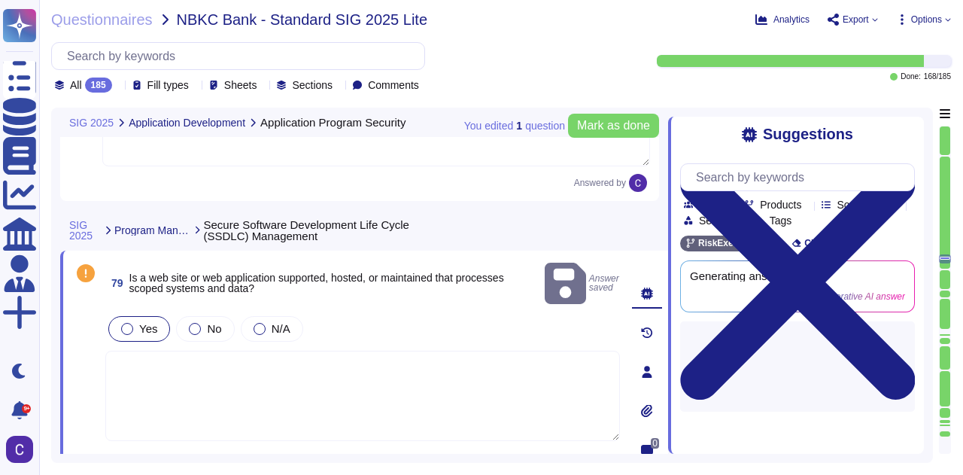
scroll to position [14229, 0]
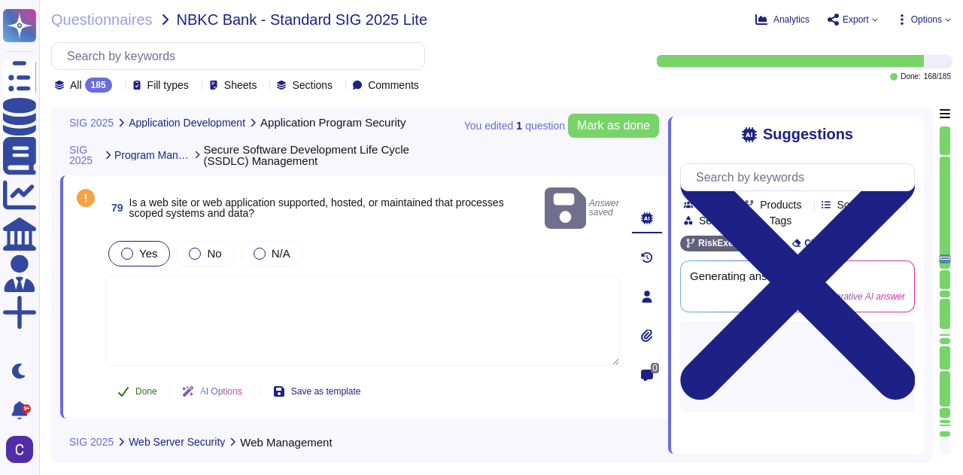
click at [158, 376] on button "Done" at bounding box center [137, 391] width 64 height 30
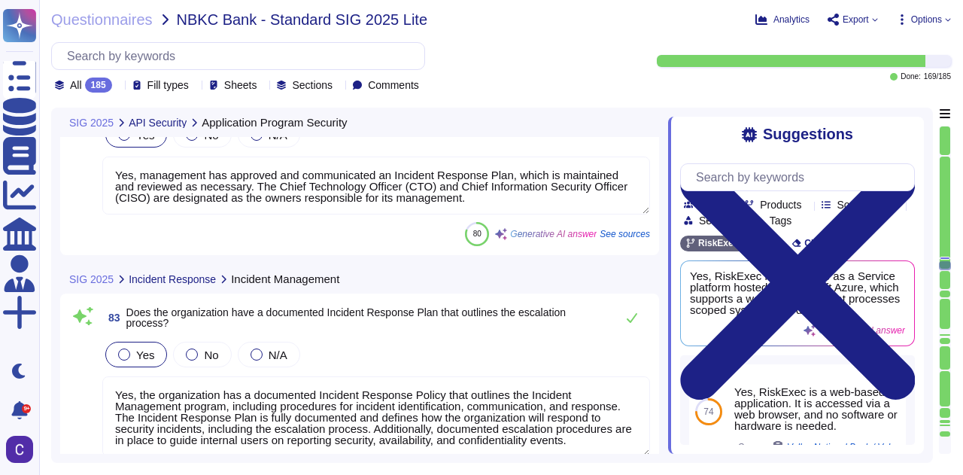
scroll to position [14905, 0]
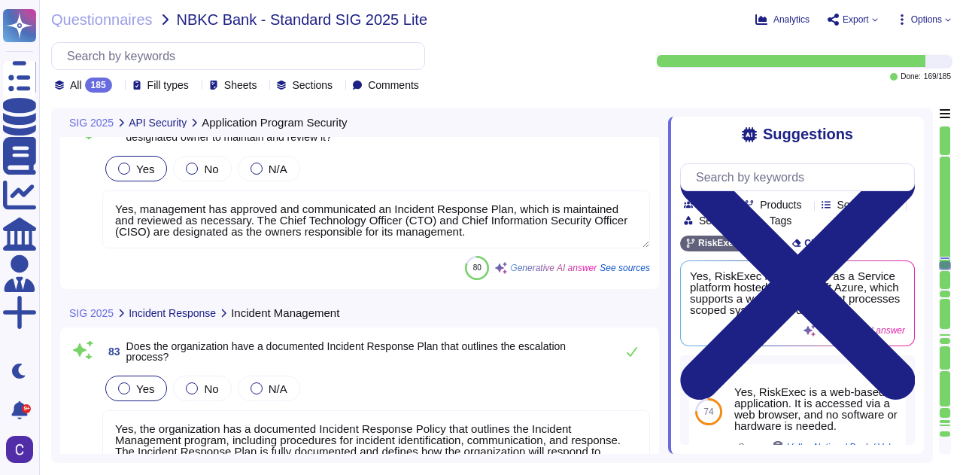
click at [508, 232] on textarea "Yes, management has approved and communicated an Incident Response Plan, which …" at bounding box center [375, 219] width 547 height 58
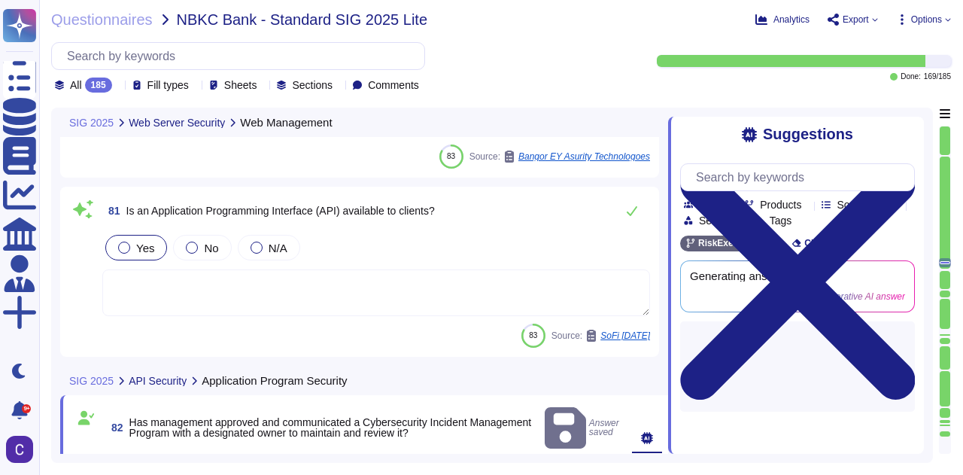
scroll to position [14393, 0]
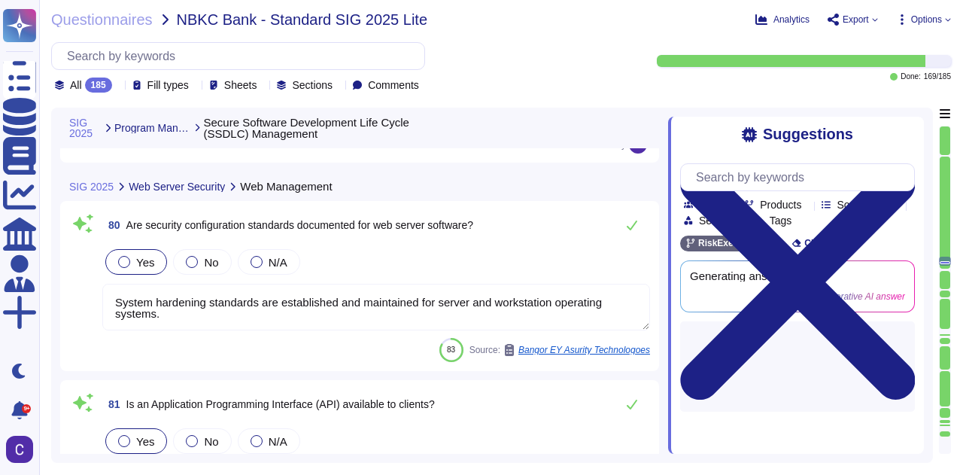
click at [481, 293] on textarea "System hardening standards are established and maintained for server and workst…" at bounding box center [375, 307] width 547 height 47
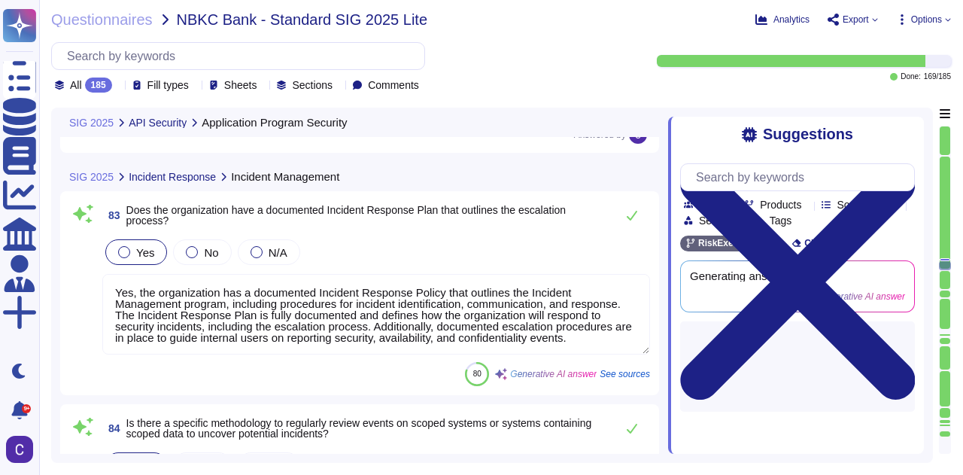
scroll to position [15069, 0]
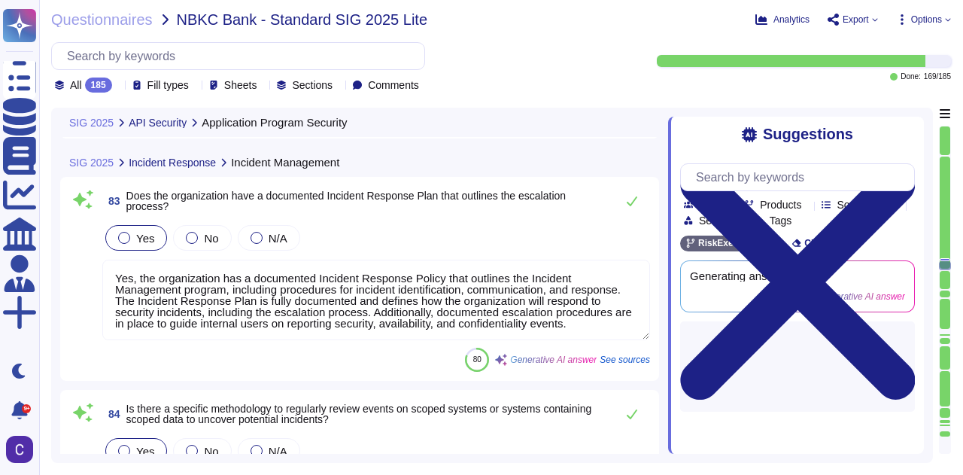
click at [470, 278] on textarea "Yes, the organization has a documented Incident Response Policy that outlines t…" at bounding box center [375, 299] width 547 height 80
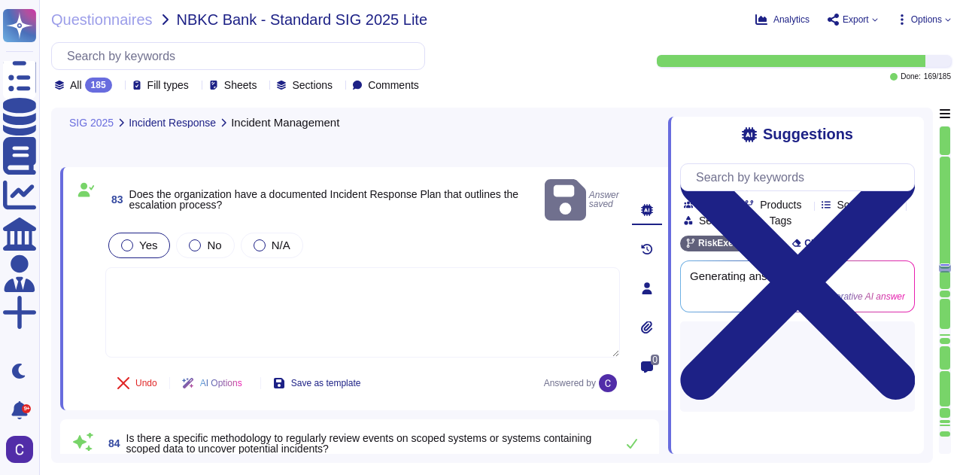
scroll to position [15295, 0]
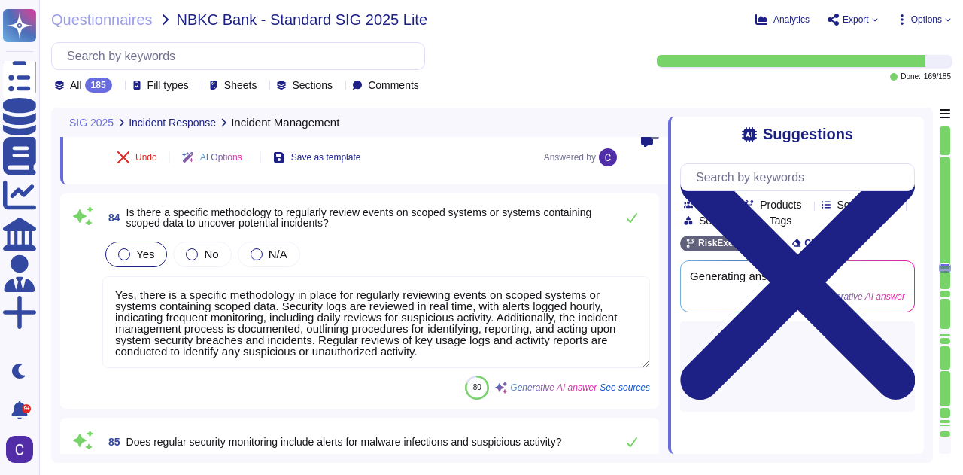
click at [420, 293] on textarea "Yes, there is a specific methodology in place for regularly reviewing events on…" at bounding box center [375, 322] width 547 height 92
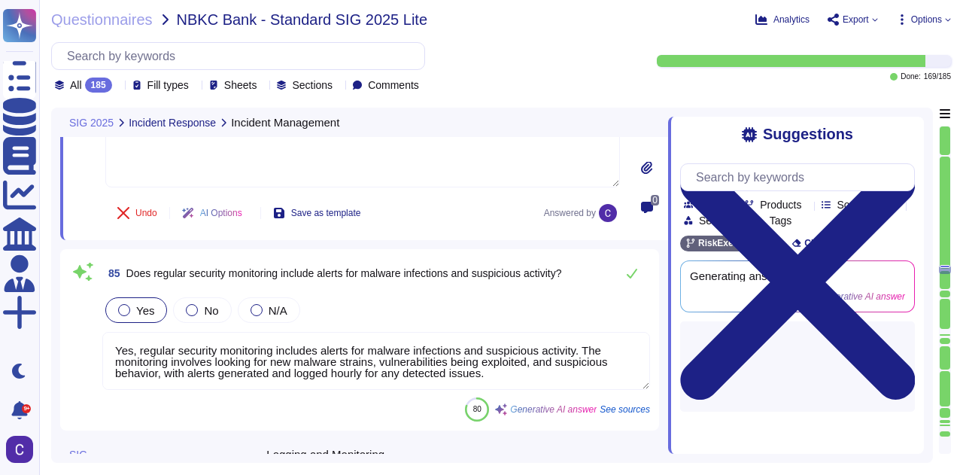
scroll to position [15456, 0]
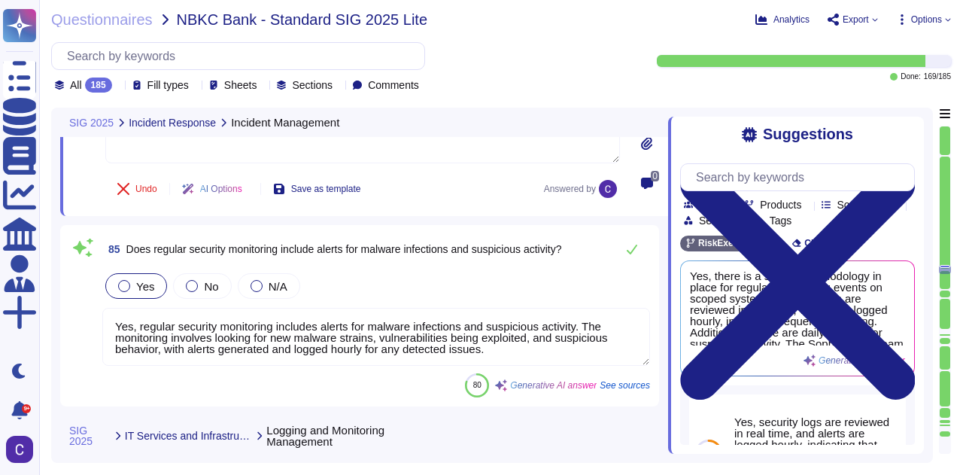
click at [510, 330] on textarea "Yes, regular security monitoring includes alerts for malware infections and sus…" at bounding box center [375, 337] width 547 height 58
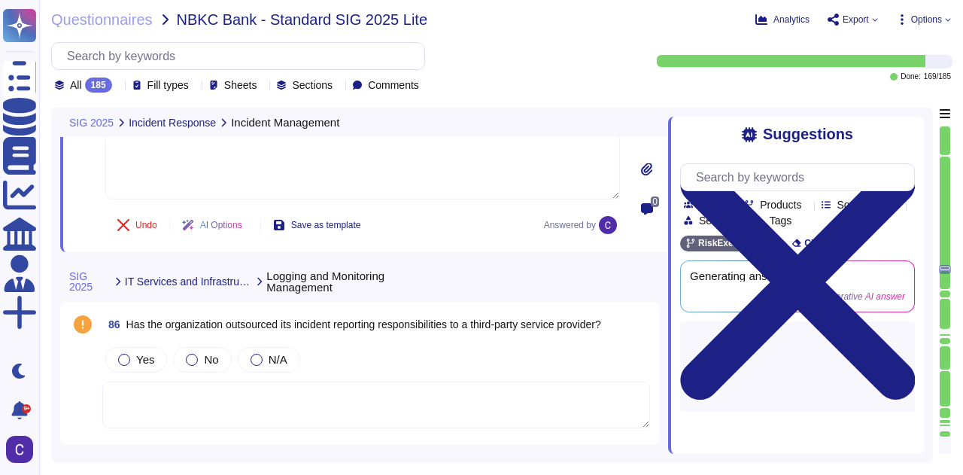
scroll to position [15681, 0]
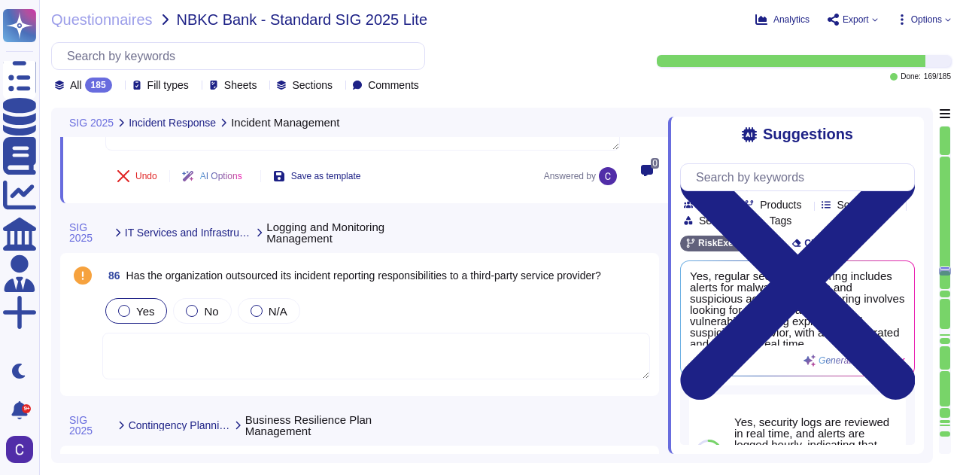
click at [150, 305] on span "Yes" at bounding box center [145, 311] width 18 height 13
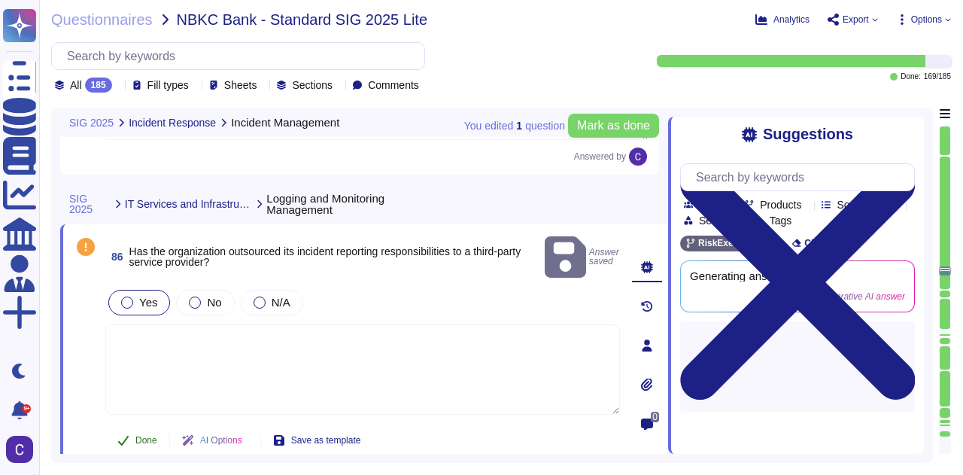
click at [144, 425] on button "Done" at bounding box center [137, 440] width 64 height 30
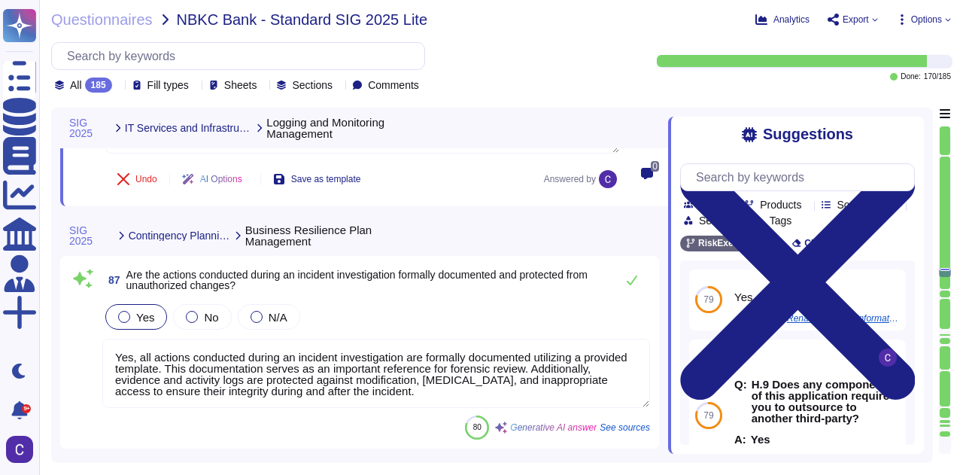
scroll to position [15982, 0]
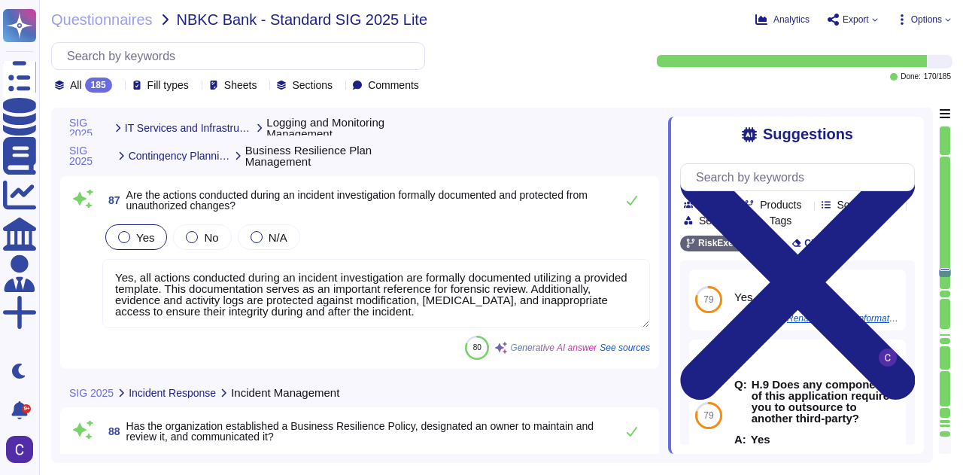
click at [456, 314] on textarea "Yes, all actions conducted during an incident investigation are formally docume…" at bounding box center [375, 293] width 547 height 69
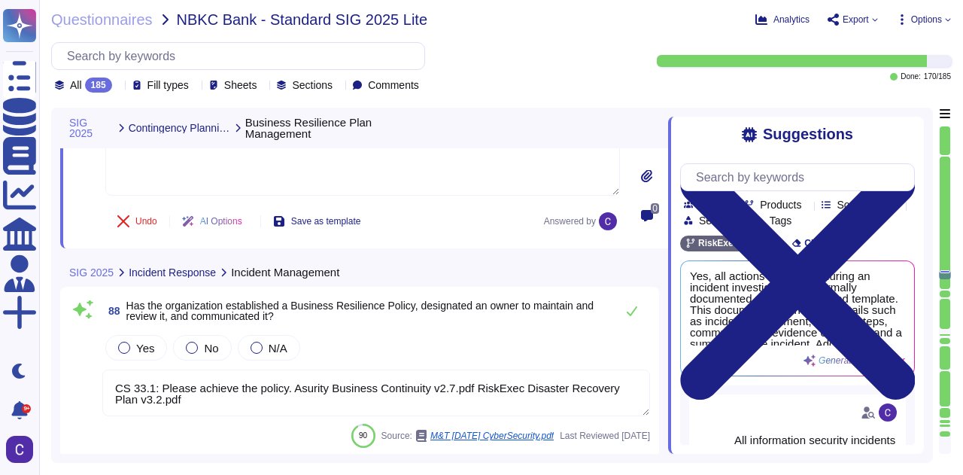
scroll to position [16064, 0]
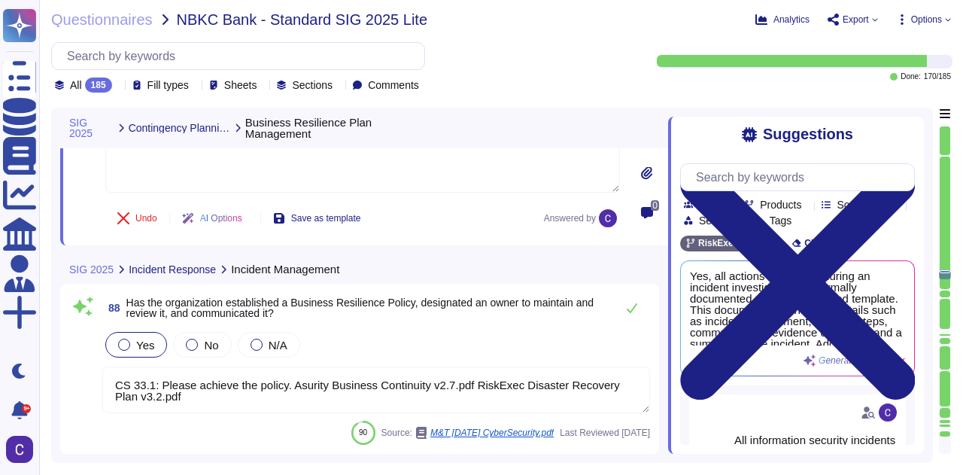
click at [138, 347] on span "Yes" at bounding box center [145, 344] width 18 height 13
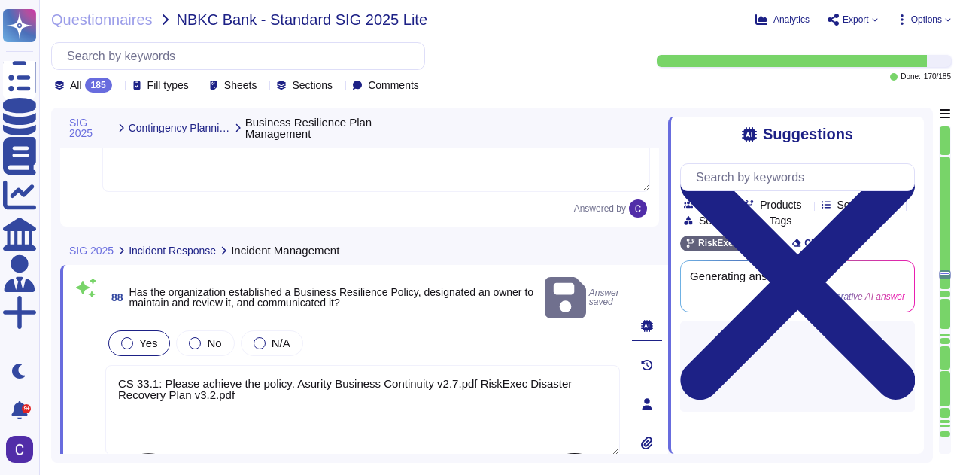
drag, startPoint x: 379, startPoint y: 381, endPoint x: 388, endPoint y: 378, distance: 9.5
click at [380, 382] on textarea "CS 33.1: Please achieve the policy. Asurity Business Continuity v2.7.pdf RiskEx…" at bounding box center [362, 410] width 514 height 90
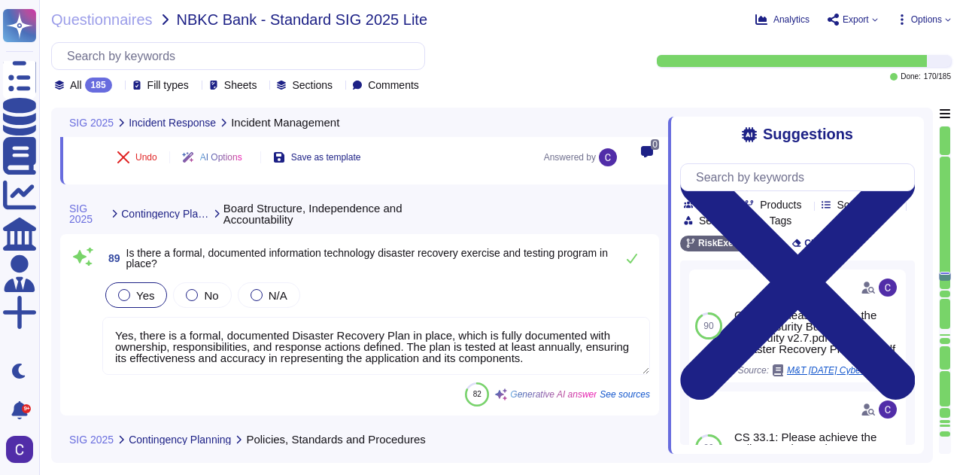
scroll to position [16440, 0]
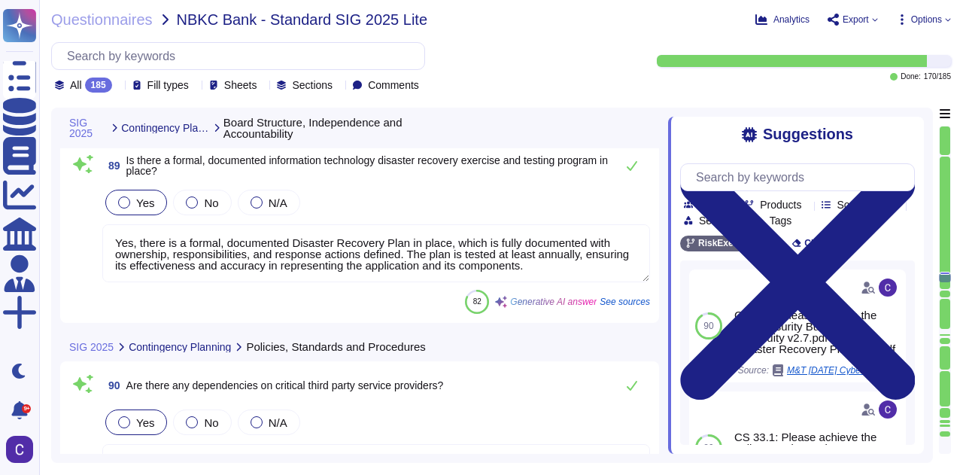
click at [503, 251] on textarea "Yes, there is a formal, documented Disaster Recovery Plan in place, which is fu…" at bounding box center [375, 253] width 547 height 58
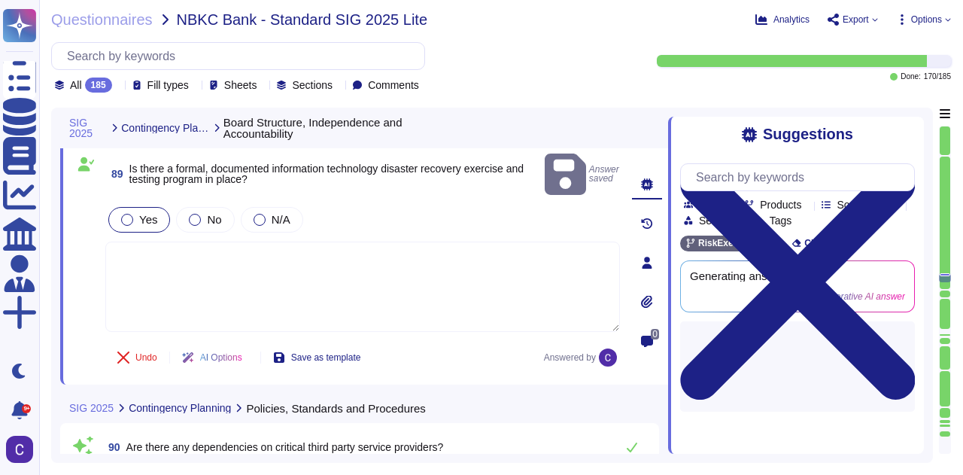
scroll to position [16591, 0]
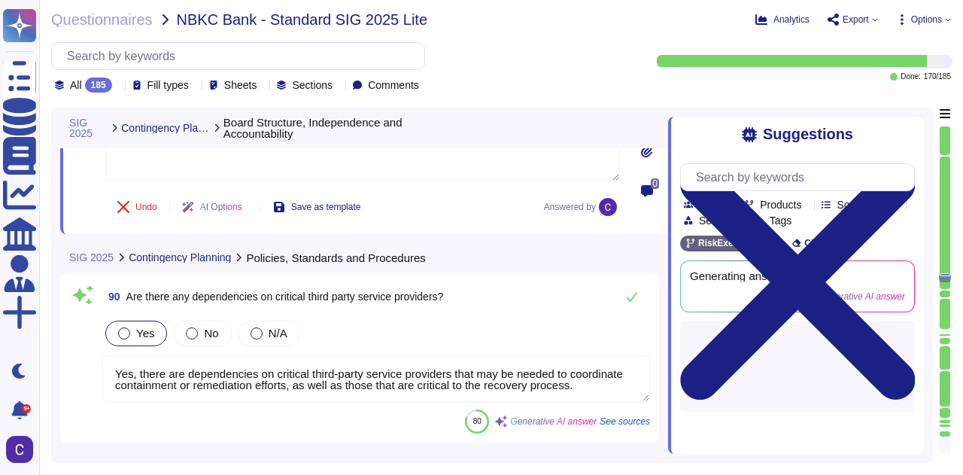
click at [211, 356] on textarea "Yes, there are dependencies on critical third-party service providers that may …" at bounding box center [375, 378] width 547 height 47
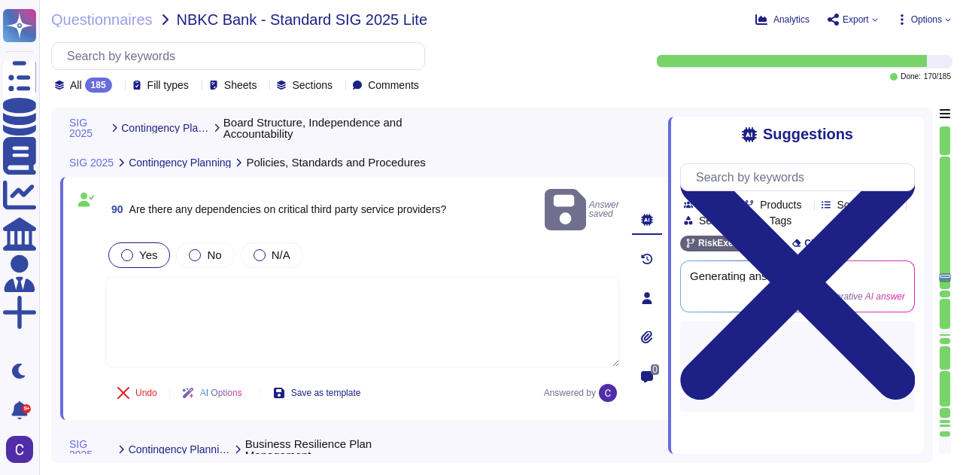
scroll to position [16816, 0]
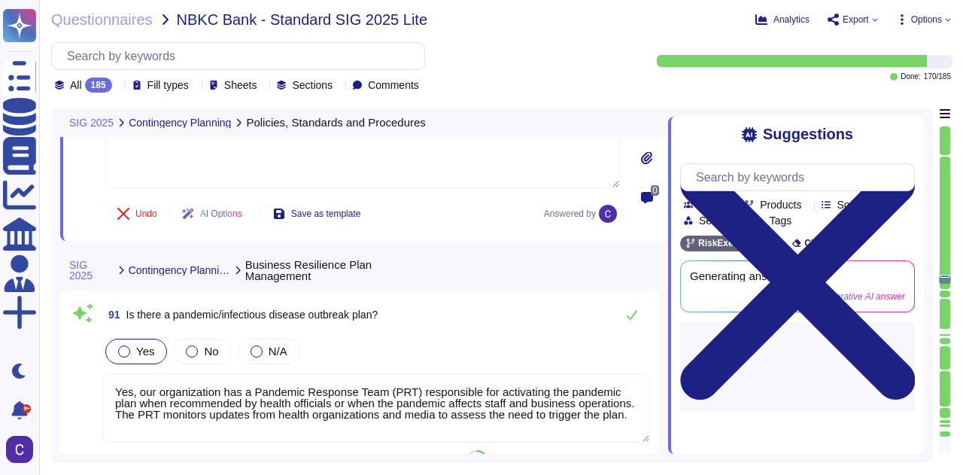
click at [385, 373] on textarea "Yes, our organization has a Pandemic Response Team (PRT) responsible for activa…" at bounding box center [375, 407] width 547 height 69
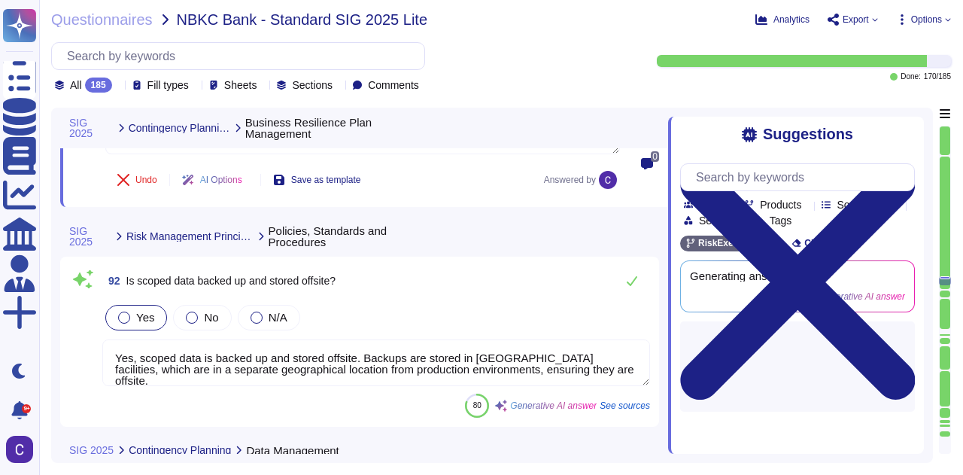
scroll to position [17117, 0]
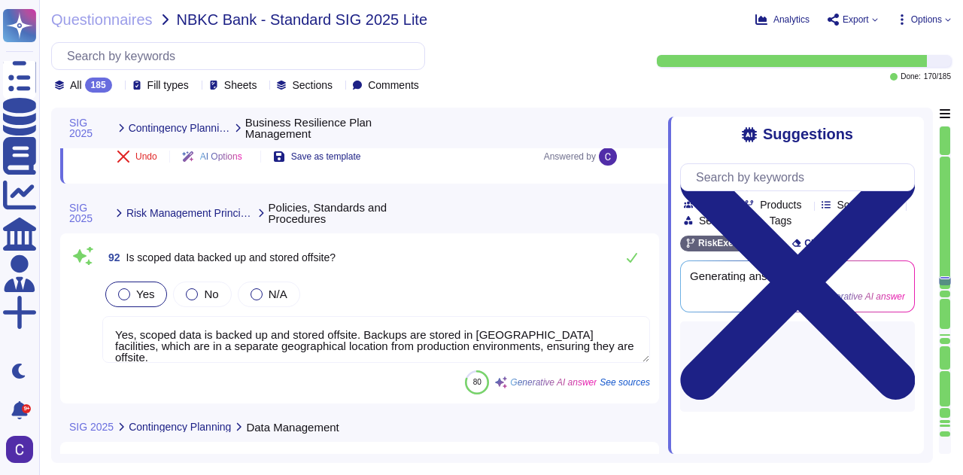
click at [387, 316] on textarea "Yes, scoped data is backed up and stored offsite. Backups are stored in [GEOGRA…" at bounding box center [375, 339] width 547 height 47
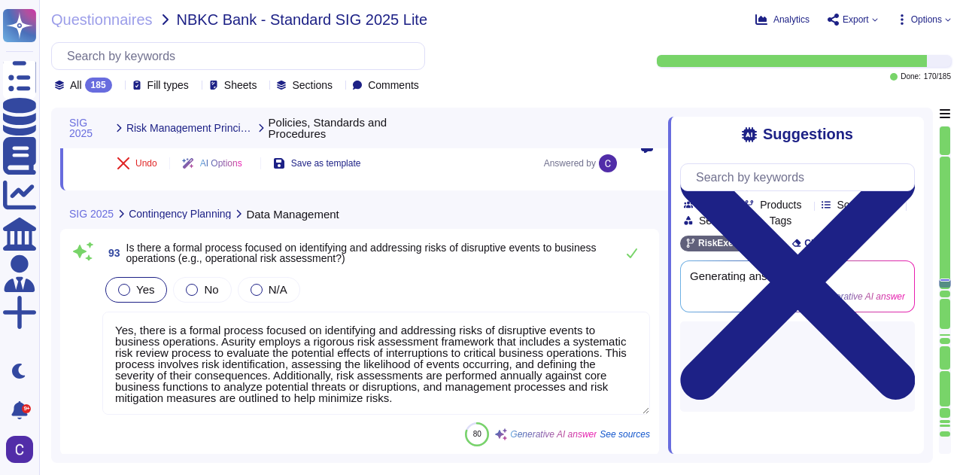
scroll to position [17418, 0]
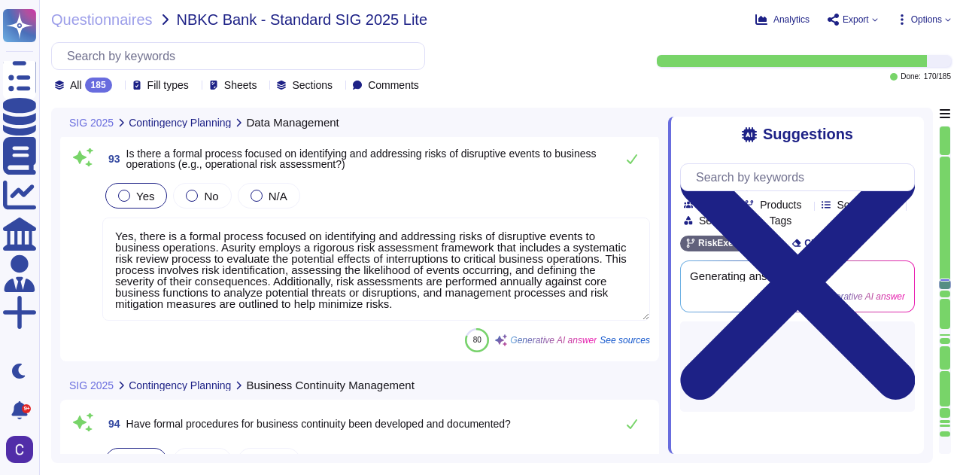
click at [488, 274] on textarea "Yes, there is a formal process focused on identifying and addressing risks of d…" at bounding box center [375, 268] width 547 height 103
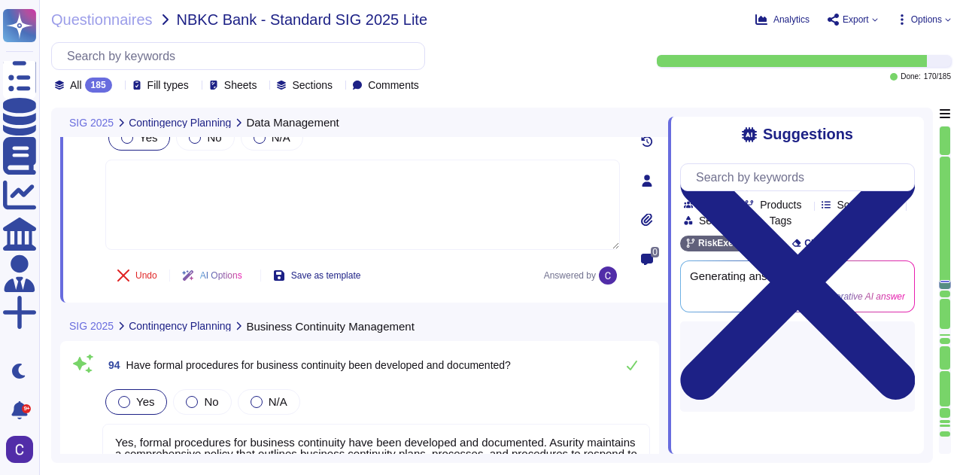
scroll to position [17644, 0]
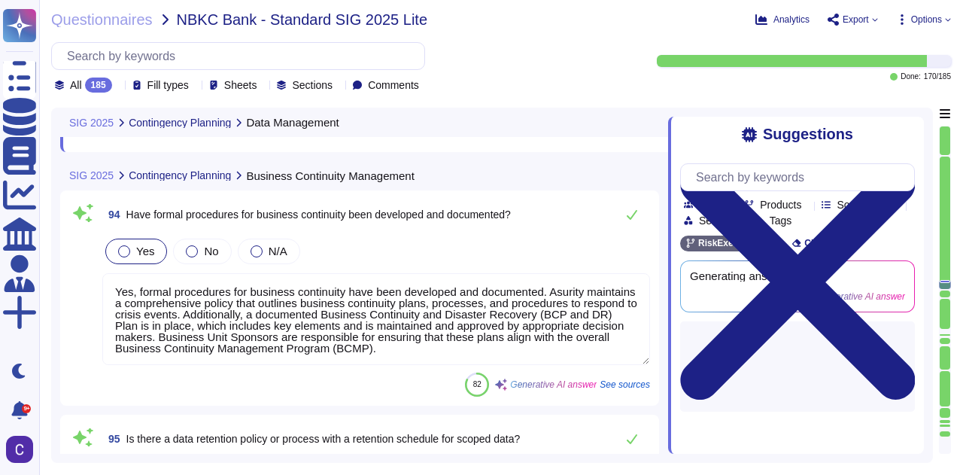
click at [475, 308] on textarea "Yes, formal procedures for business continuity have been developed and document…" at bounding box center [375, 319] width 547 height 92
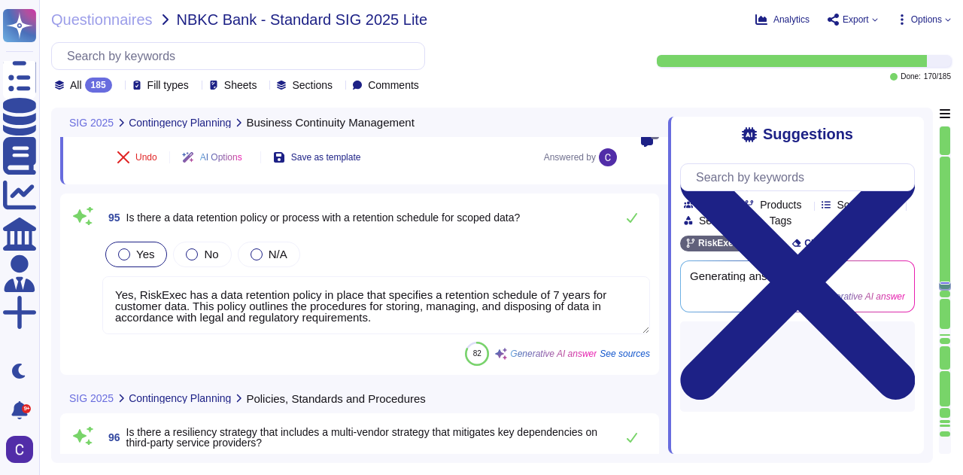
scroll to position [17869, 0]
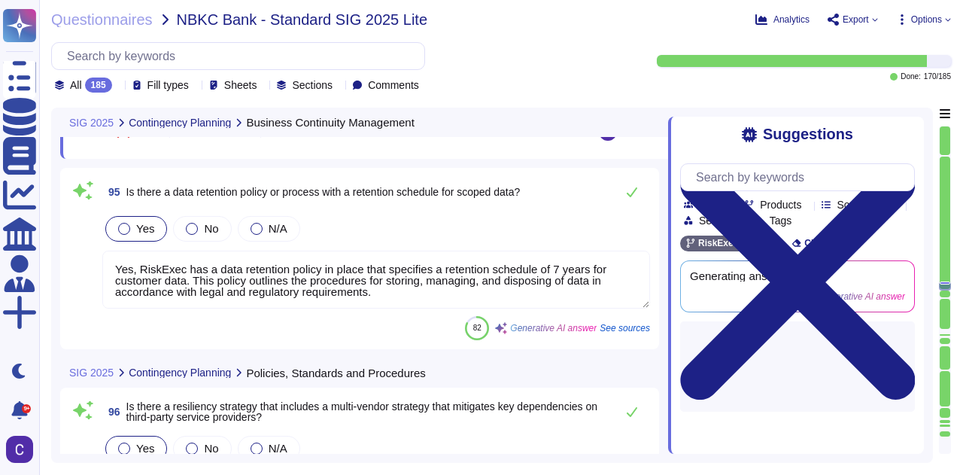
click at [486, 253] on textarea "Yes, RiskExec has a data retention policy in place that specifies a retention s…" at bounding box center [375, 279] width 547 height 58
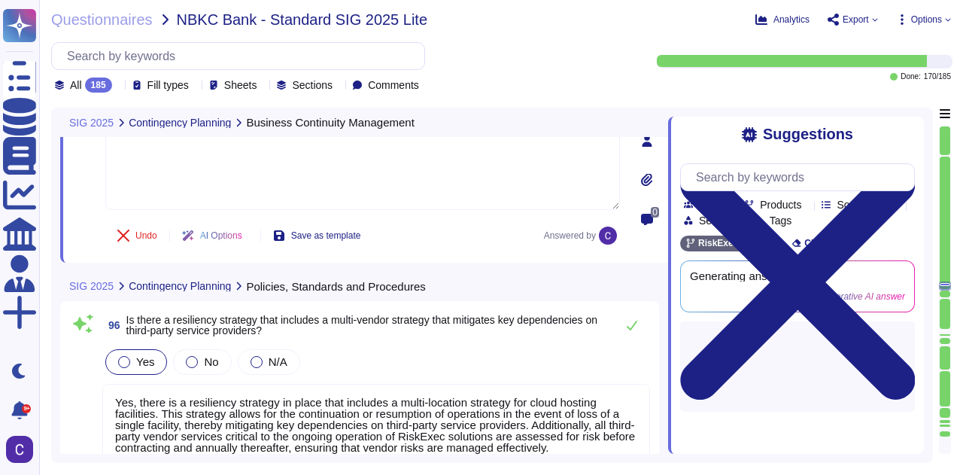
scroll to position [18020, 0]
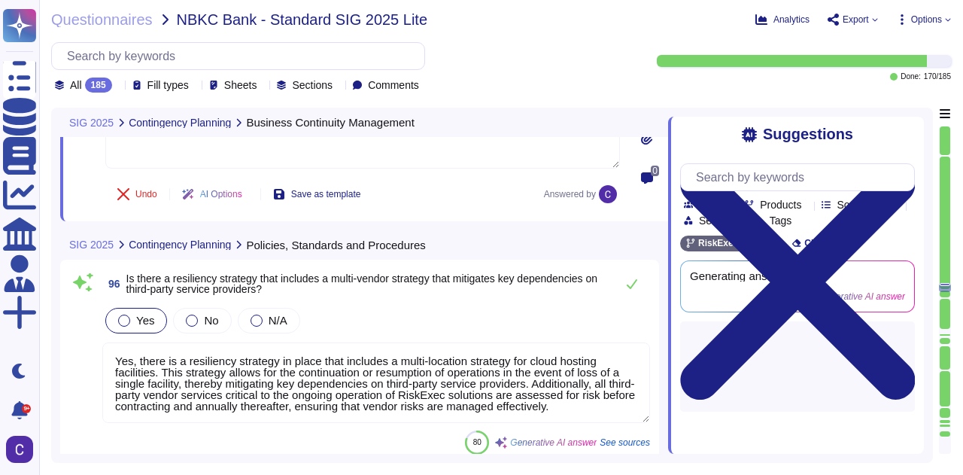
click at [590, 390] on textarea "Yes, there is a resiliency strategy in place that includes a multi-location str…" at bounding box center [375, 382] width 547 height 80
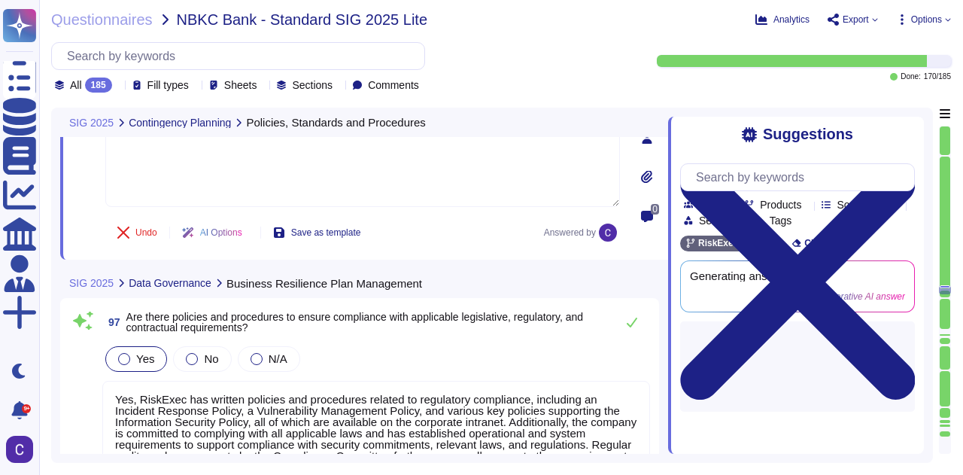
scroll to position [18245, 0]
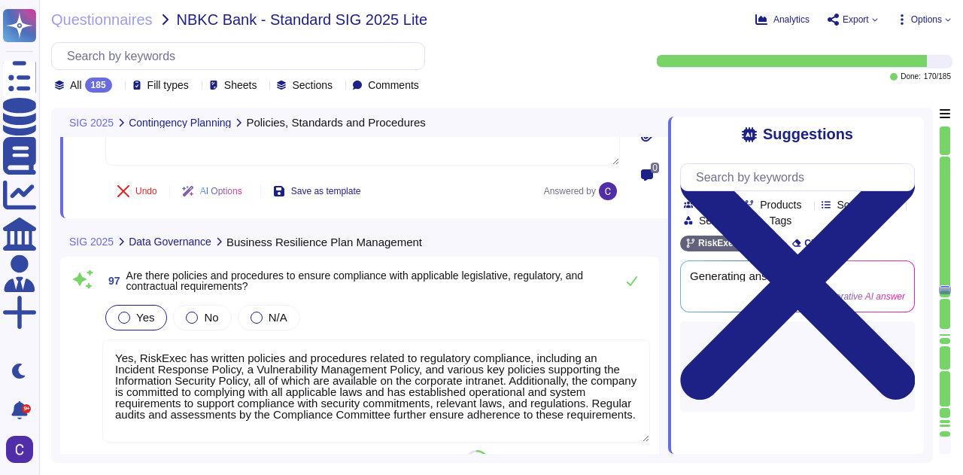
click at [504, 360] on textarea "Yes, RiskExec has written policies and procedures related to regulatory complia…" at bounding box center [375, 390] width 547 height 103
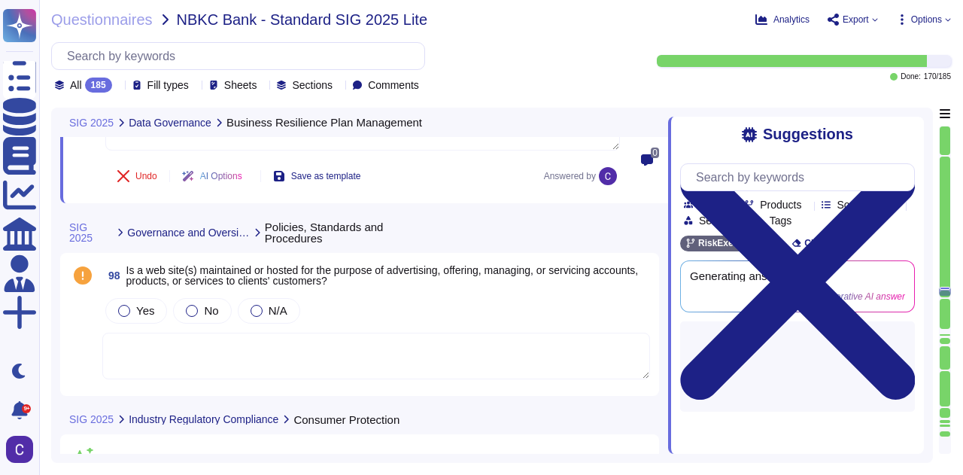
scroll to position [18546, 0]
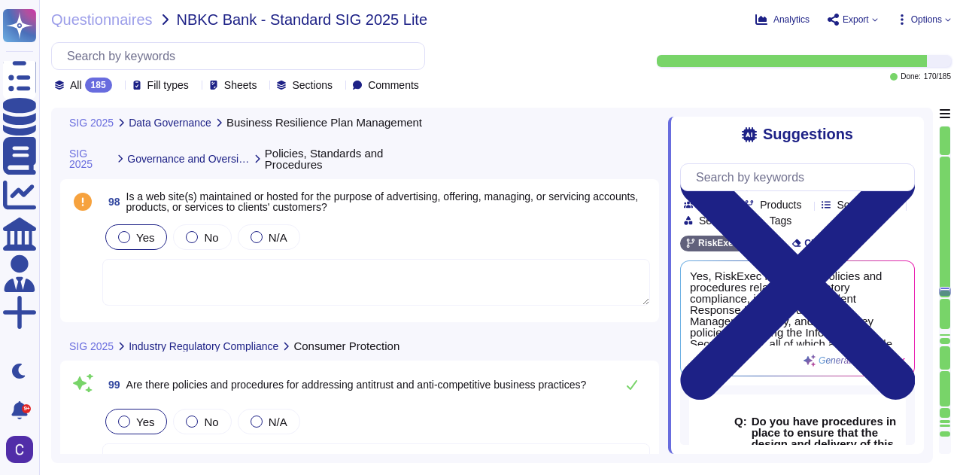
click at [134, 231] on label "Yes" at bounding box center [136, 237] width 36 height 12
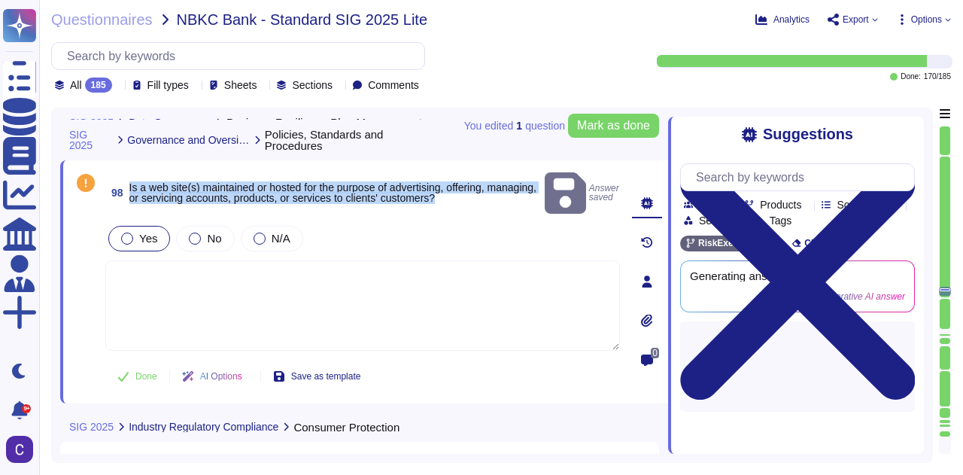
drag, startPoint x: 492, startPoint y: 187, endPoint x: 125, endPoint y: 172, distance: 367.3
click at [125, 179] on span "98 Is a web site(s) maintained or hosted for the purpose of advertising, offeri…" at bounding box center [321, 192] width 433 height 27
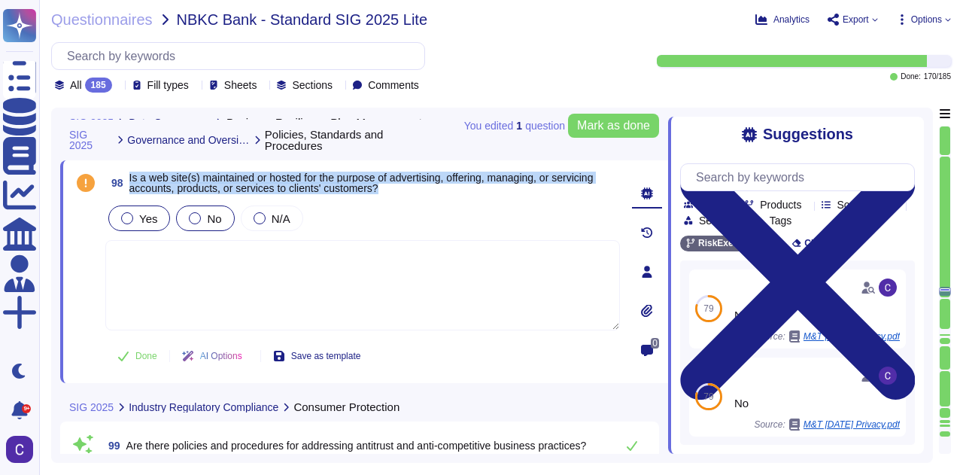
click at [211, 220] on span "No" at bounding box center [214, 218] width 14 height 13
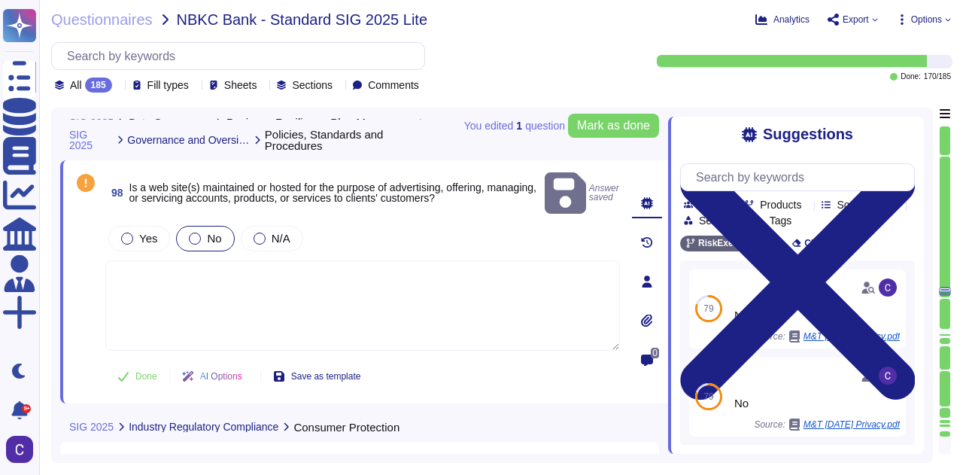
click at [393, 223] on div "Yes No N/A" at bounding box center [362, 239] width 514 height 32
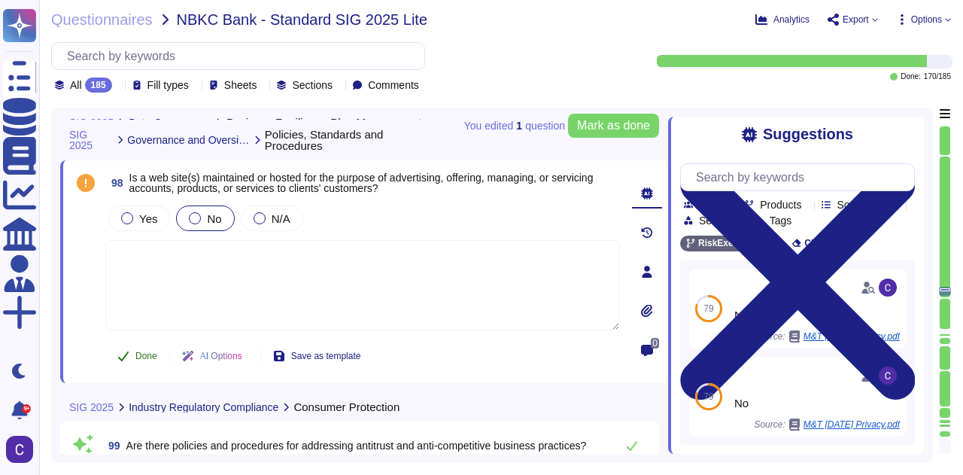
click at [153, 351] on span "Done" at bounding box center [146, 355] width 22 height 9
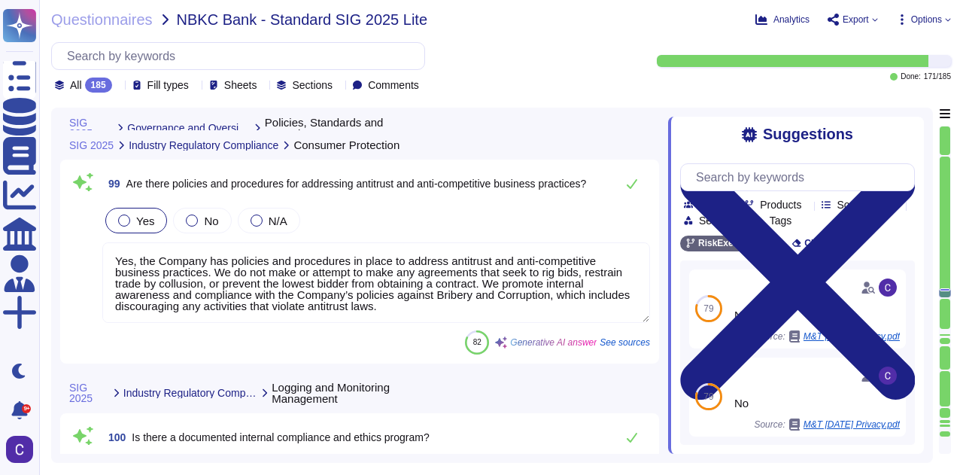
scroll to position [18847, 0]
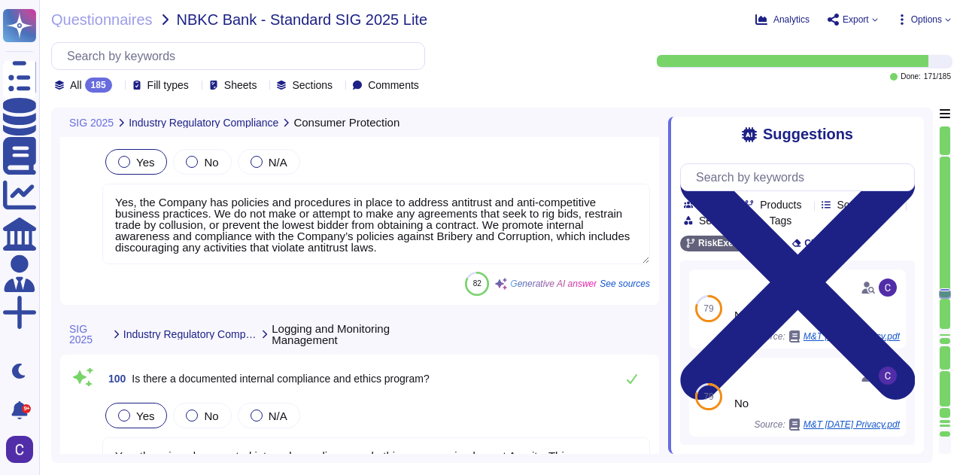
click at [435, 234] on textarea "Yes, the Company has policies and procedures in place to address antitrust and …" at bounding box center [375, 223] width 547 height 80
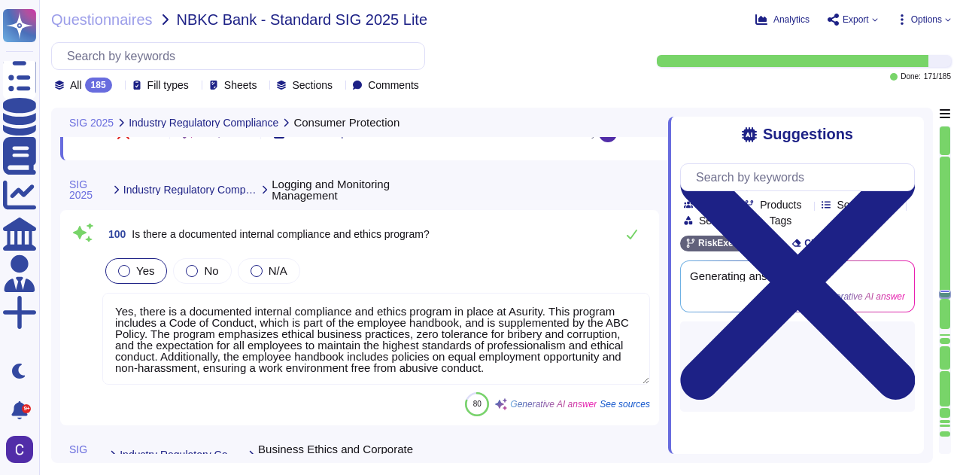
scroll to position [19072, 0]
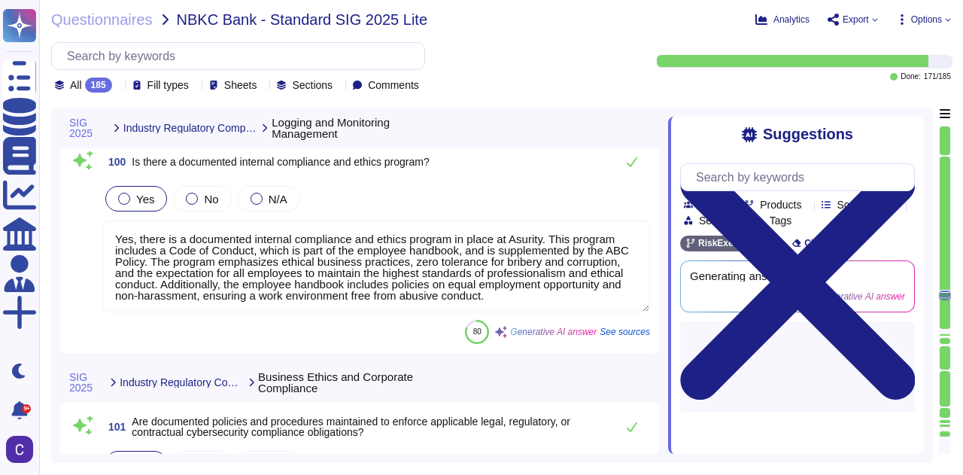
click at [323, 259] on textarea "Yes, there is a documented internal compliance and ethics program in place at A…" at bounding box center [375, 266] width 547 height 92
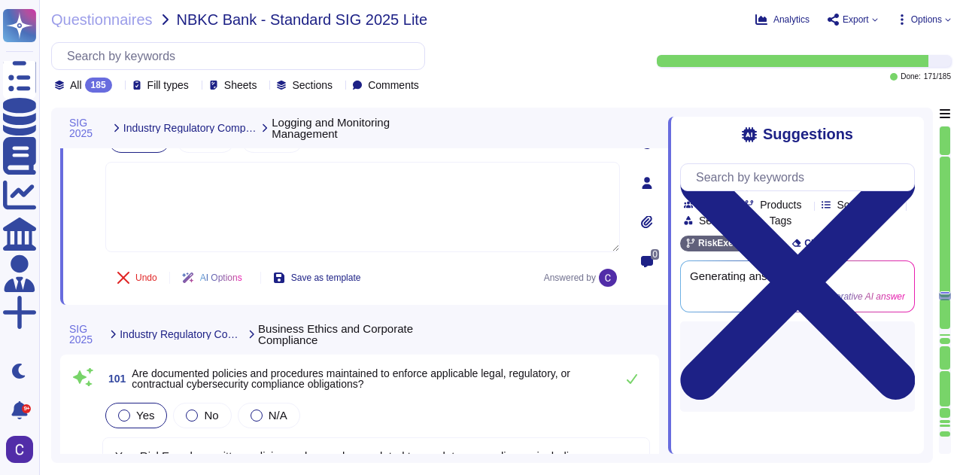
scroll to position [19223, 0]
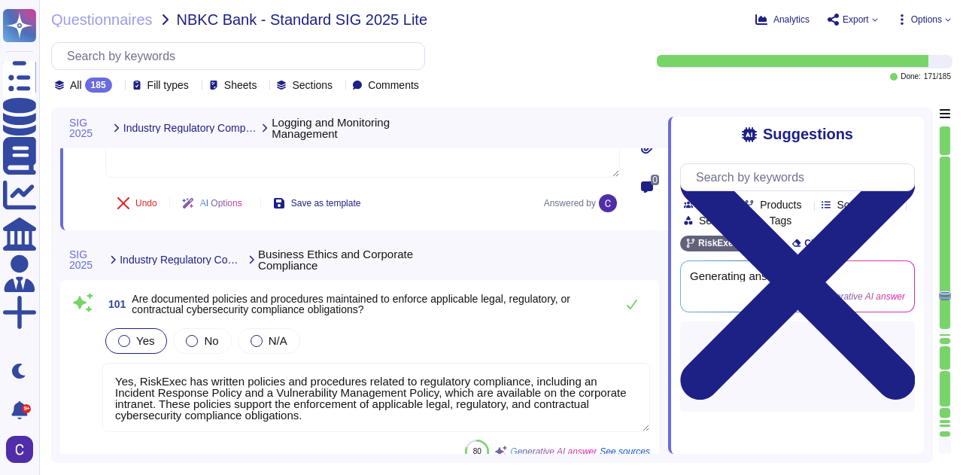
click at [341, 372] on textarea "Yes, RiskExec has written policies and procedures related to regulatory complia…" at bounding box center [375, 396] width 547 height 69
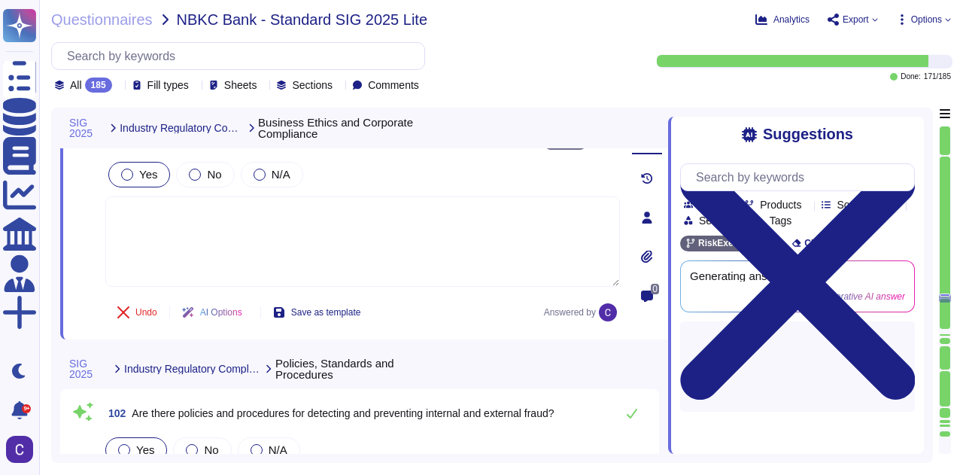
scroll to position [19524, 0]
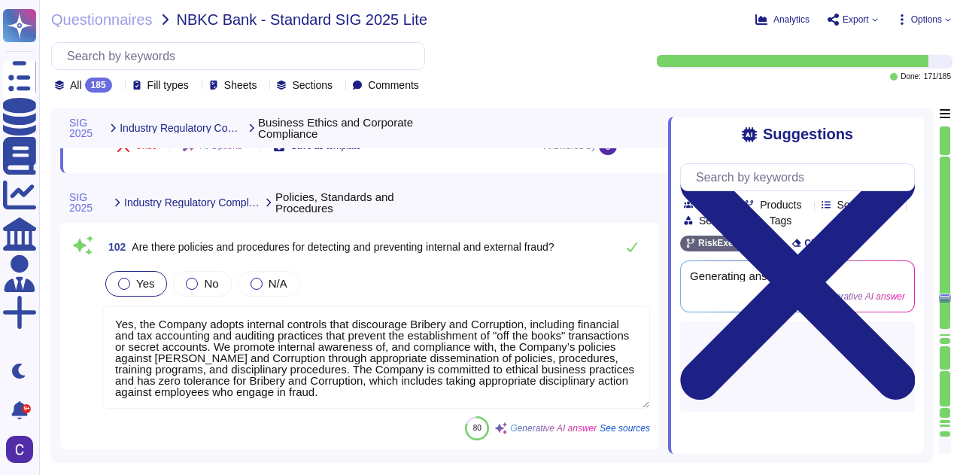
click at [396, 311] on textarea "Yes, the Company adopts internal controls that discourage Bribery and Corruptio…" at bounding box center [375, 356] width 547 height 103
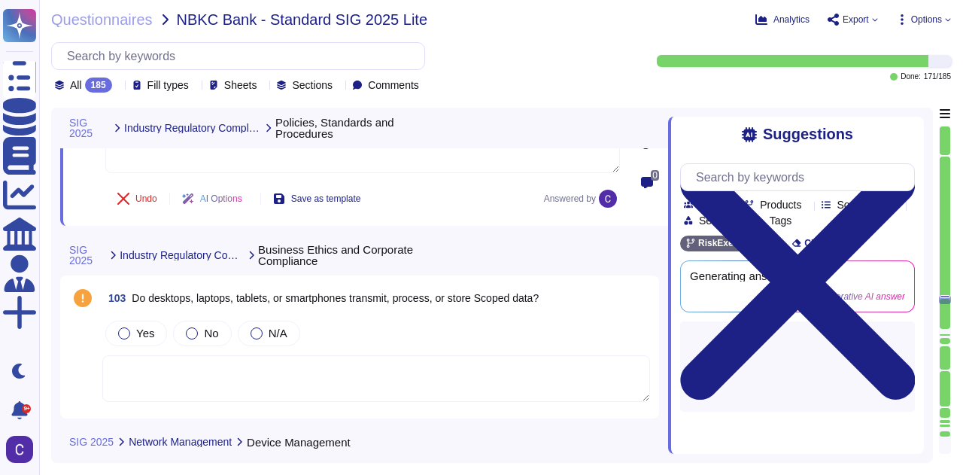
scroll to position [19749, 0]
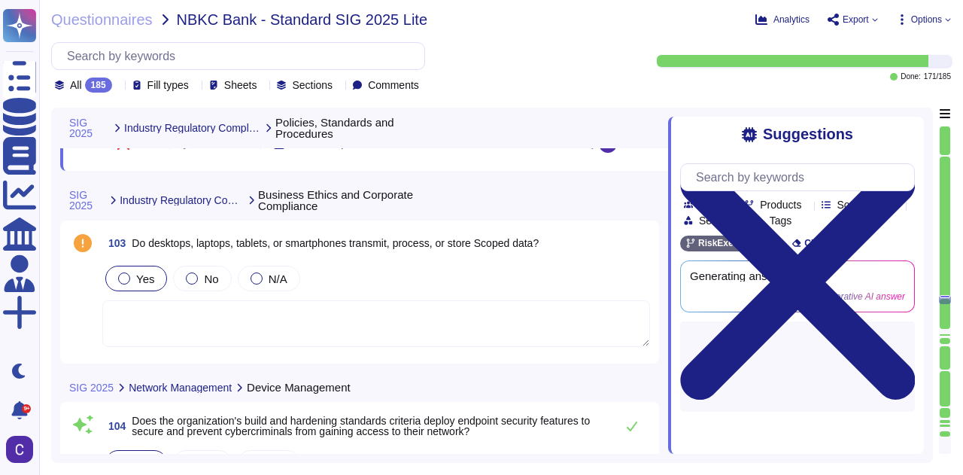
click at [140, 279] on span "Yes" at bounding box center [145, 278] width 18 height 13
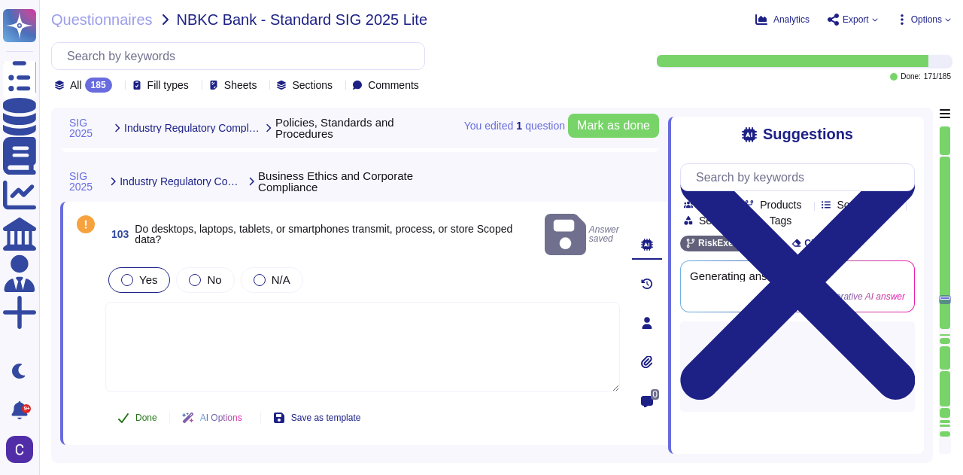
click at [130, 402] on button "Done" at bounding box center [137, 417] width 64 height 30
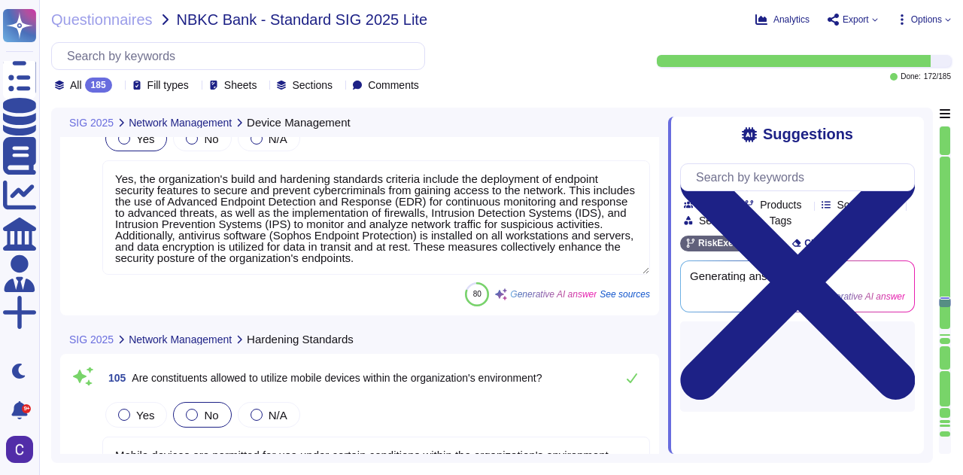
scroll to position [20125, 0]
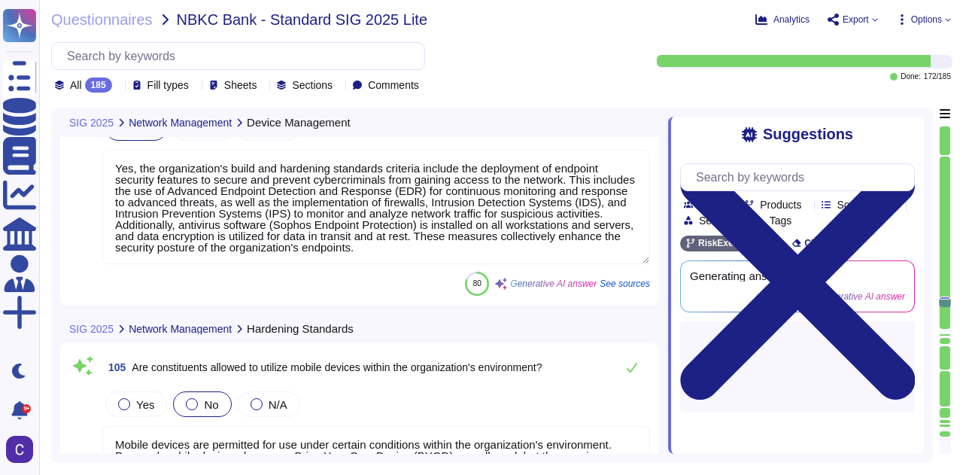
click at [405, 238] on textarea "Yes, the organization's build and hardening standards criteria include the depl…" at bounding box center [375, 207] width 547 height 114
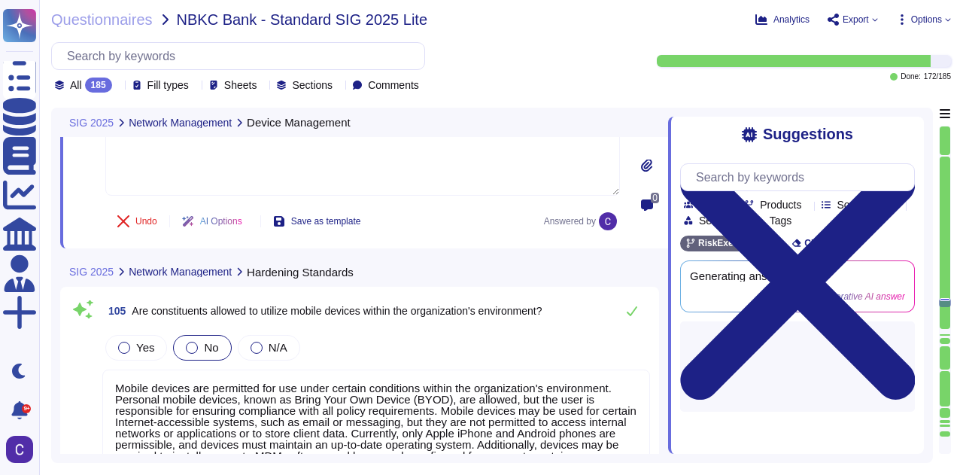
scroll to position [20200, 0]
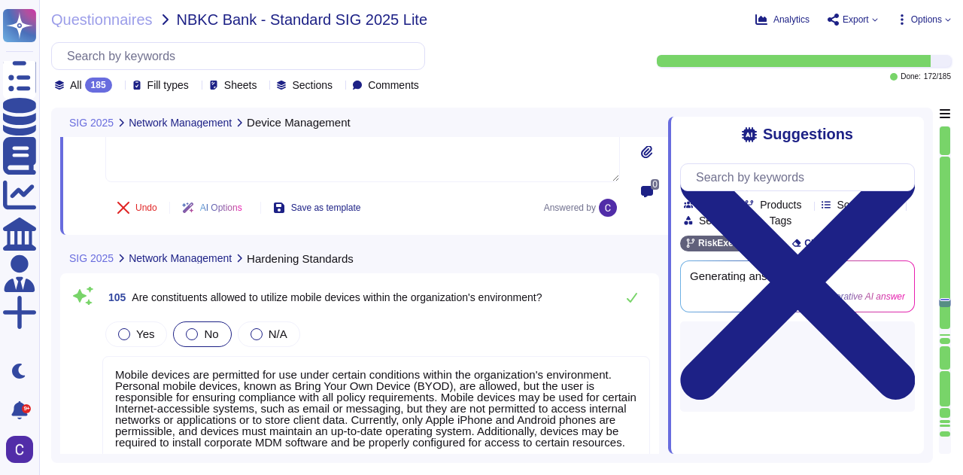
click at [522, 392] on textarea "Mobile devices are permitted for use under certain conditions within the organi…" at bounding box center [375, 413] width 547 height 114
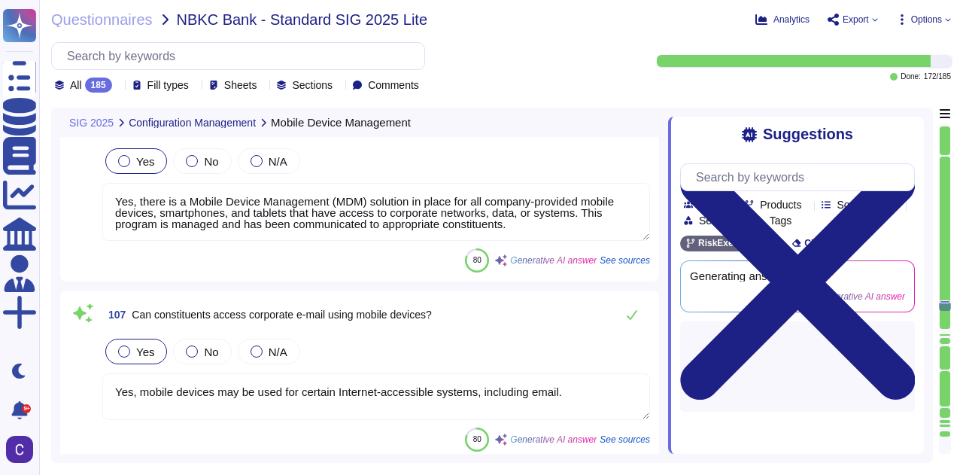
scroll to position [20577, 0]
click at [459, 223] on textarea "Yes, there is a Mobile Device Management (MDM) solution in place for all compan…" at bounding box center [375, 211] width 547 height 58
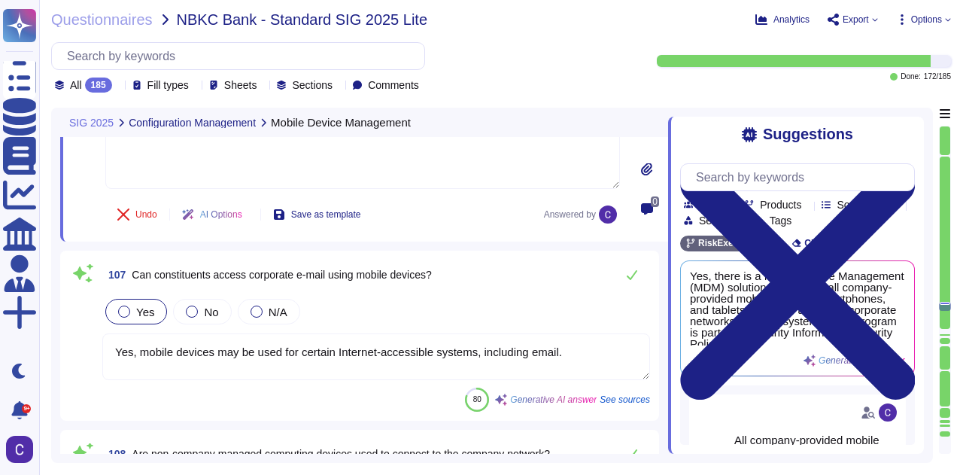
scroll to position [20665, 0]
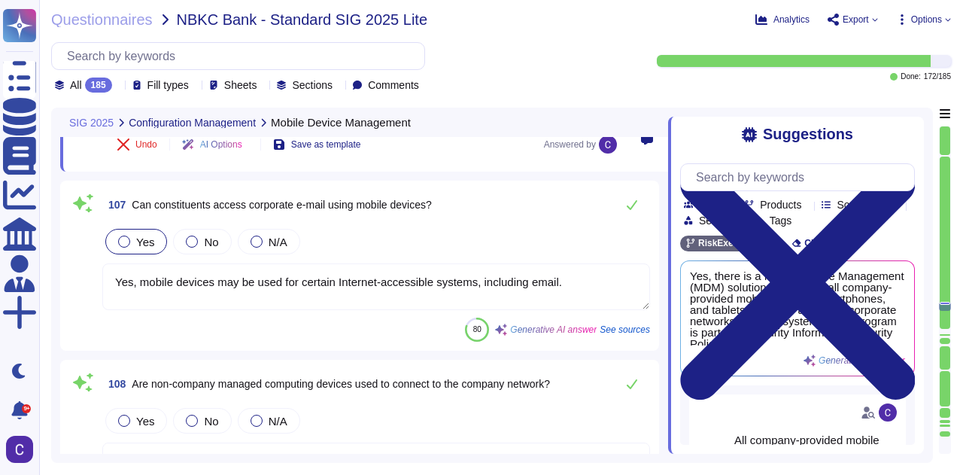
click at [441, 291] on textarea "Yes, mobile devices may be used for certain Internet-accessible systems, includ…" at bounding box center [375, 286] width 547 height 47
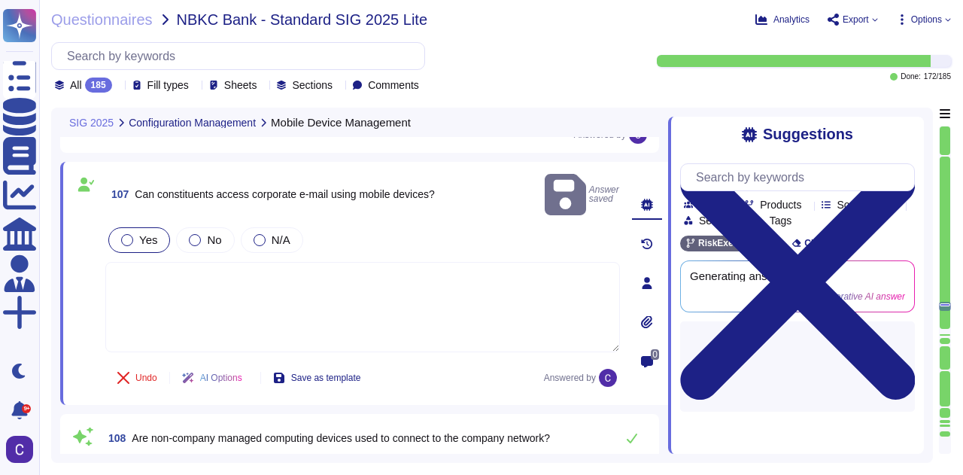
scroll to position [20891, 0]
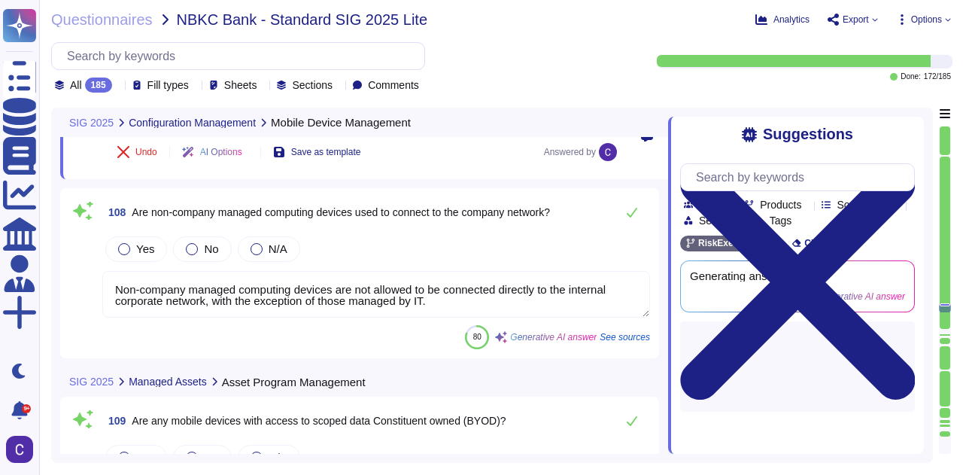
click at [253, 279] on textarea "Non-company managed computing devices are not allowed to be connected directly …" at bounding box center [375, 294] width 547 height 47
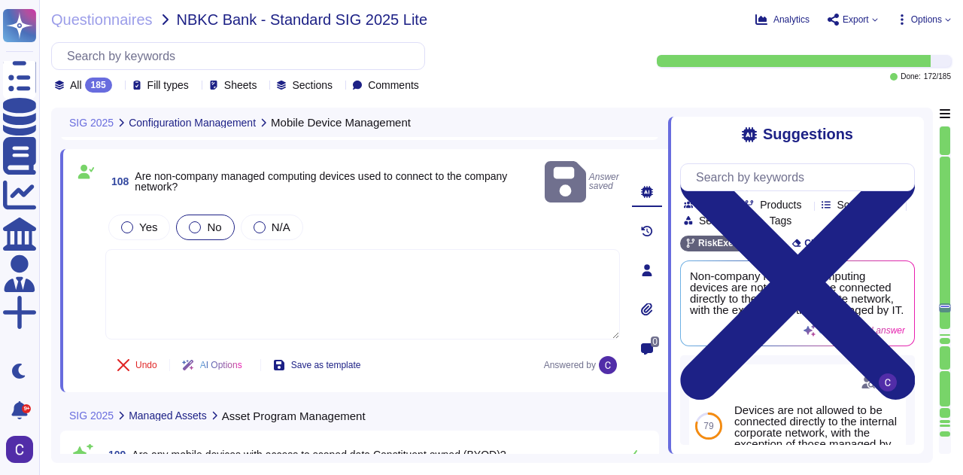
click at [189, 221] on div at bounding box center [195, 227] width 12 height 12
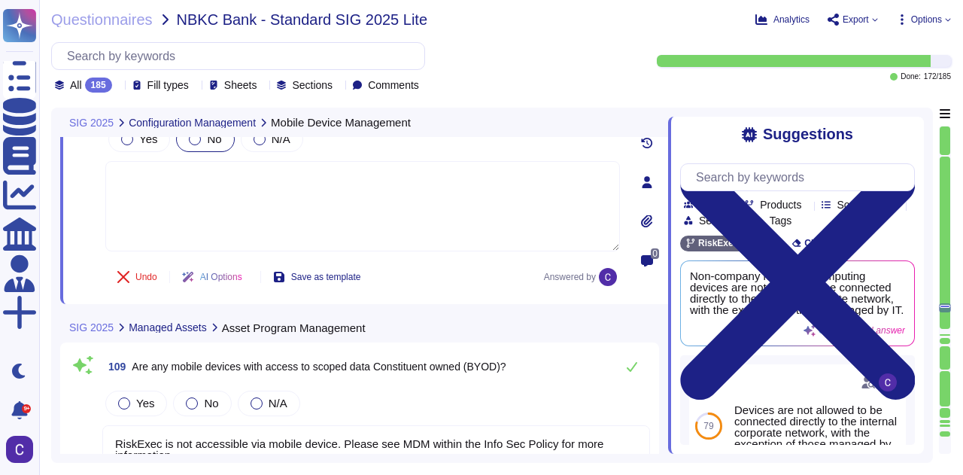
scroll to position [21041, 0]
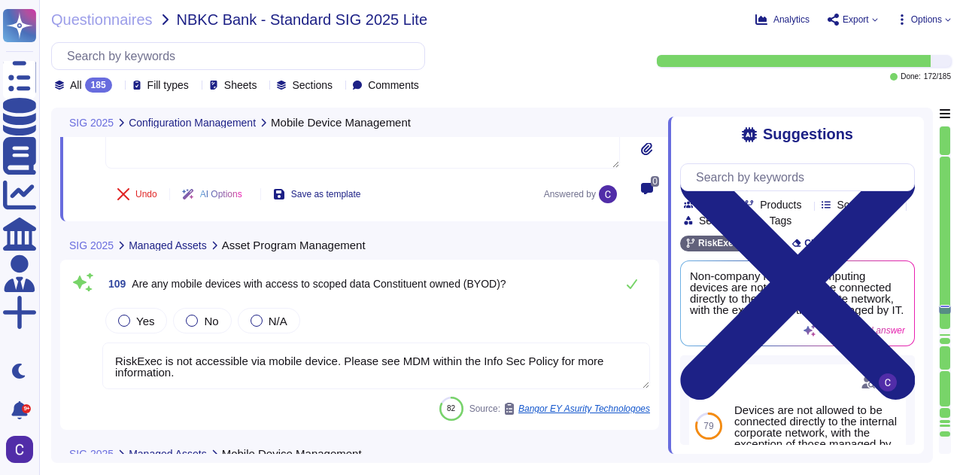
click at [528, 347] on textarea "RiskExec is not accessible via mobile device. Please see MDM within the Info Se…" at bounding box center [375, 365] width 547 height 47
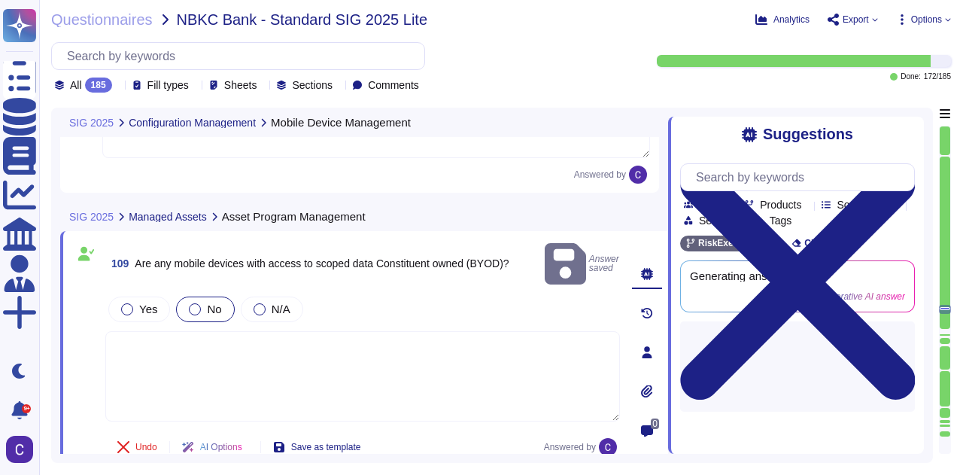
click at [202, 303] on label "No" at bounding box center [205, 309] width 32 height 12
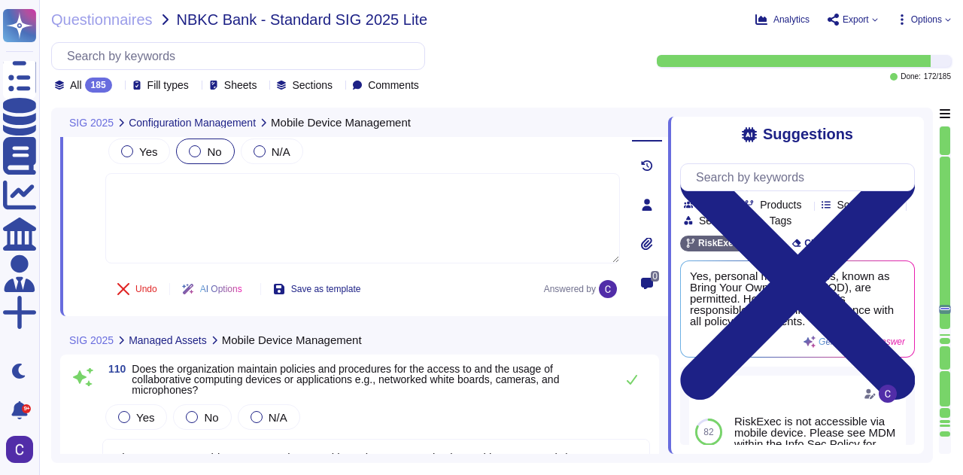
scroll to position [21267, 0]
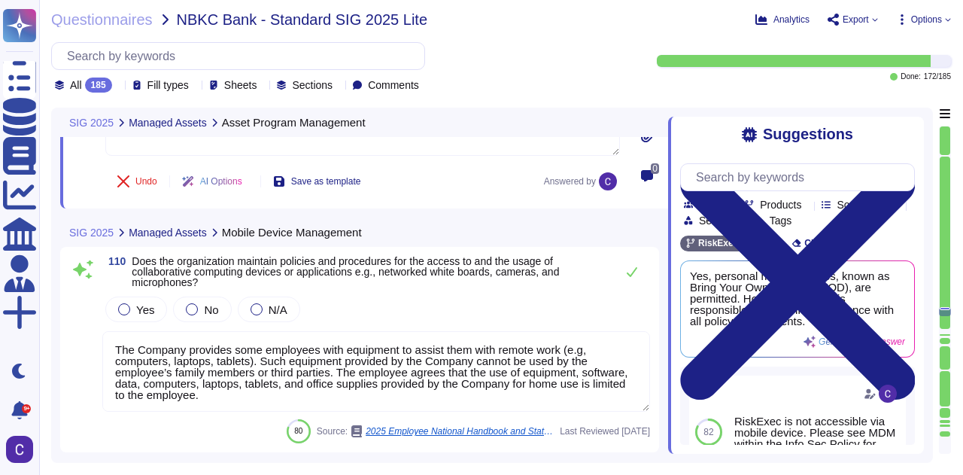
click at [197, 367] on textarea "The Company provides some employees with equipment to assist them with remote w…" at bounding box center [375, 371] width 547 height 80
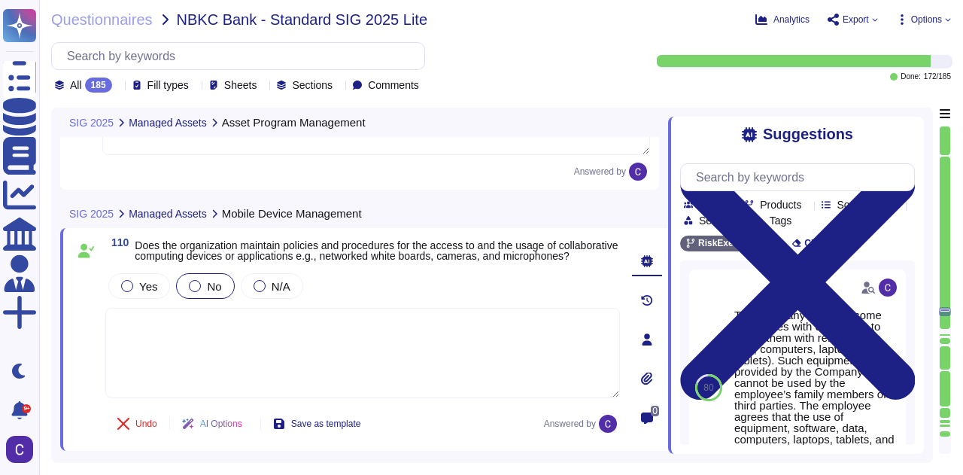
click at [201, 292] on label "No" at bounding box center [205, 286] width 32 height 12
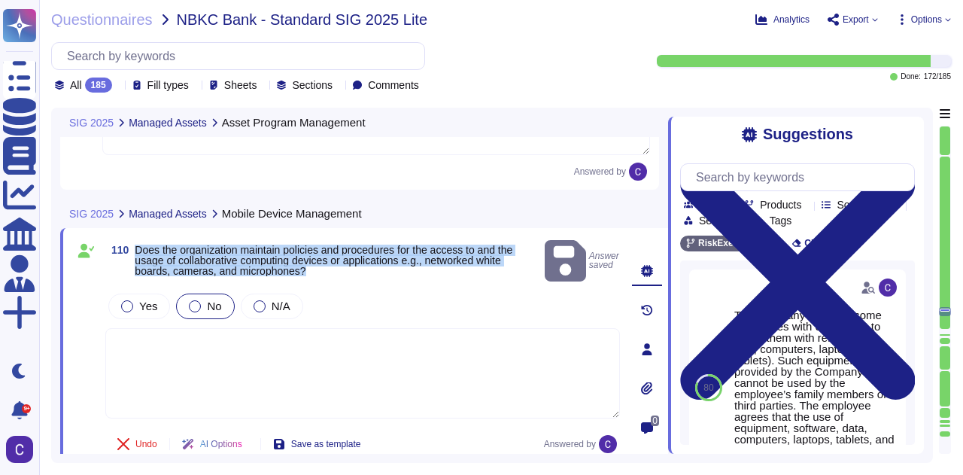
drag, startPoint x: 311, startPoint y: 259, endPoint x: 135, endPoint y: 238, distance: 177.2
click at [135, 244] on span "Does the organization maintain policies and procedures for the access to and th…" at bounding box center [337, 260] width 404 height 32
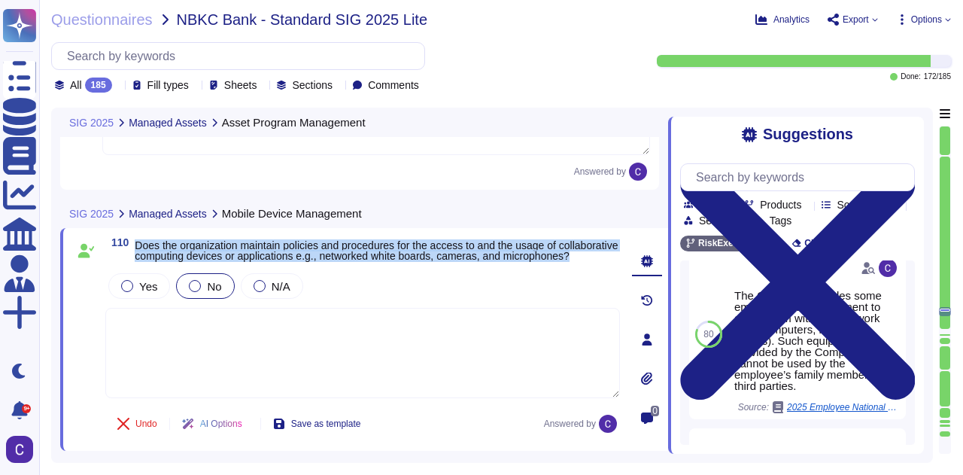
scroll to position [464, 0]
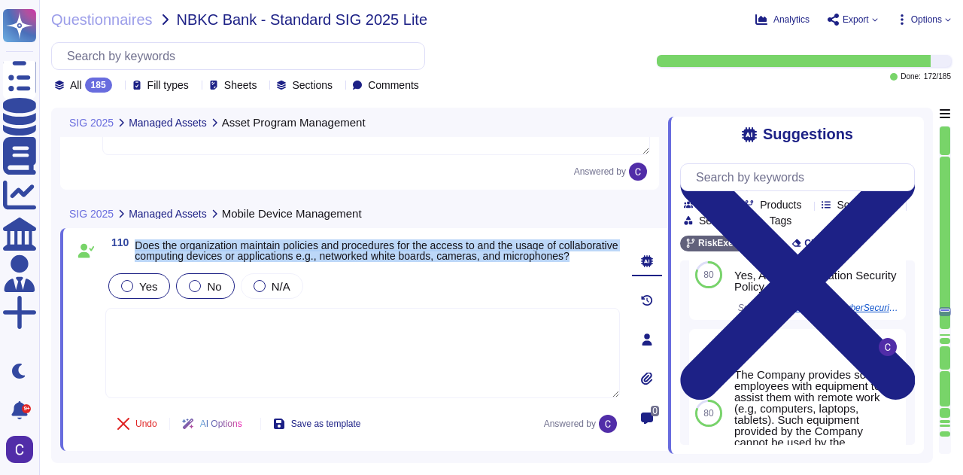
click at [135, 290] on label "Yes" at bounding box center [139, 286] width 36 height 12
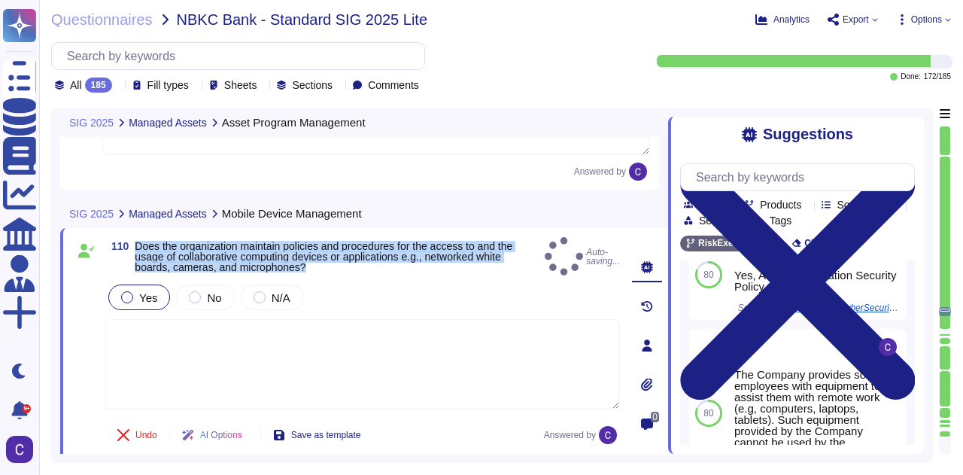
click at [145, 360] on textarea at bounding box center [362, 364] width 514 height 90
